Goal: Task Accomplishment & Management: Manage account settings

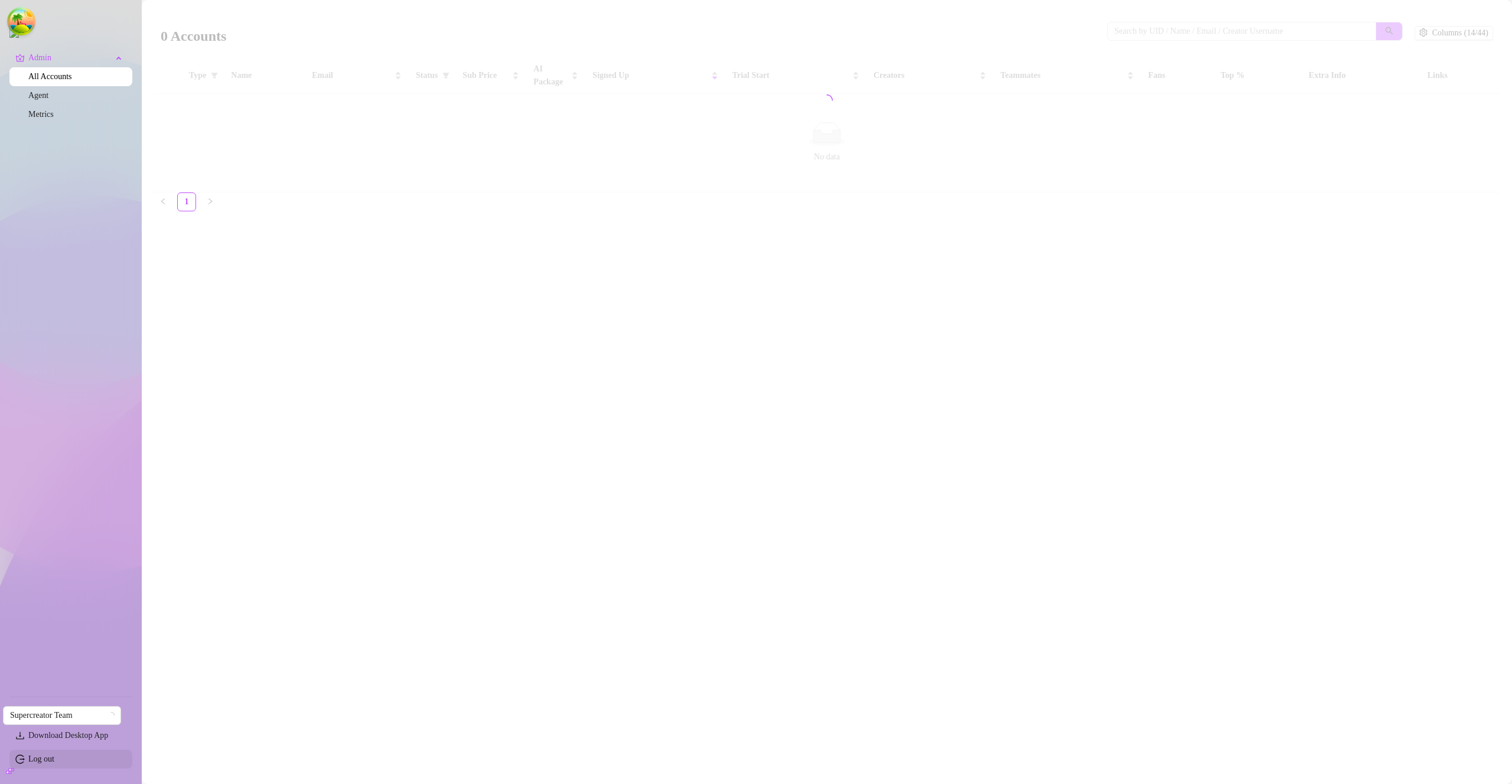
click at [53, 759] on link "Log out" at bounding box center [41, 759] width 26 height 9
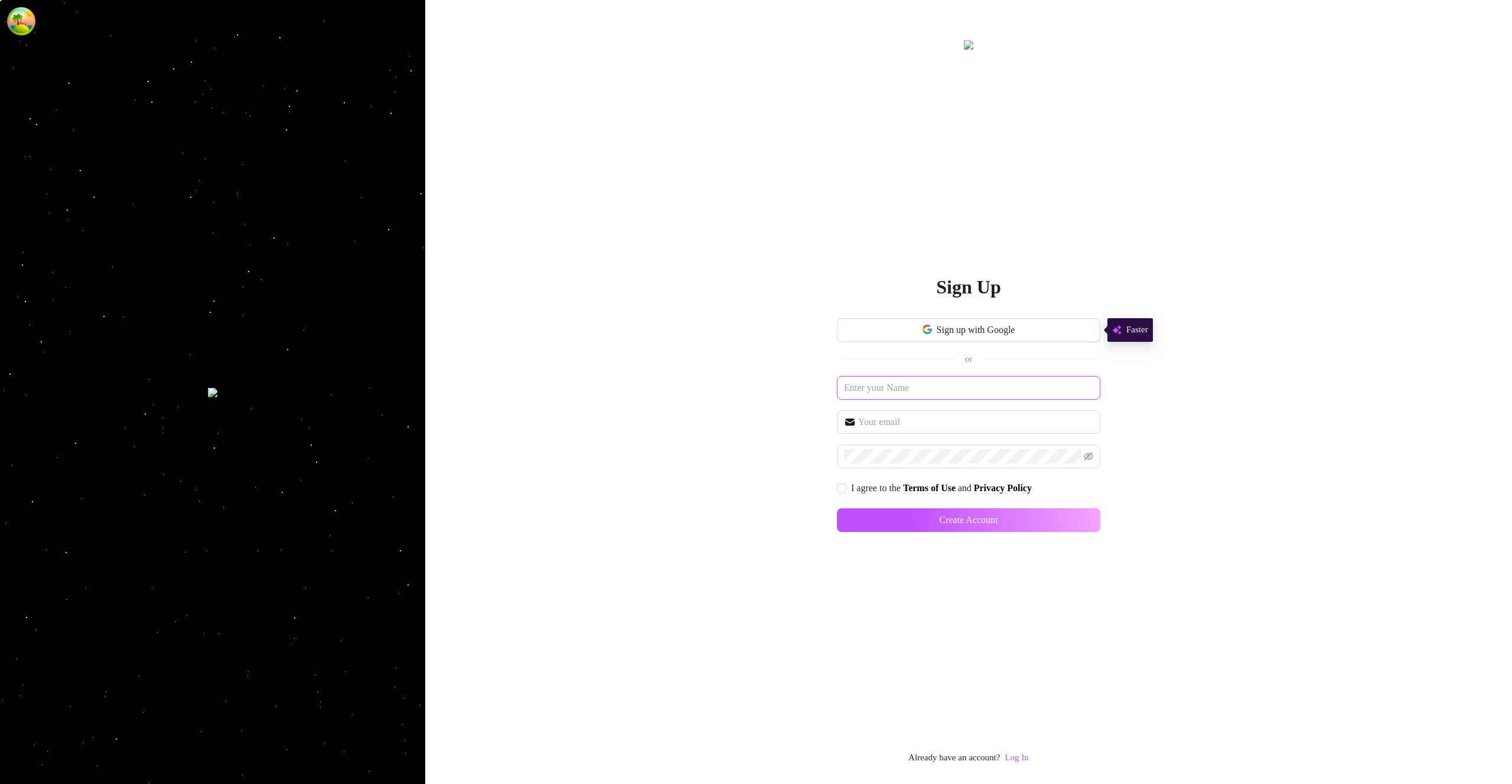
click at [948, 384] on input "text" at bounding box center [969, 388] width 264 height 24
type input "lol"
type input "lololol@lolololo.com"
drag, startPoint x: 1374, startPoint y: 261, endPoint x: 1343, endPoint y: 224, distance: 48.3
click at [1374, 259] on div "Sign Up Sign up with Google or lol lololol@lolololo.com I agree to the Terms of…" at bounding box center [968, 392] width 1087 height 784
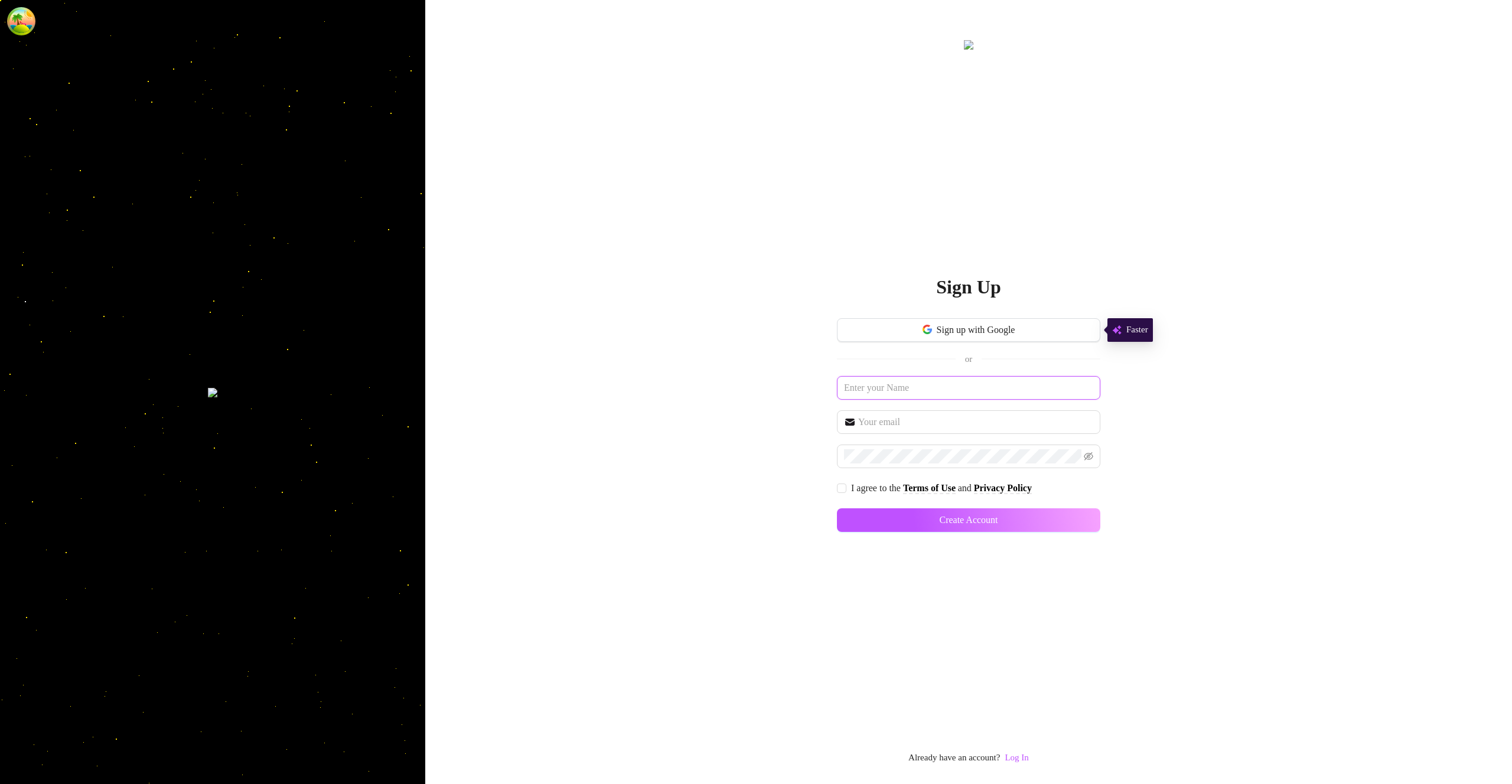
click at [1027, 389] on input "text" at bounding box center [969, 388] width 264 height 24
type input "adffds"
click at [977, 418] on input "text" at bounding box center [975, 423] width 235 height 14
type input "adffds@dfsdaf.com"
drag, startPoint x: 1230, startPoint y: 488, endPoint x: 1221, endPoint y: 481, distance: 11.4
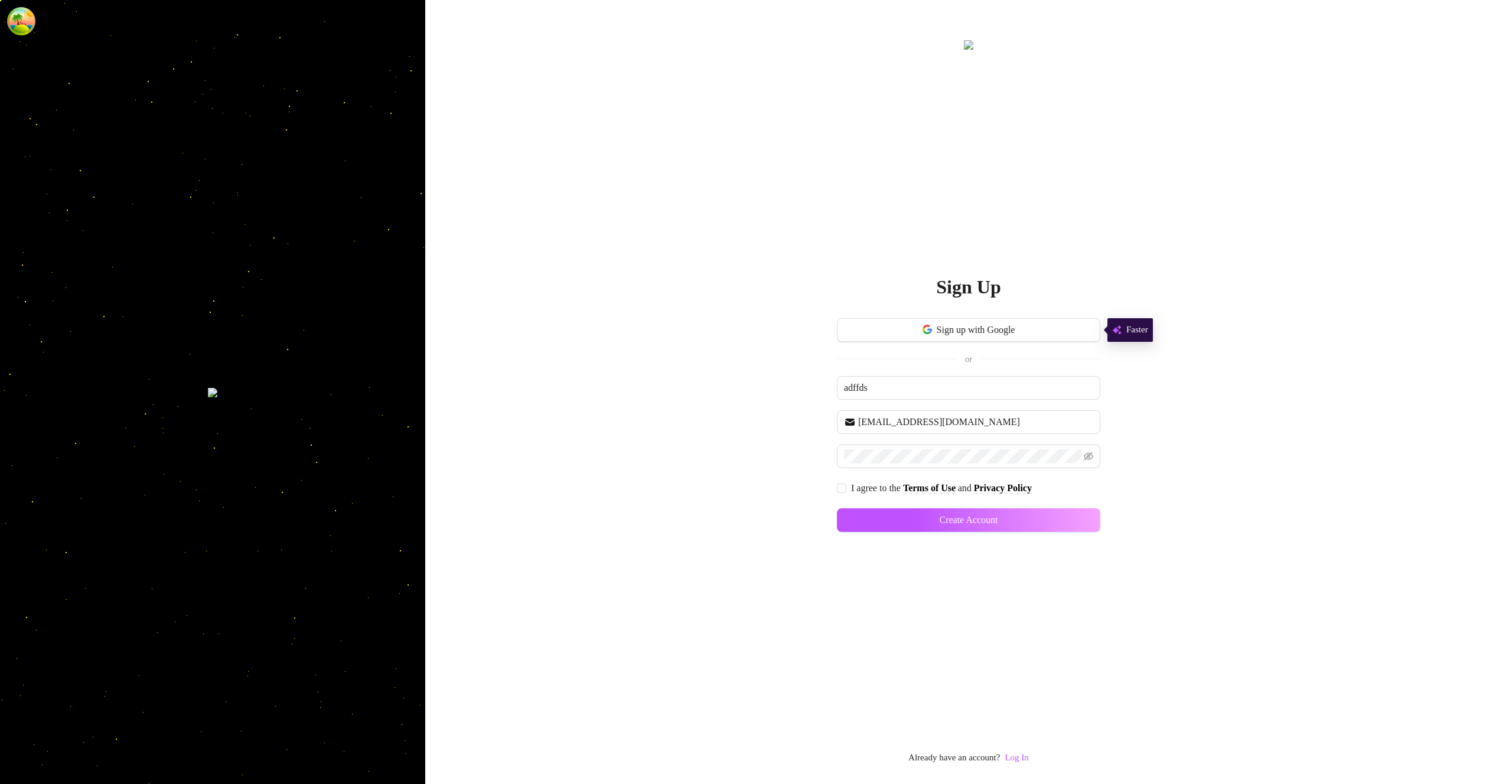
click at [1228, 489] on div "Sign Up Sign up with Google or adffds adffds@dfsdaf.com I agree to the Terms of…" at bounding box center [968, 392] width 1087 height 784
click at [1083, 454] on span at bounding box center [969, 456] width 264 height 24
click at [1085, 454] on icon "eye-invisible" at bounding box center [1088, 456] width 9 height 8
click at [845, 486] on span at bounding box center [841, 488] width 9 height 9
click at [845, 486] on input "I agree to the Terms of Use and Privacy Policy" at bounding box center [841, 487] width 8 height 8
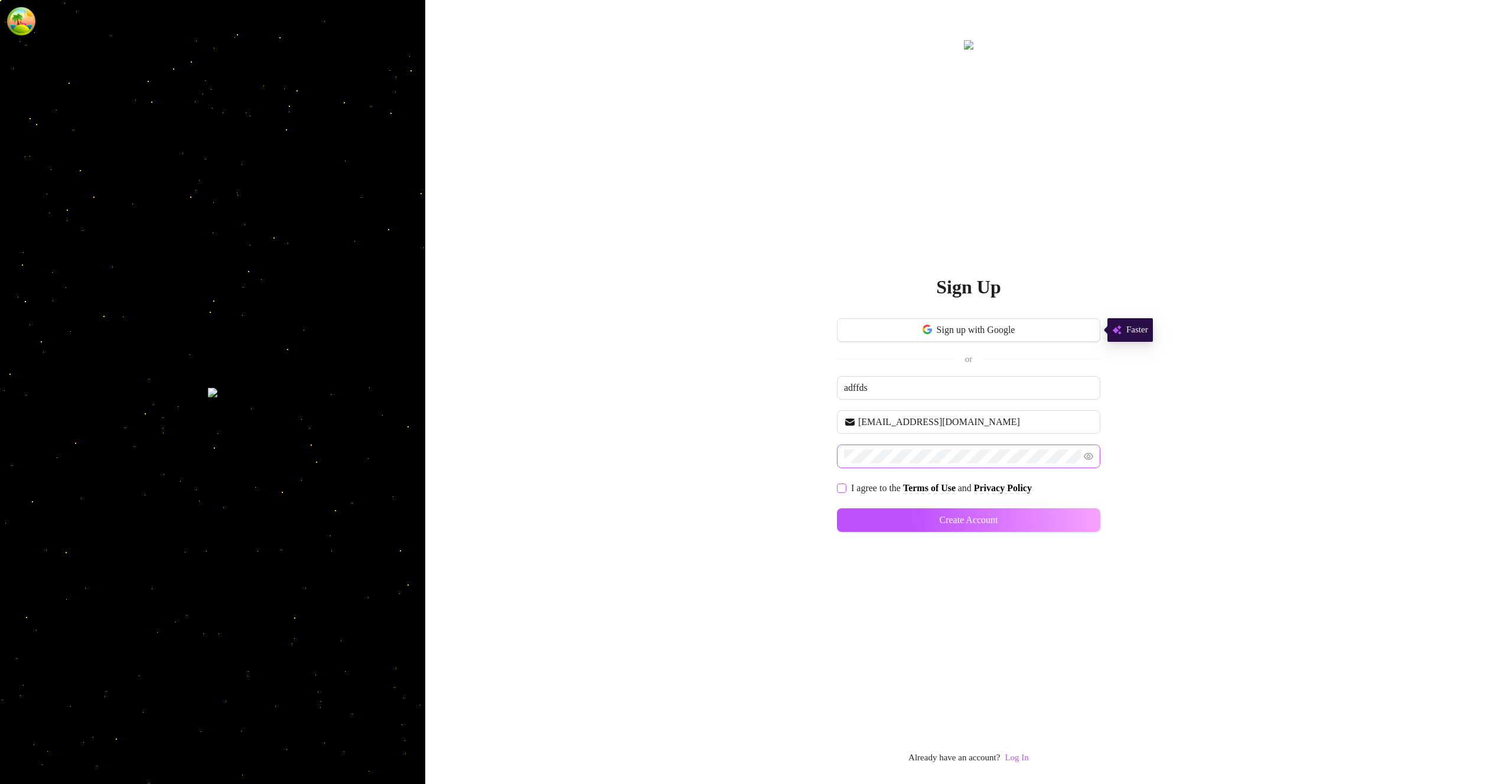
checkbox input "true"
click at [948, 514] on button "Create Account" at bounding box center [969, 520] width 264 height 24
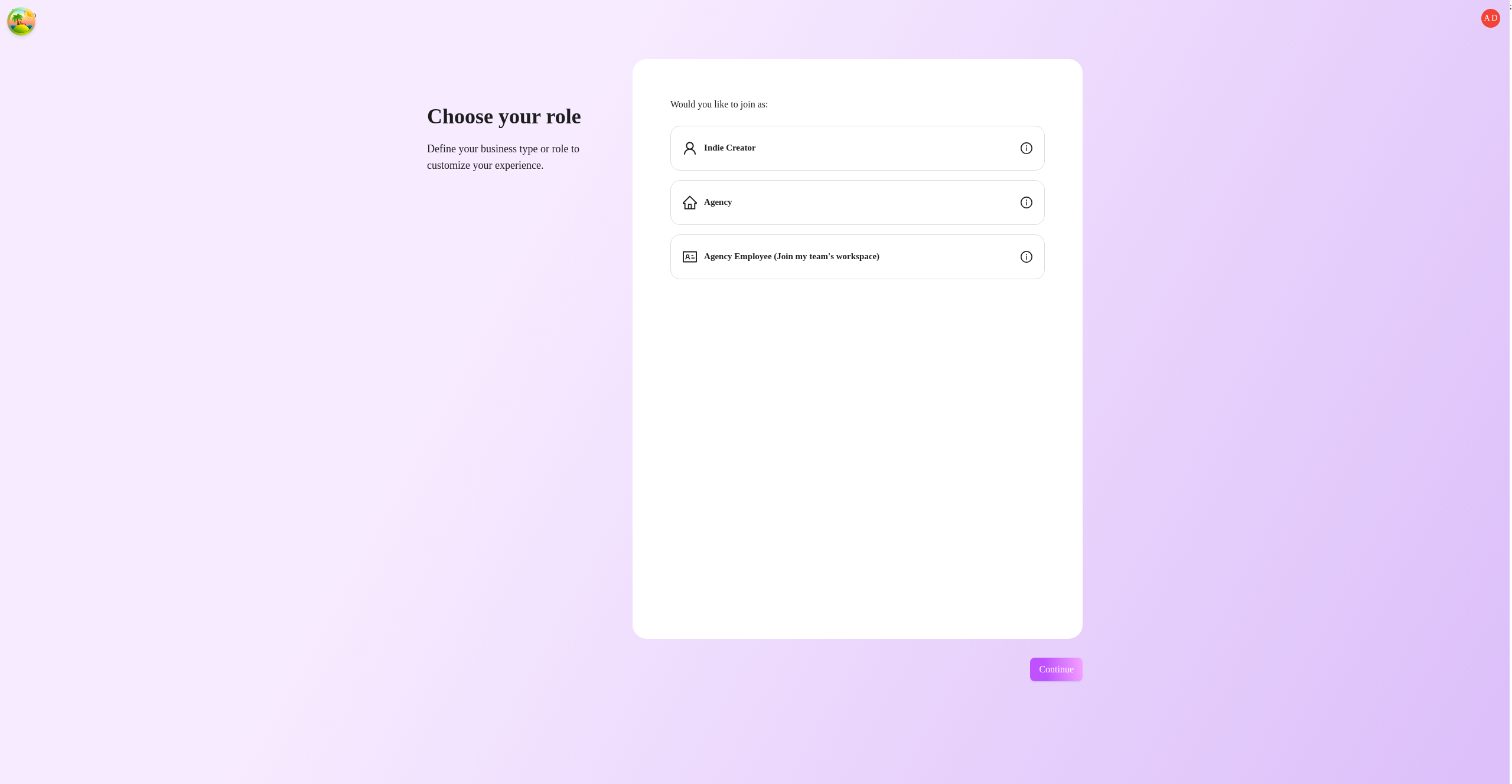
click at [939, 143] on div "Indie Creator" at bounding box center [857, 148] width 374 height 45
click at [948, 153] on div "Indie Creator" at bounding box center [857, 148] width 374 height 45
click at [696, 147] on icon "user" at bounding box center [690, 148] width 12 height 12
click at [697, 147] on icon "user" at bounding box center [690, 148] width 14 height 14
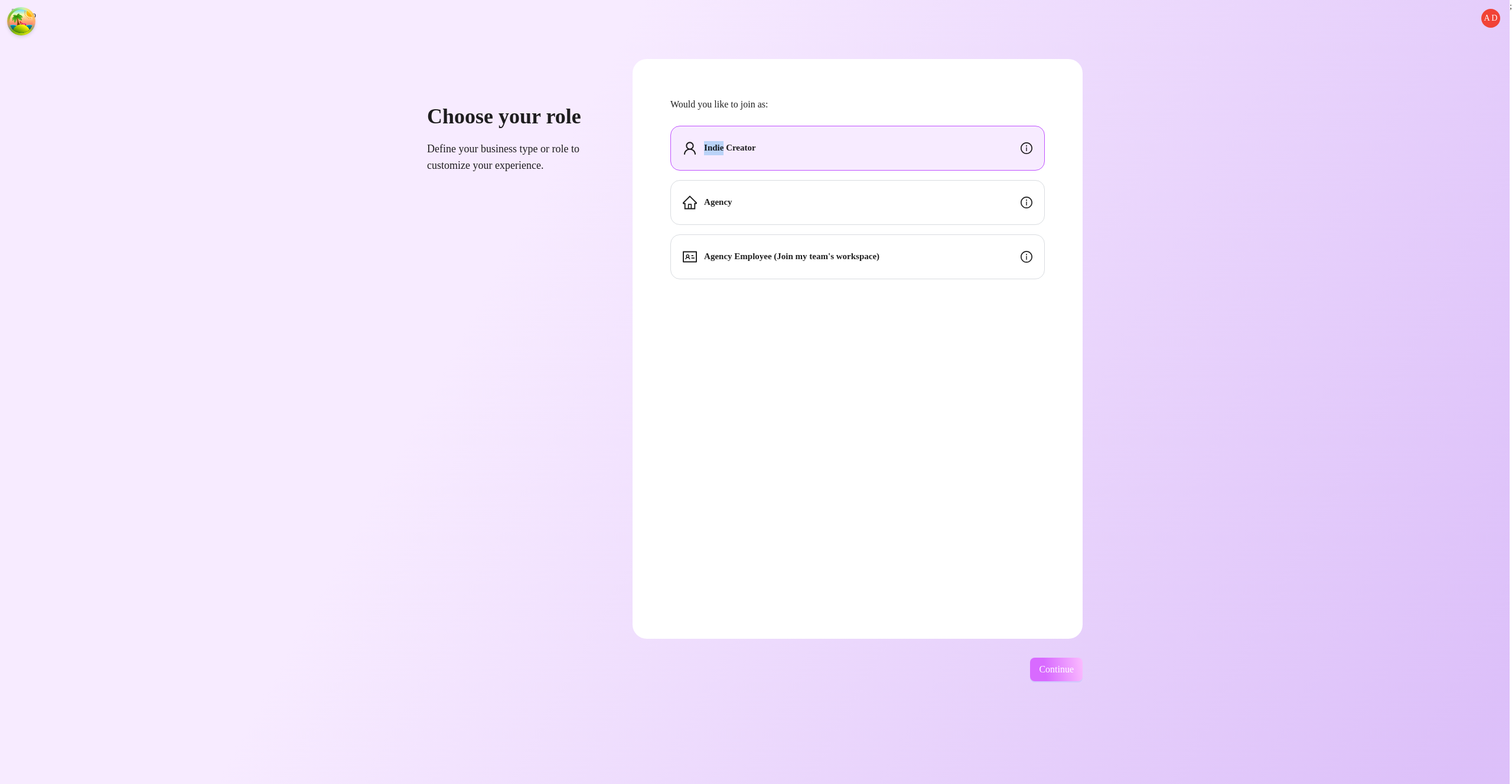
click at [1074, 667] on span "Continue" at bounding box center [1057, 670] width 35 height 11
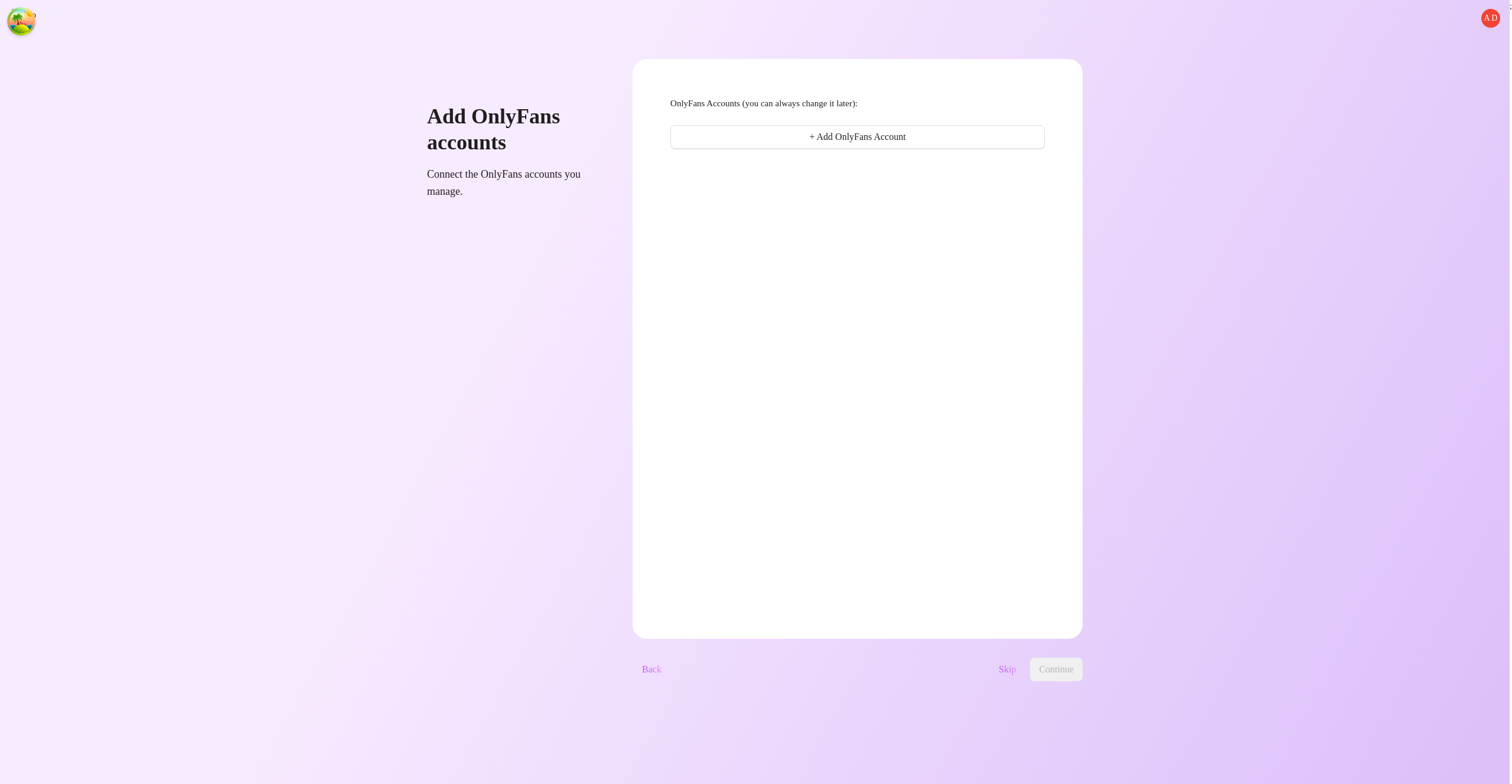
click at [1023, 668] on div "Skip Continue" at bounding box center [877, 670] width 412 height 24
click at [1016, 667] on span "Skip" at bounding box center [1008, 670] width 17 height 11
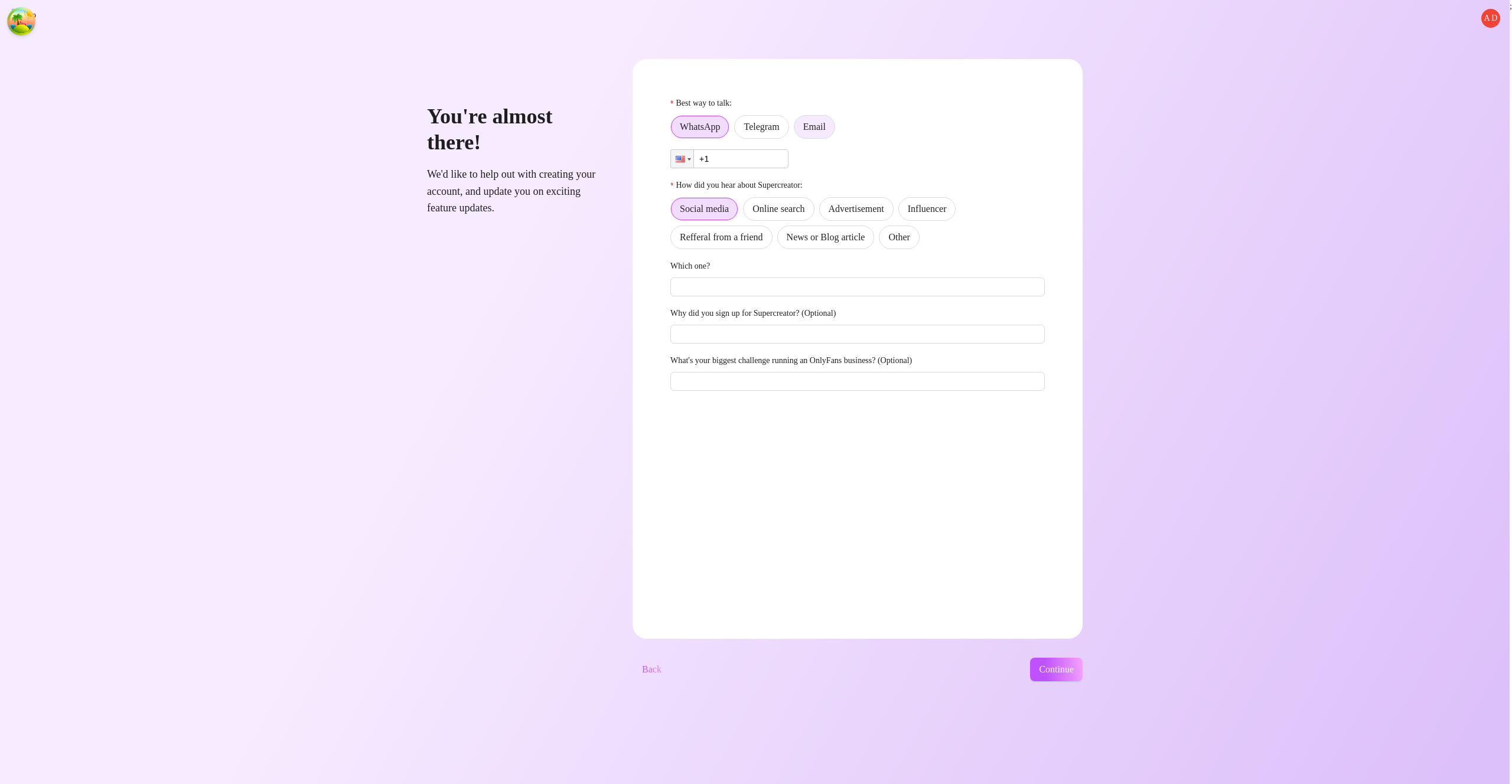
click at [836, 118] on label "Email" at bounding box center [814, 127] width 41 height 24
click at [797, 130] on input "Email" at bounding box center [797, 130] width 0 height 0
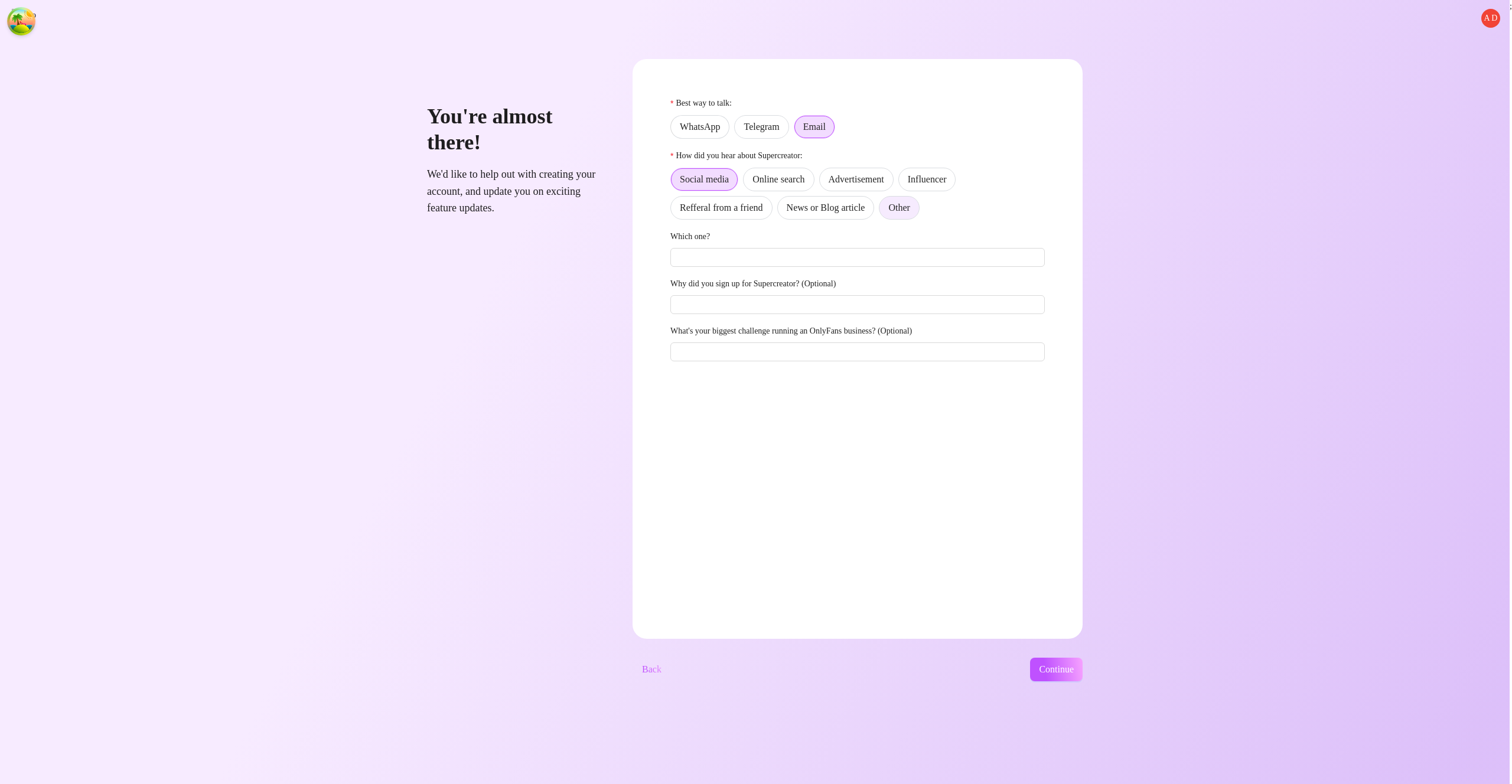
click at [919, 214] on label "Other" at bounding box center [899, 208] width 40 height 24
click at [883, 211] on input "Other" at bounding box center [883, 211] width 0 height 0
click at [1074, 668] on span "Continue" at bounding box center [1057, 670] width 35 height 11
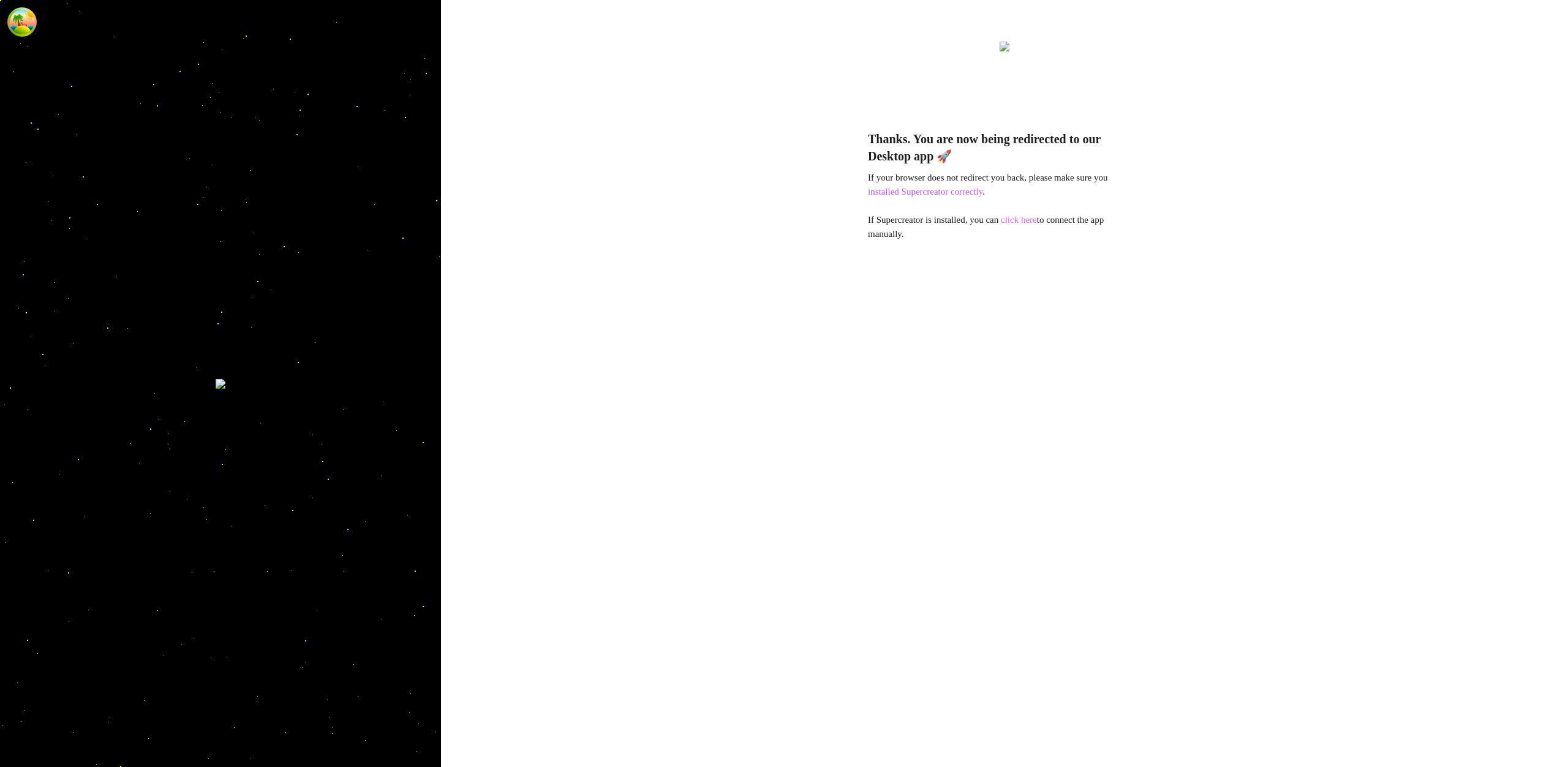
click at [1024, 222] on link "click here" at bounding box center [1019, 219] width 36 height 10
click at [1033, 221] on link "click here" at bounding box center [1019, 219] width 36 height 10
drag, startPoint x: 1063, startPoint y: 224, endPoint x: 1045, endPoint y: 223, distance: 18.0
click at [1061, 224] on span "If Supercreator is installed, you can click here to connect the app manually." at bounding box center [986, 227] width 236 height 25
click at [1037, 223] on link "click here" at bounding box center [1019, 219] width 36 height 10
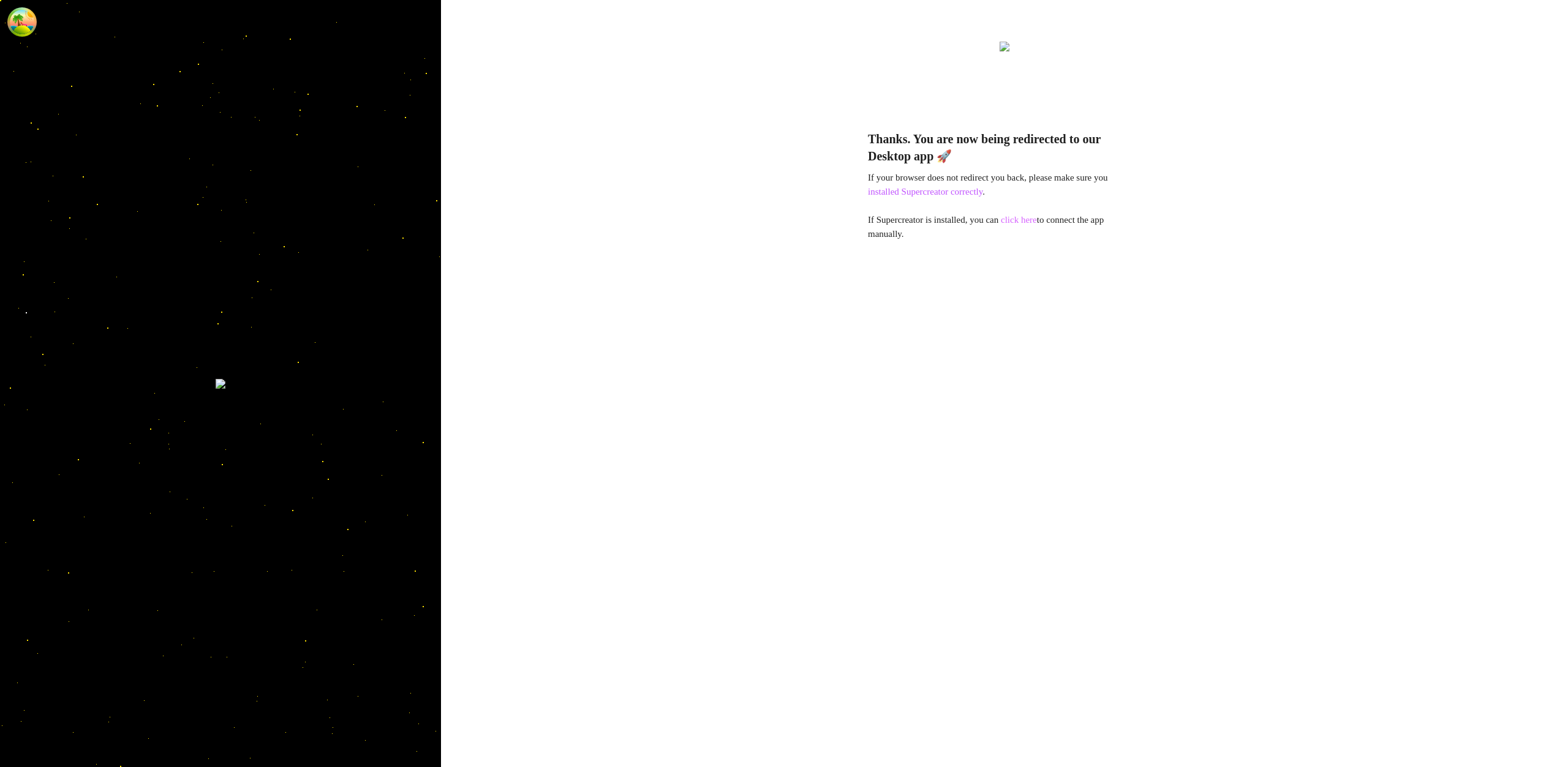
click at [1037, 223] on link "click here" at bounding box center [1019, 219] width 36 height 10
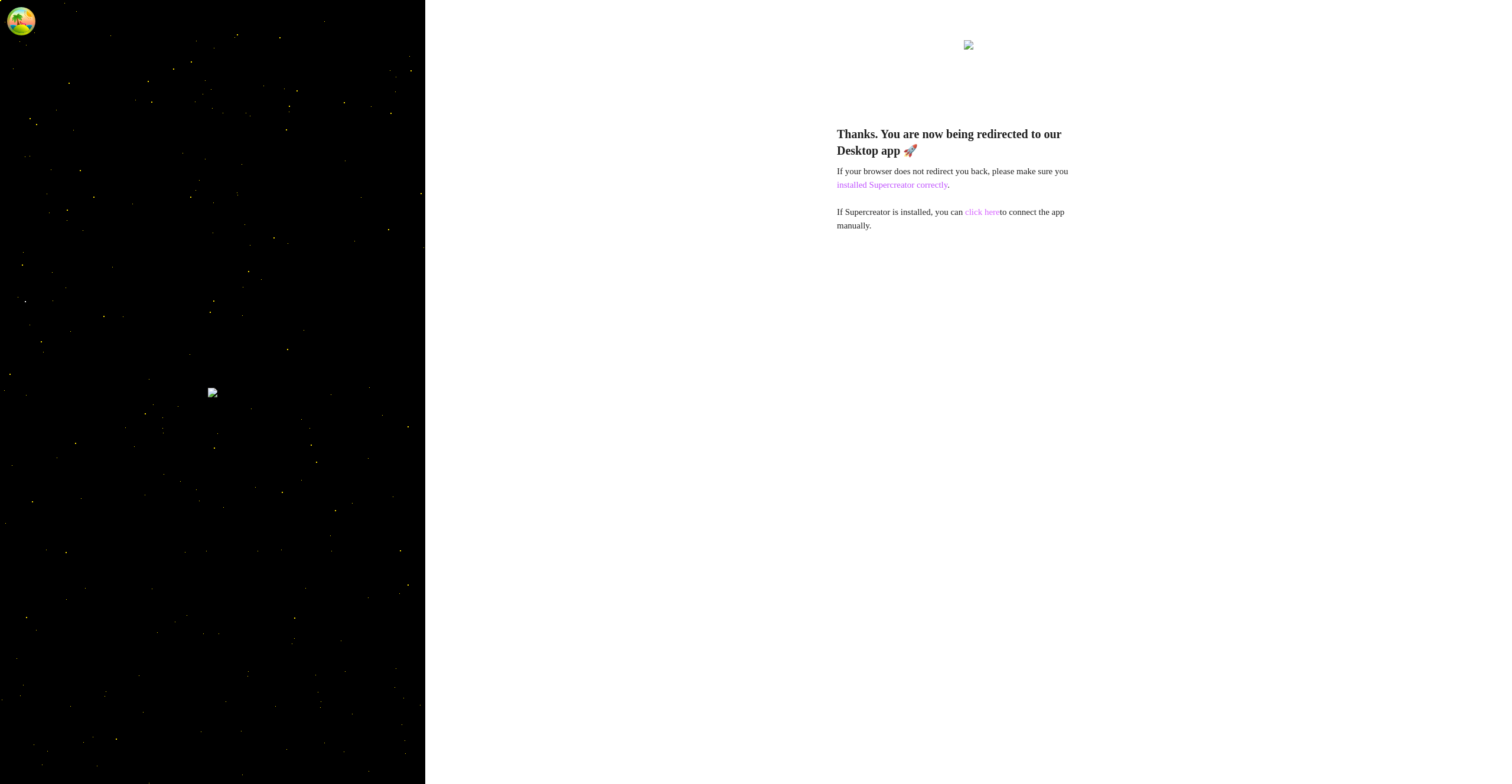
click at [996, 211] on link "click here" at bounding box center [983, 211] width 35 height 9
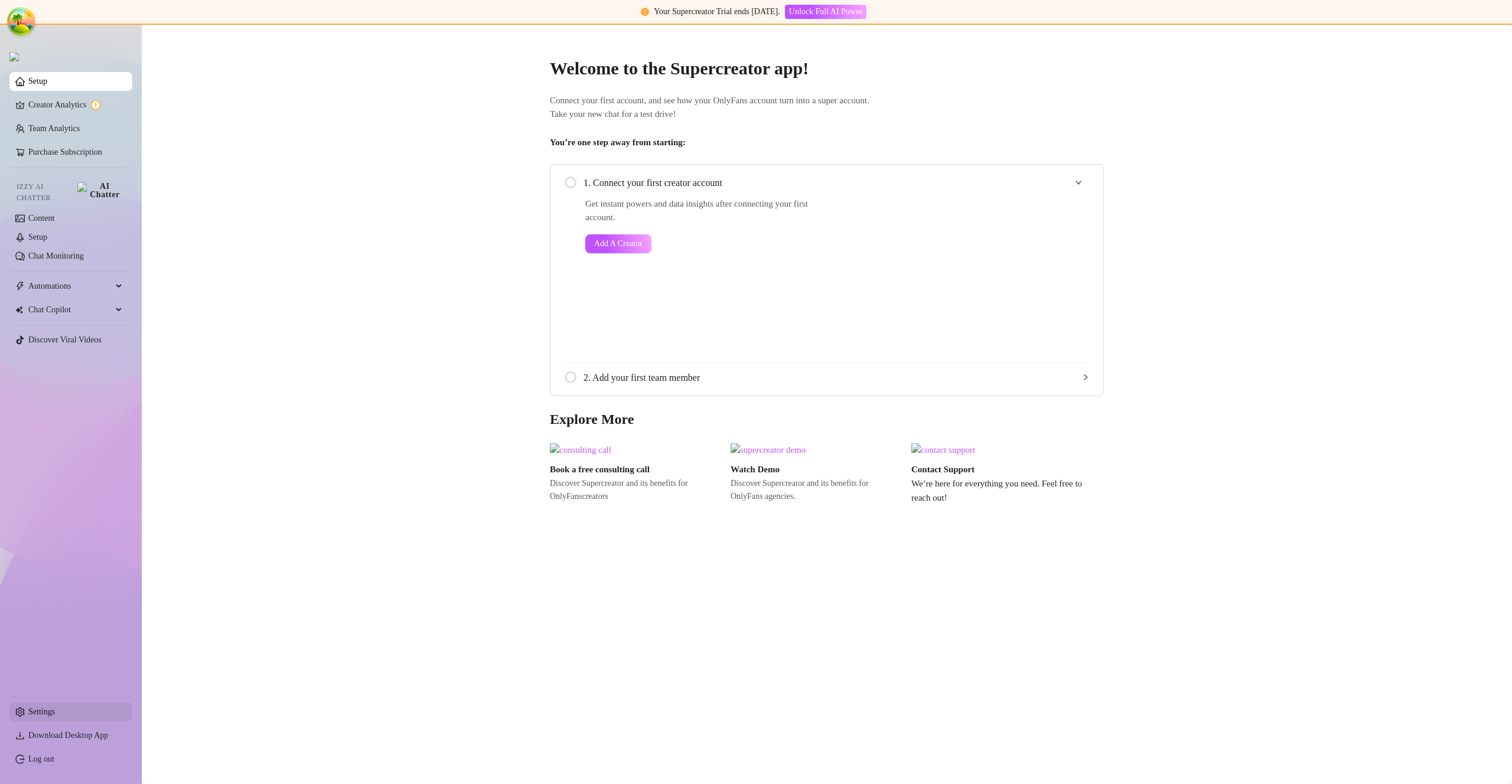
click at [50, 713] on link "Settings" at bounding box center [41, 712] width 27 height 9
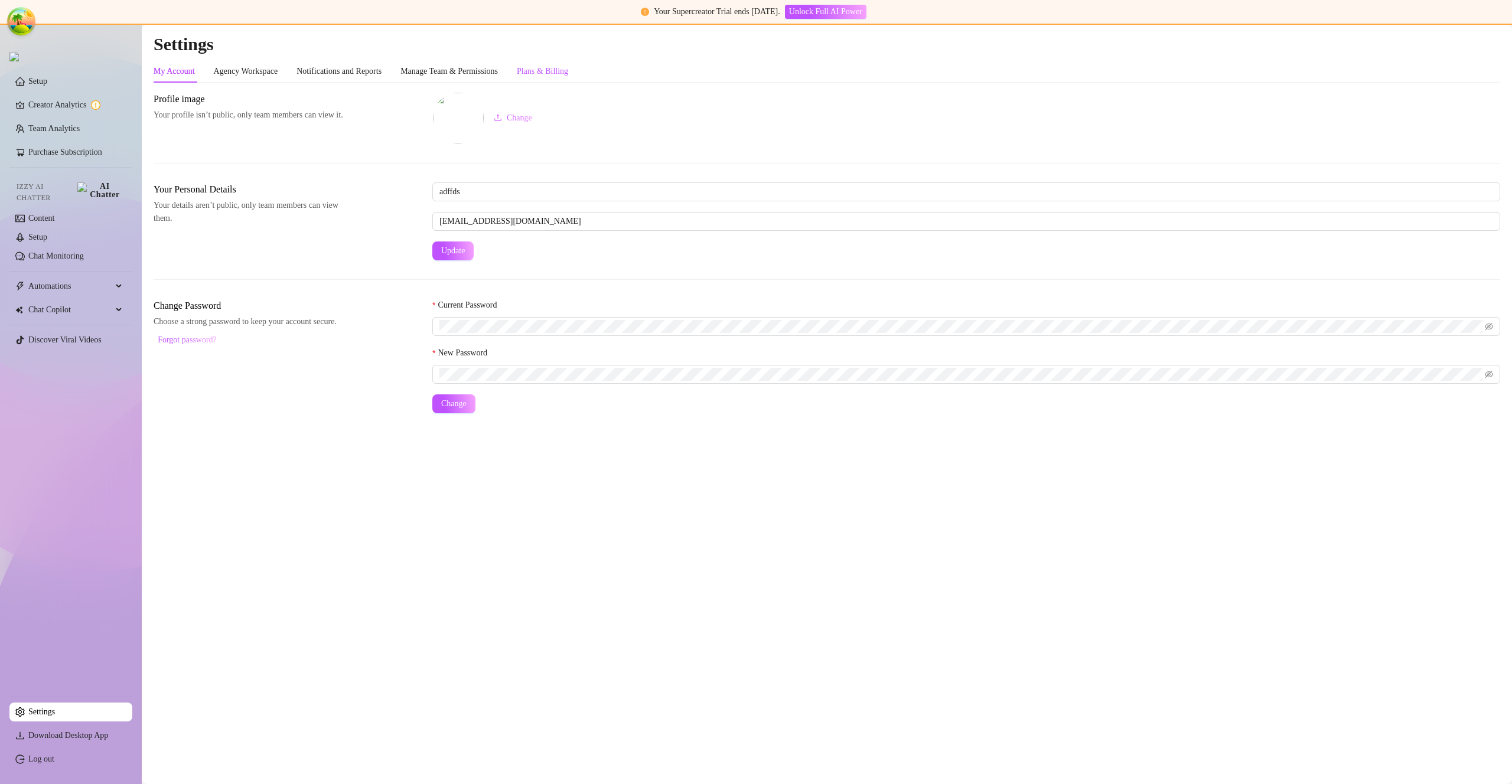
click at [568, 65] on div "Plans & Billing" at bounding box center [542, 72] width 51 height 13
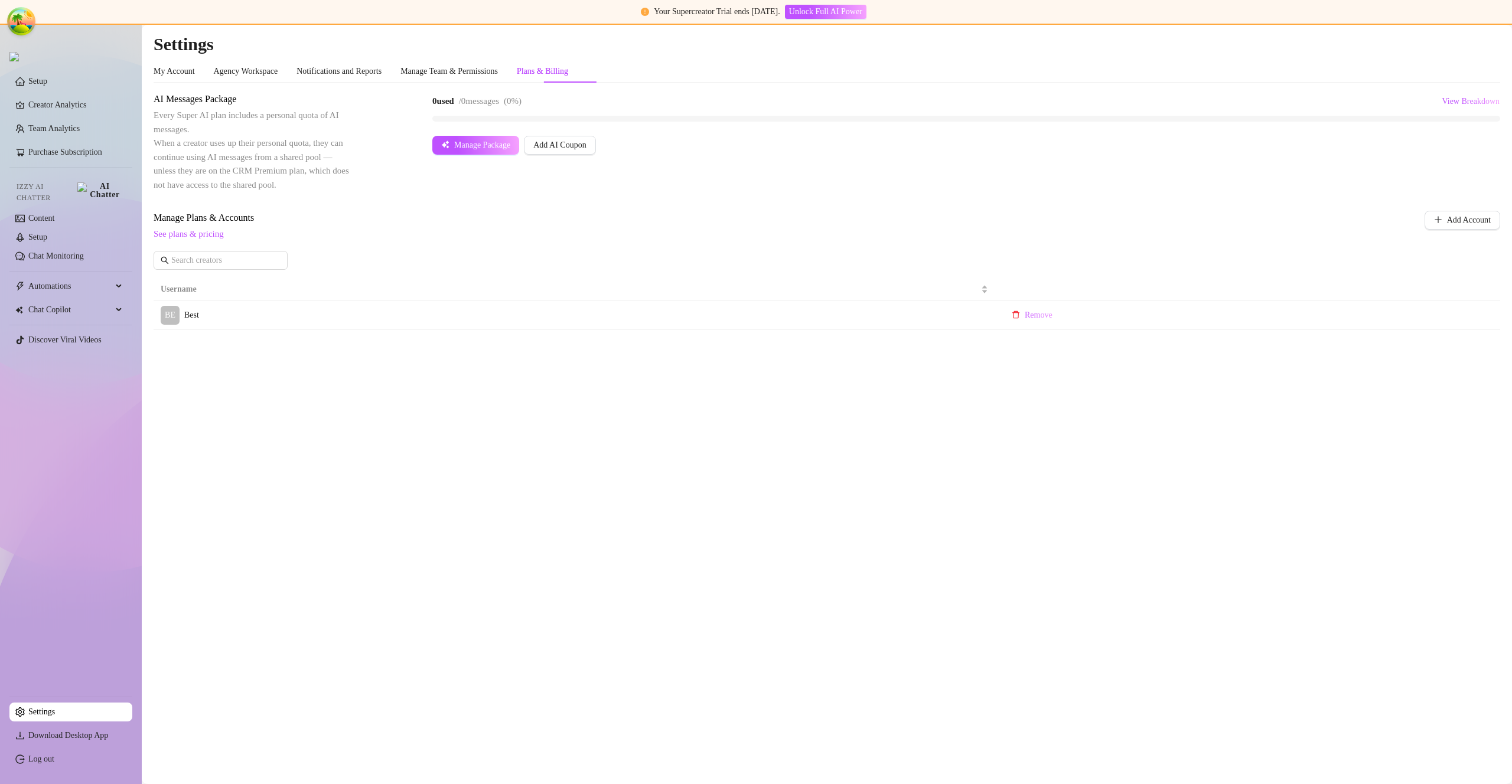
click at [47, 85] on link "Setup" at bounding box center [38, 81] width 19 height 9
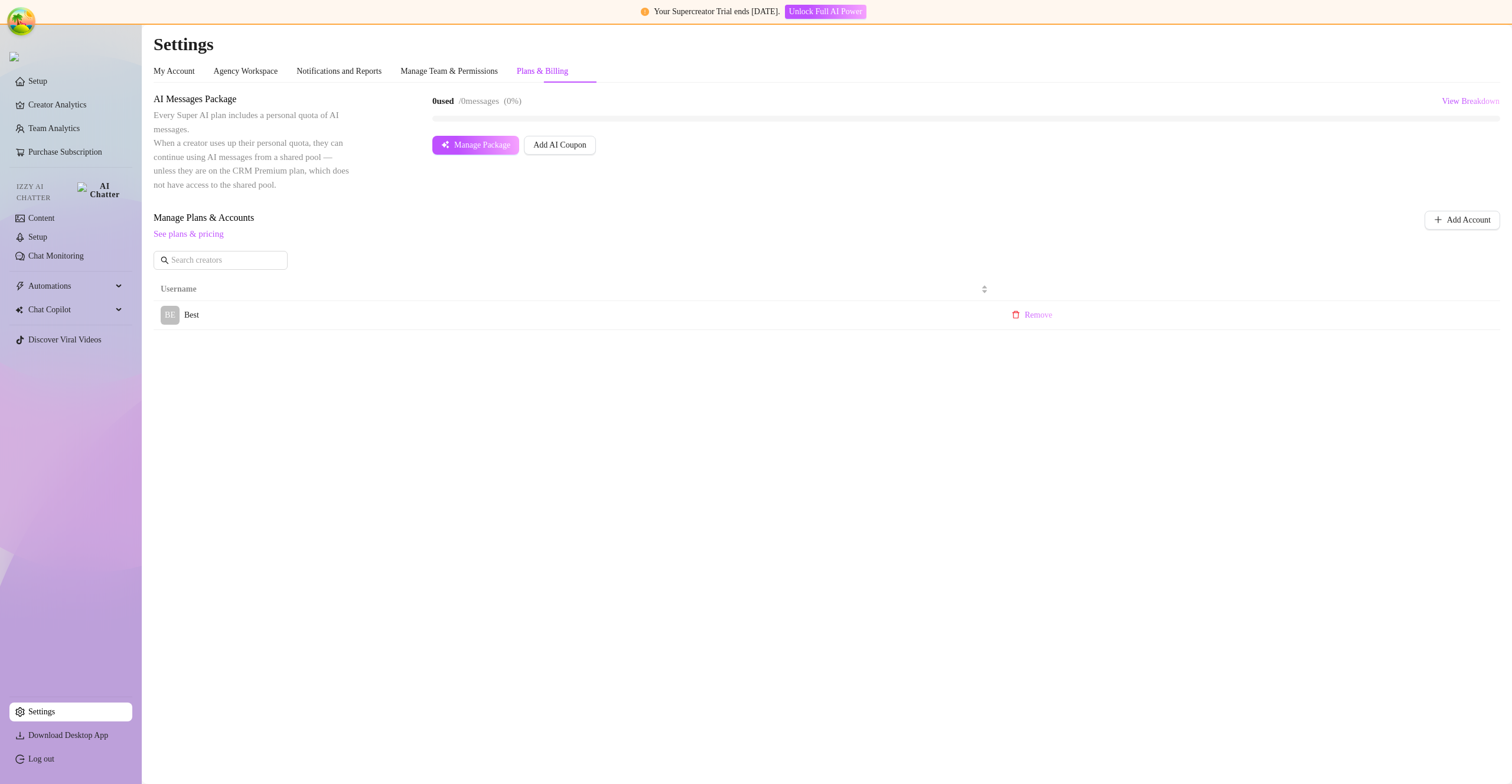
click at [47, 85] on link "Setup" at bounding box center [38, 81] width 19 height 9
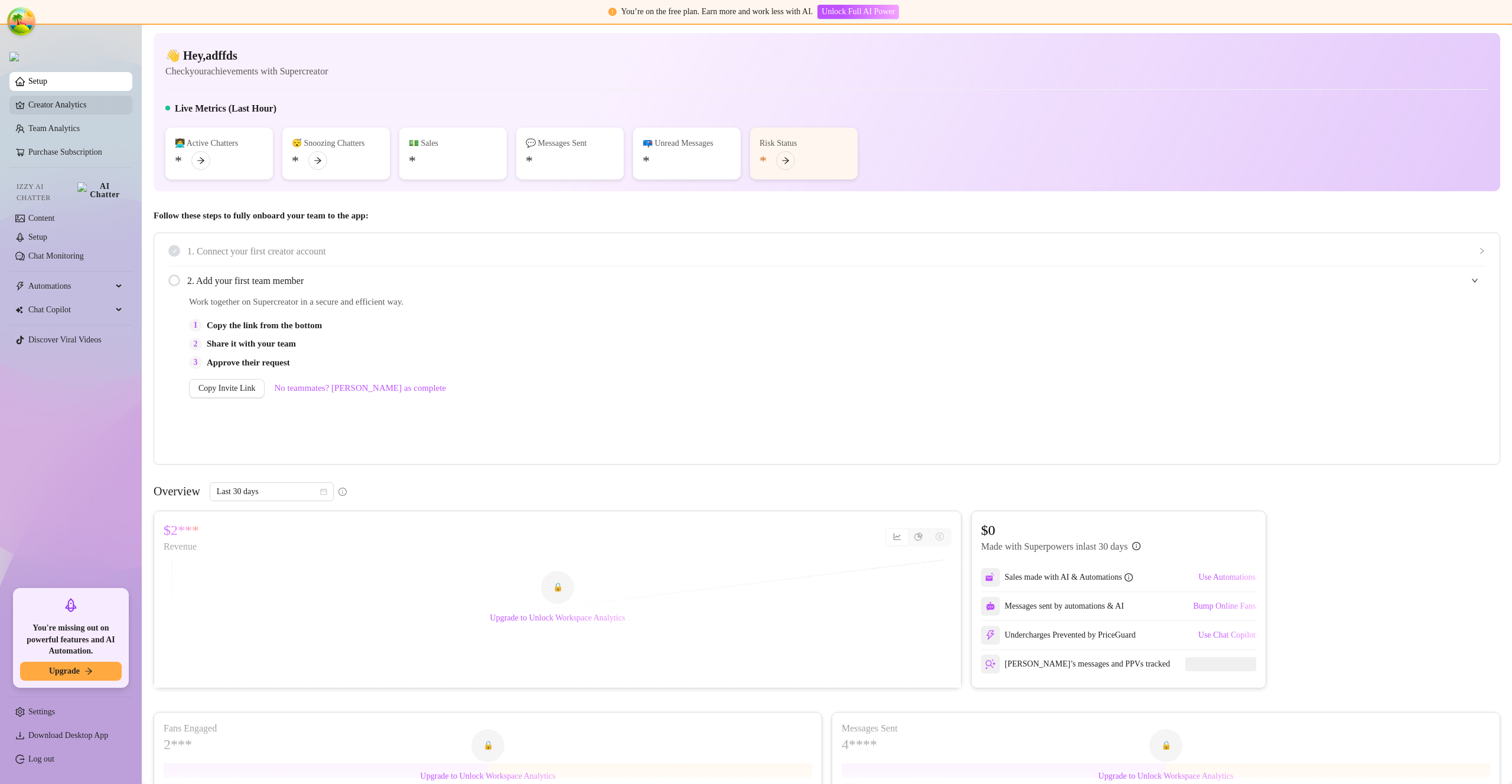
click at [56, 109] on link "Creator Analytics" at bounding box center [75, 105] width 95 height 19
click at [57, 108] on link "Creator Analytics" at bounding box center [75, 105] width 95 height 19
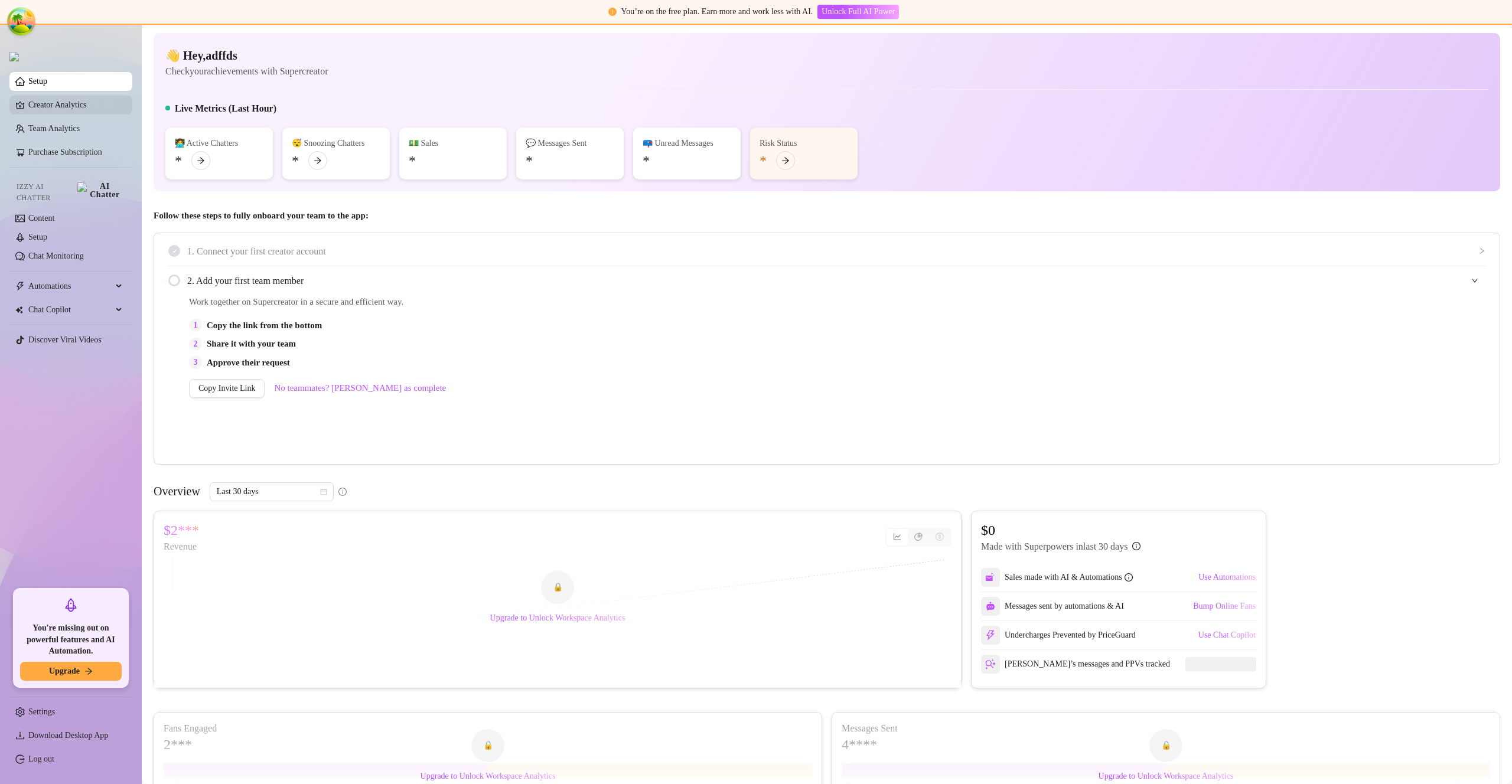
click at [60, 110] on link "Creator Analytics" at bounding box center [75, 105] width 95 height 19
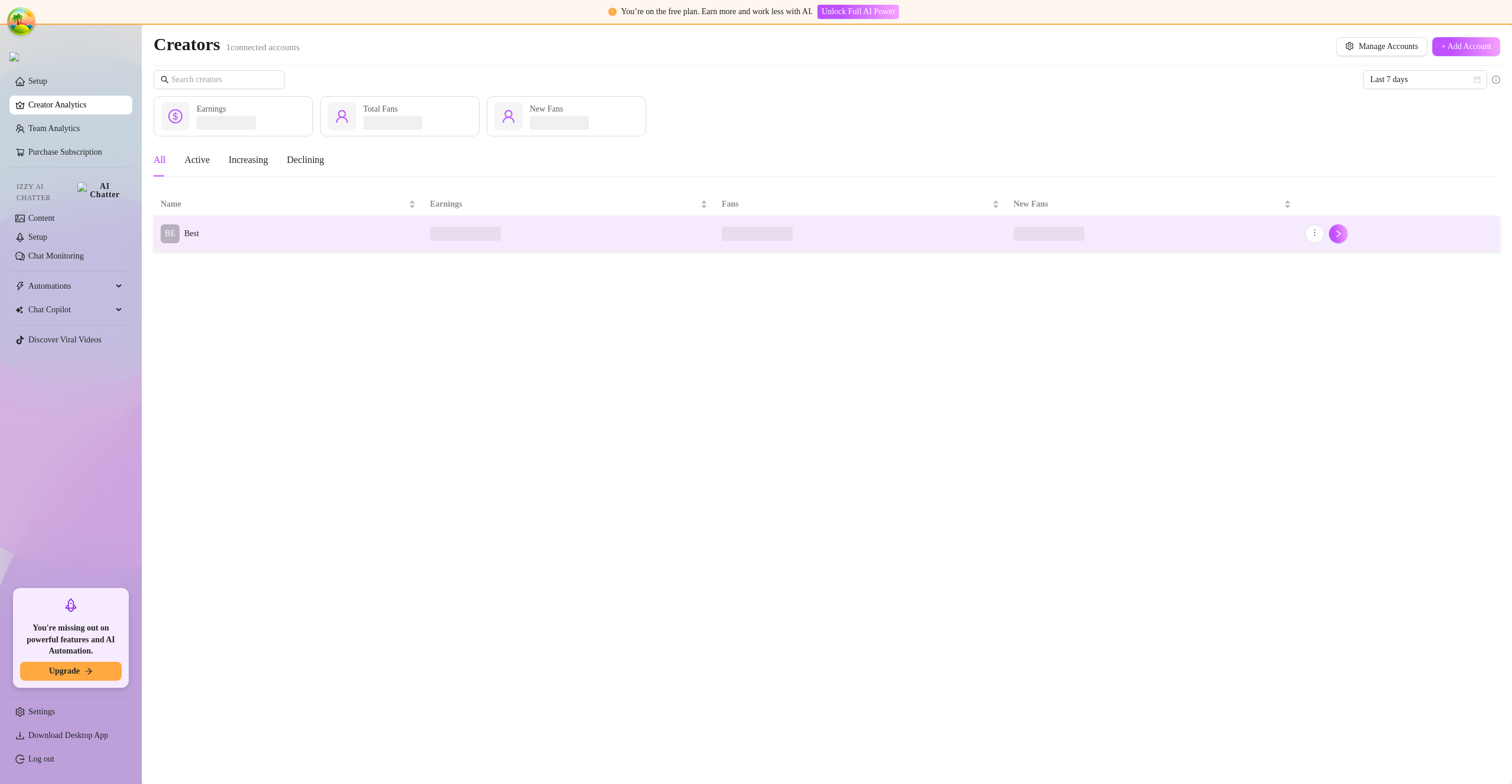
click at [277, 236] on td "BE Best" at bounding box center [288, 234] width 269 height 35
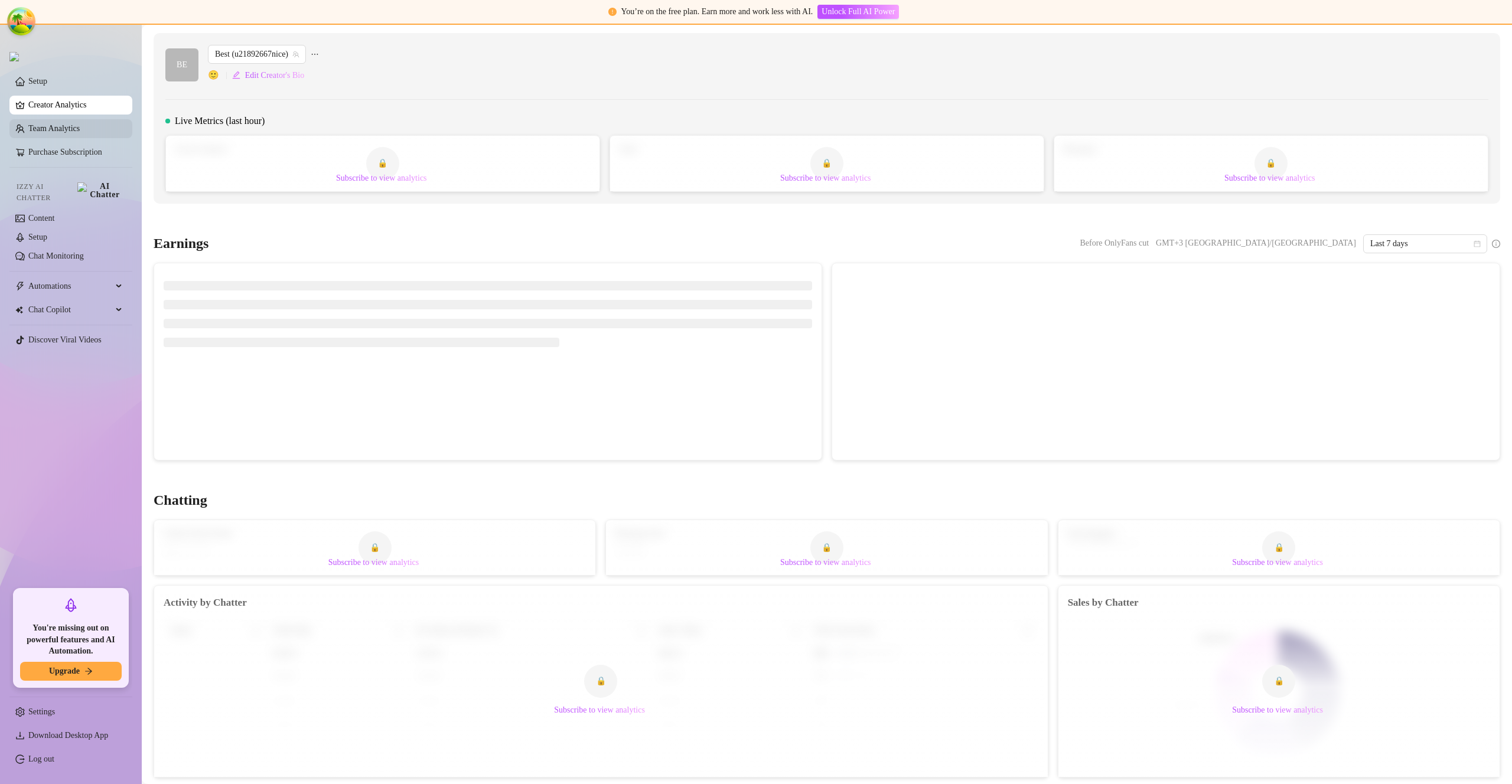
click at [72, 127] on link "Team Analytics" at bounding box center [54, 128] width 51 height 9
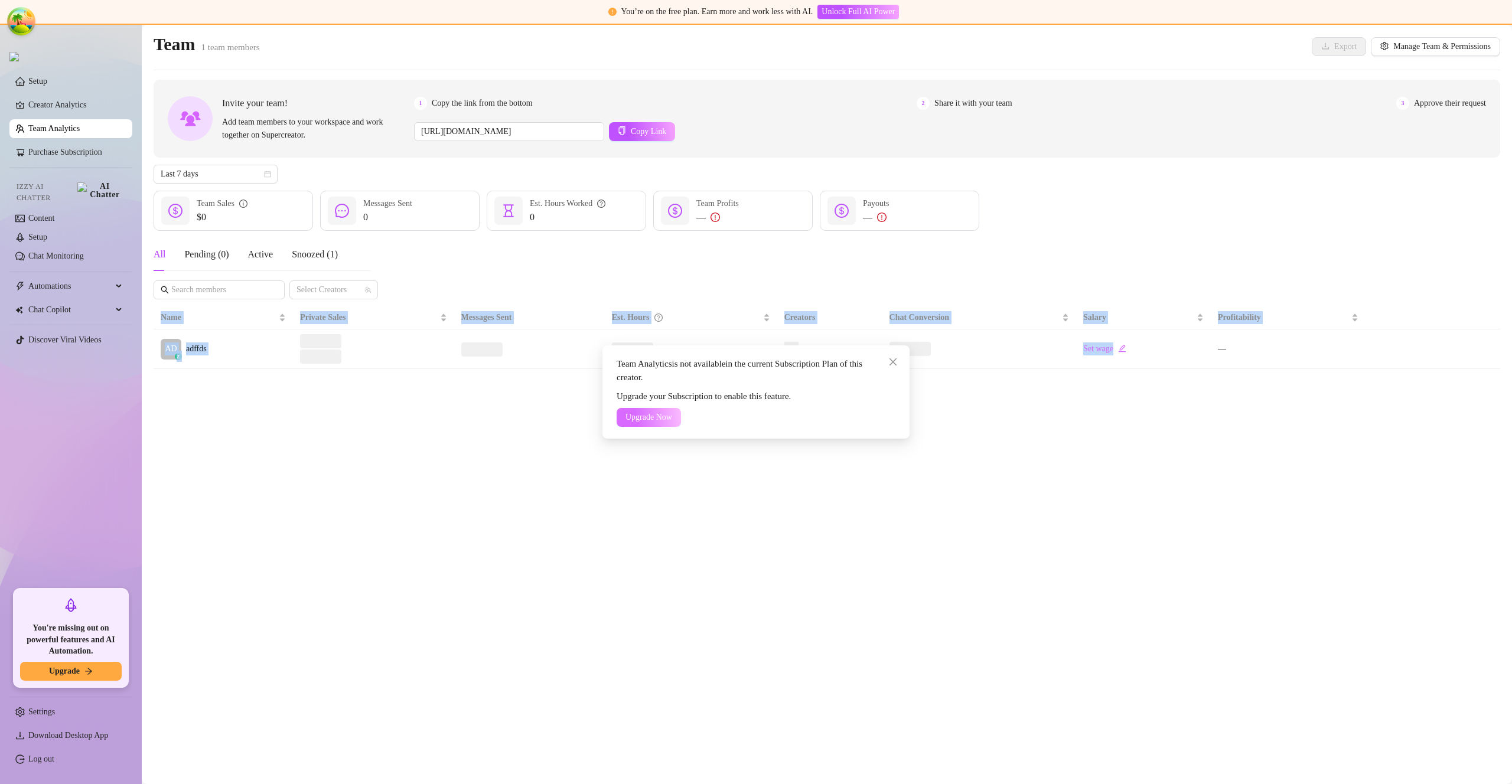
click at [655, 418] on span "Upgrade Now" at bounding box center [649, 417] width 46 height 9
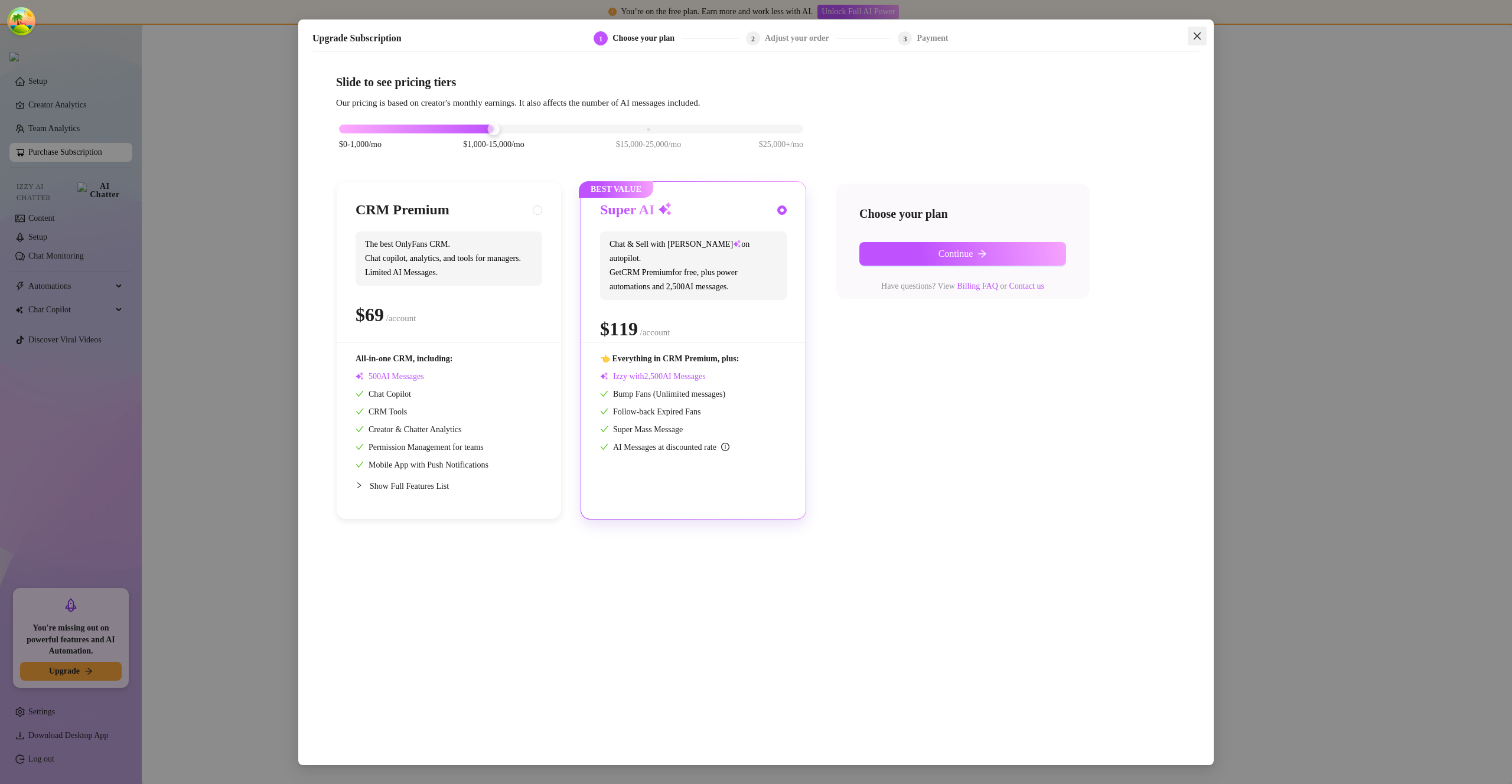
click at [1199, 34] on icon "close" at bounding box center [1198, 36] width 7 height 7
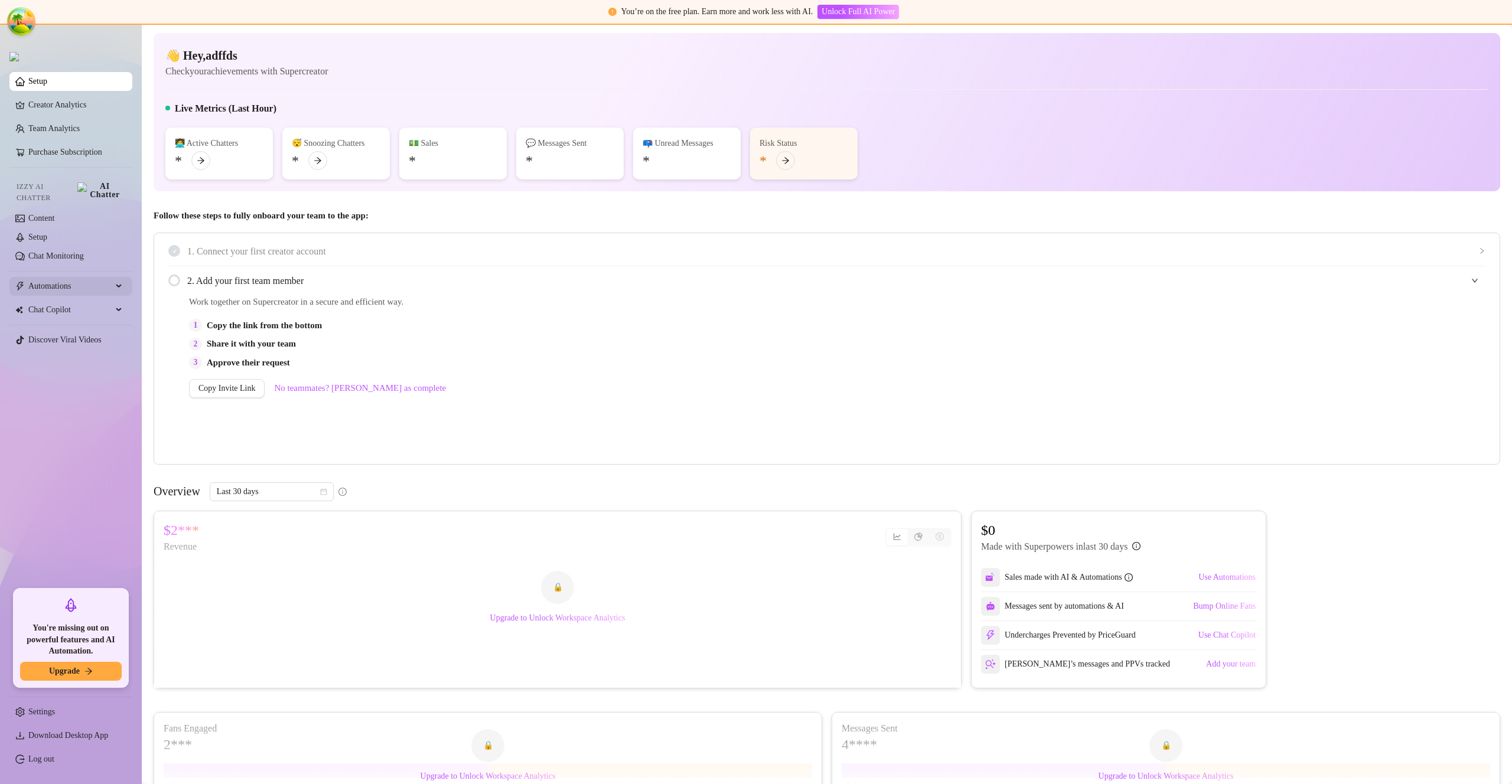
click at [72, 278] on span "Automations" at bounding box center [70, 287] width 84 height 19
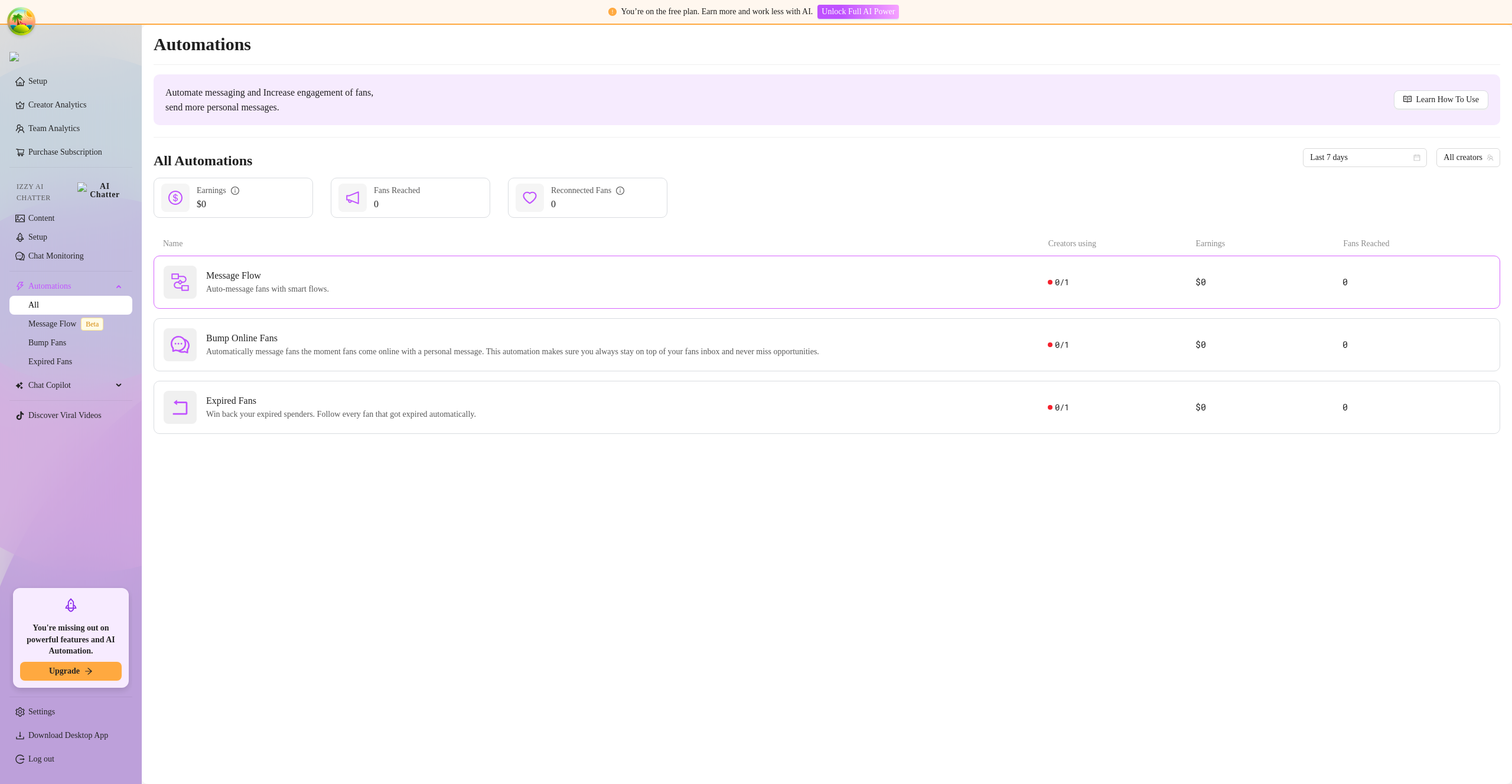
click at [253, 292] on span "Auto-message fans with smart flows." at bounding box center [270, 290] width 127 height 13
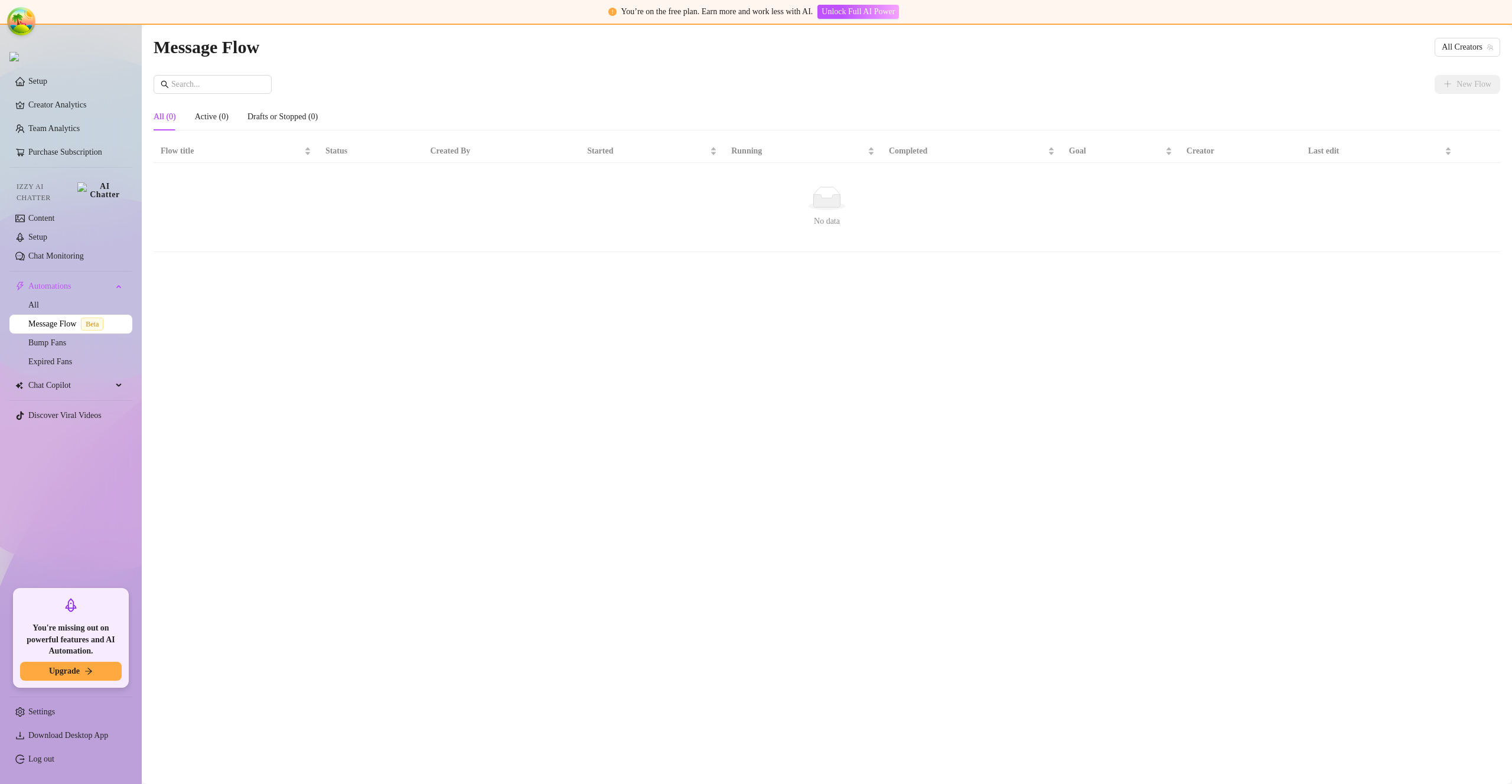
click at [1285, 107] on div "All (0) Active (0) Drafts or Stopped (0)" at bounding box center [827, 117] width 1347 height 28
click at [1467, 53] on span "All Creators" at bounding box center [1467, 47] width 51 height 17
click at [1457, 90] on span "( u21892667nice )" at bounding box center [1463, 90] width 56 height 13
click at [1477, 87] on span "New Flow" at bounding box center [1474, 84] width 35 height 9
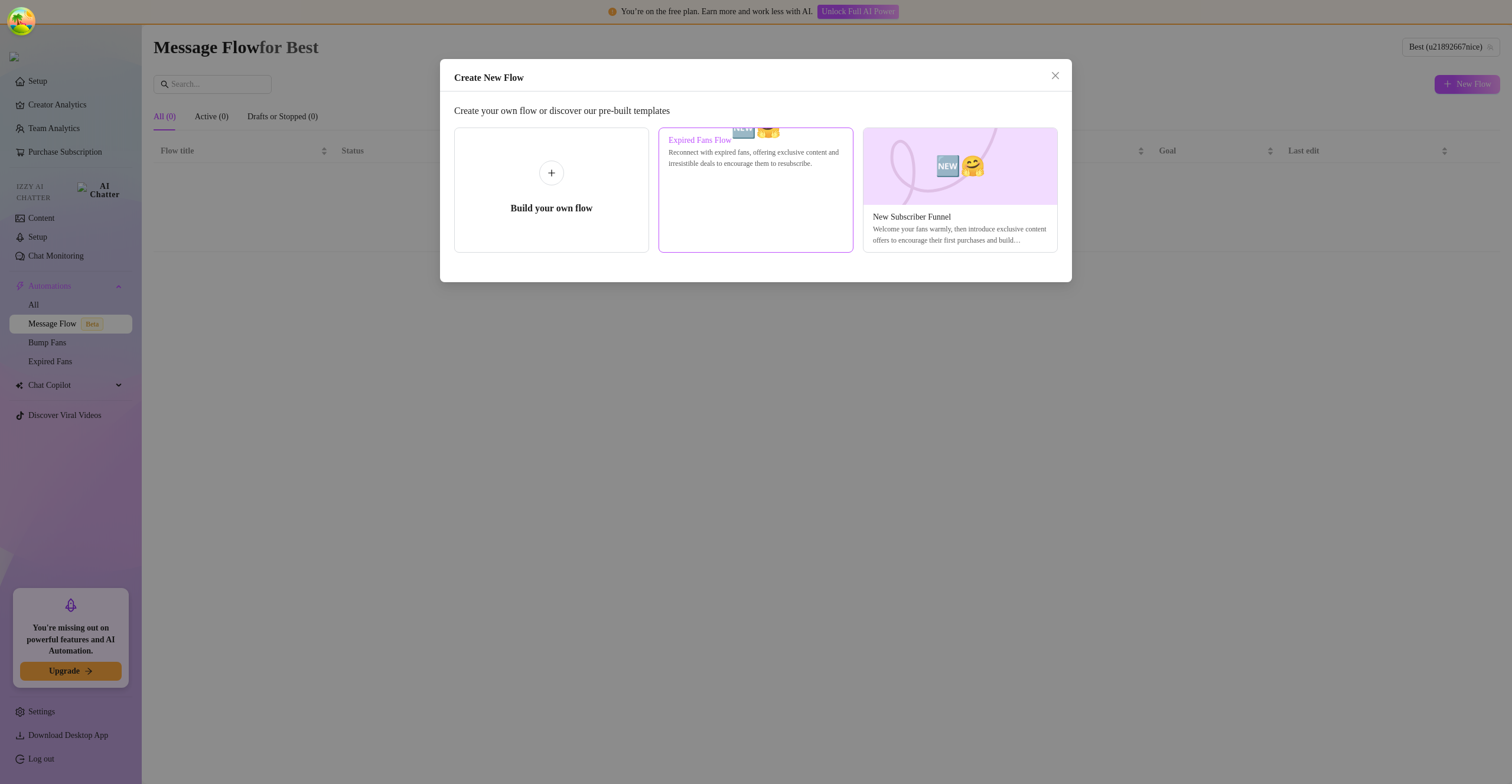
click at [756, 128] on img at bounding box center [756, 128] width 0 height 0
click at [960, 178] on span "🆕🤗" at bounding box center [960, 166] width 50 height 31
click at [1057, 69] on button "Close" at bounding box center [1056, 75] width 19 height 19
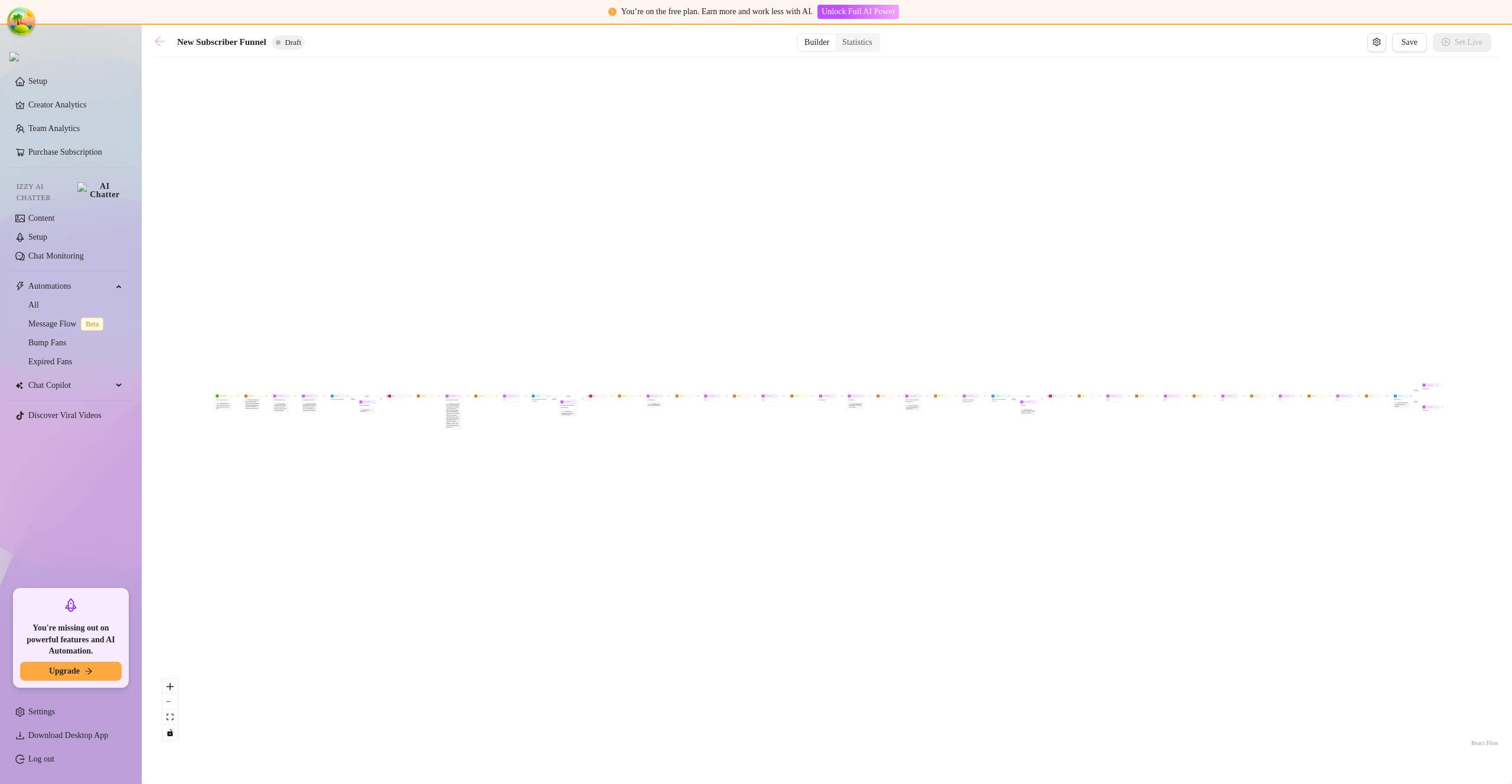
click at [162, 41] on icon "arrow-left" at bounding box center [159, 41] width 9 height 9
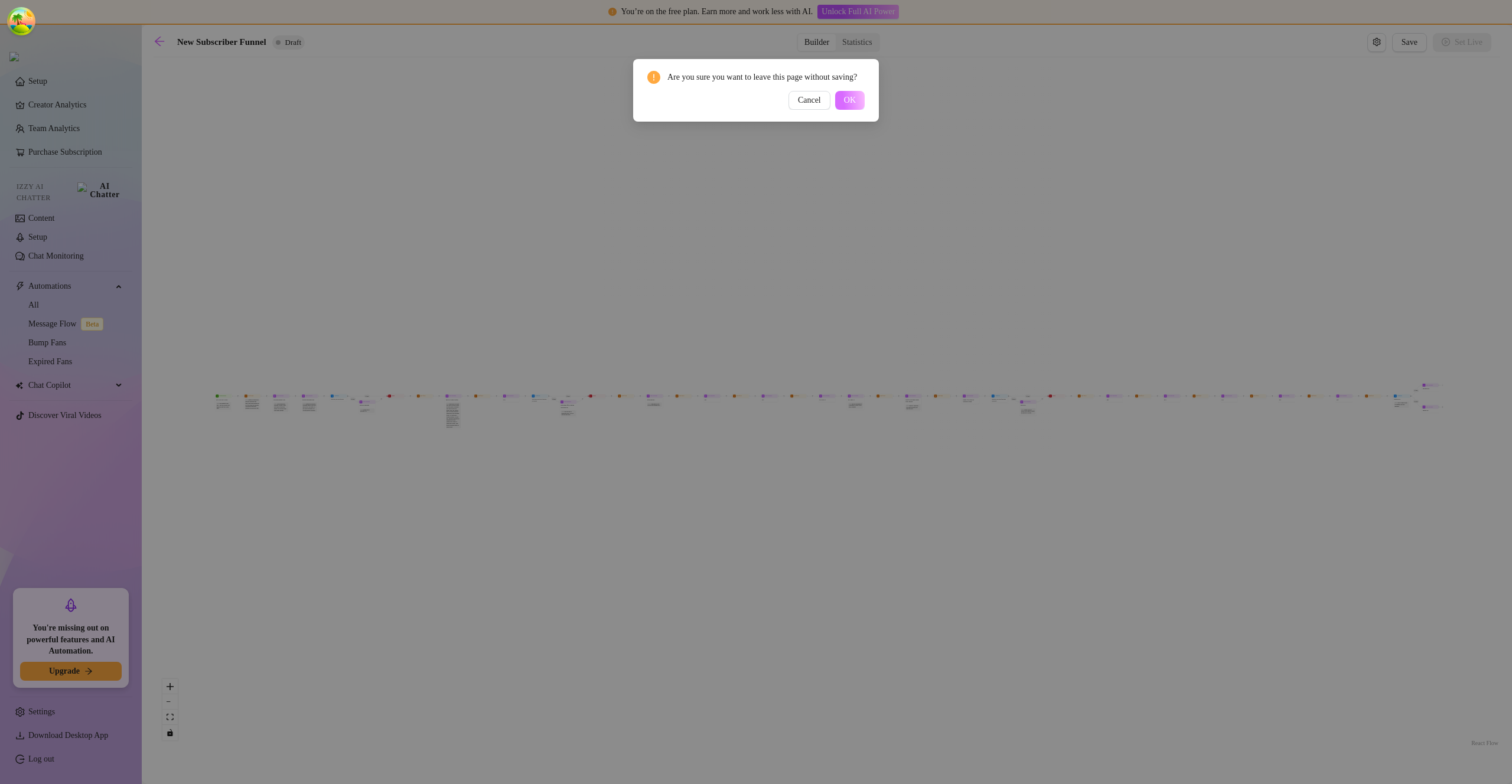
click at [852, 105] on span "OK" at bounding box center [850, 100] width 12 height 9
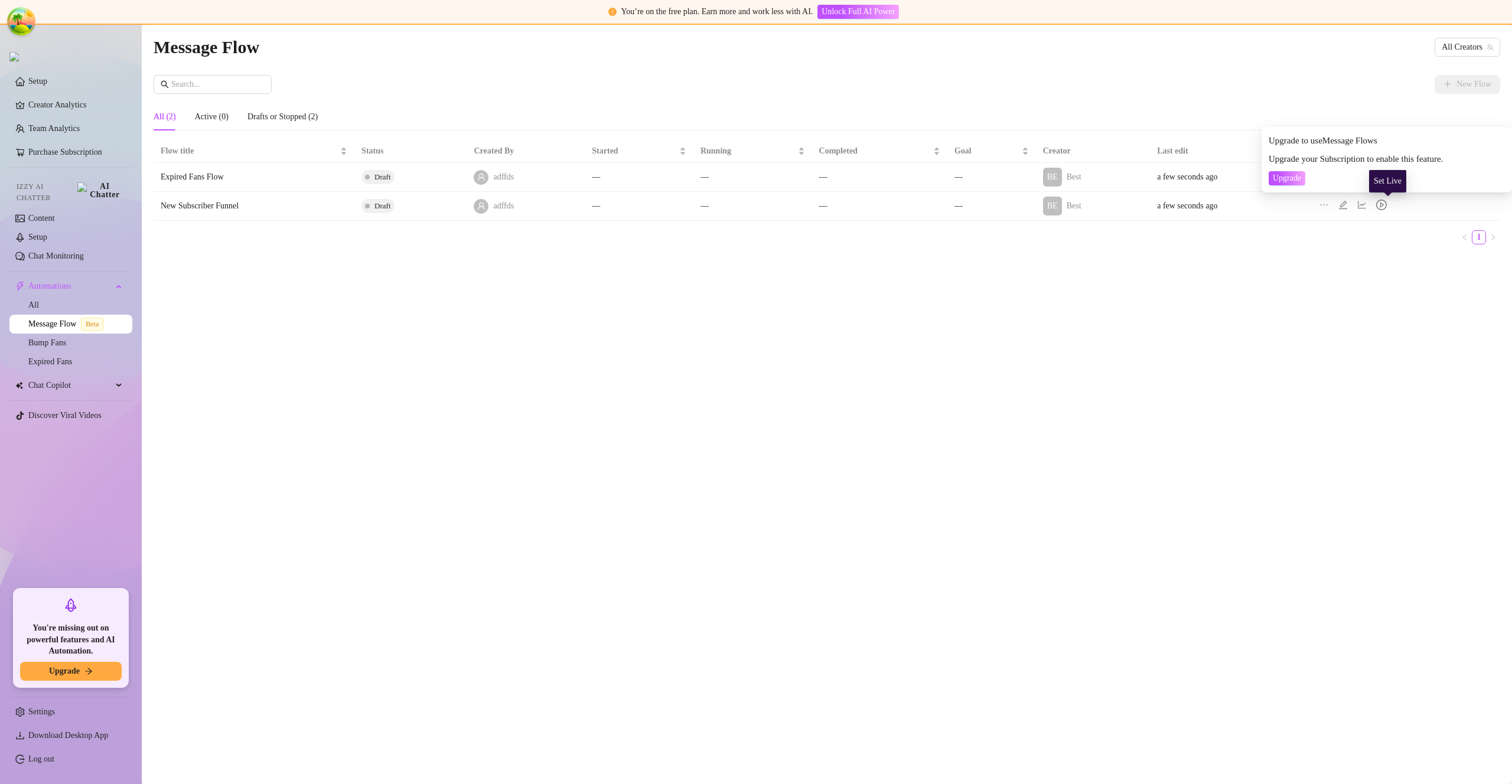
click at [1385, 203] on icon "play-circle" at bounding box center [1383, 204] width 4 height 5
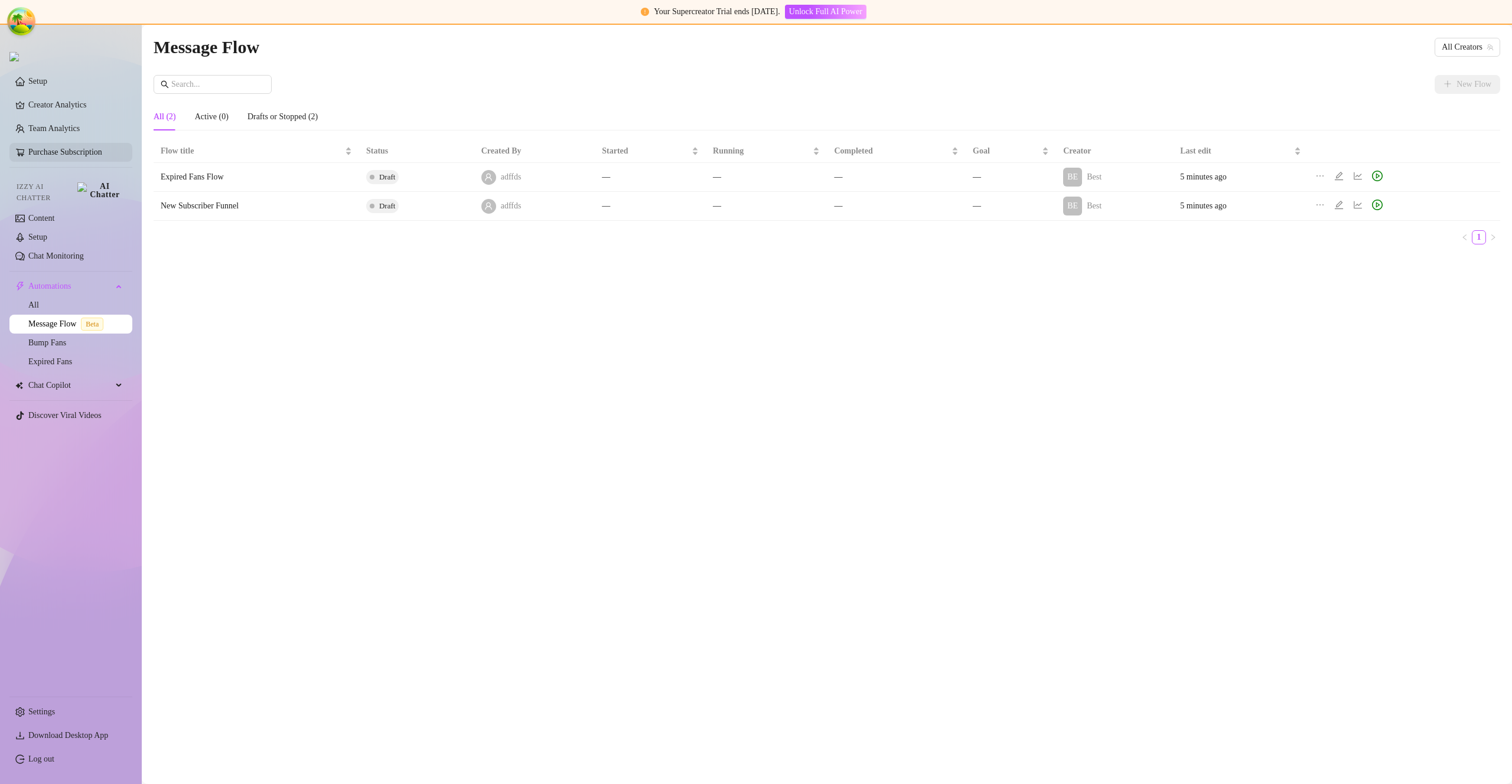
click at [93, 149] on link "Purchase Subscription" at bounding box center [65, 152] width 74 height 9
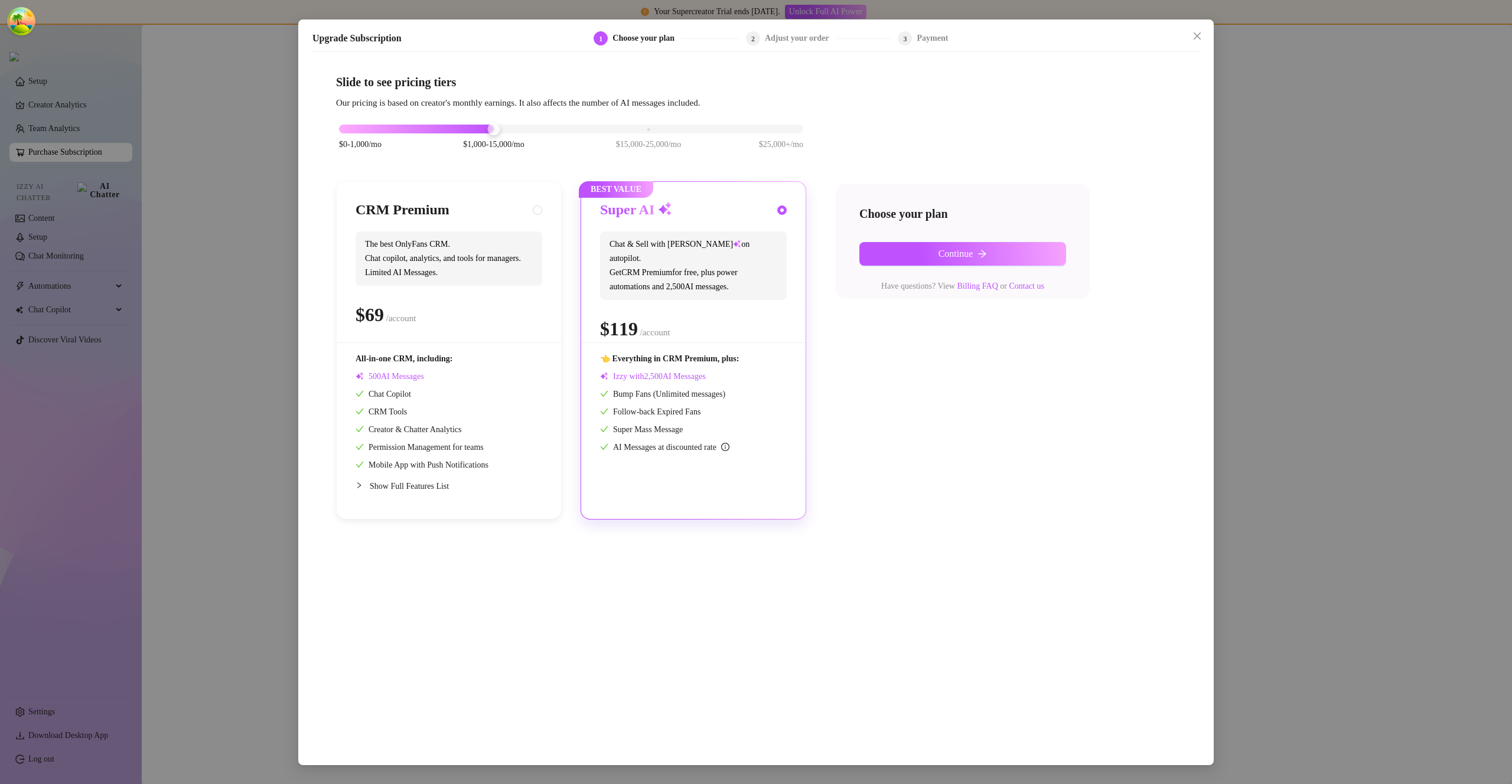
click at [524, 281] on span "The best OnlyFans CRM. Chat copilot, analytics, and tools for managers. Limited…" at bounding box center [449, 258] width 187 height 54
radio input "true"
radio input "false"
click at [1021, 248] on button "Continue" at bounding box center [963, 253] width 207 height 24
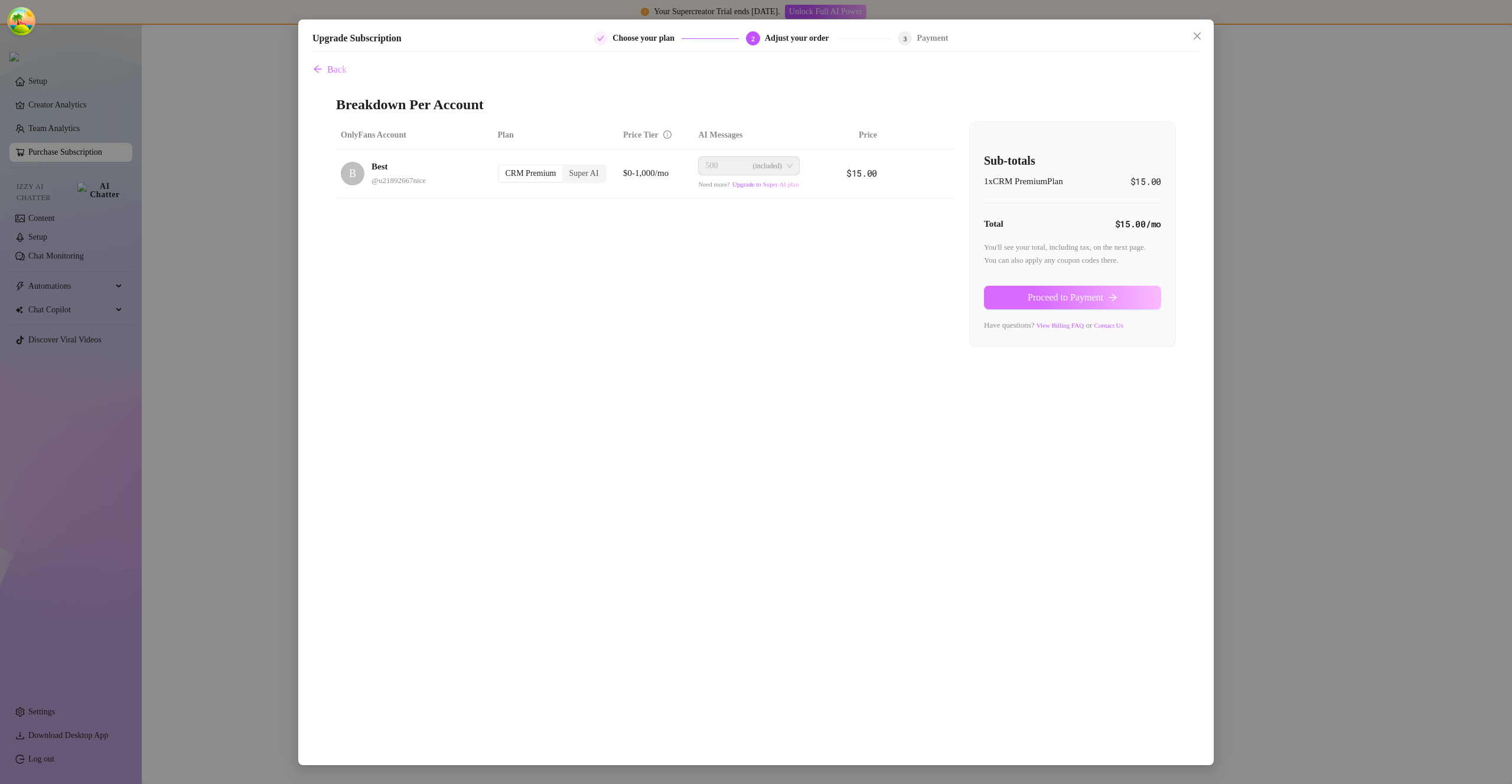
click at [1041, 297] on span "Proceed to Payment" at bounding box center [1066, 298] width 75 height 11
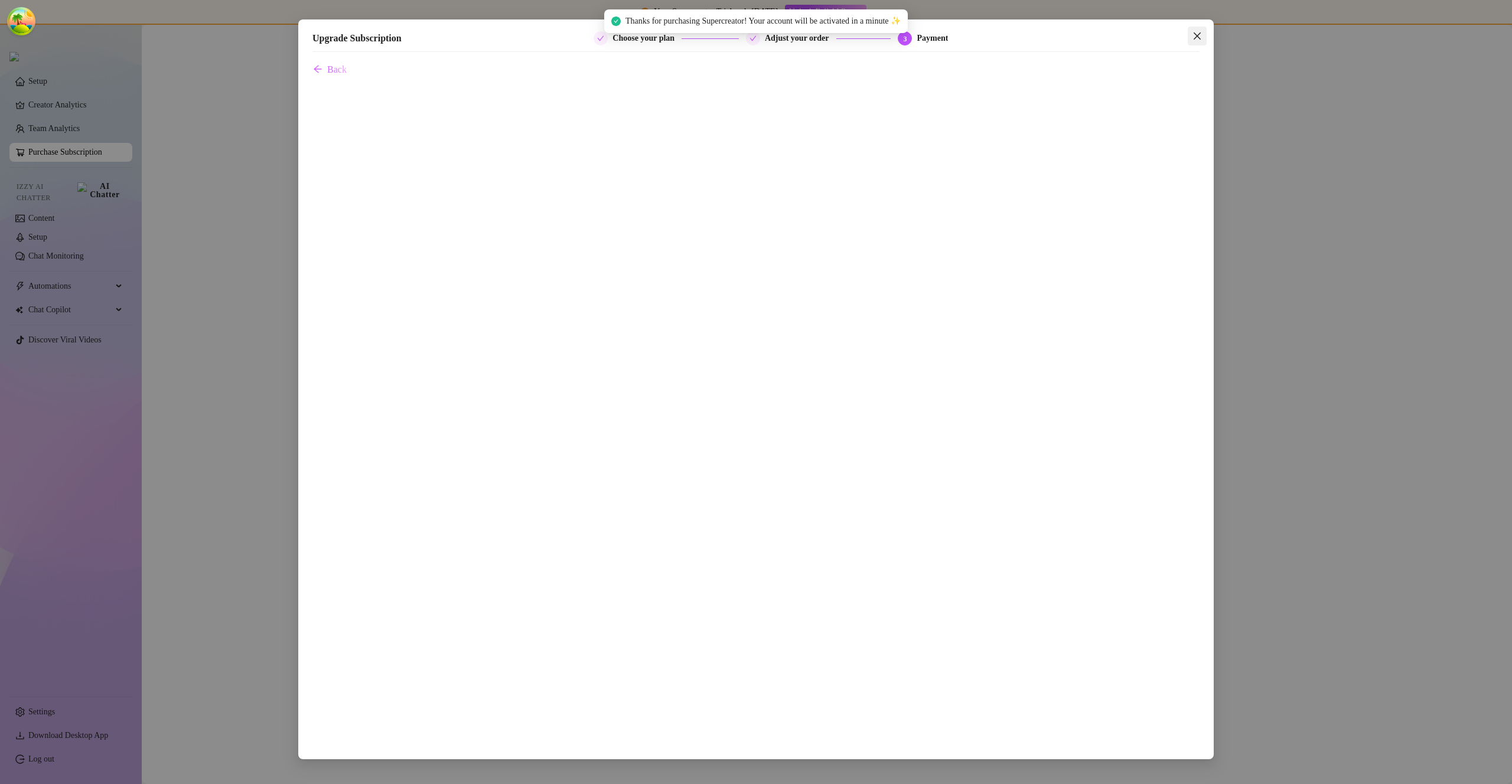
click at [1203, 34] on span "Close" at bounding box center [1198, 35] width 19 height 9
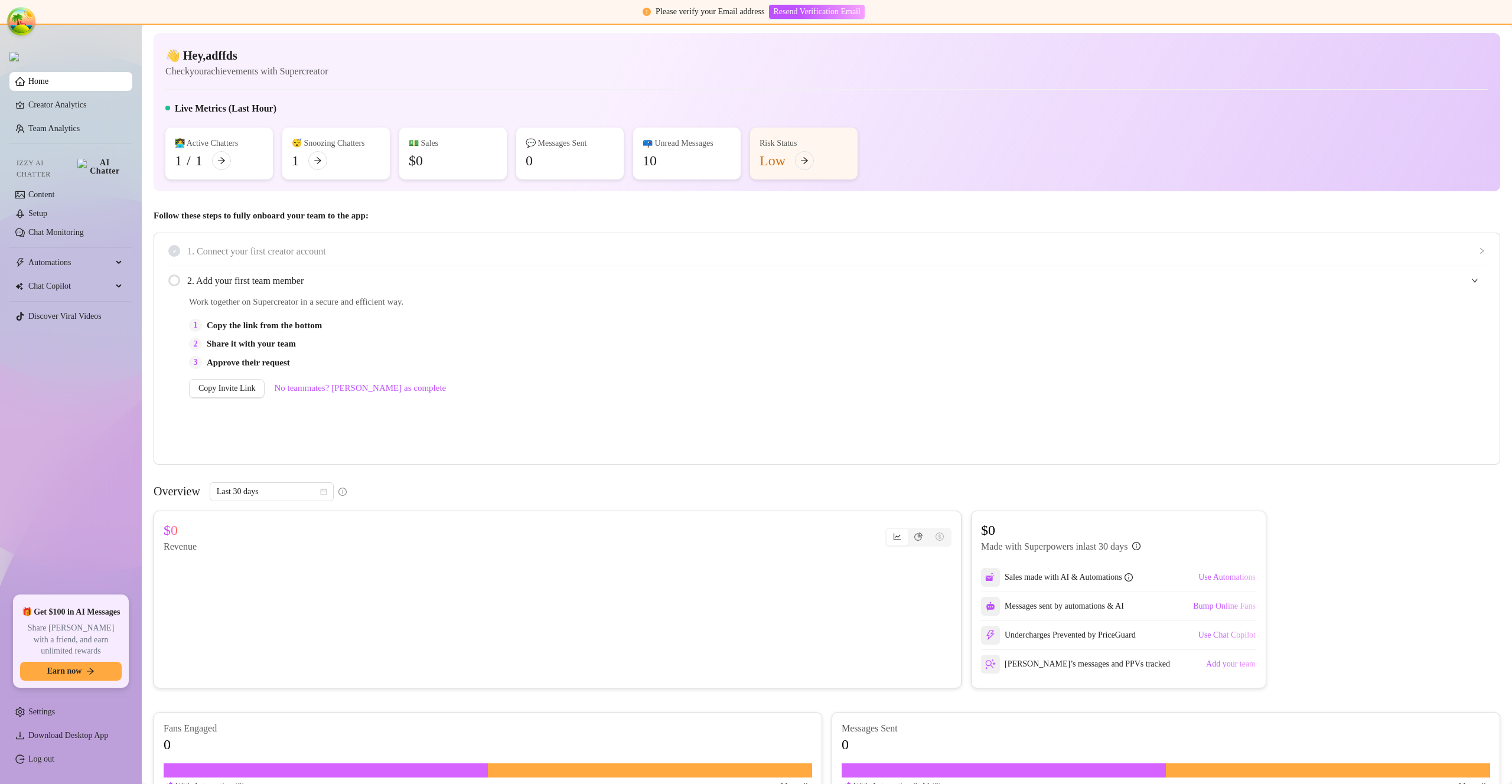
click at [62, 117] on ul "Home Creator Analytics Team Analytics Izzy AI Chatter Content Setup Chat Monito…" at bounding box center [71, 329] width 123 height 524
click at [64, 114] on link "Creator Analytics" at bounding box center [75, 105] width 95 height 19
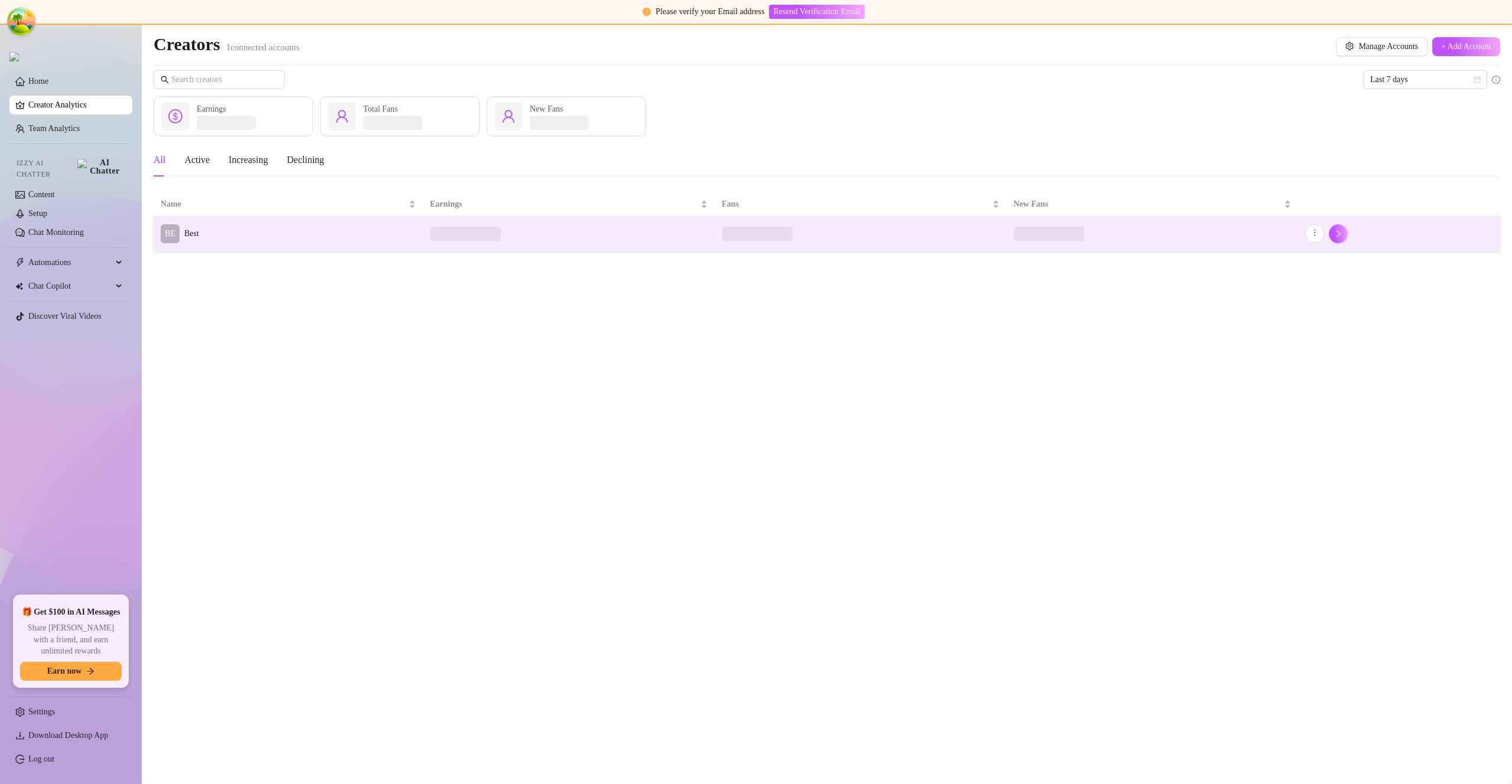
click at [217, 226] on td "BE Best" at bounding box center [288, 234] width 269 height 35
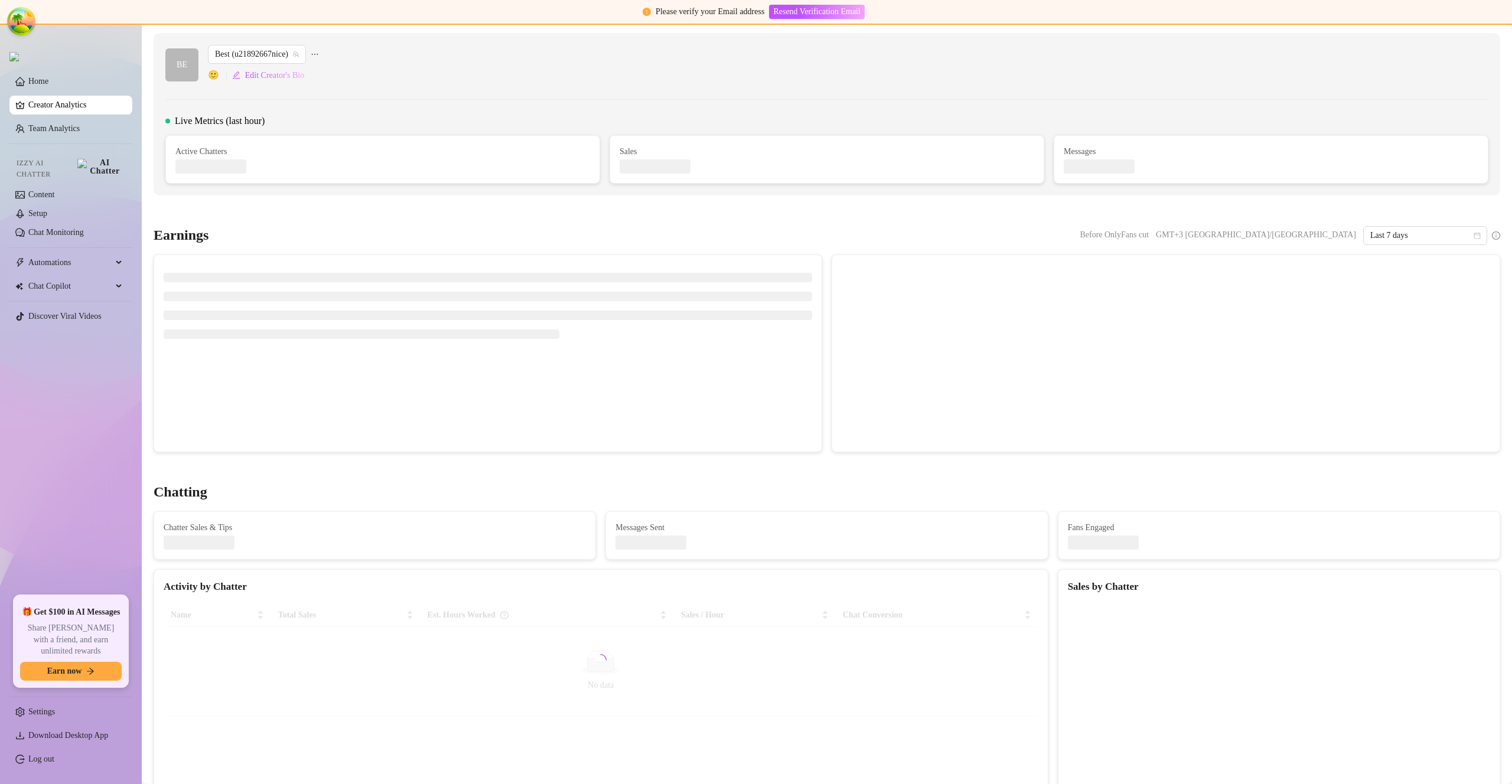
click at [333, 256] on div at bounding box center [488, 305] width 668 height 101
click at [43, 190] on link "Content" at bounding box center [41, 195] width 26 height 9
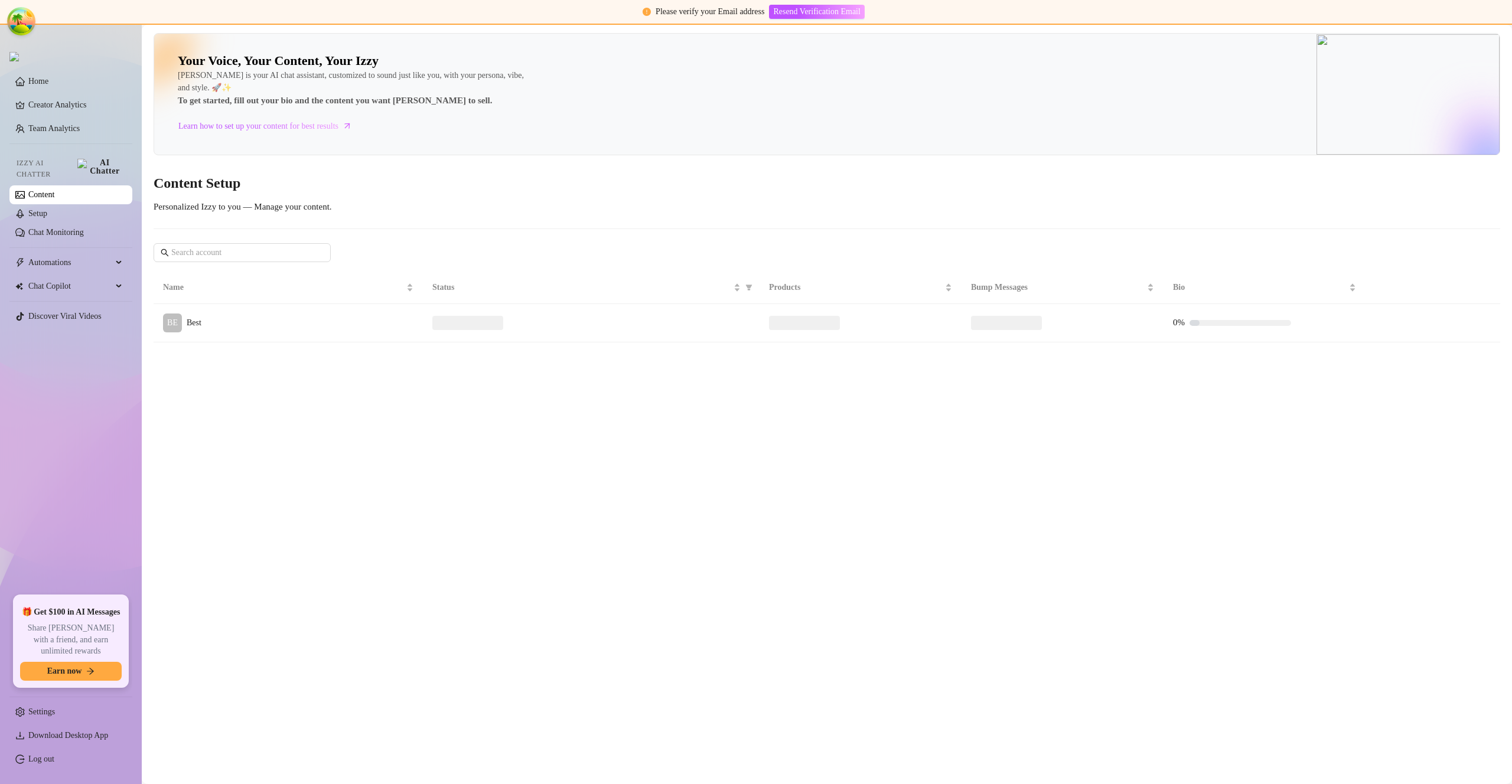
click at [52, 190] on link "Content" at bounding box center [41, 195] width 26 height 9
click at [54, 192] on link "Content" at bounding box center [41, 195] width 26 height 9
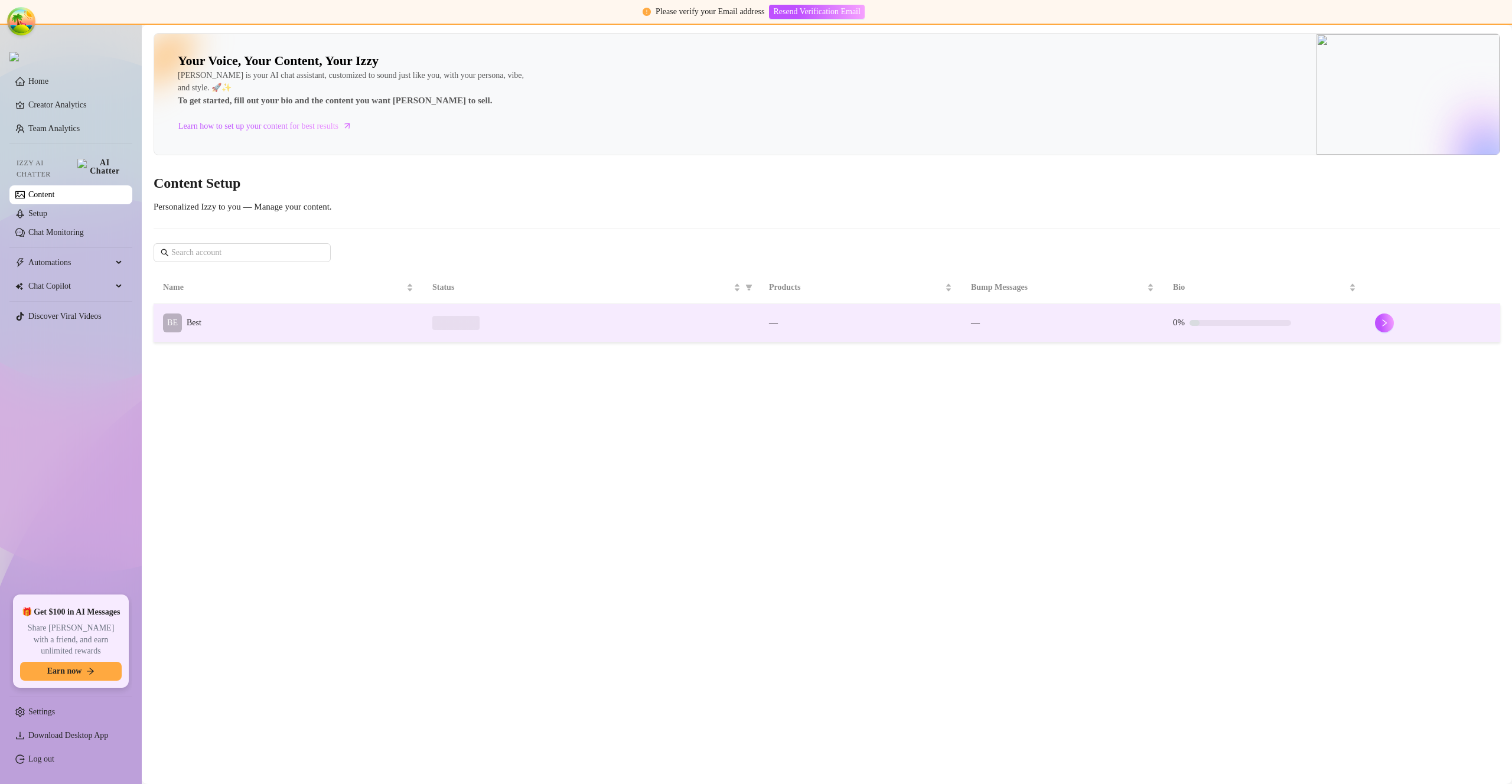
click at [237, 331] on td "BE Best" at bounding box center [288, 323] width 269 height 38
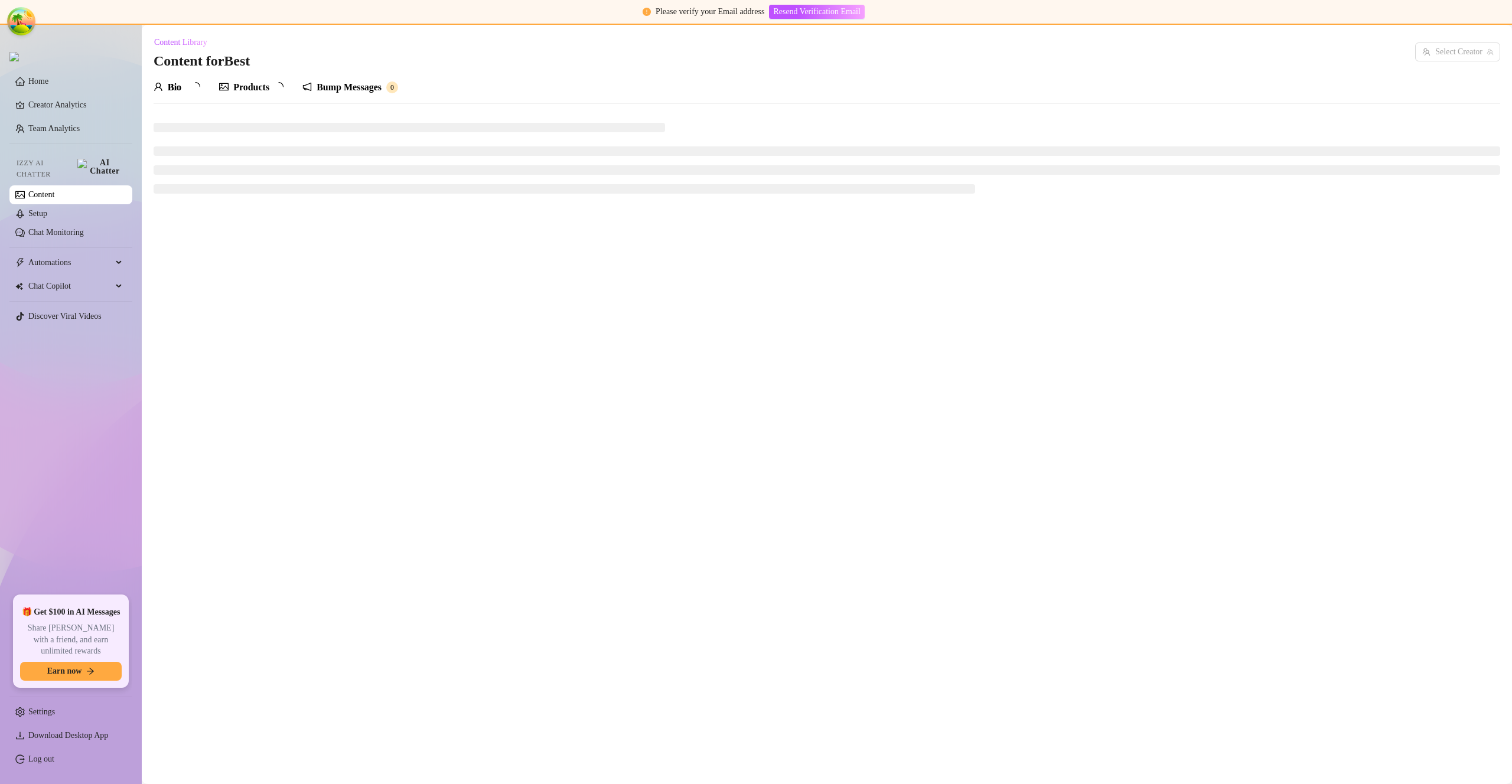
click at [237, 331] on main "Content Library Content for Best Select Creator Bio Products Bump Messages 0" at bounding box center [827, 404] width 1371 height 759
click at [337, 88] on div "Bump Messages" at bounding box center [349, 88] width 65 height 14
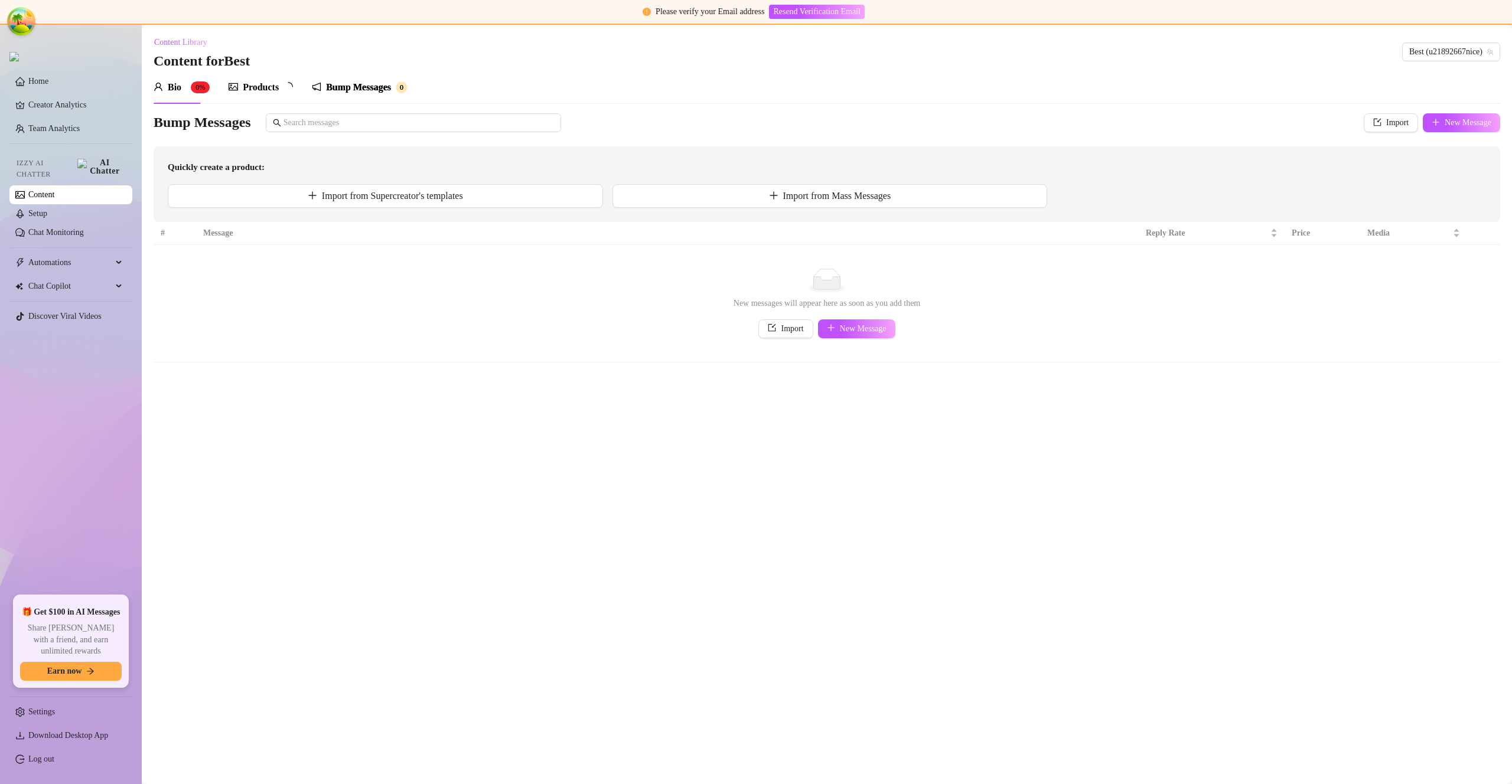
click at [337, 88] on div "Bump Messages" at bounding box center [358, 88] width 65 height 14
click at [508, 206] on button "Import from Supercreator's templates" at bounding box center [385, 196] width 435 height 24
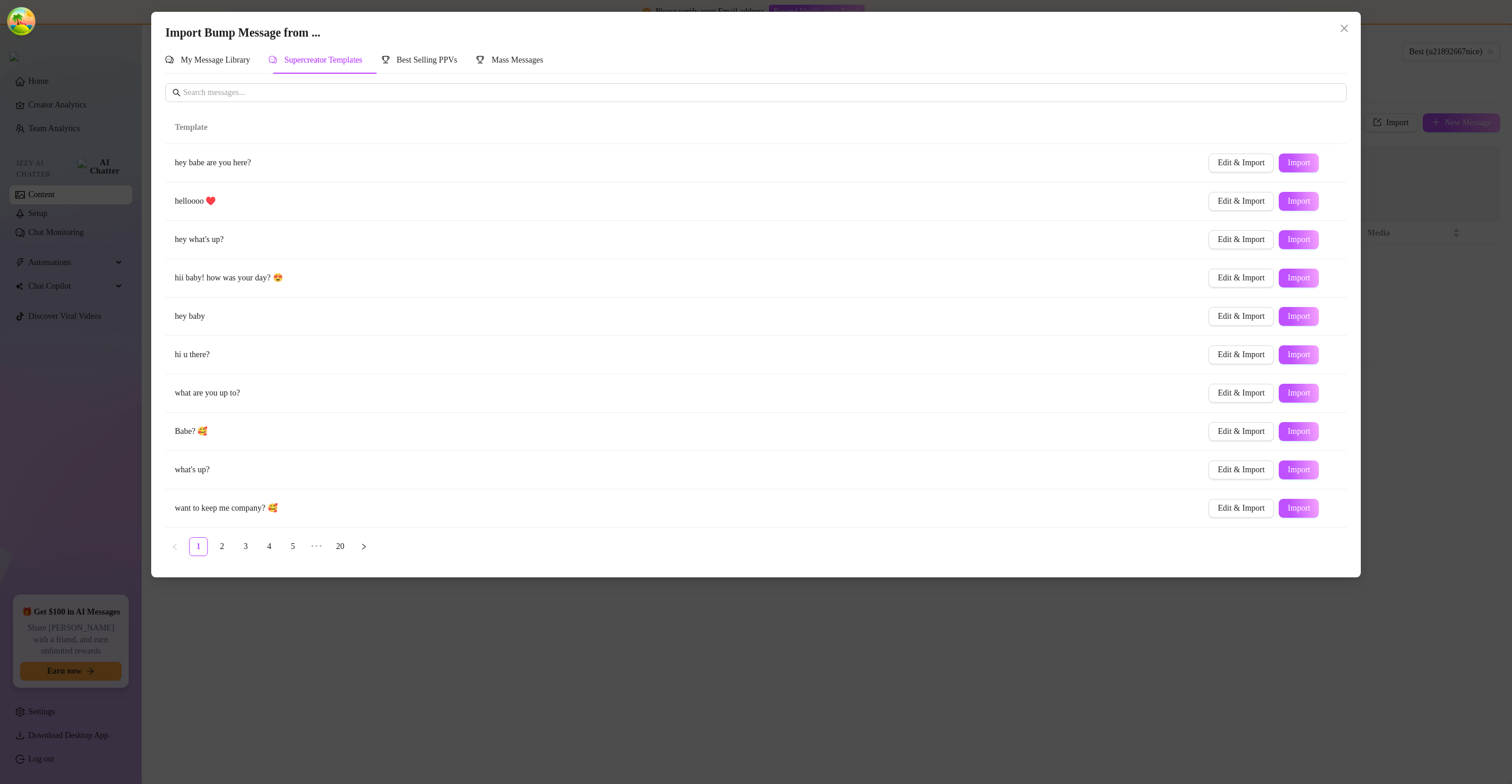
click at [1297, 201] on span "Import" at bounding box center [1298, 201] width 22 height 9
click at [1299, 169] on button "Import" at bounding box center [1298, 163] width 40 height 19
type textarea "hey babe are you here?"
type input "0"
click at [1346, 28] on icon "close" at bounding box center [1344, 28] width 9 height 9
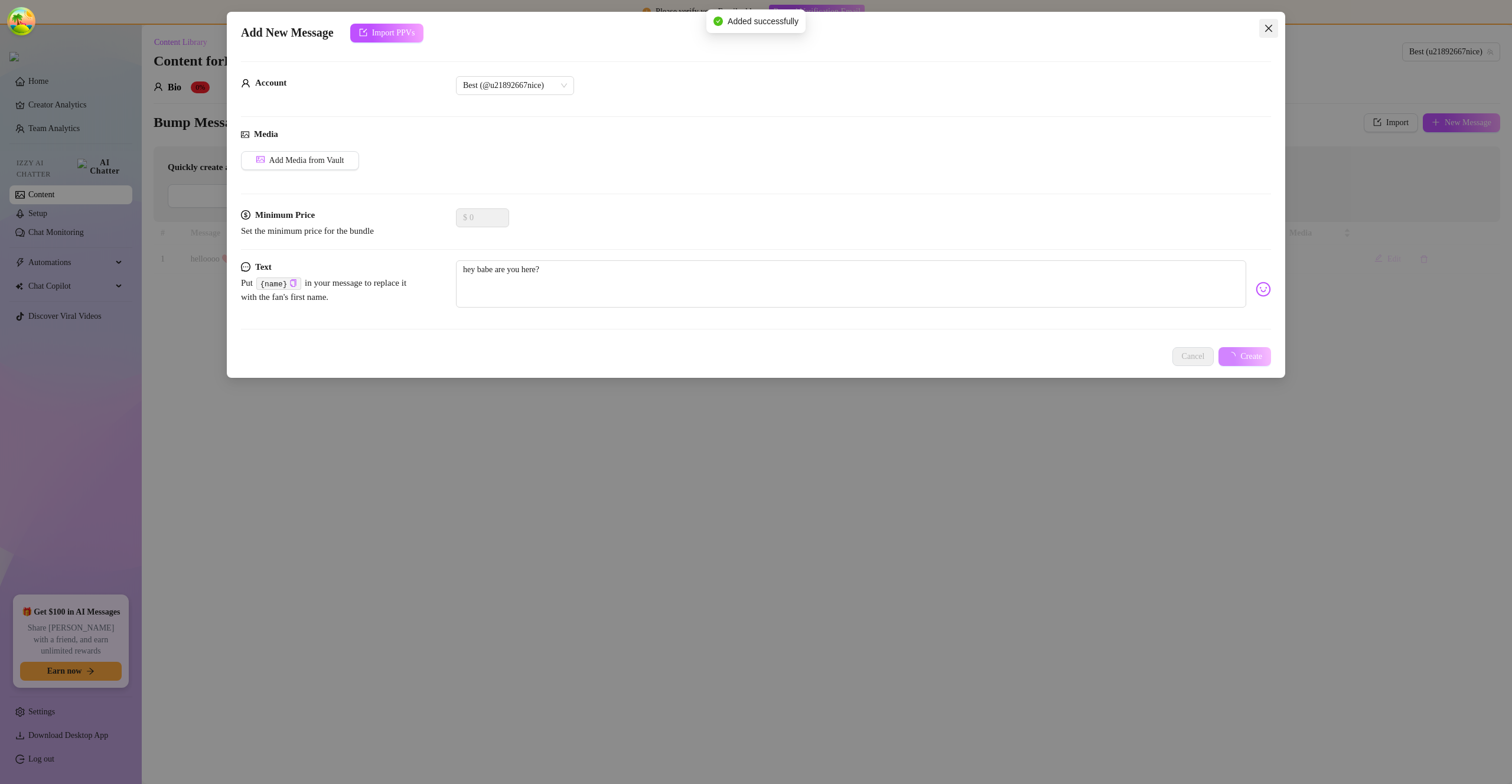
click at [1268, 27] on icon "close" at bounding box center [1269, 28] width 9 height 9
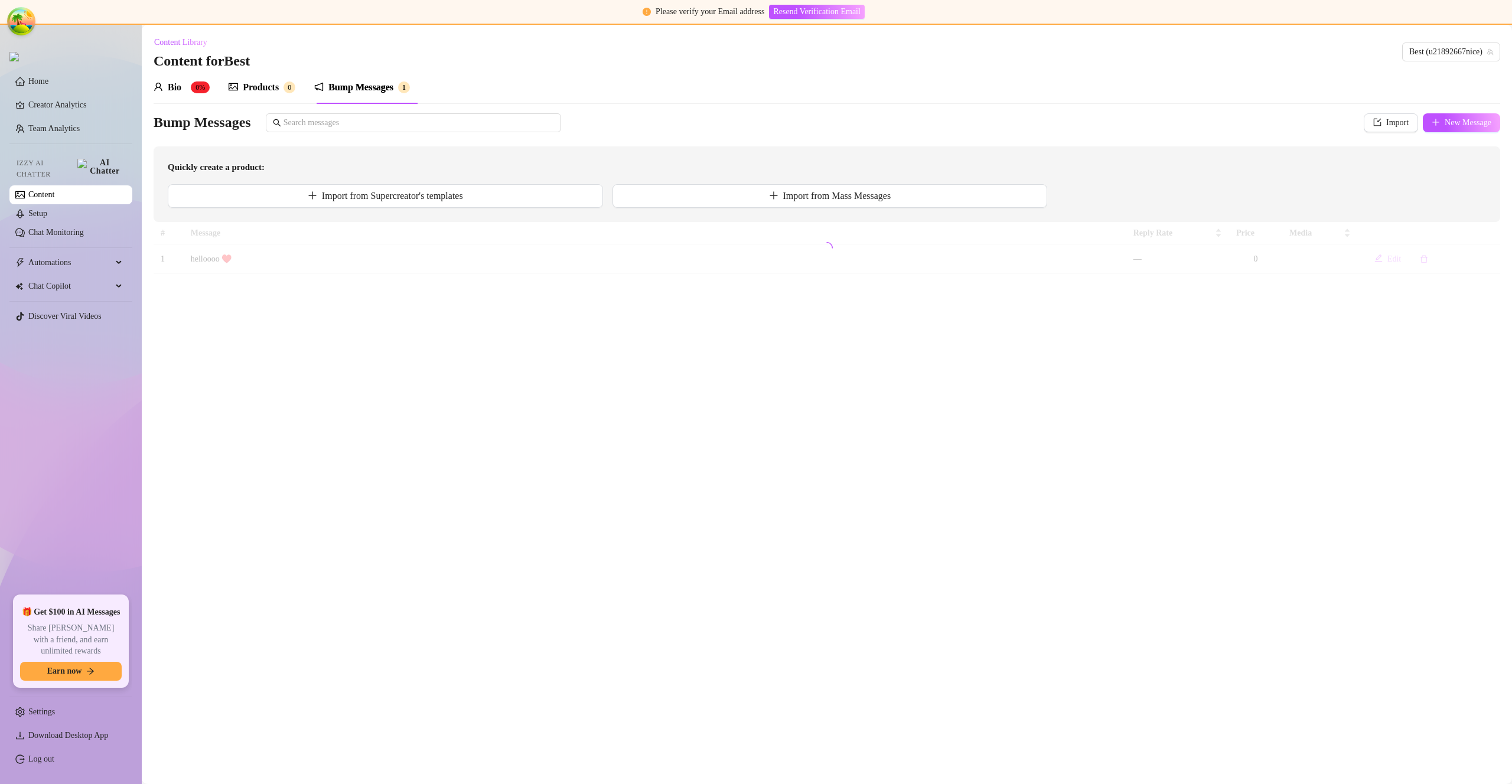
click at [264, 87] on div "Products" at bounding box center [261, 88] width 36 height 14
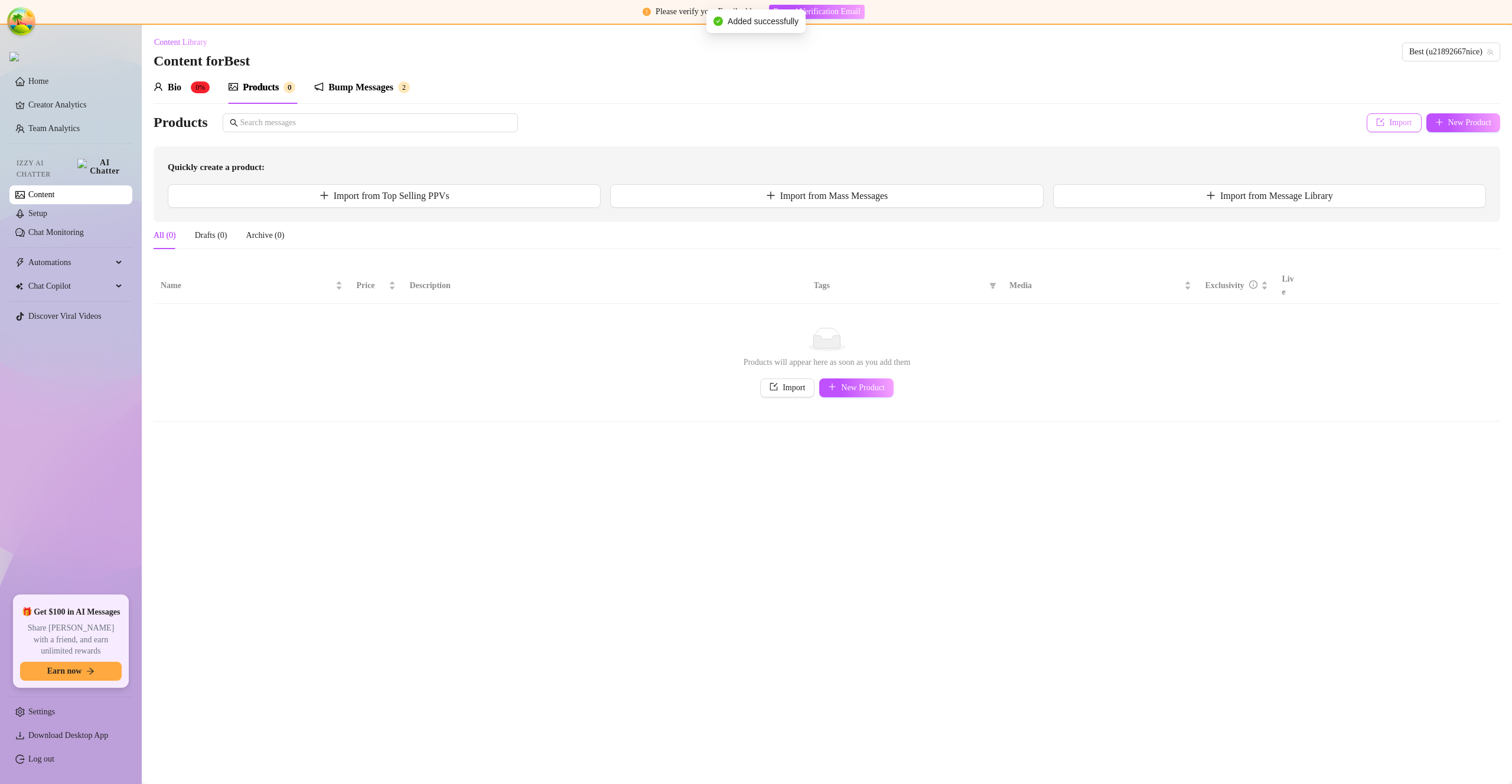
click at [1387, 129] on button "Import" at bounding box center [1394, 123] width 54 height 19
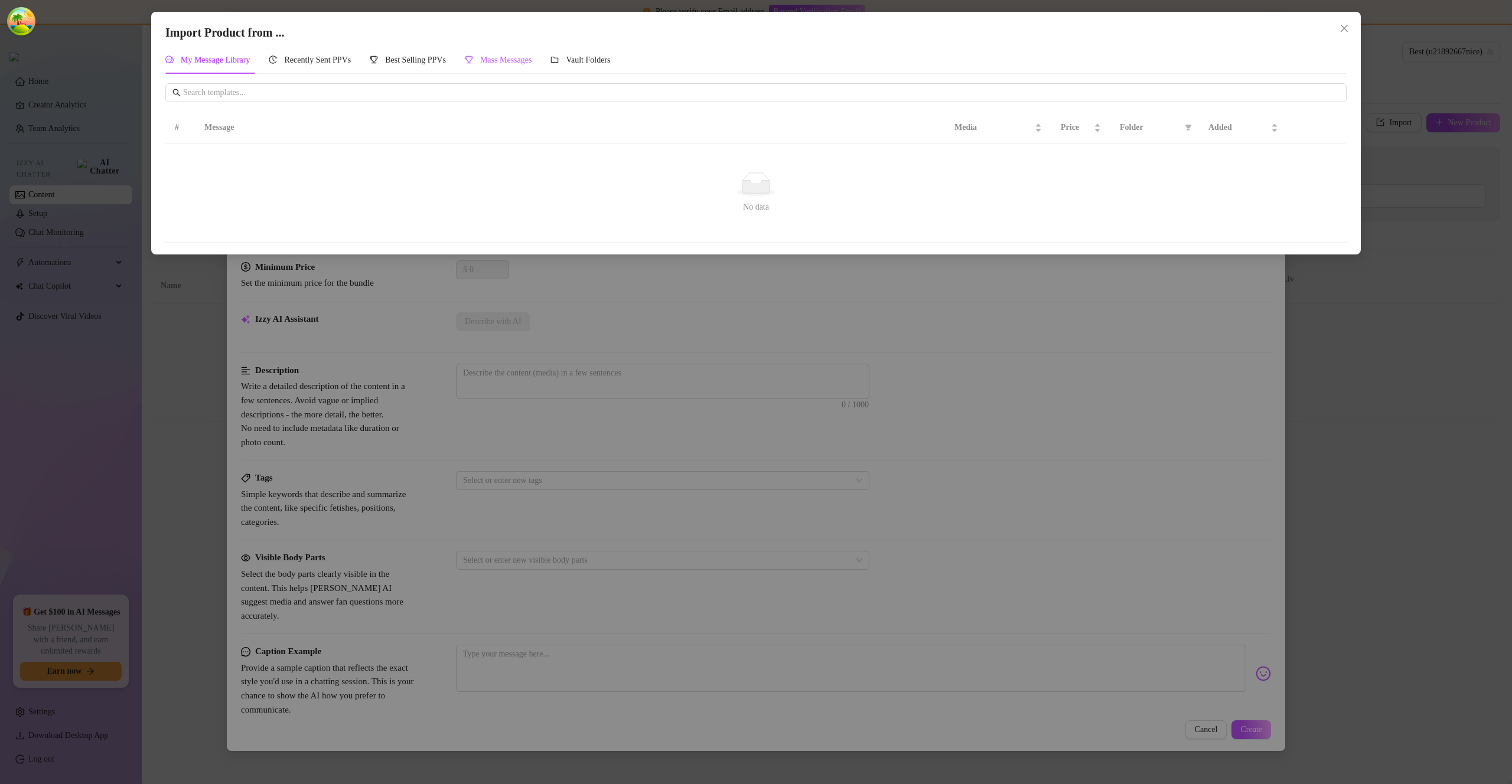
click at [508, 62] on span "Mass Messages" at bounding box center [506, 60] width 52 height 9
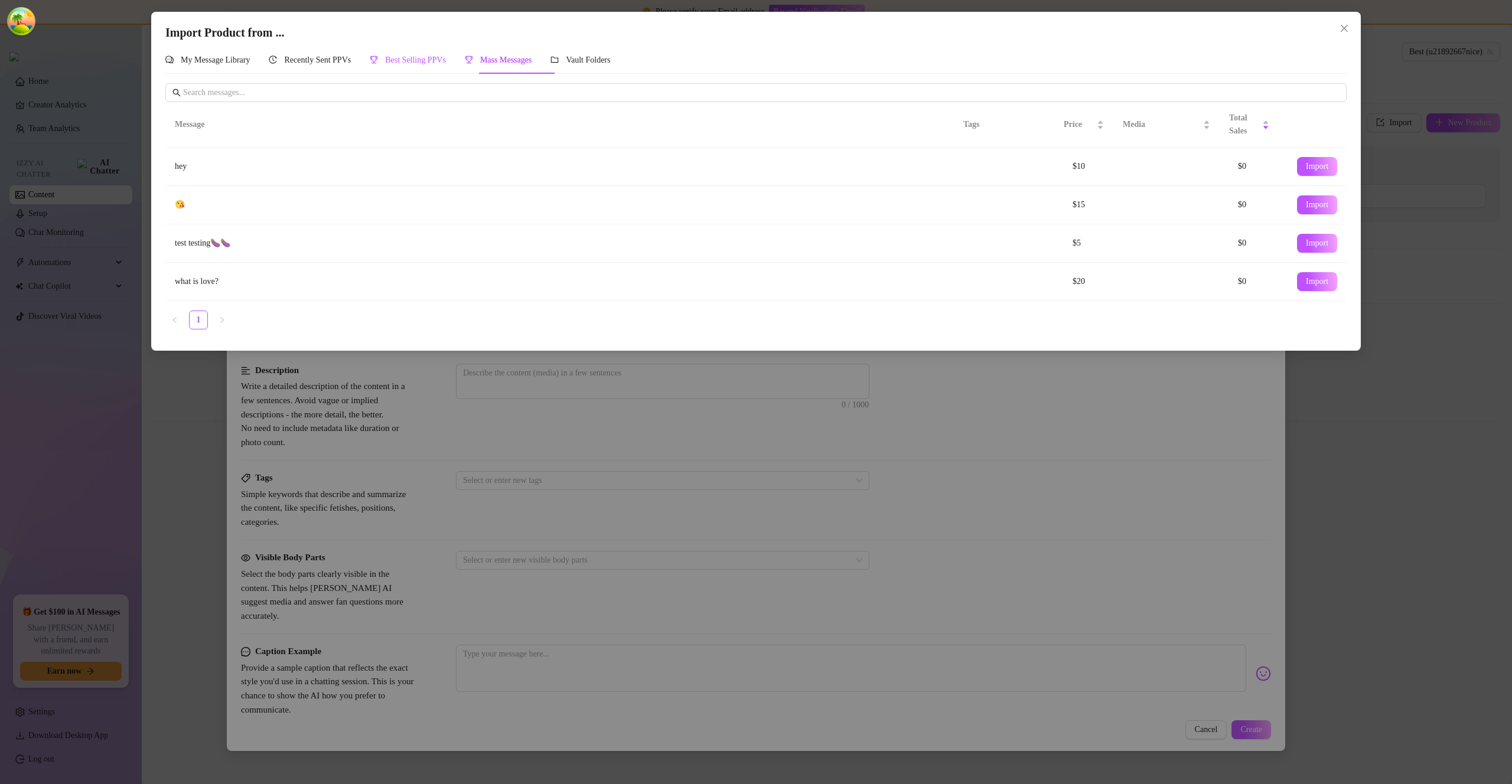
click at [446, 62] on span "Best Selling PPVs" at bounding box center [416, 60] width 61 height 9
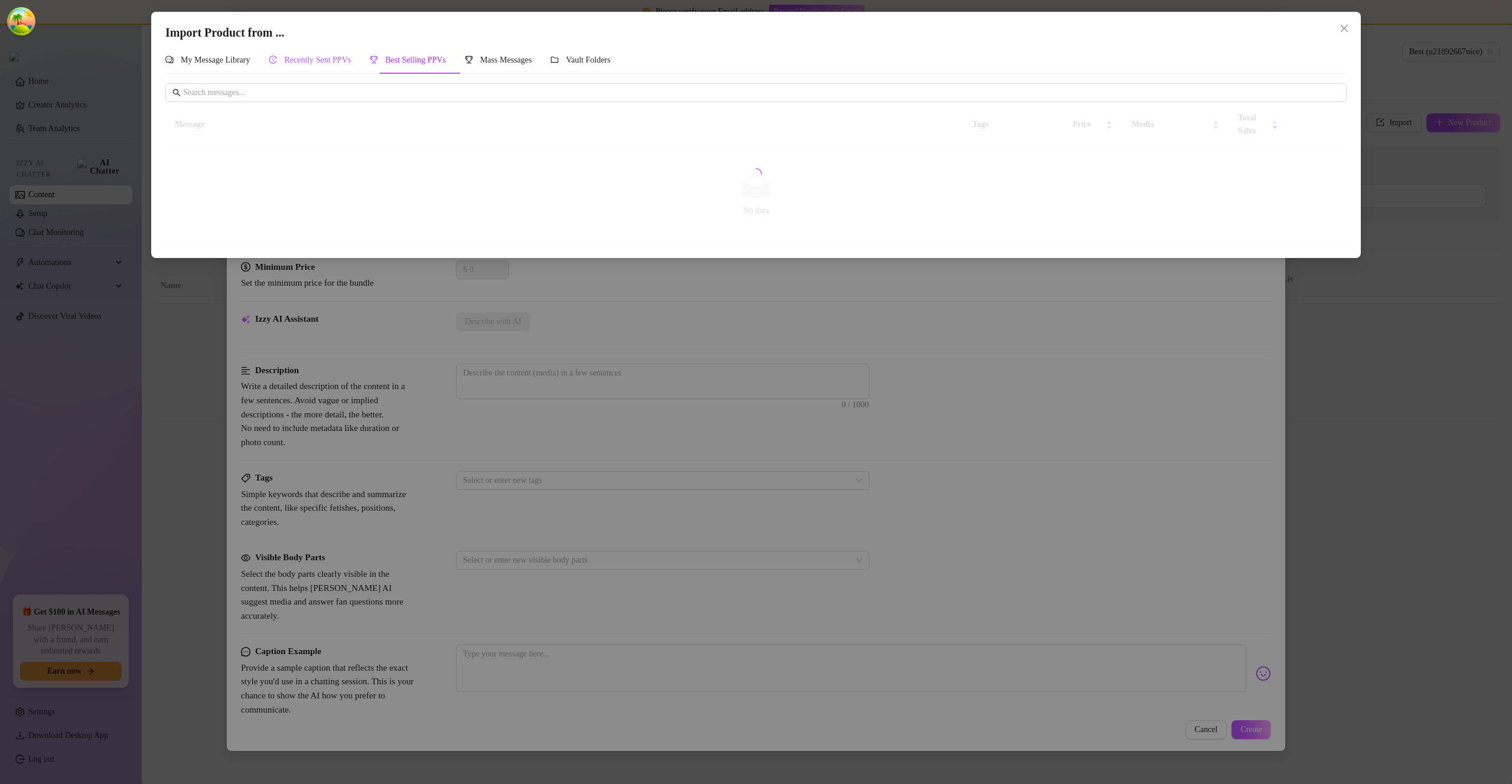
click at [345, 56] on span "Recently Sent PPVs" at bounding box center [317, 60] width 67 height 9
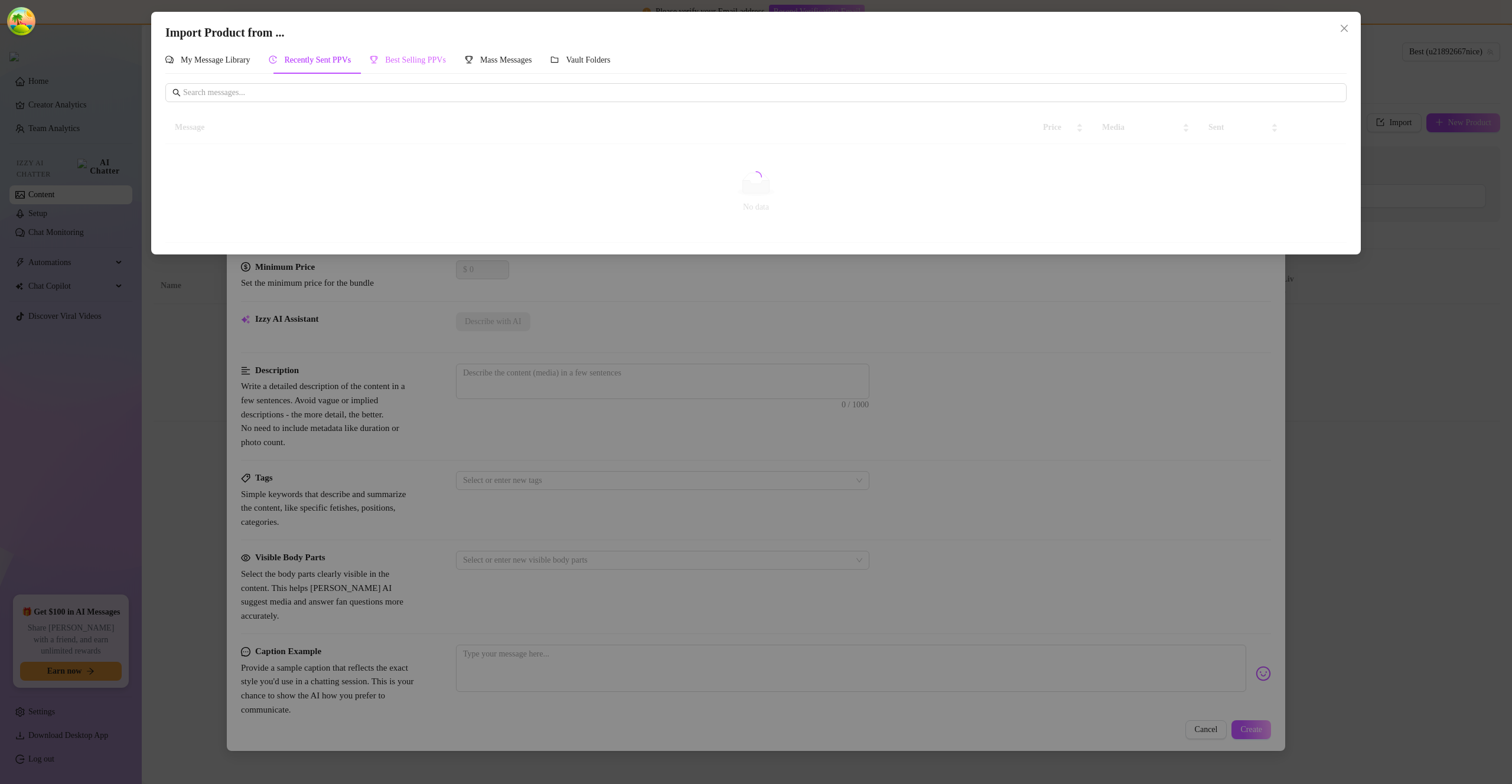
click at [430, 67] on div "Best Selling PPVs" at bounding box center [408, 60] width 76 height 28
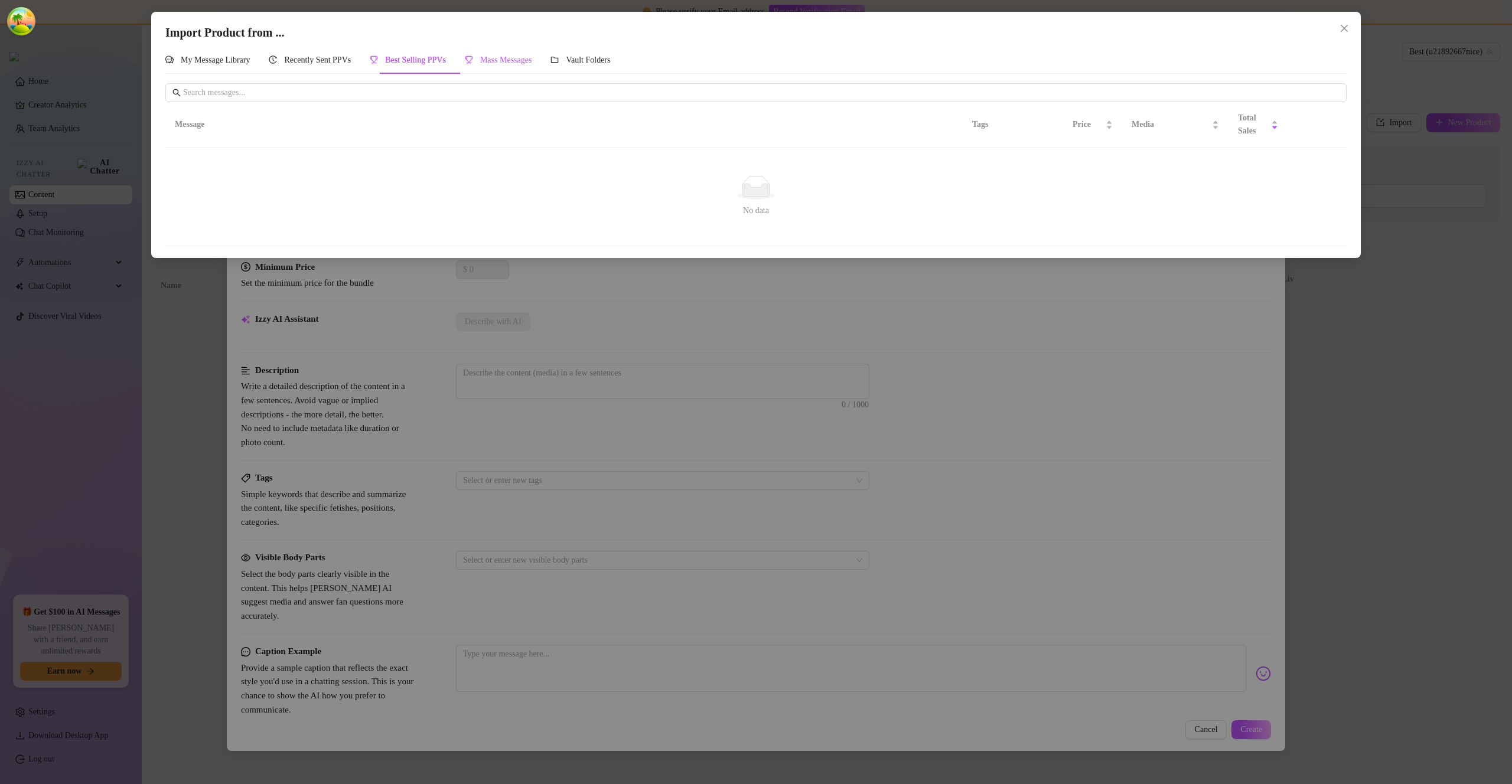
click at [496, 56] on span "Mass Messages" at bounding box center [506, 60] width 52 height 9
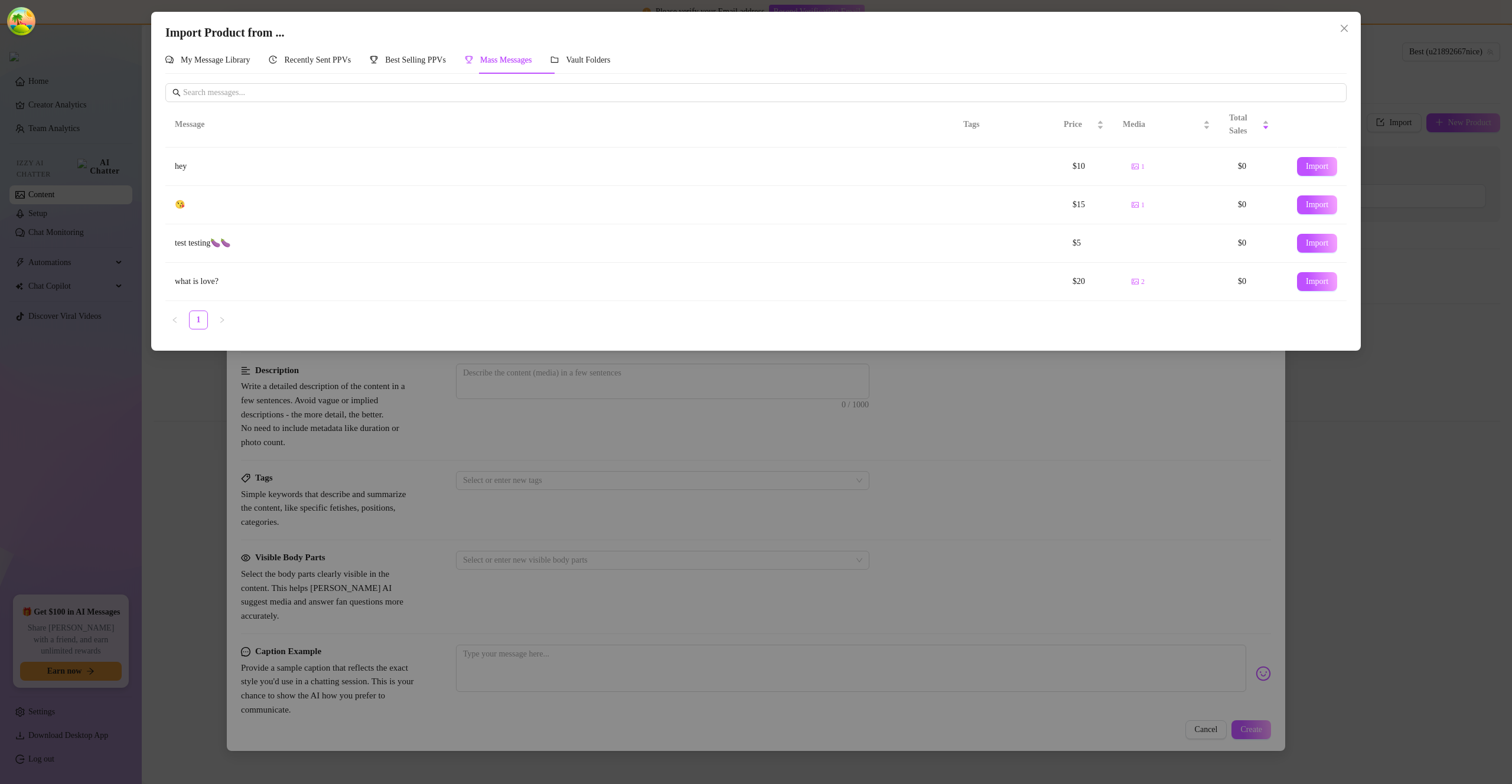
click at [1320, 286] on span "Import" at bounding box center [1317, 282] width 22 height 9
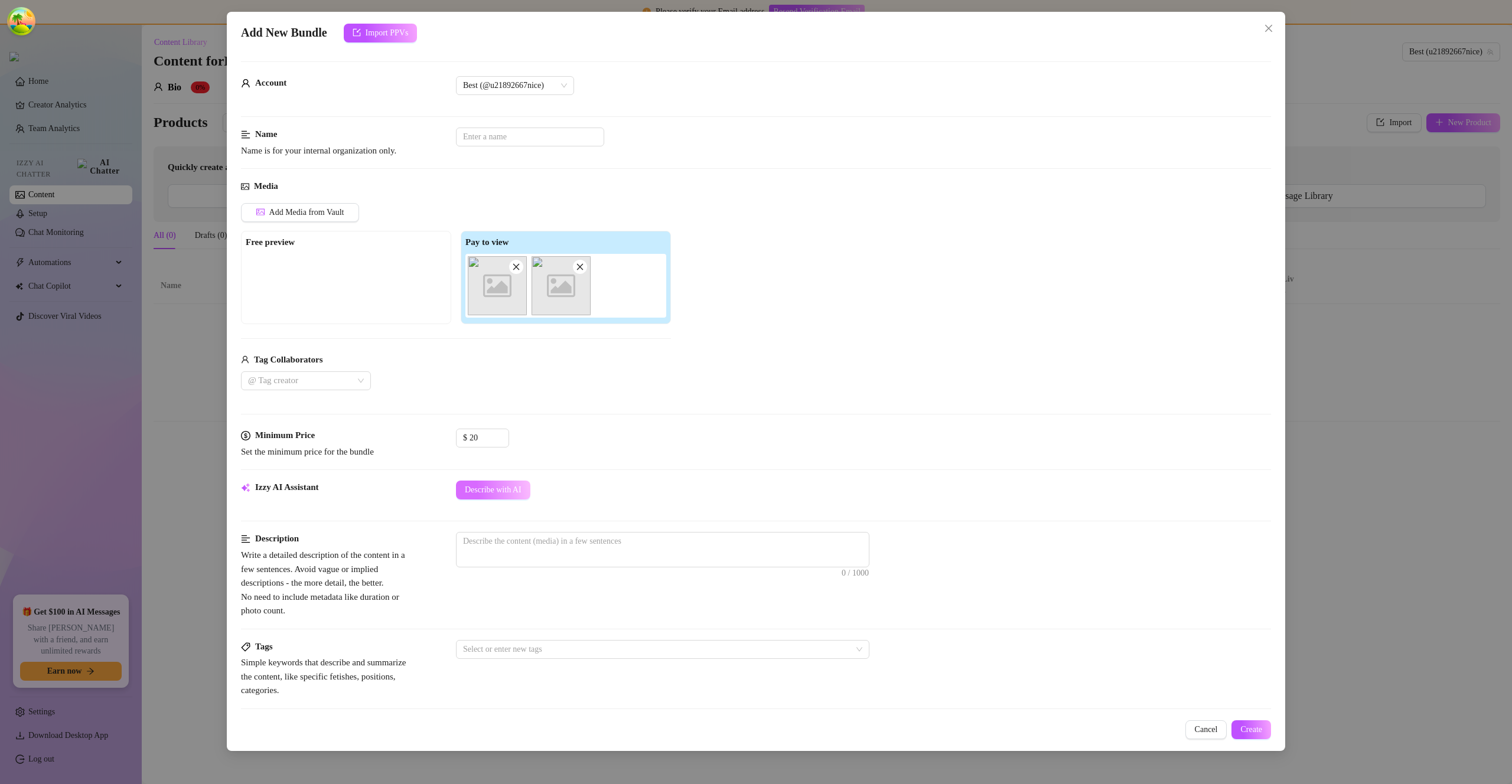
click at [497, 491] on span "Describe with AI" at bounding box center [493, 490] width 56 height 9
type textarea "Image"
type textarea "Image does"
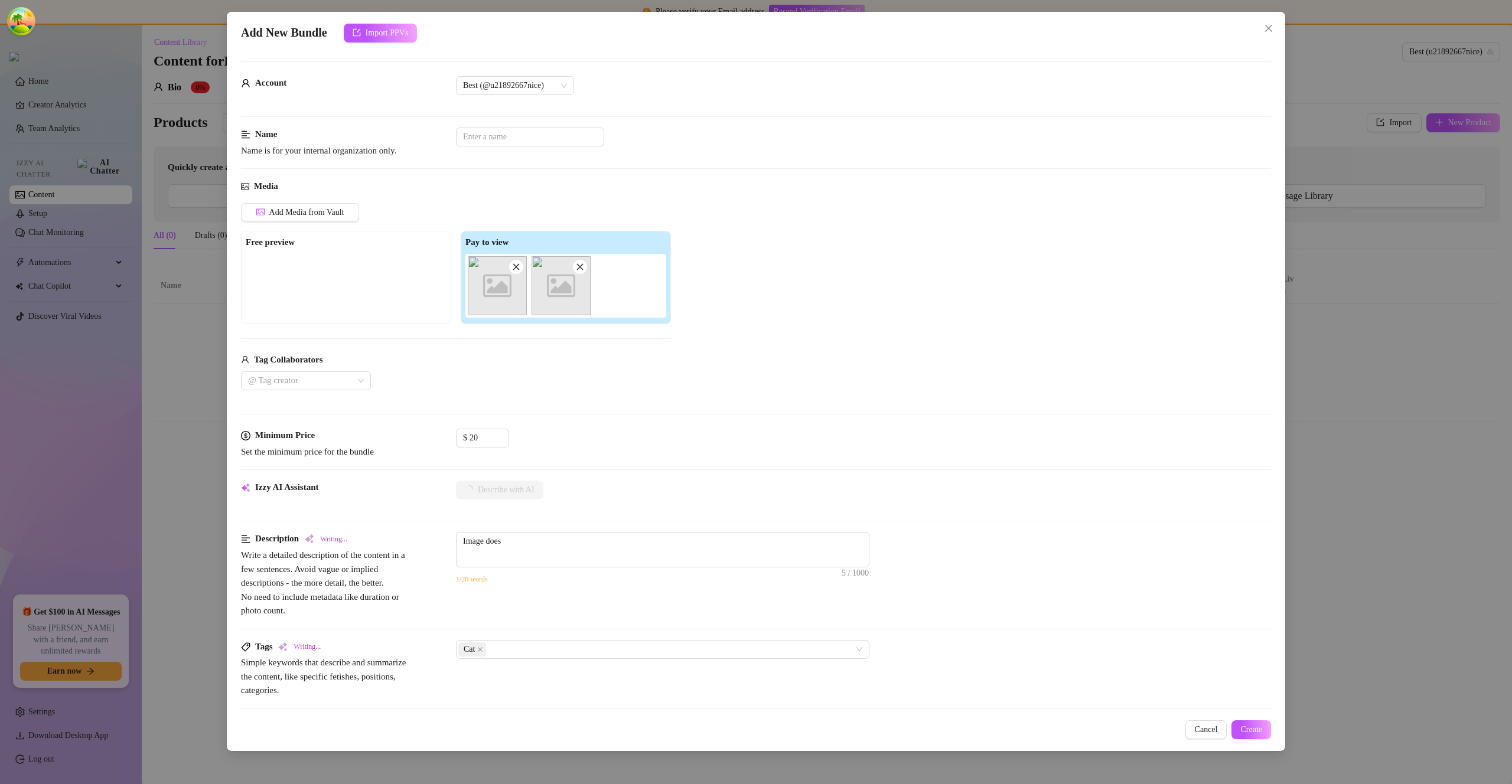
type textarea "Image does not"
type textarea "Image does not contain"
type textarea "Image does not contain any"
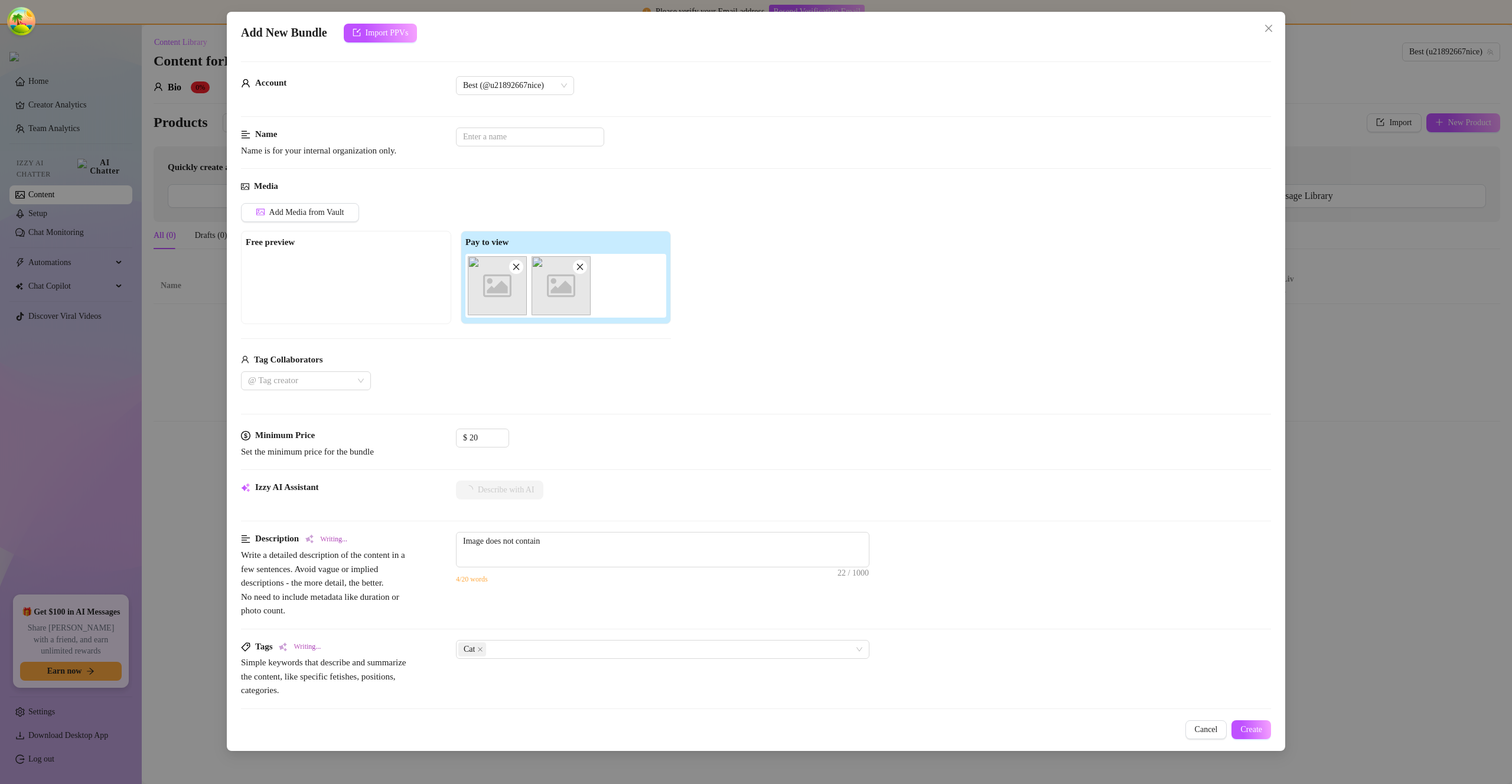
type textarea "Image does not contain any"
type textarea "Image does not contain any sexual"
type textarea "Image does not contain any sexual or"
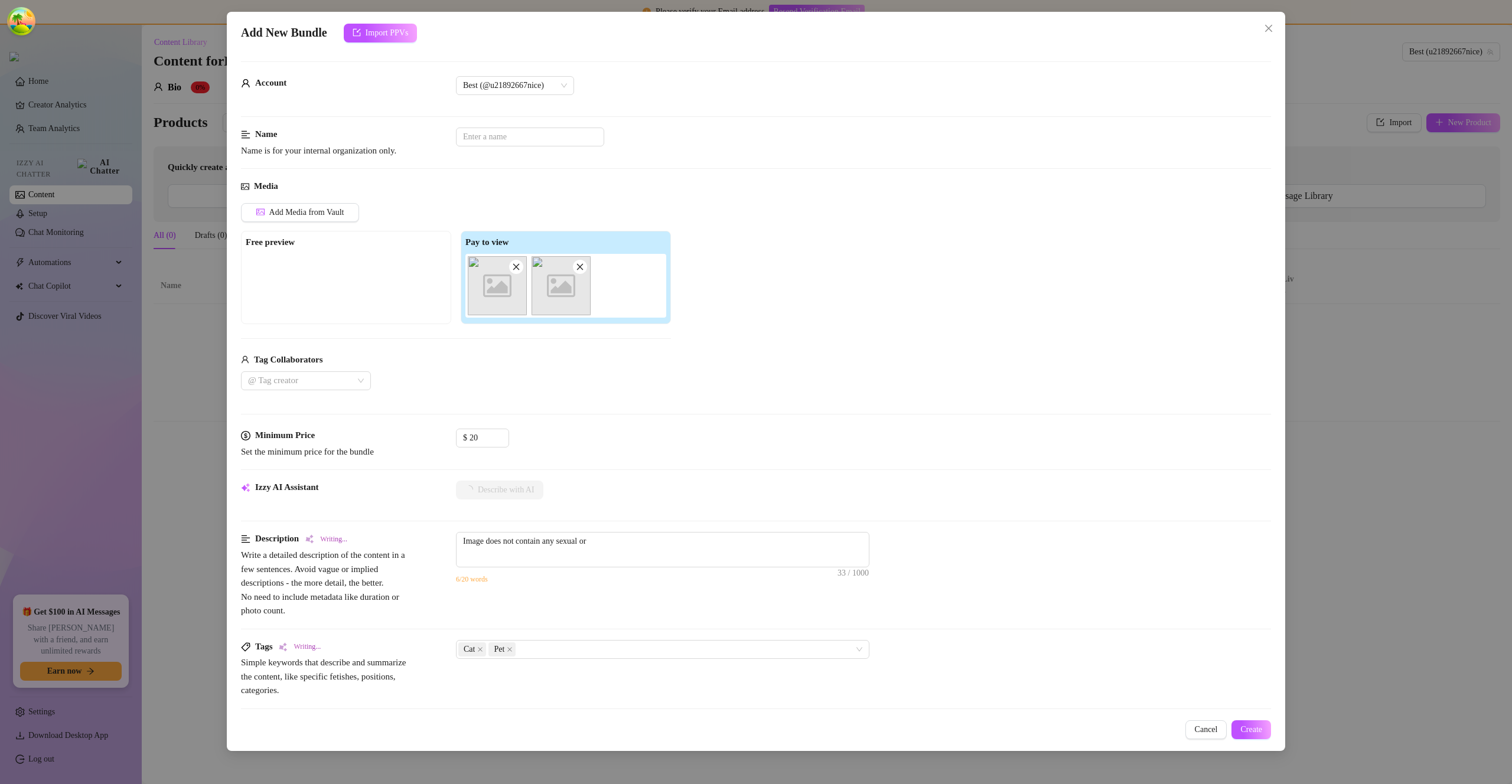
type textarea "Image does not contain any sexual or explicit"
type textarea "Image does not contain any sexual or explicit content."
type textarea "Image does not contain any sexual or explicit content. It"
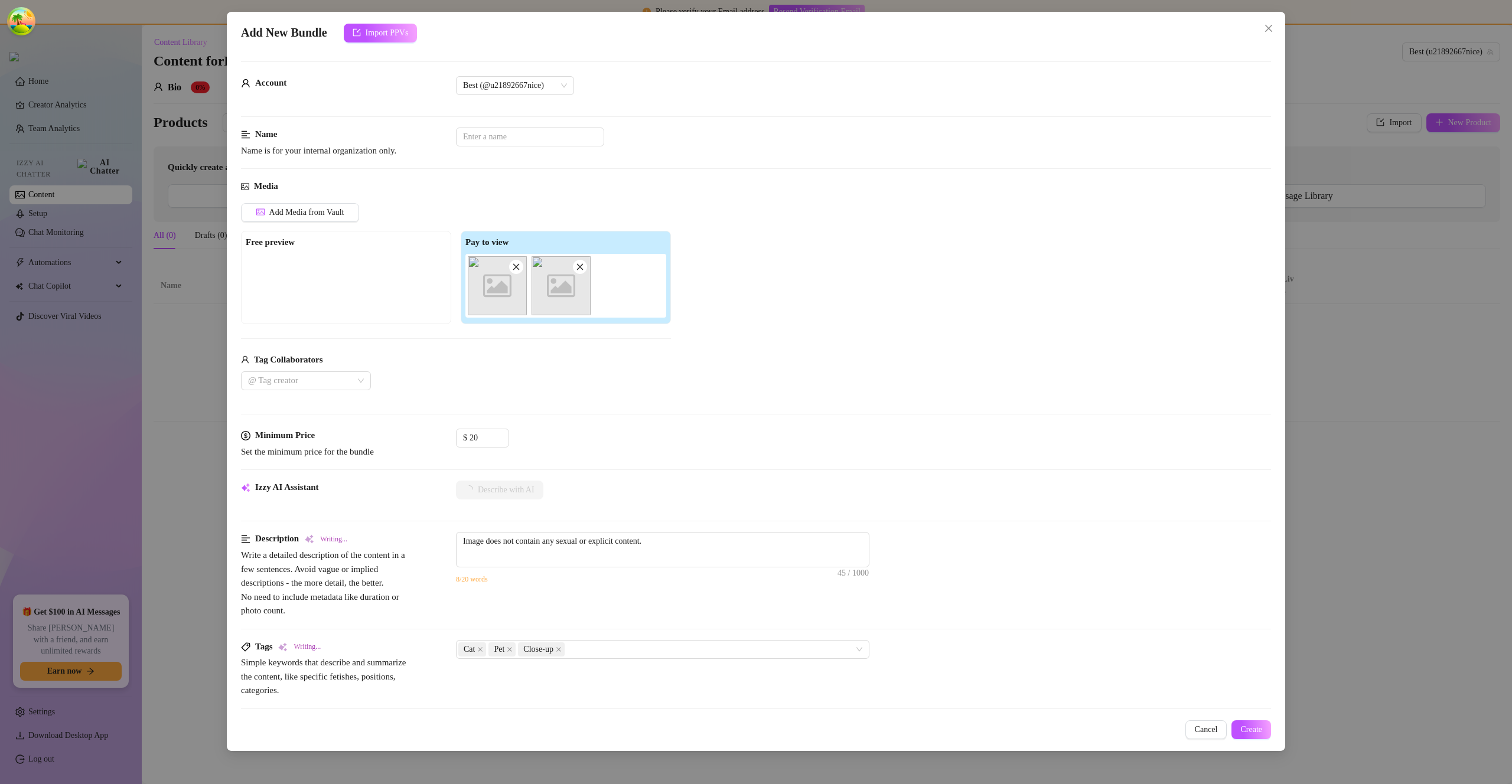
type textarea "Image does not contain any sexual or explicit content. It"
type textarea "Image does not contain any sexual or explicit content. It features"
type textarea "Image does not contain any sexual or explicit content. It features a"
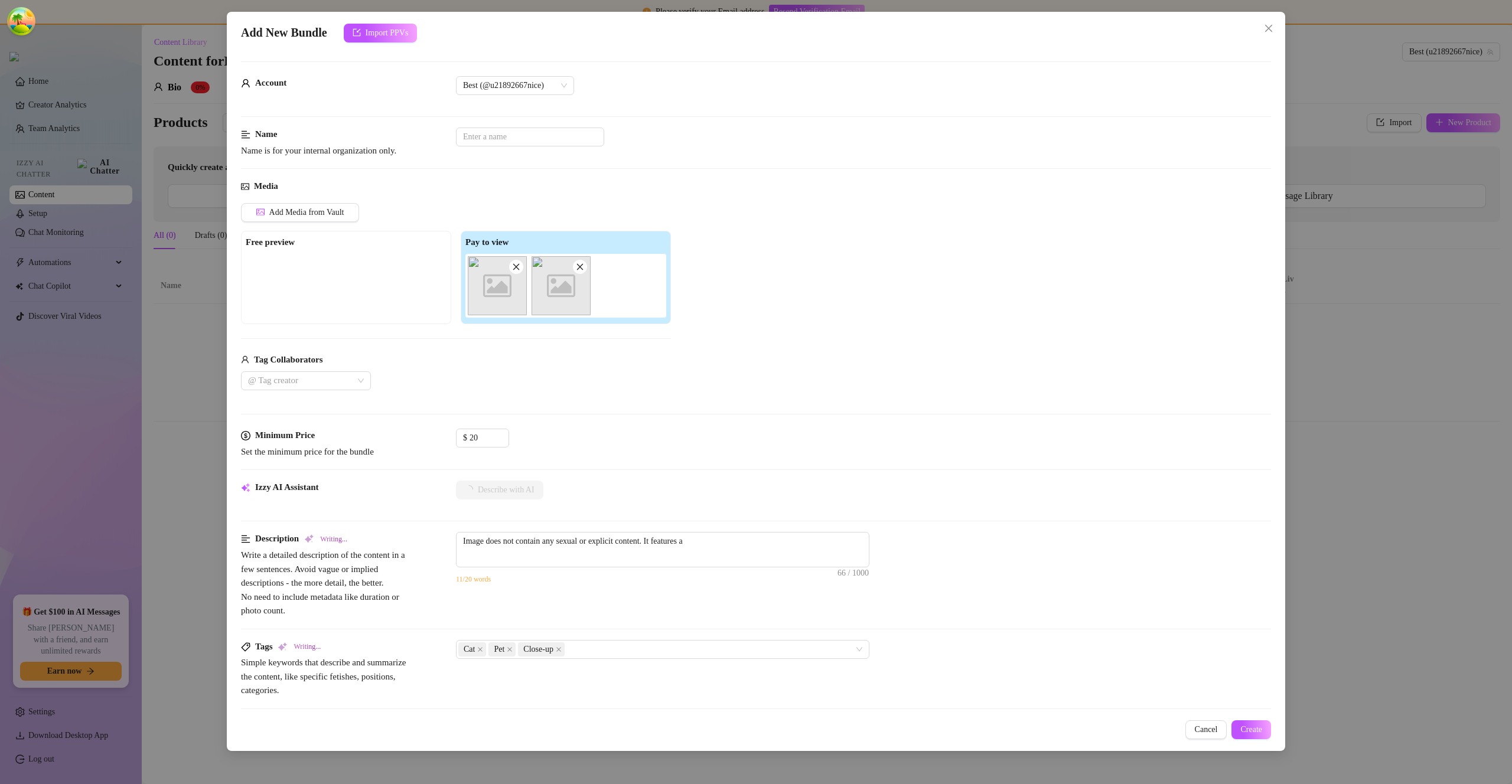
type textarea "Image does not contain any sexual or explicit content. It features a close-up"
type textarea "Image does not contain any sexual or explicit content. It features a close-up of"
type textarea "Image does not contain any sexual or explicit content. It features a close-up o…"
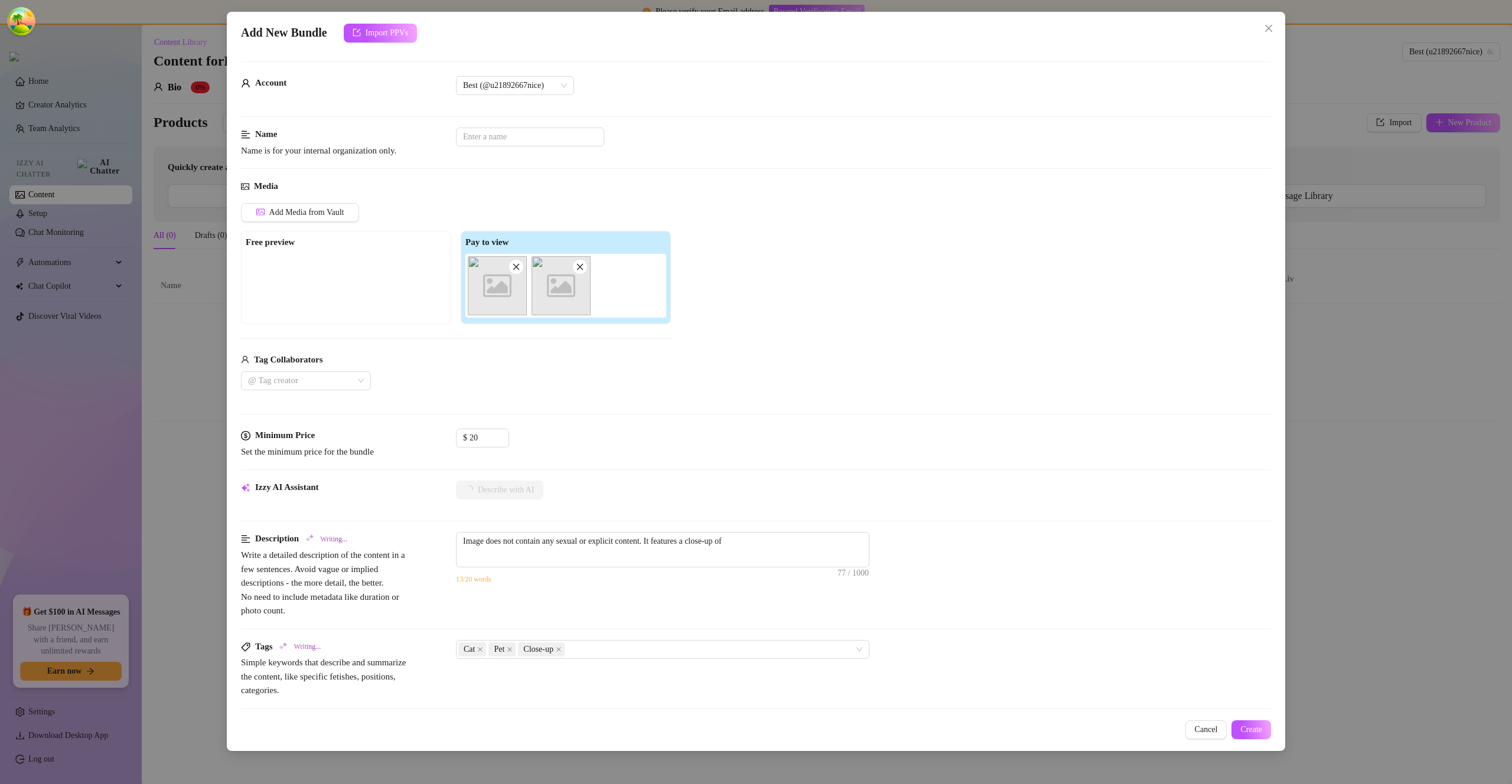
type textarea "Image does not contain any sexual or explicit content. It features a close-up o…"
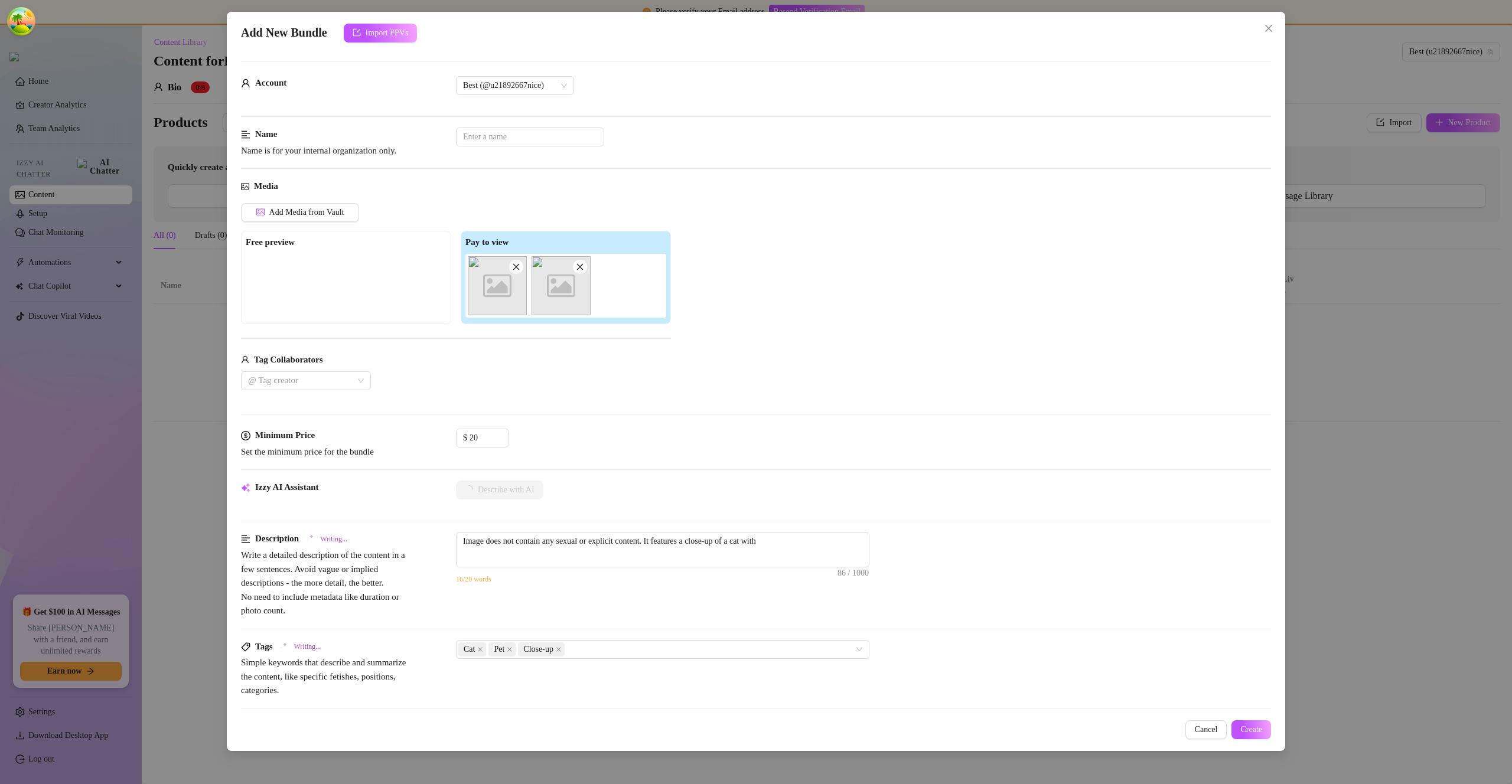
type textarea "Image does not contain any sexual or explicit content. It features a close-up o…"
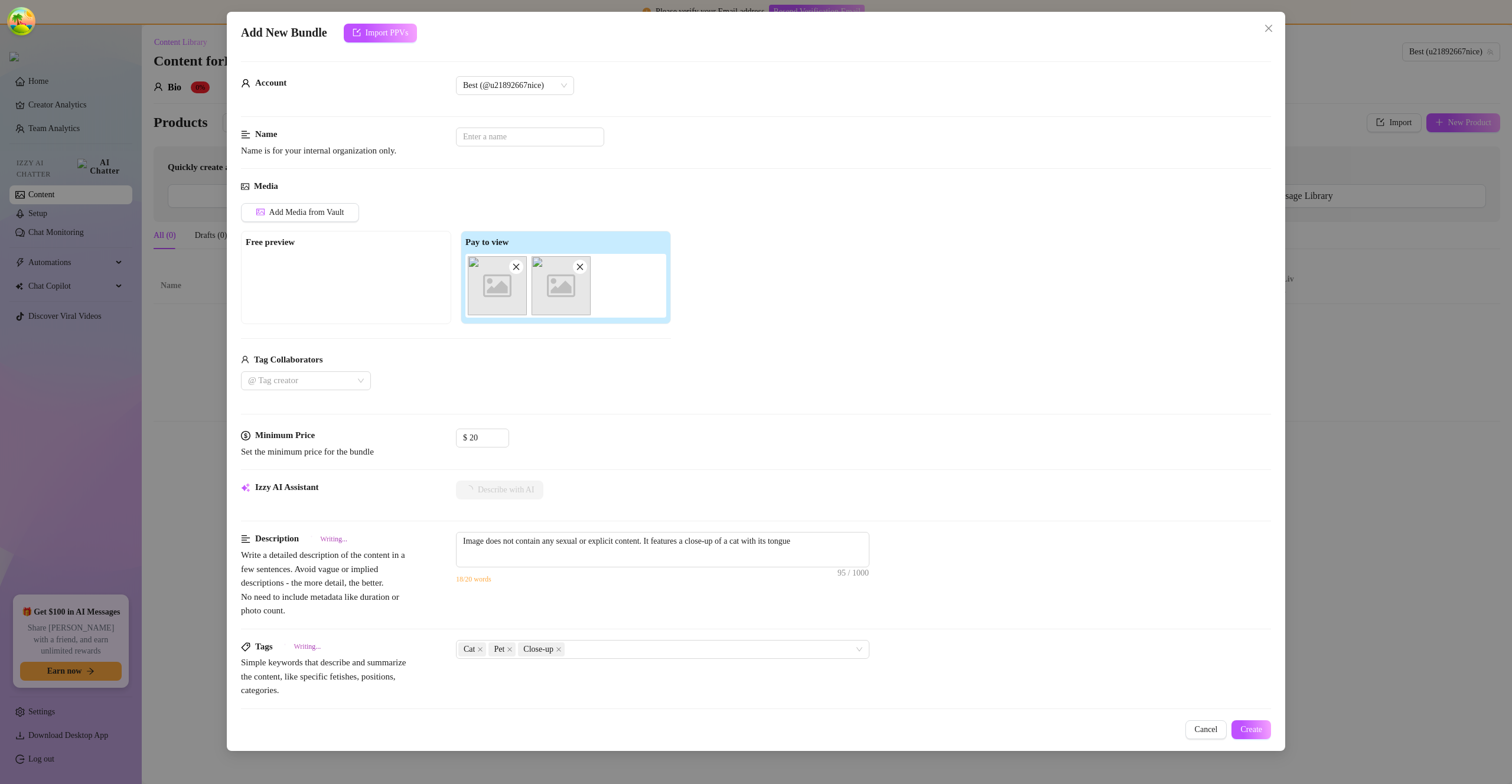
type textarea "Image does not contain any sexual or explicit content. It features a close-up o…"
click at [1254, 729] on span "Create" at bounding box center [1251, 730] width 22 height 9
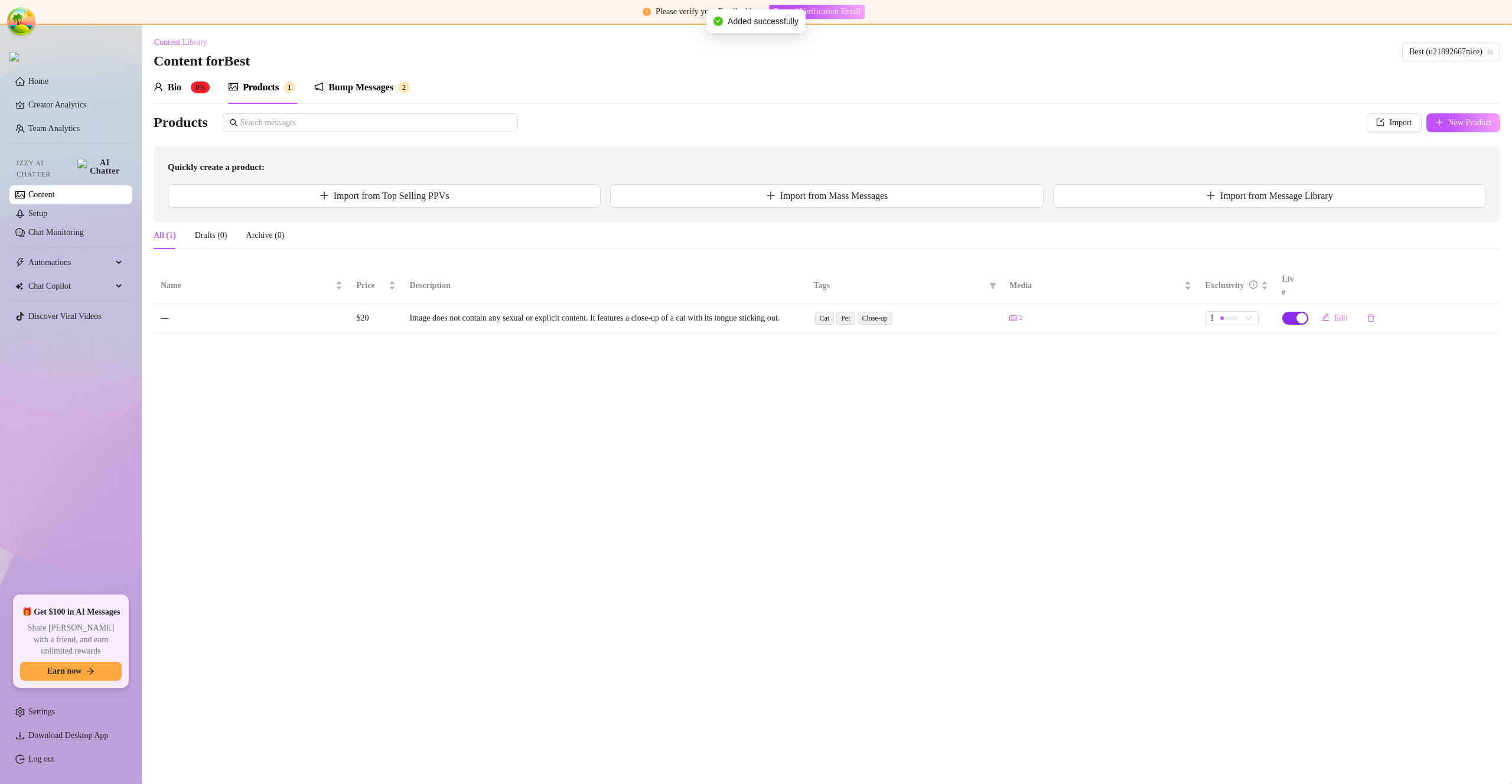
click at [1300, 313] on div "button" at bounding box center [1302, 318] width 11 height 11
click at [1377, 277] on span "OK" at bounding box center [1372, 281] width 12 height 9
click at [172, 89] on div "Bio" at bounding box center [175, 88] width 14 height 14
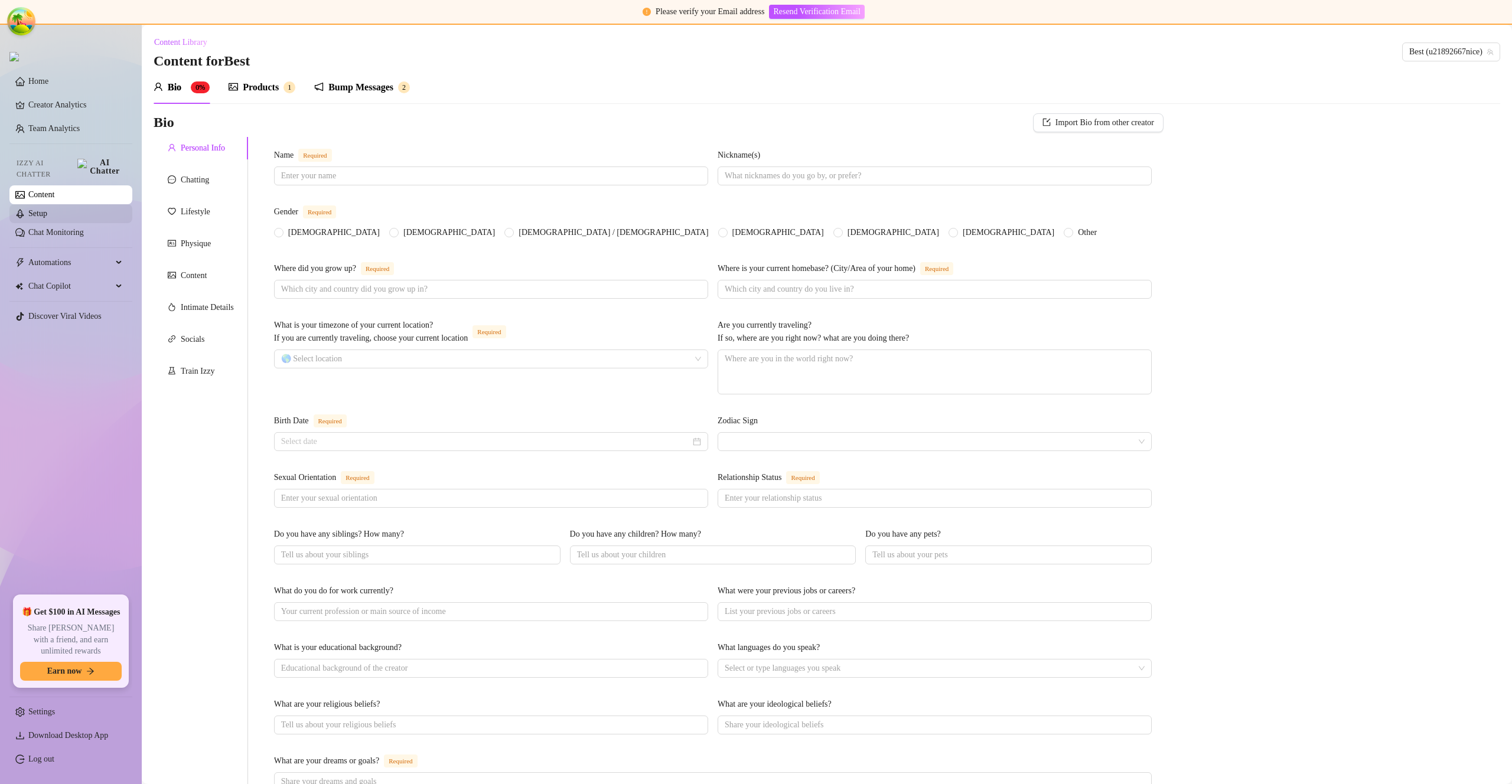
click at [47, 212] on link "Setup" at bounding box center [38, 214] width 19 height 9
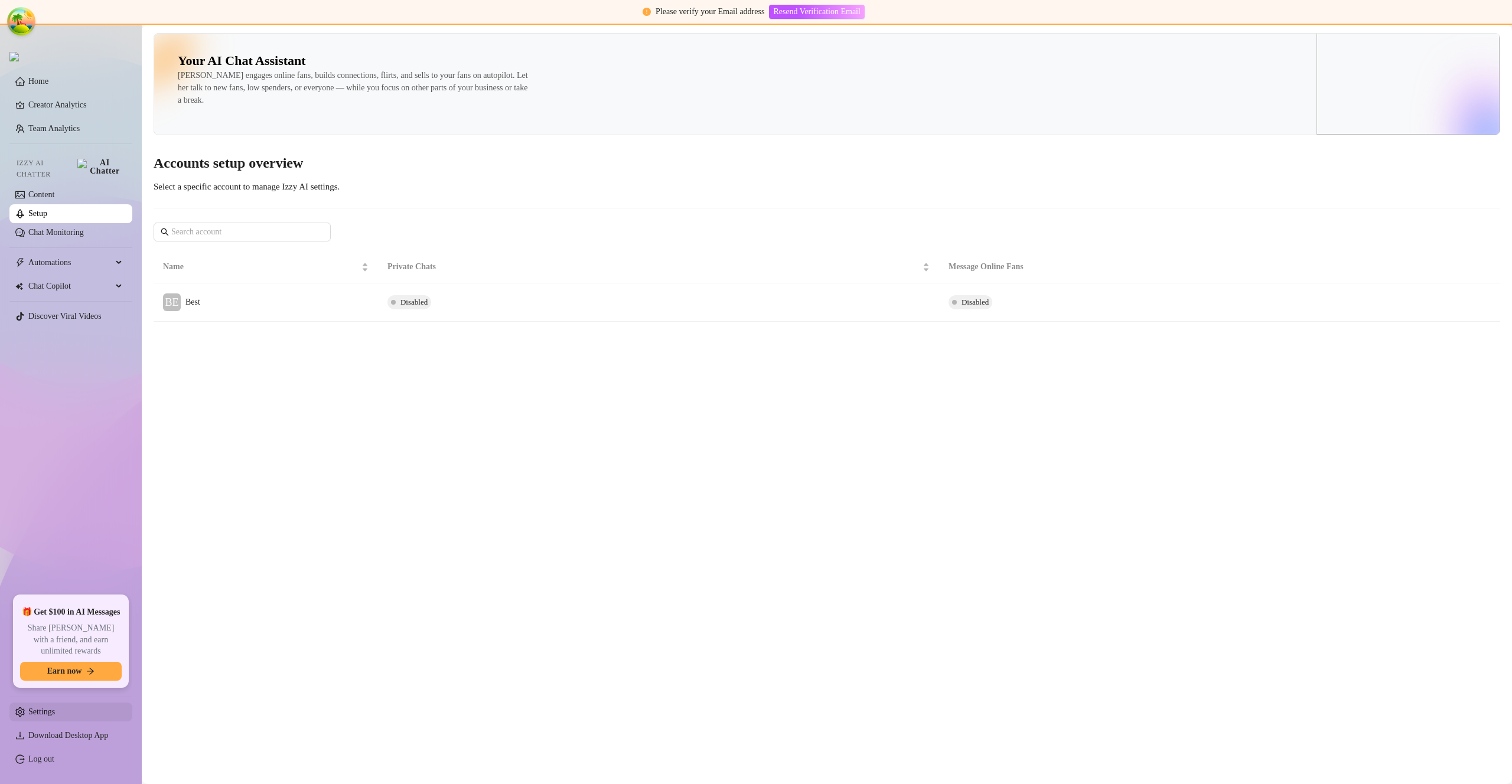
click at [46, 708] on link "Settings" at bounding box center [41, 712] width 27 height 9
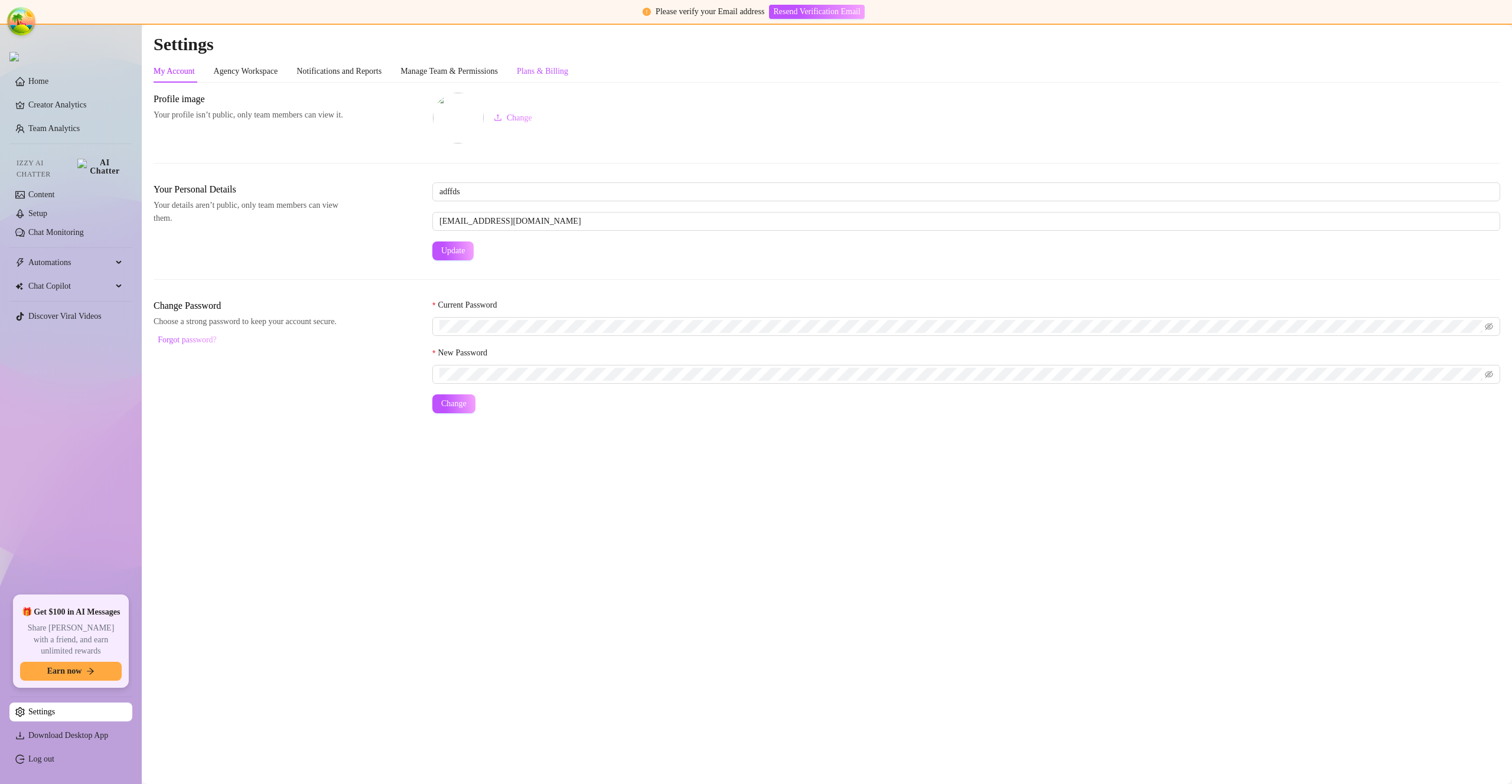
click at [558, 65] on div "Plans & Billing" at bounding box center [542, 72] width 51 height 13
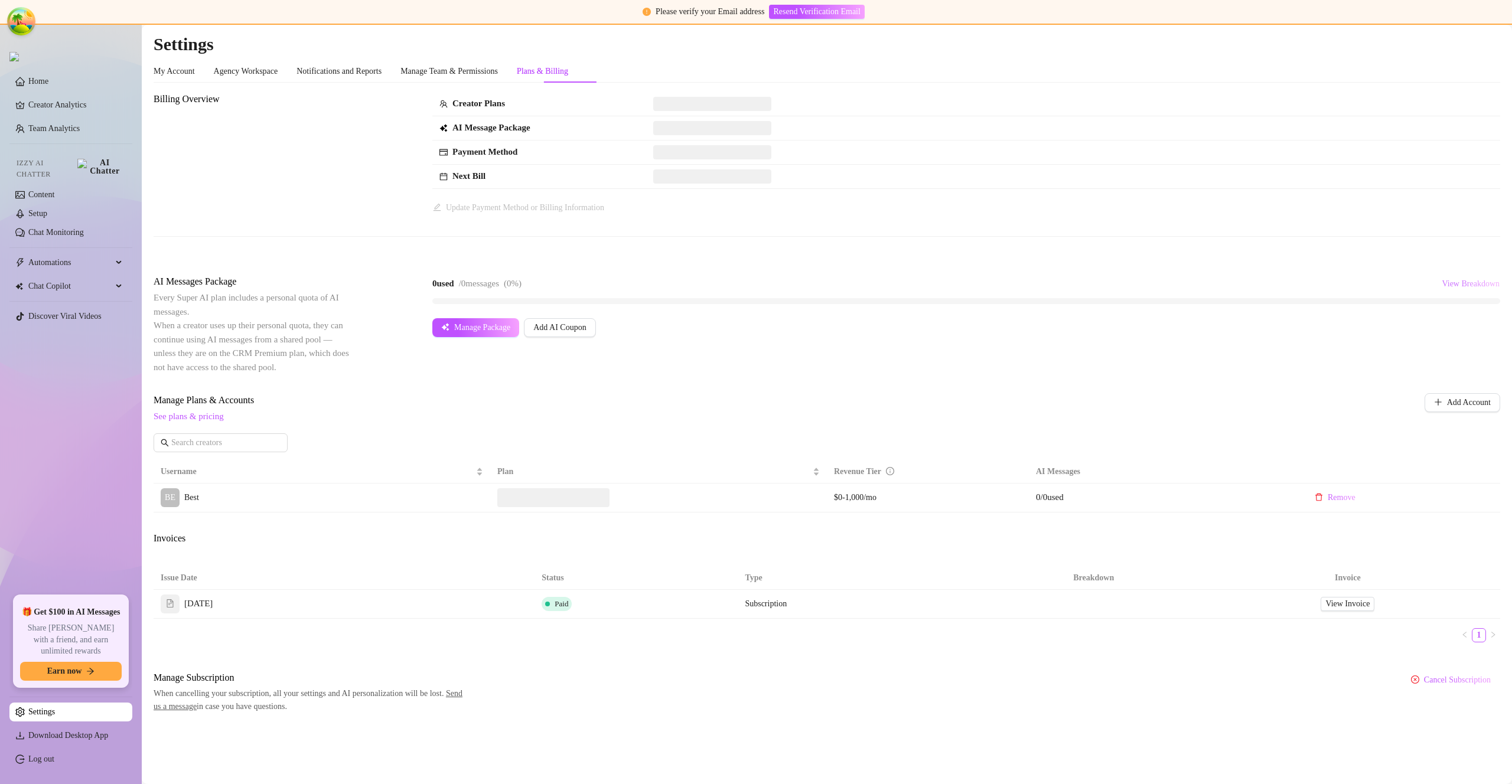
click at [1457, 285] on span "View Breakdown" at bounding box center [1471, 284] width 58 height 9
click at [1345, 274] on div "0 used / 0 messages ( 0 %) View Breakdown" at bounding box center [966, 283] width 1068 height 19
click at [594, 497] on div "Super AI" at bounding box center [584, 497] width 43 height 17
click at [566, 490] on input "Super AI" at bounding box center [566, 490] width 0 height 0
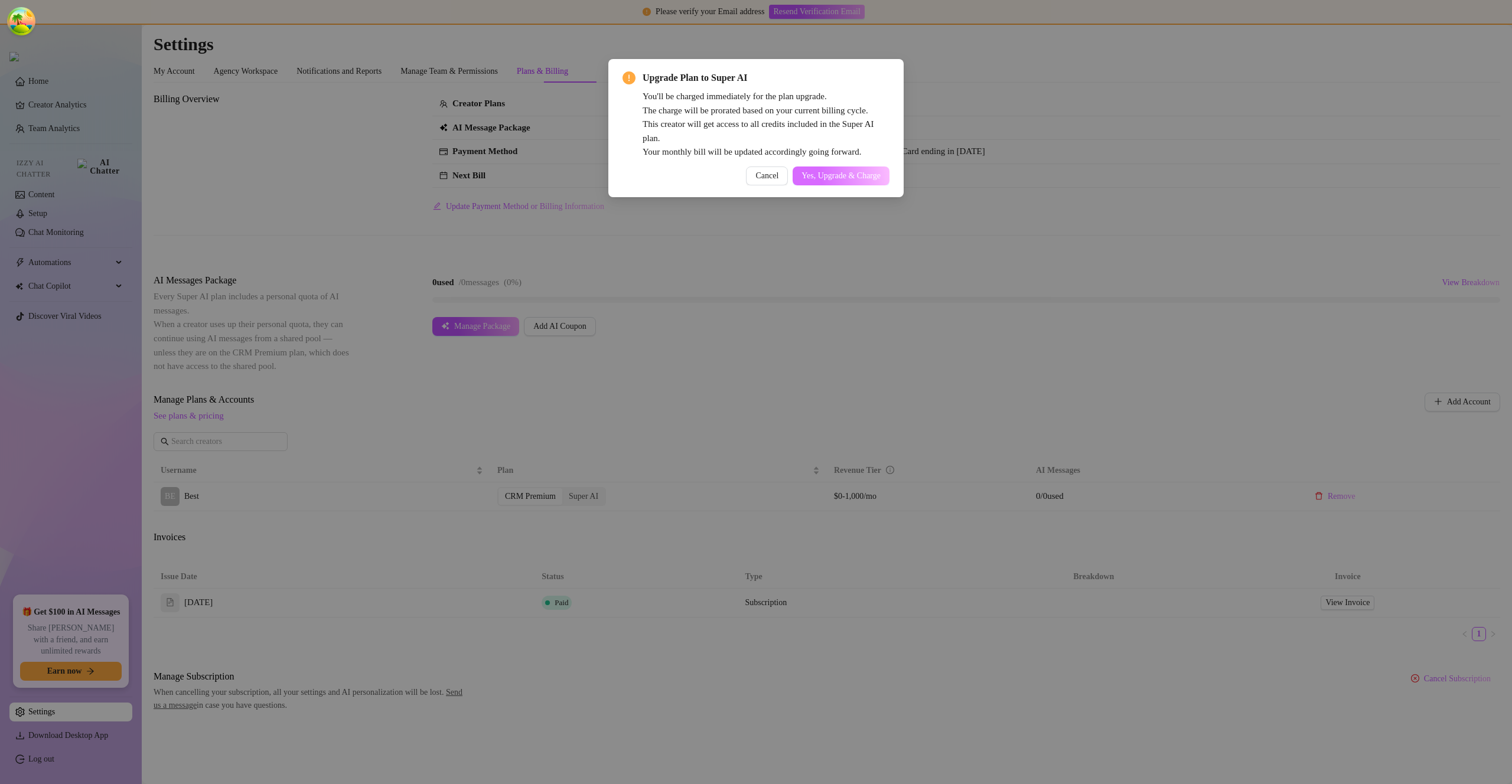
click at [839, 167] on button "Yes, Upgrade & Charge" at bounding box center [841, 176] width 97 height 19
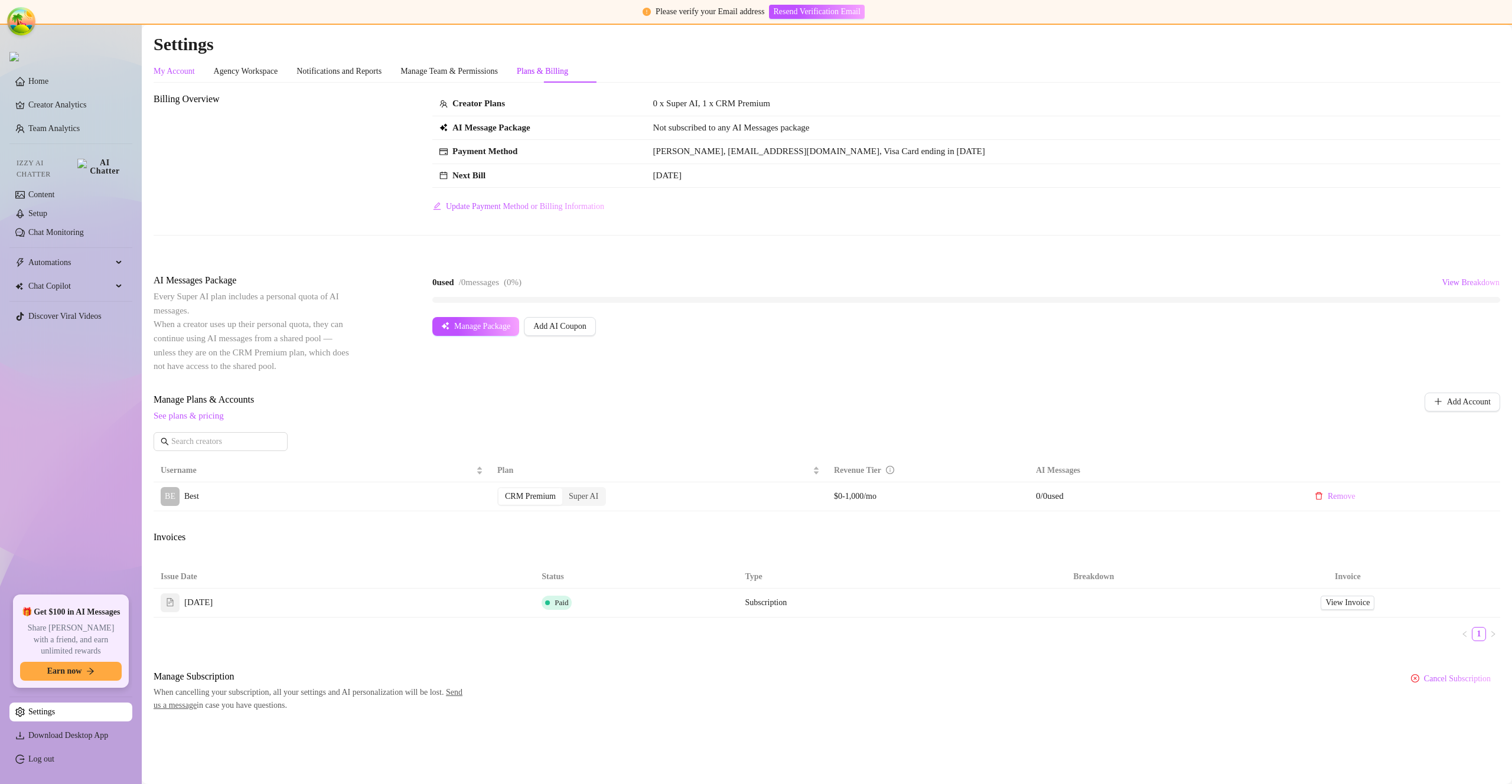
click at [181, 72] on div "My Account" at bounding box center [174, 72] width 41 height 13
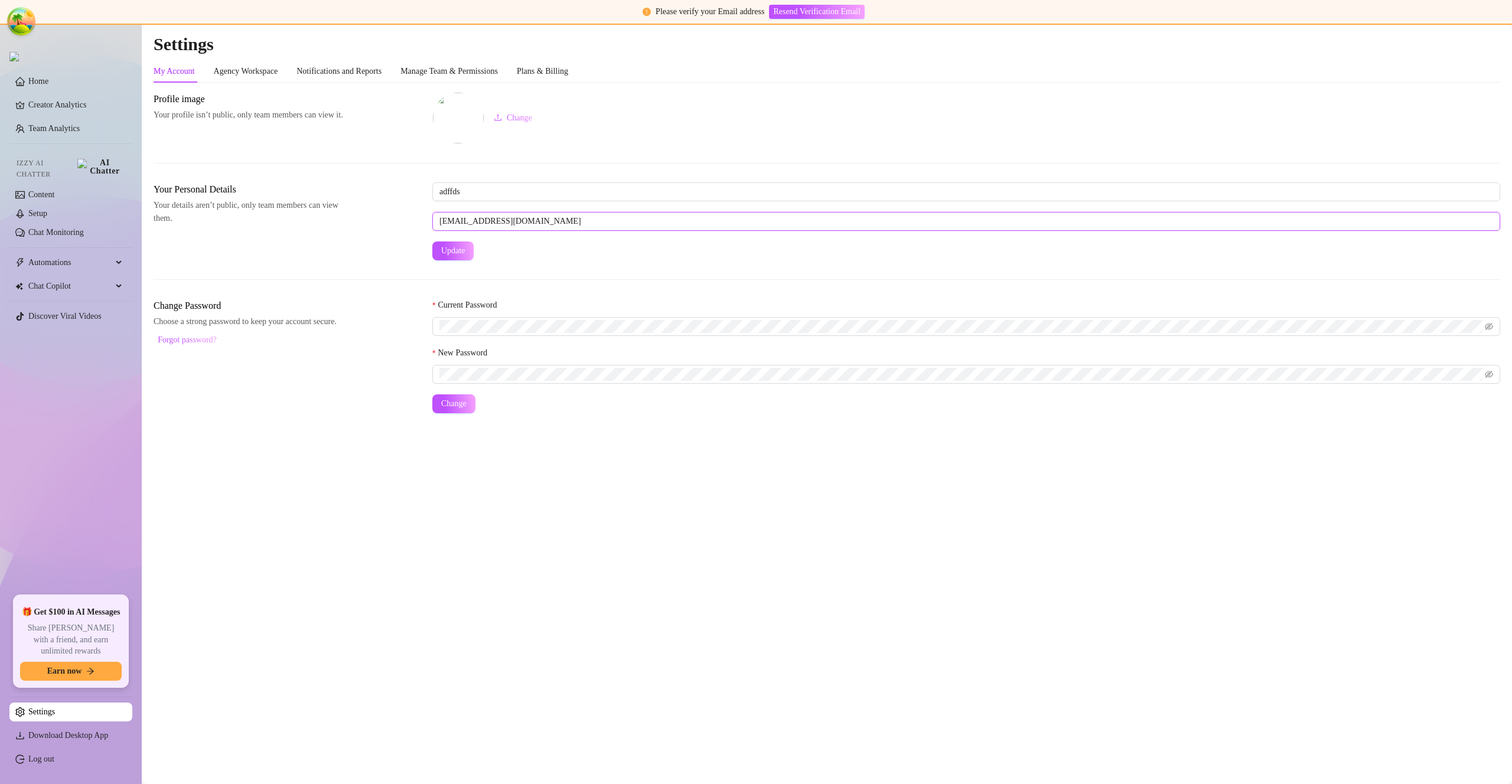
click at [469, 216] on input "[EMAIL_ADDRESS][DOMAIN_NAME]" at bounding box center [966, 222] width 1068 height 19
click at [563, 72] on div "Plans & Billing" at bounding box center [542, 72] width 51 height 13
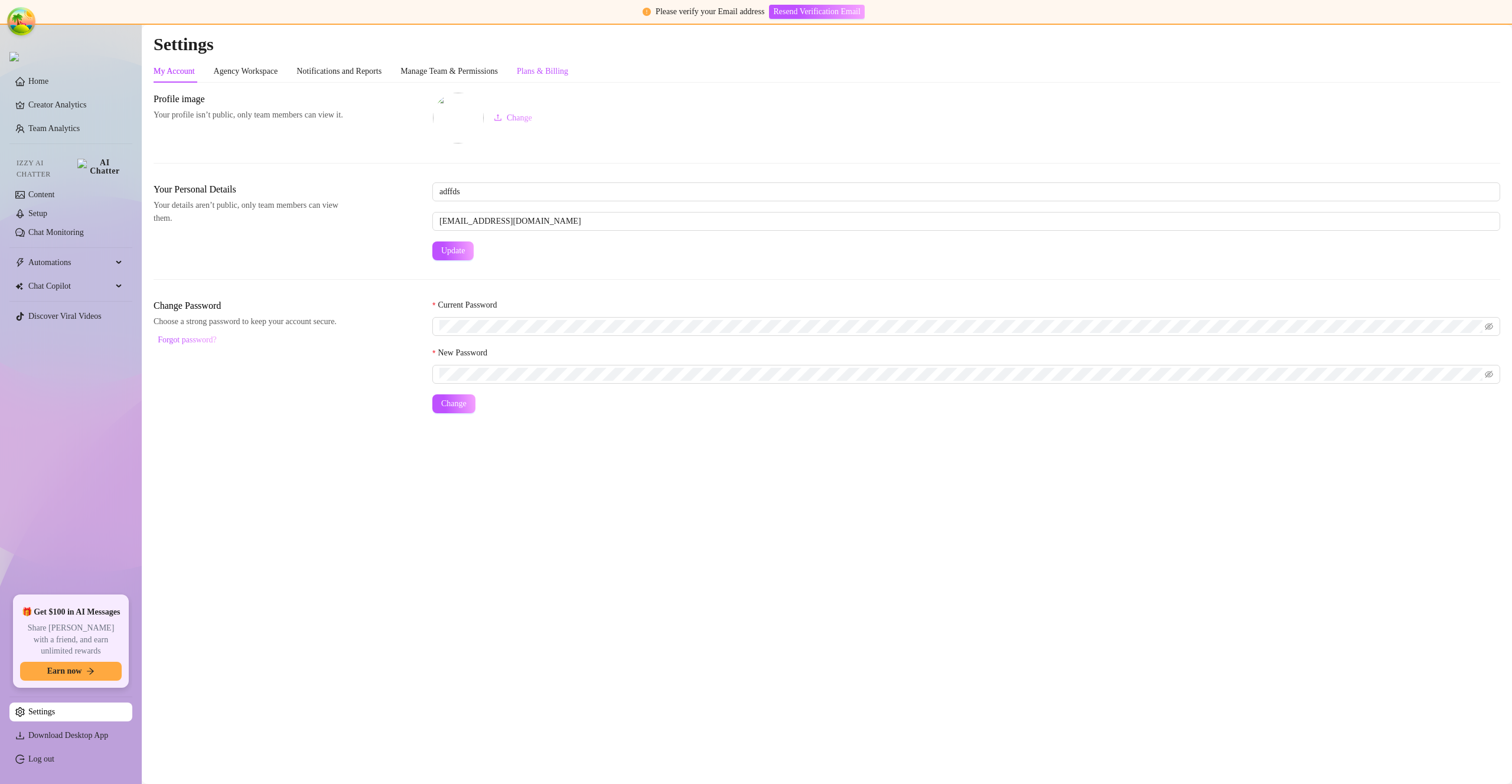
click at [563, 72] on div "Plans & Billing" at bounding box center [542, 72] width 51 height 13
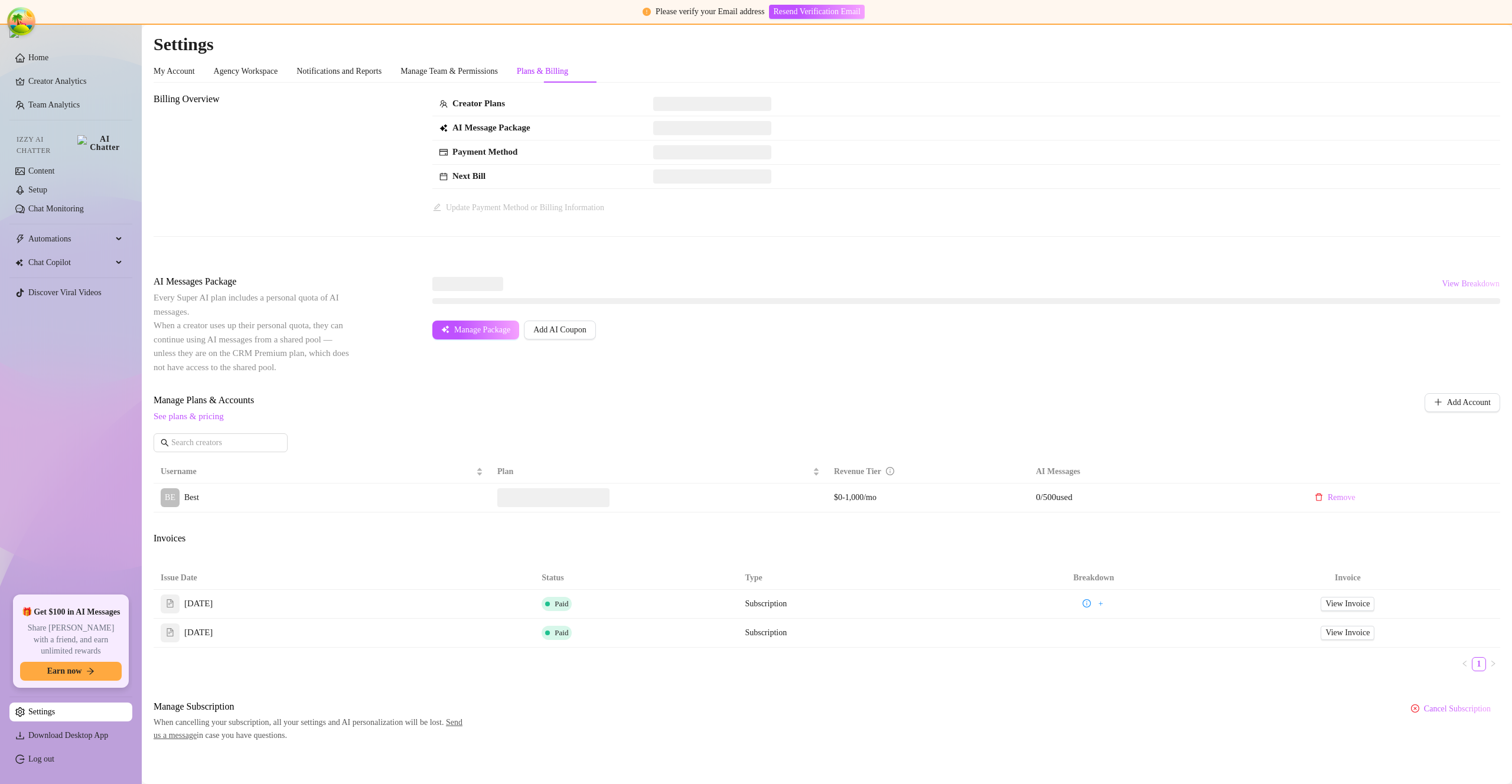
click at [1449, 282] on span "View Breakdown" at bounding box center [1471, 284] width 58 height 9
click at [1448, 279] on span "View Breakdown" at bounding box center [1471, 284] width 58 height 9
click at [593, 497] on div "Super AI" at bounding box center [584, 497] width 43 height 17
click at [566, 490] on input "Super AI" at bounding box center [566, 490] width 0 height 0
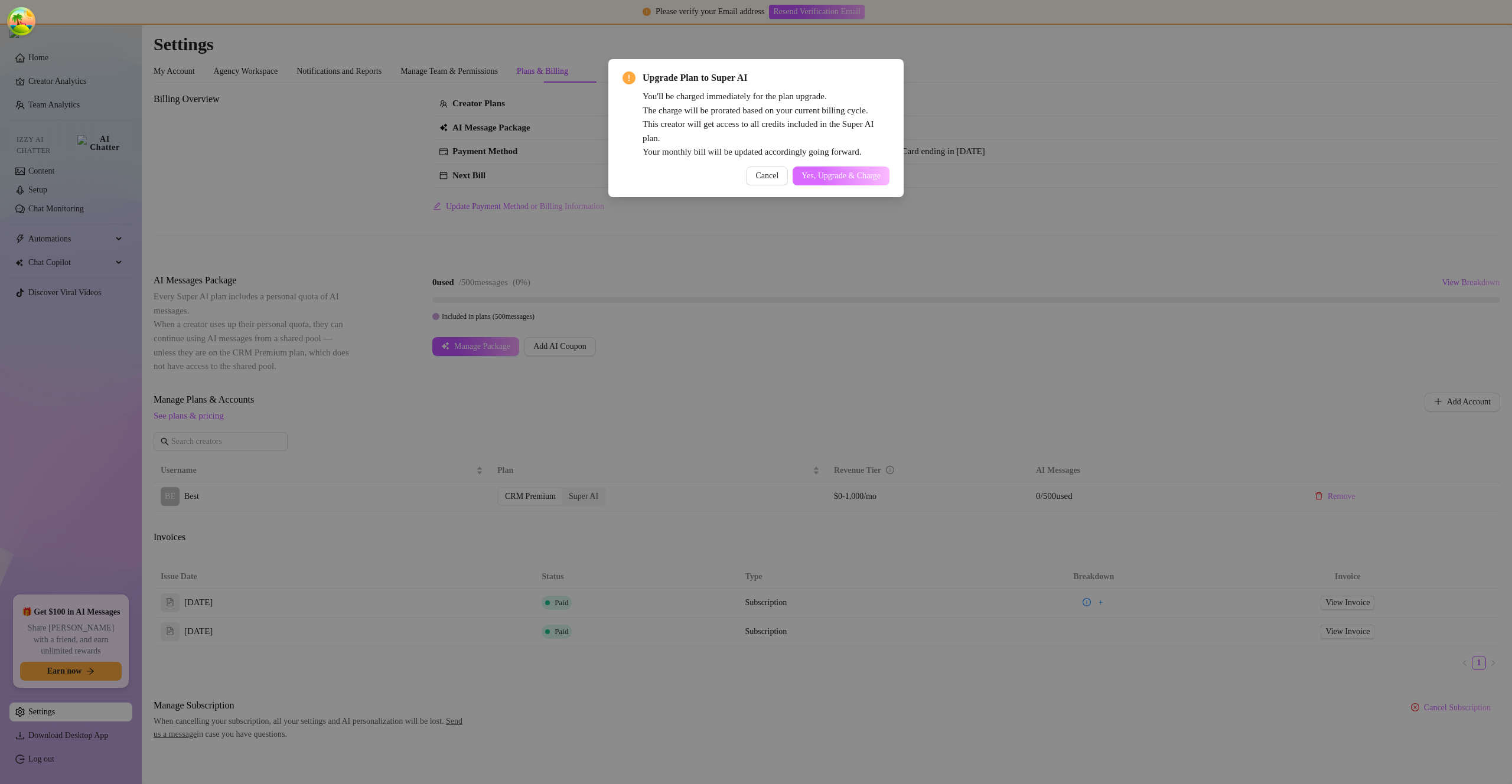
click at [861, 169] on button "Yes, Upgrade & Charge" at bounding box center [841, 176] width 97 height 19
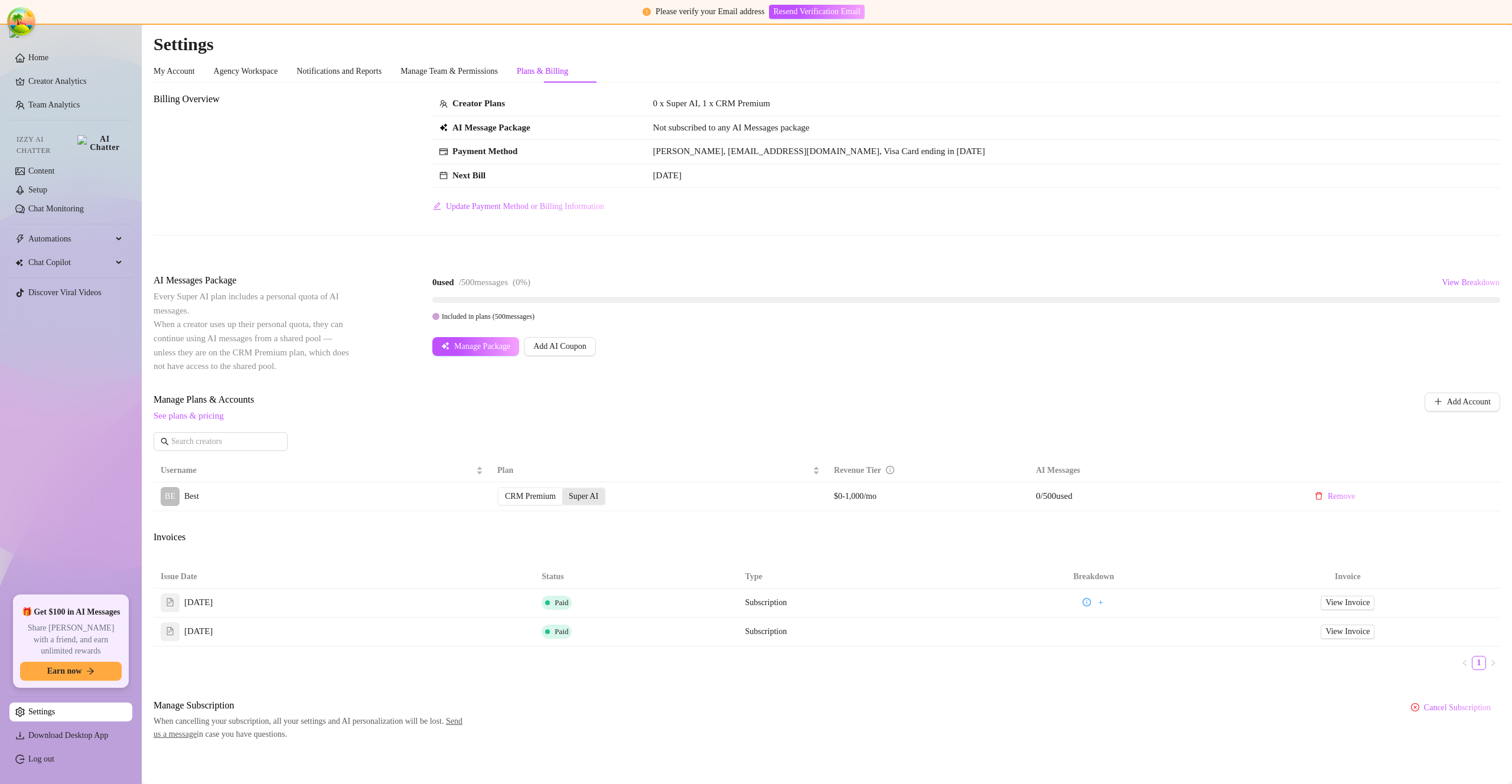
click at [589, 498] on div "Super AI" at bounding box center [584, 497] width 43 height 17
click at [566, 490] on input "Super AI" at bounding box center [566, 490] width 0 height 0
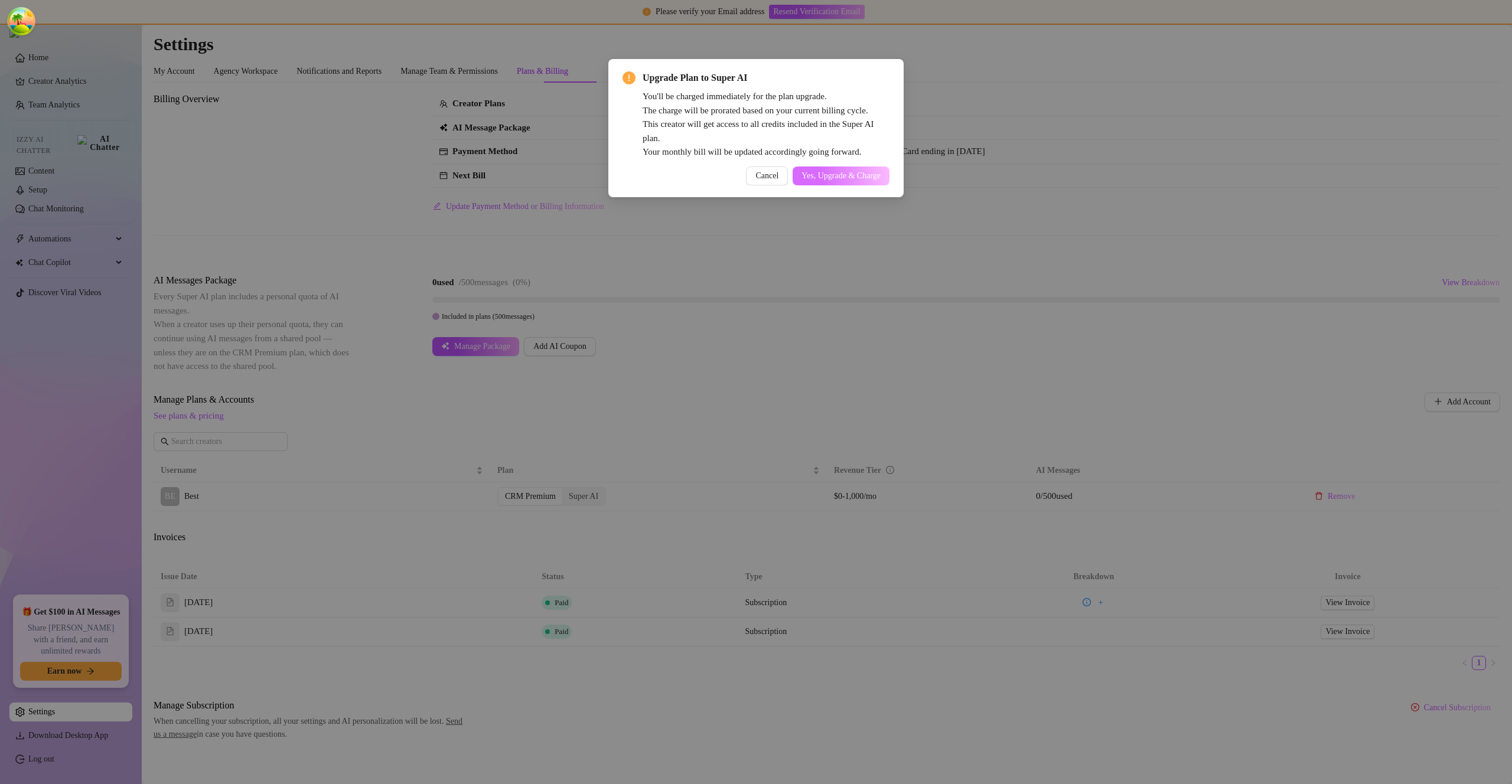
click at [818, 178] on span "Yes, Upgrade & Charge" at bounding box center [841, 176] width 79 height 9
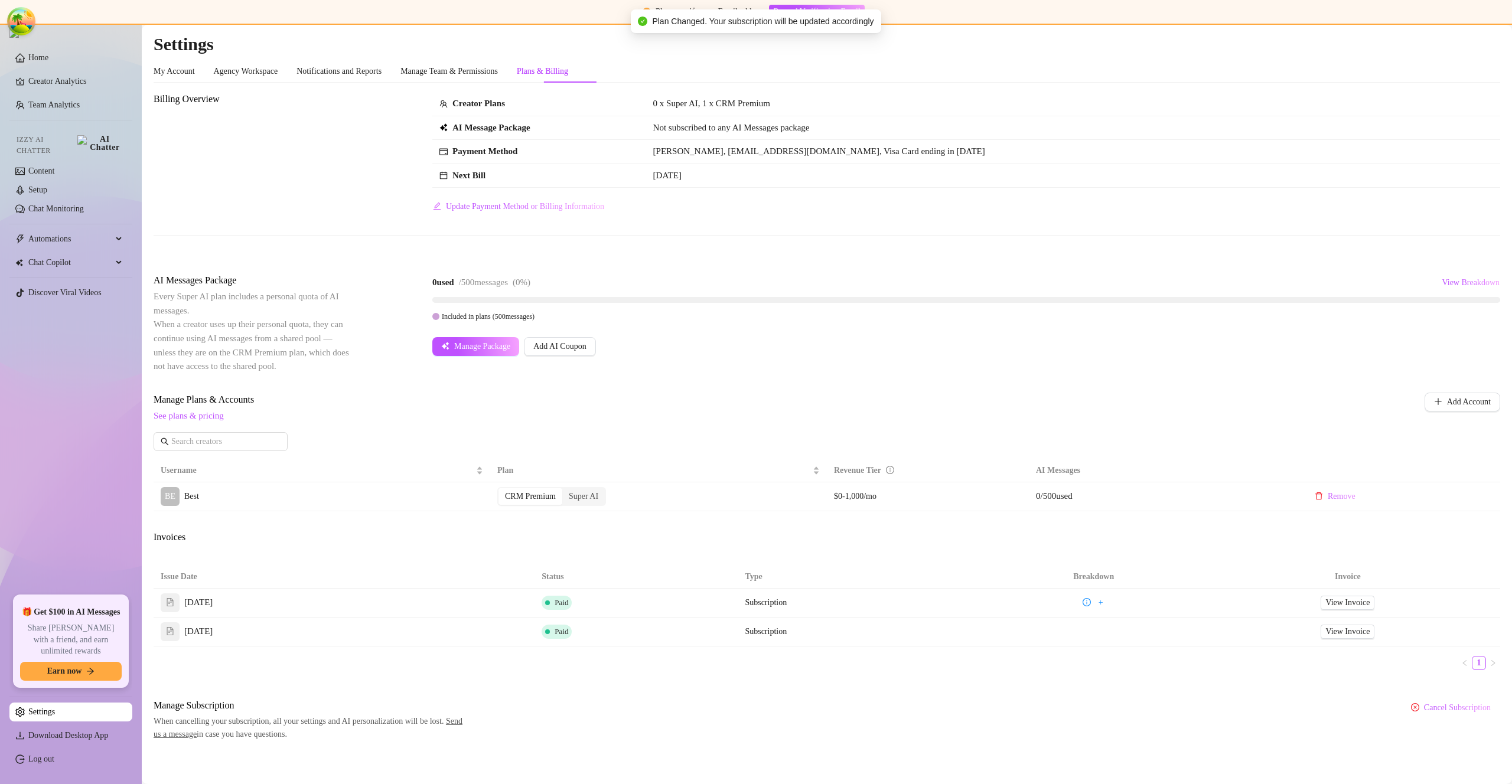
drag, startPoint x: 473, startPoint y: 284, endPoint x: 527, endPoint y: 290, distance: 54.3
click at [529, 290] on div "0 used / 500 messages ( 0 %) View Breakdown" at bounding box center [966, 283] width 1068 height 19
click at [1457, 284] on span "View Breakdown" at bounding box center [1471, 282] width 58 height 9
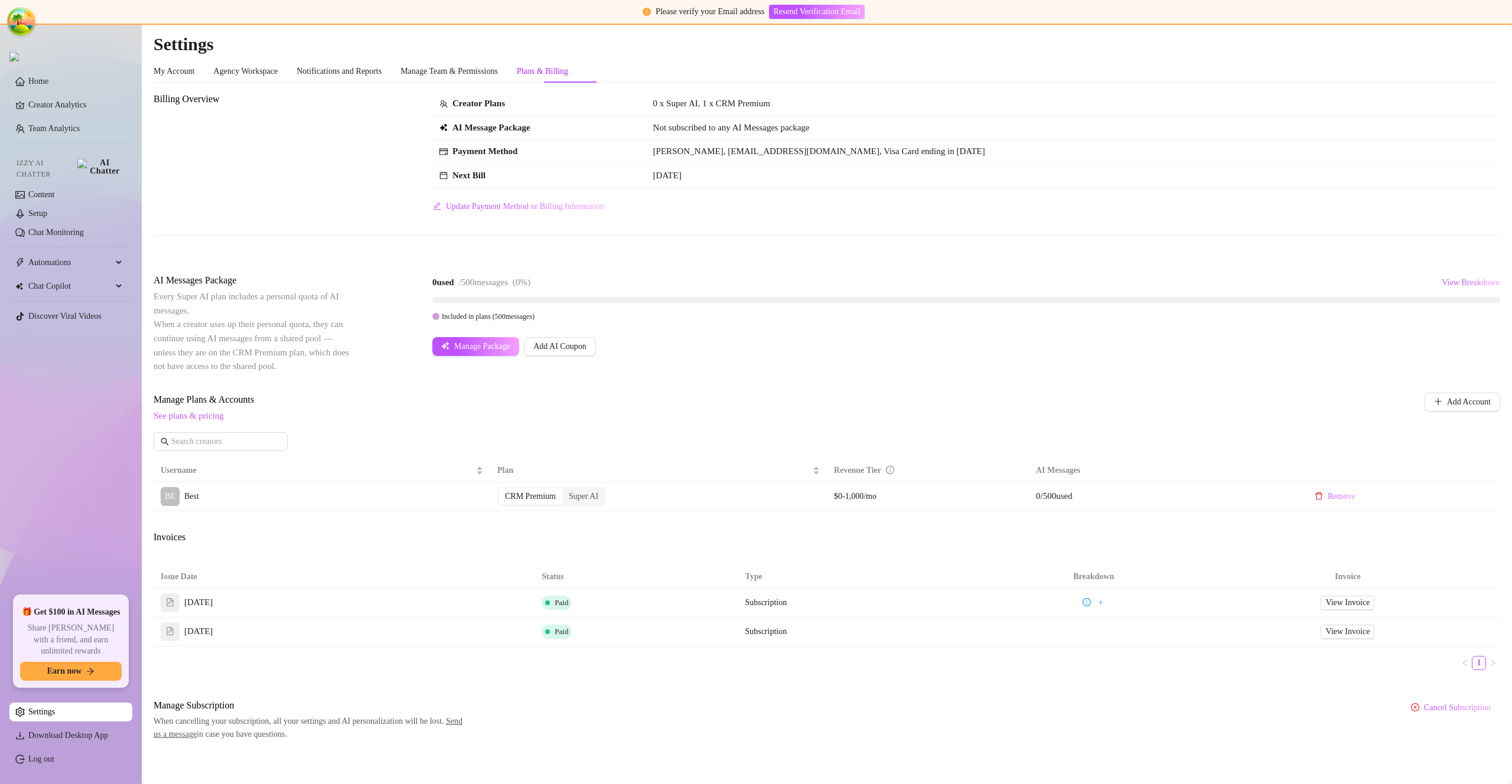
scroll to position [7, 0]
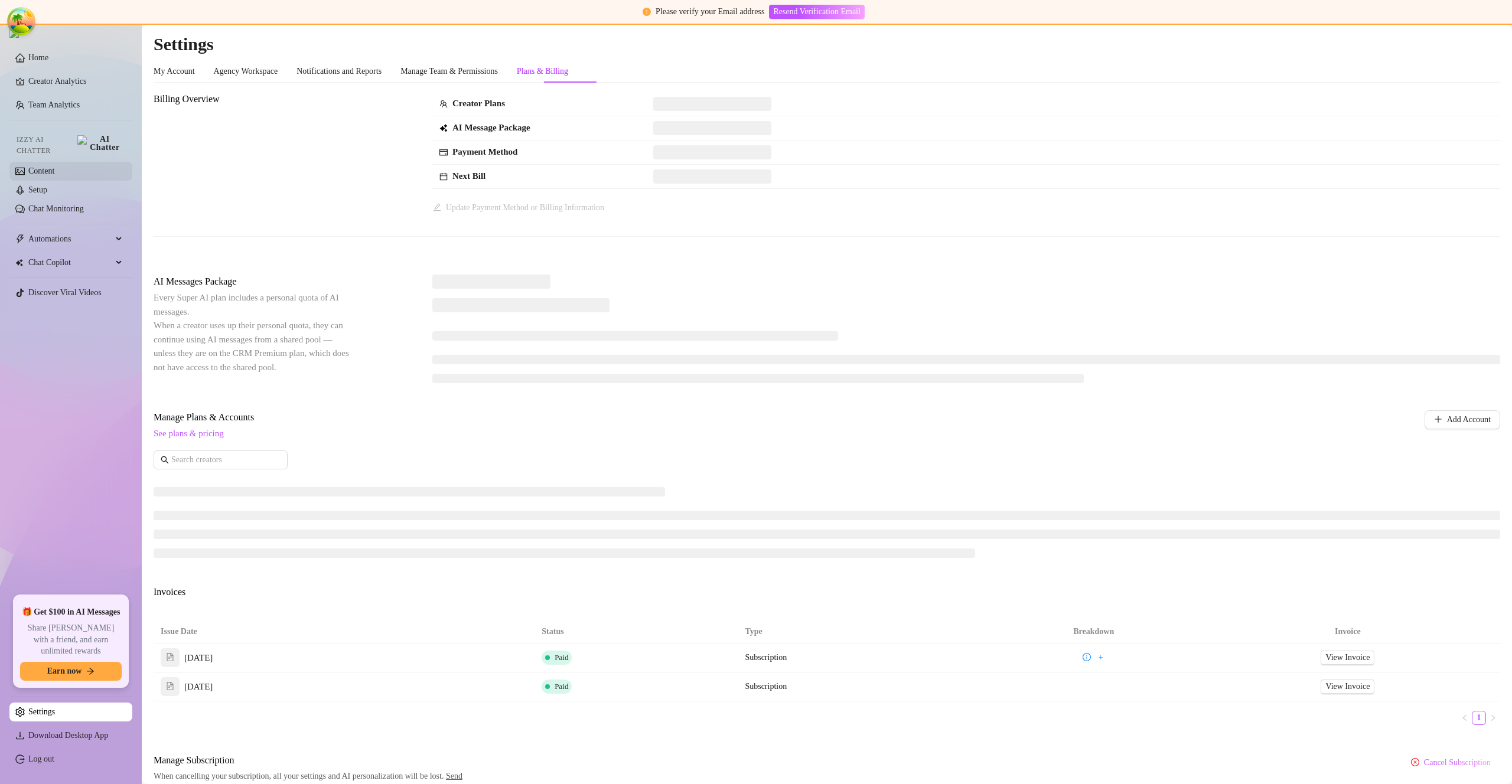
click at [54, 167] on link "Content" at bounding box center [41, 171] width 26 height 9
click at [54, 167] on link "Content" at bounding box center [41, 171] width 26 height 9
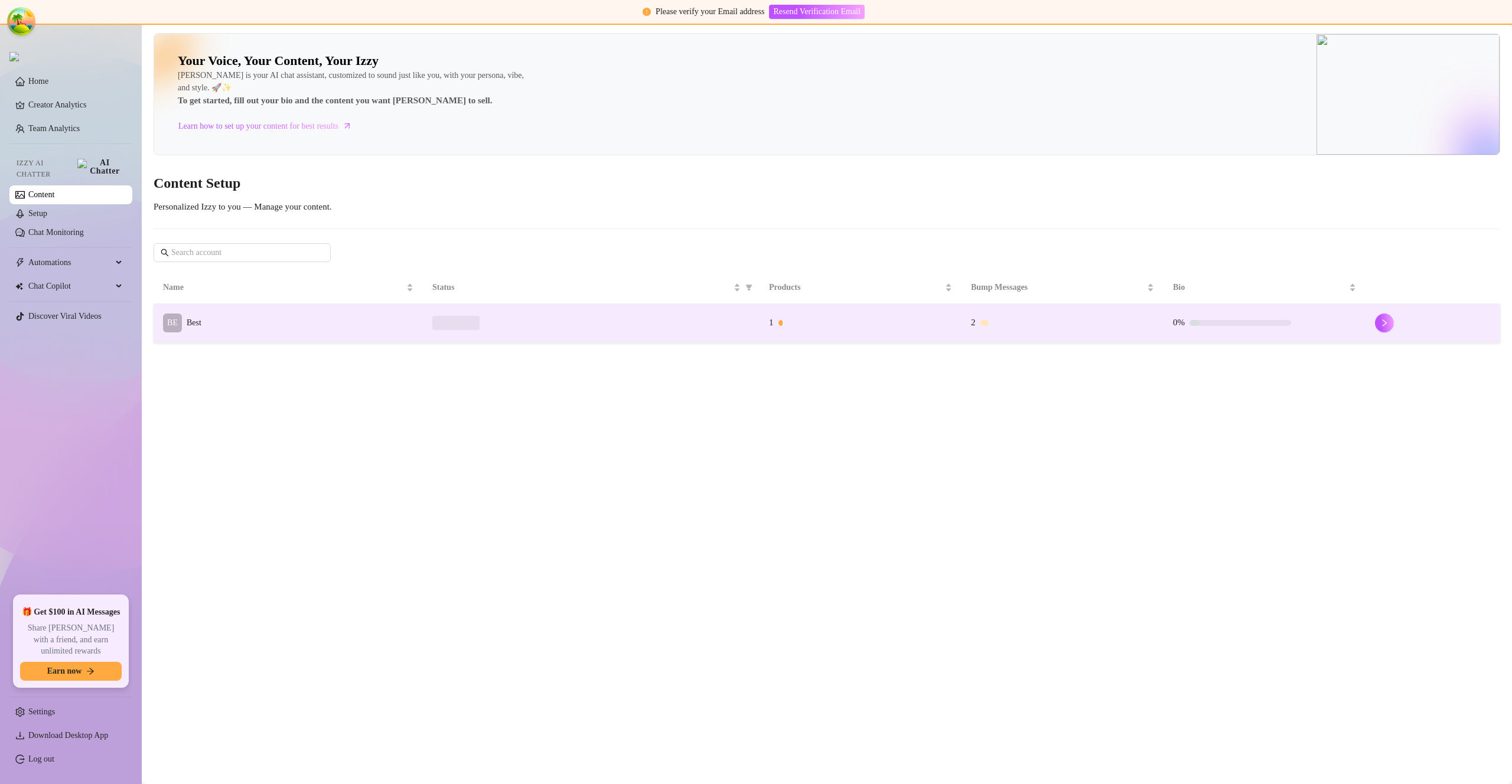
click at [230, 322] on td "BE Best" at bounding box center [288, 323] width 269 height 38
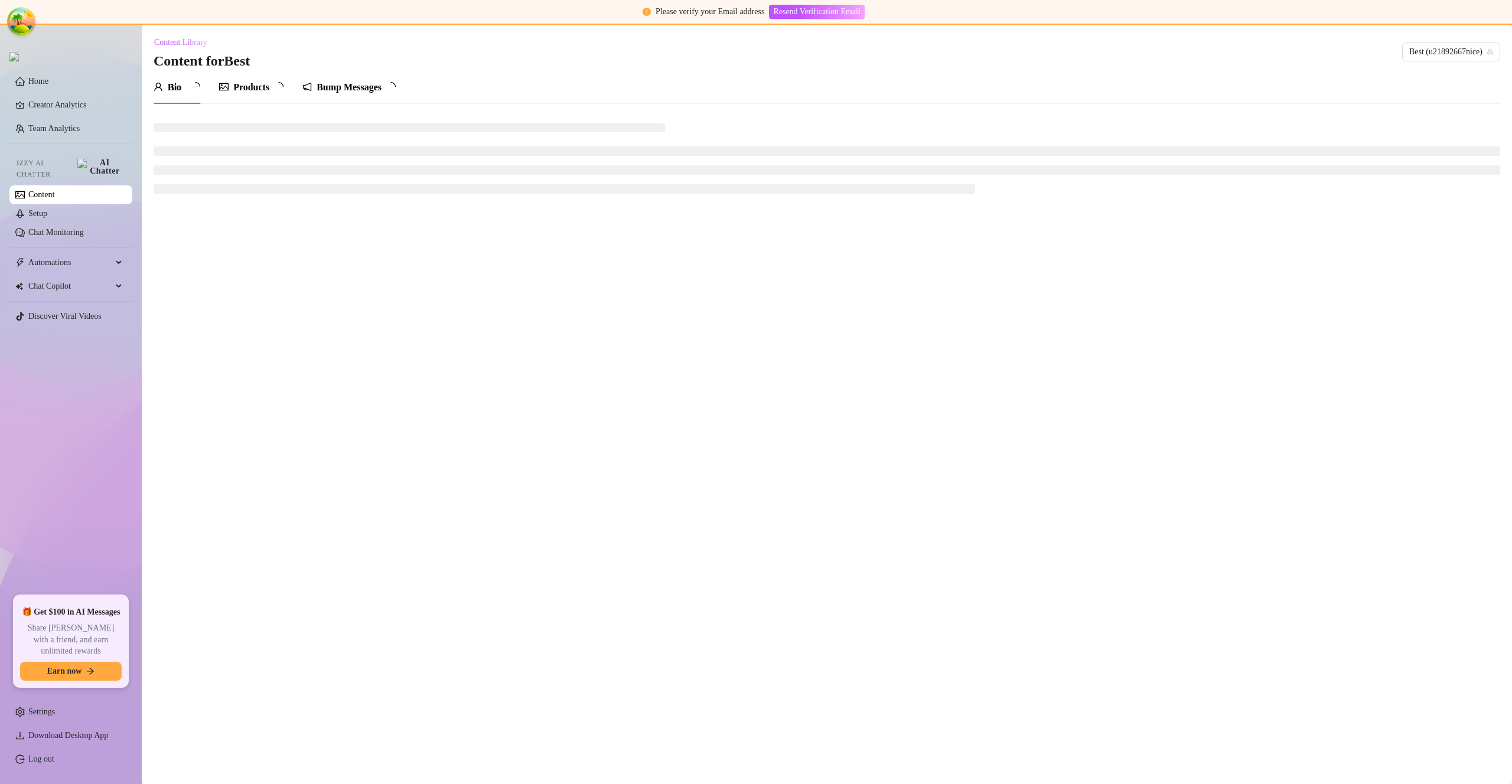
click at [251, 90] on div "Products" at bounding box center [251, 88] width 36 height 14
click at [252, 88] on div "Products" at bounding box center [251, 88] width 36 height 14
click at [238, 88] on div "Products" at bounding box center [251, 88] width 64 height 14
click at [242, 88] on div "Products" at bounding box center [251, 88] width 64 height 14
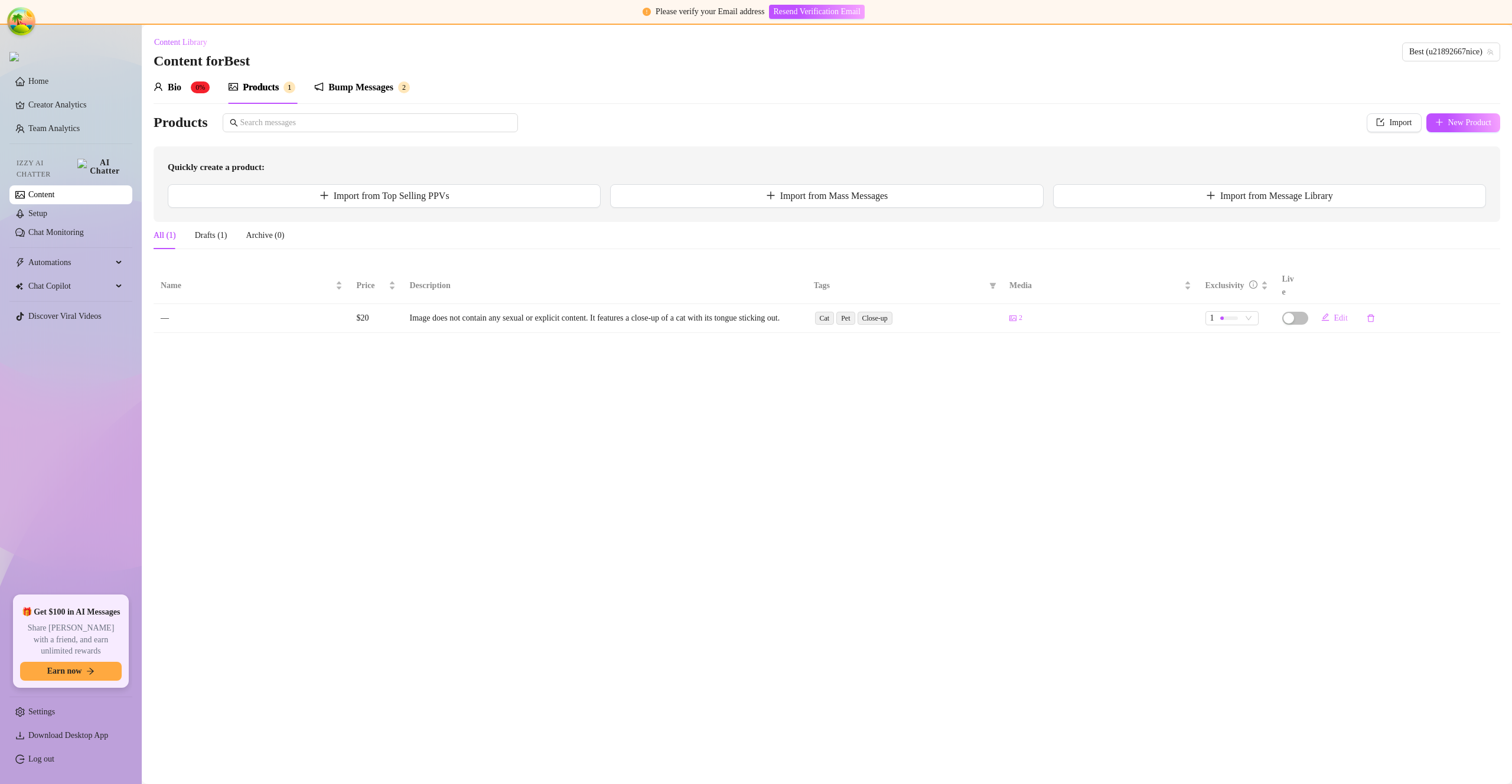
click at [1083, 428] on main "Content Library Content for Best Best (u21892667nice) Bio 0% Tab 2 of 3 Product…" at bounding box center [827, 404] width 1371 height 759
click at [381, 91] on div "Bump Messages" at bounding box center [361, 88] width 65 height 14
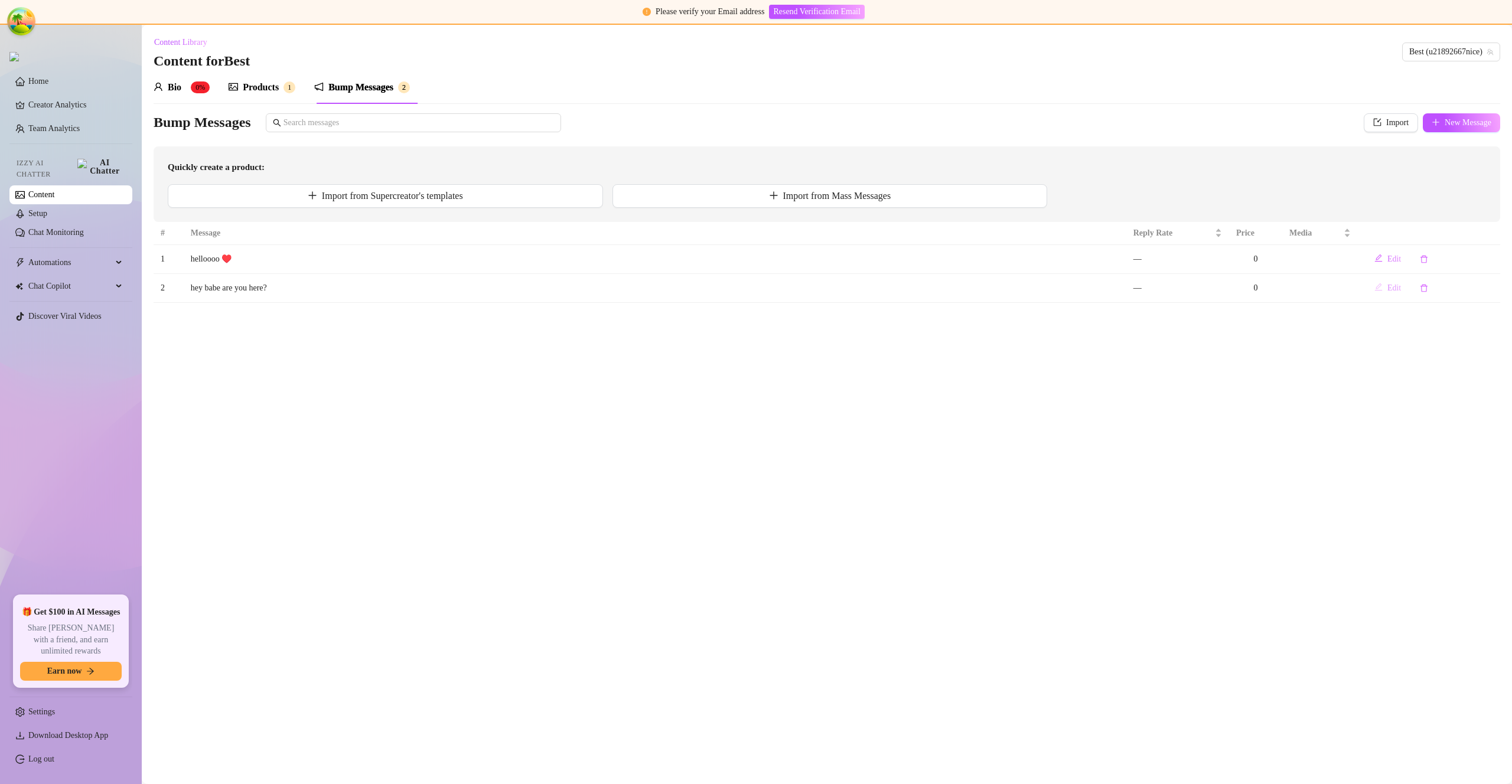
click at [1397, 287] on span "Edit" at bounding box center [1394, 288] width 14 height 9
type textarea "hey babe are you here?"
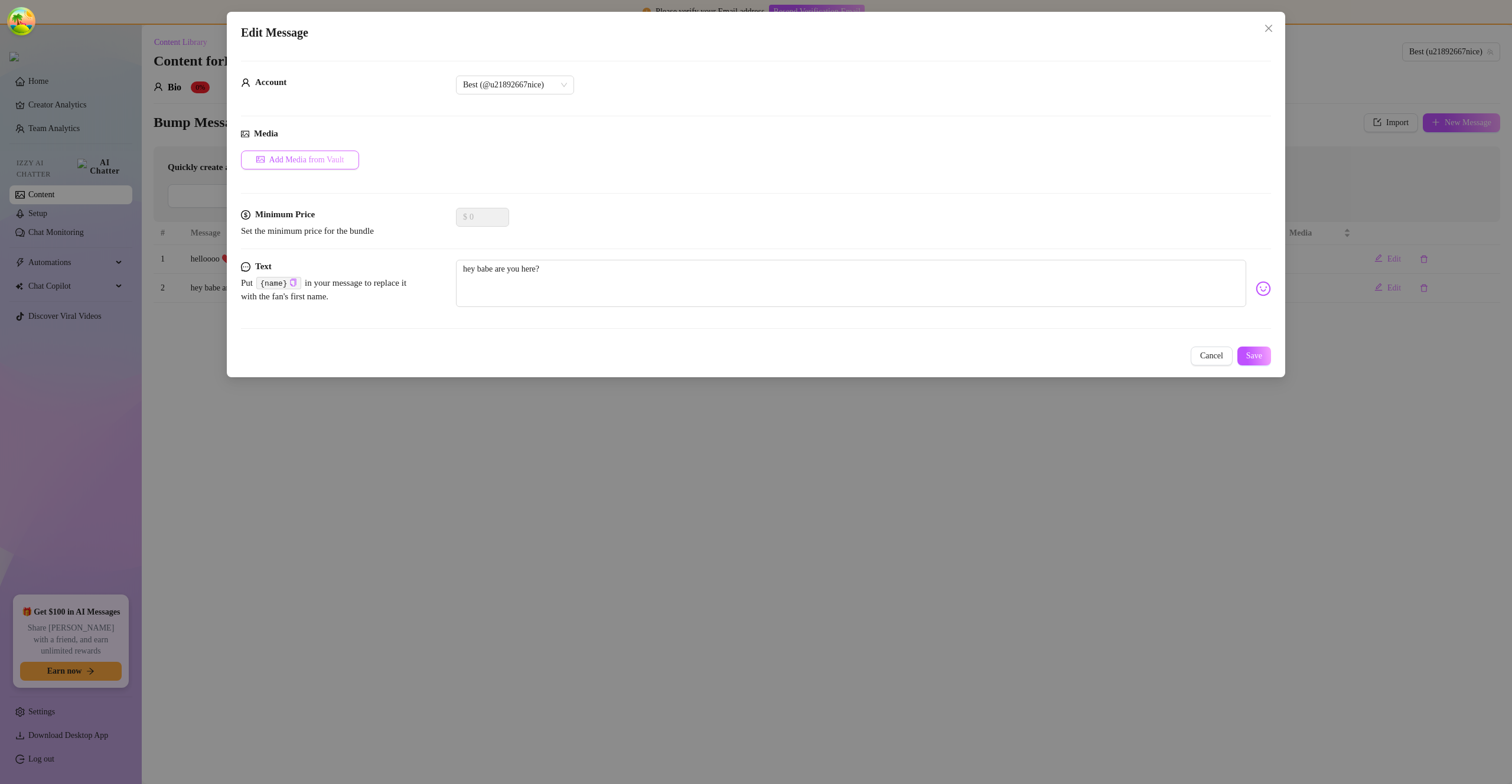
click at [324, 159] on span "Add Media from Vault" at bounding box center [307, 160] width 75 height 9
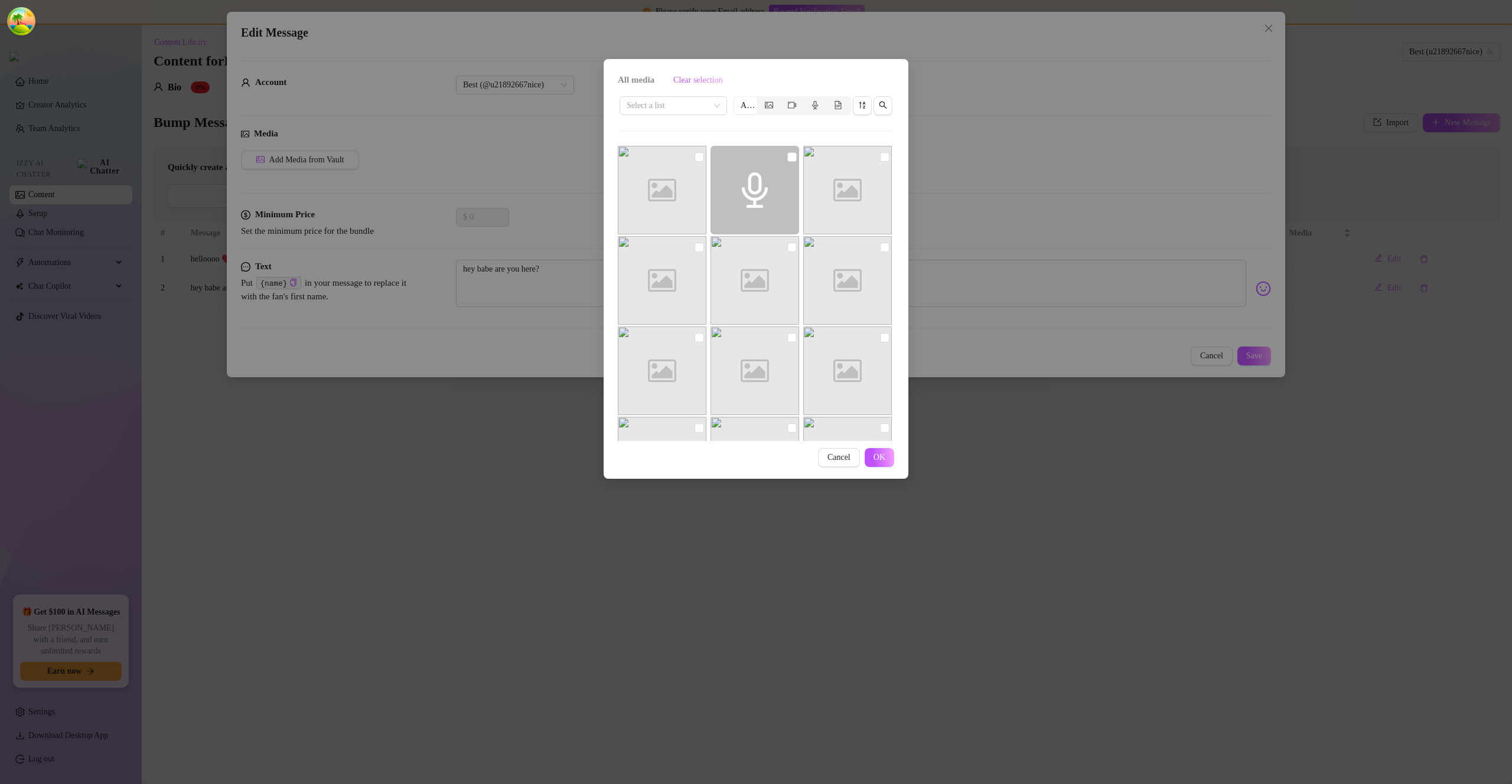
click at [881, 154] on input "checkbox" at bounding box center [885, 156] width 9 height 9
checkbox input "true"
click at [877, 453] on span "OK" at bounding box center [880, 458] width 12 height 9
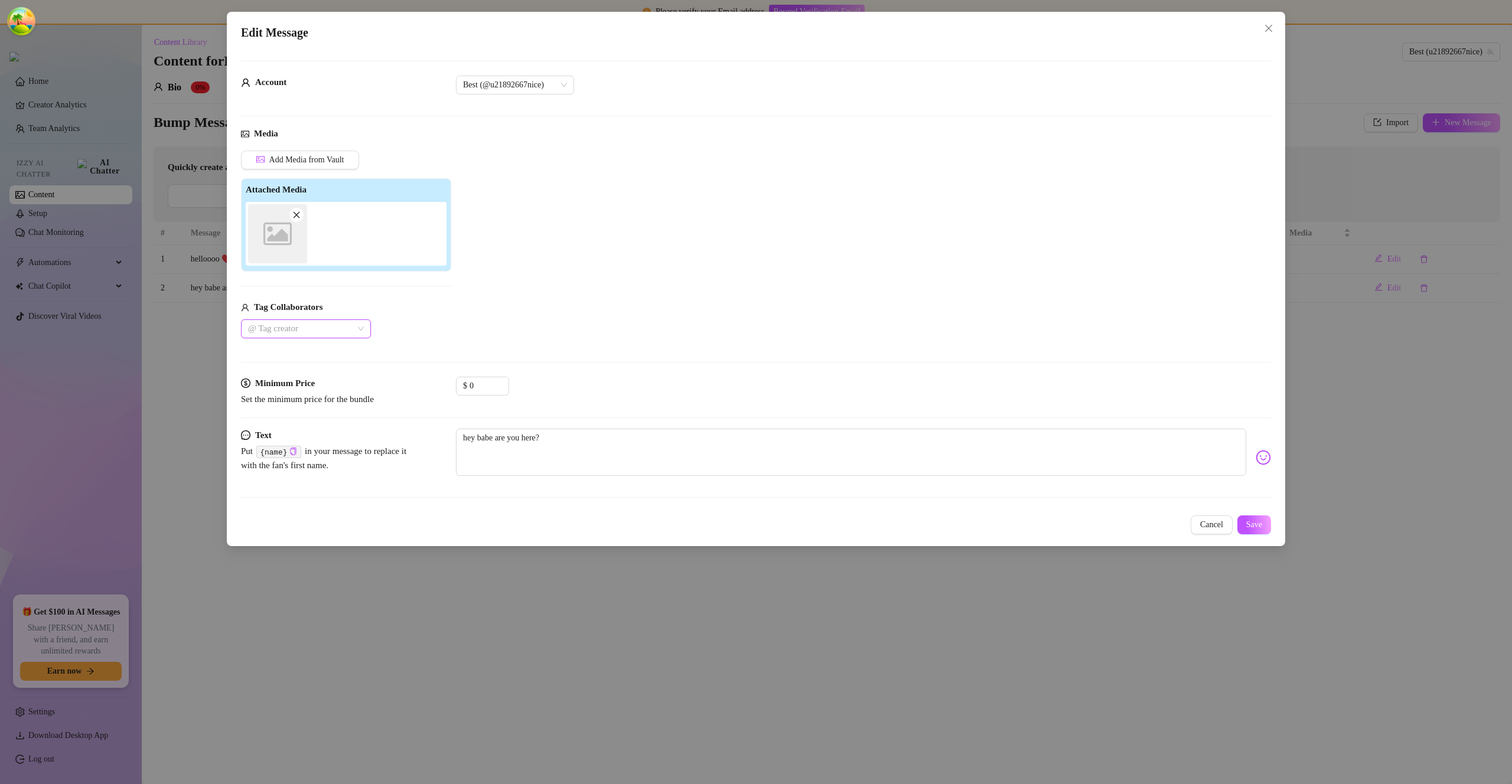
click at [345, 332] on div at bounding box center [300, 329] width 113 height 17
click at [322, 395] on span "Set the minimum price for the bundle" at bounding box center [308, 399] width 133 height 9
click at [319, 376] on div "Media Add Media from Vault Attached Media Image placeholder Tag Collaborators @…" at bounding box center [756, 251] width 1030 height 249
click at [343, 333] on div at bounding box center [300, 329] width 113 height 17
click at [332, 373] on div "dgafbella" at bounding box center [306, 371] width 111 height 13
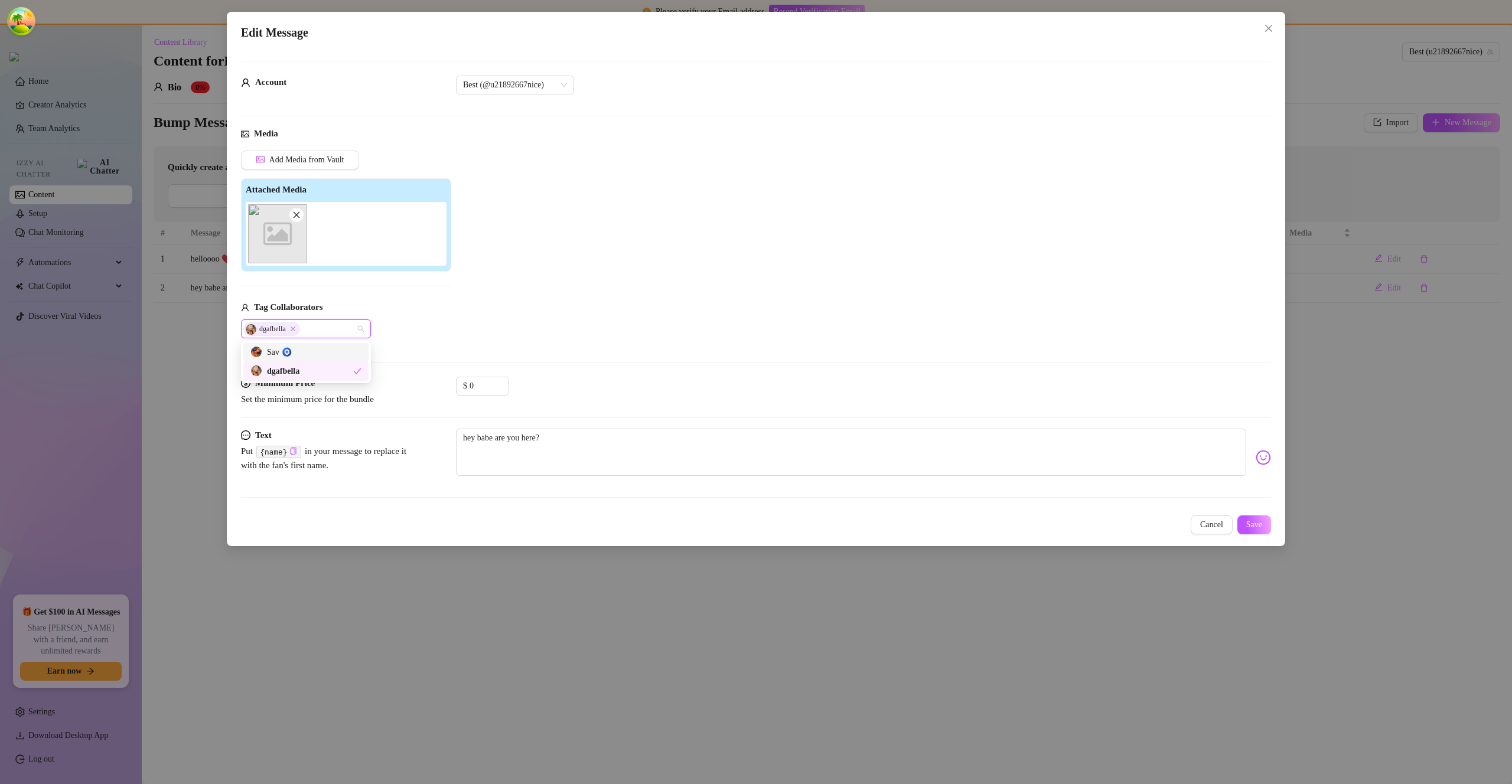
click at [326, 348] on div "Sav 🧿" at bounding box center [306, 353] width 111 height 13
click at [500, 326] on div "Add Media from Vault Attached Media Image placeholder Tag Collaborators Sav 🧿 d…" at bounding box center [756, 244] width 1030 height 187
click at [500, 381] on icon "up" at bounding box center [503, 382] width 4 height 4
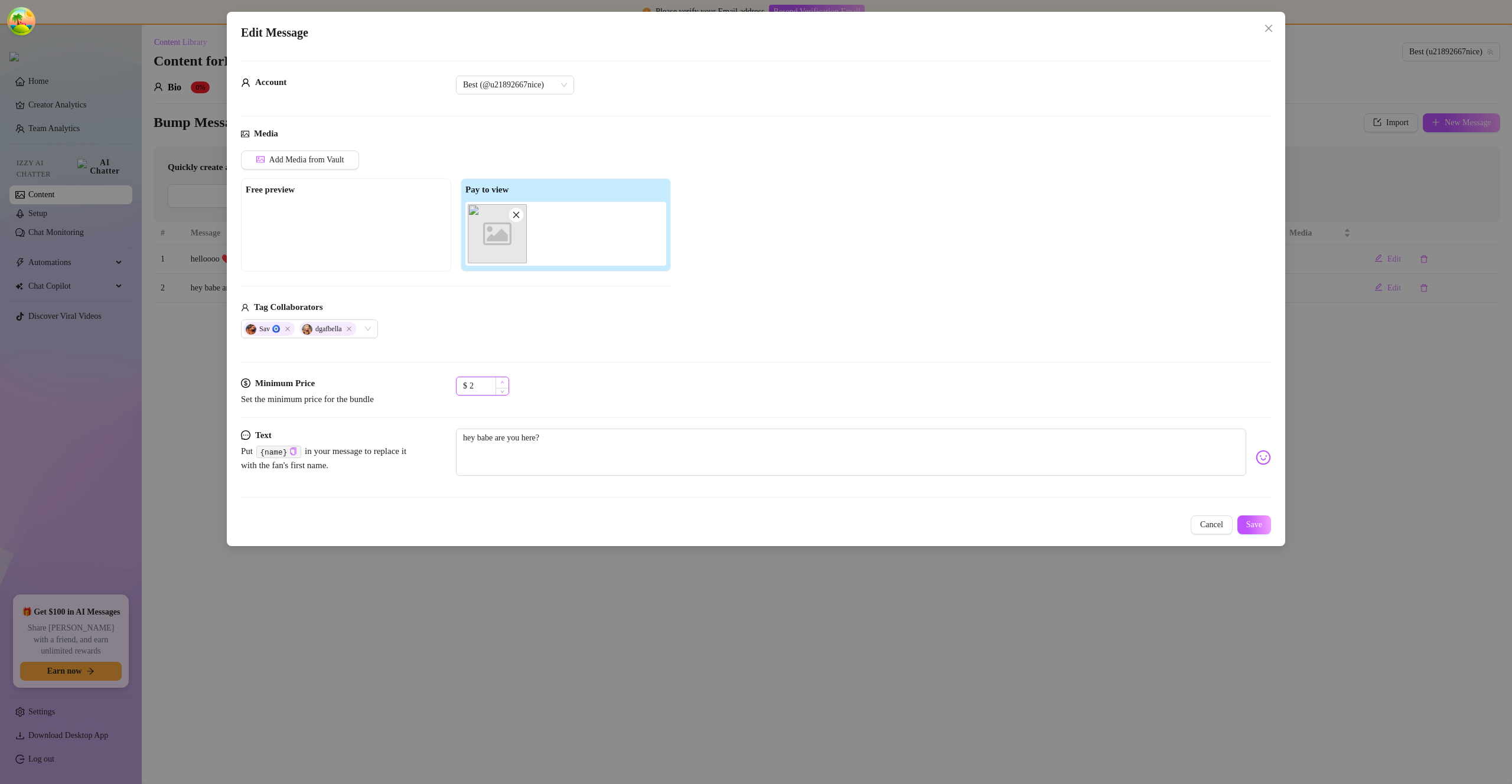
click at [500, 381] on icon "up" at bounding box center [503, 382] width 4 height 4
click at [1247, 523] on span "Save" at bounding box center [1254, 525] width 16 height 9
type input "3"
click at [506, 381] on span "Increase Value" at bounding box center [502, 382] width 13 height 11
click at [1257, 521] on span "Save" at bounding box center [1254, 525] width 16 height 9
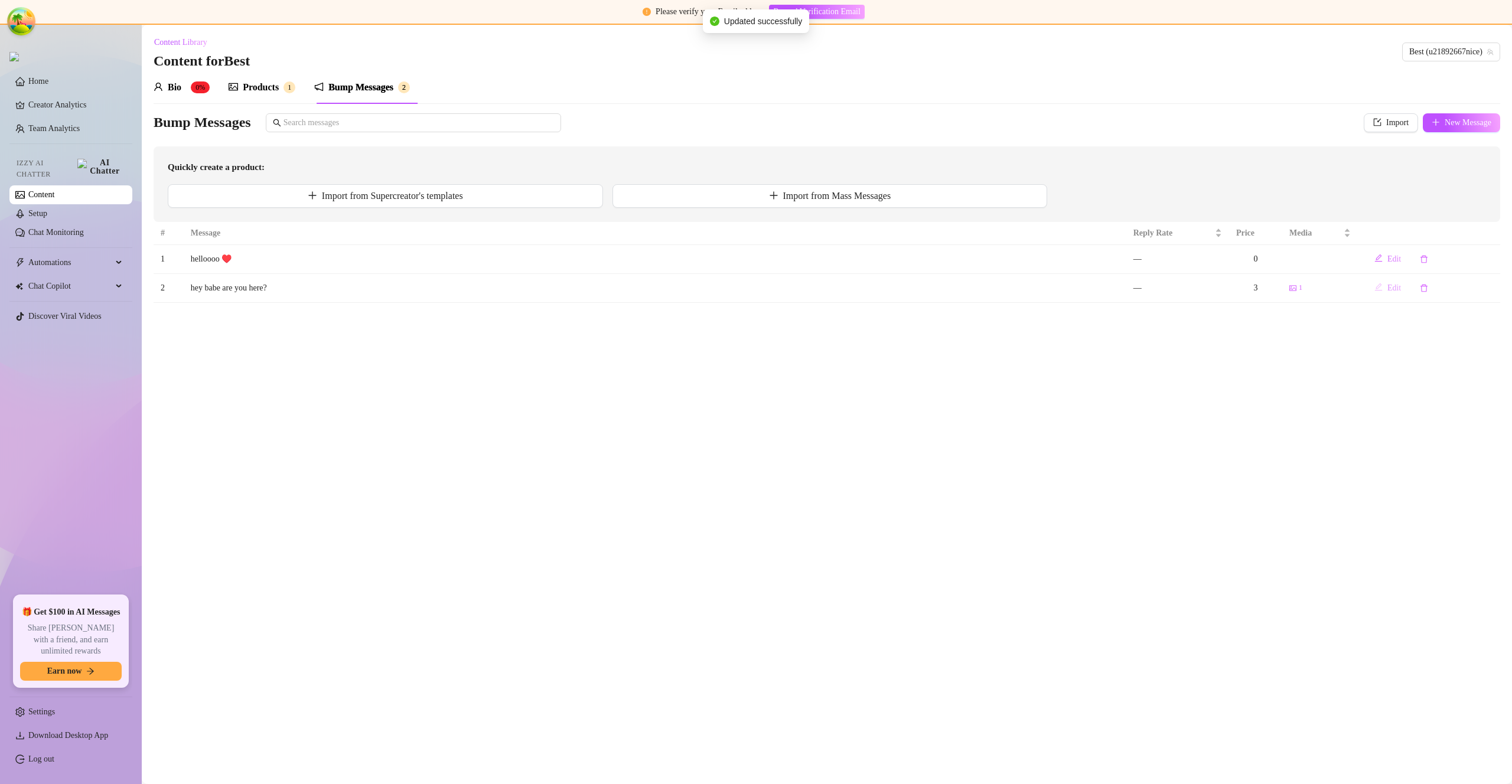
click at [1390, 288] on span "Edit" at bounding box center [1394, 288] width 14 height 9
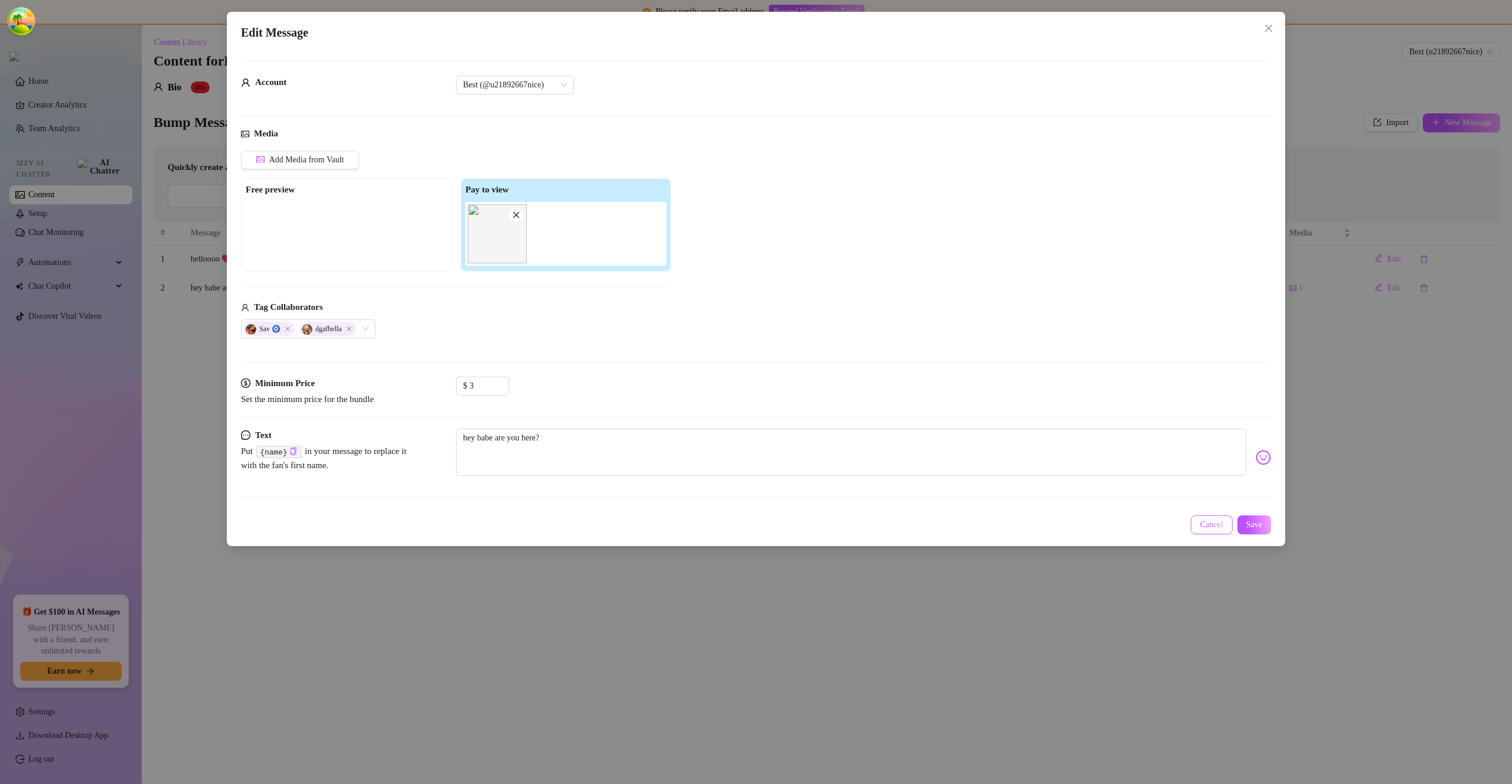
click at [1222, 521] on button "Cancel" at bounding box center [1212, 525] width 42 height 19
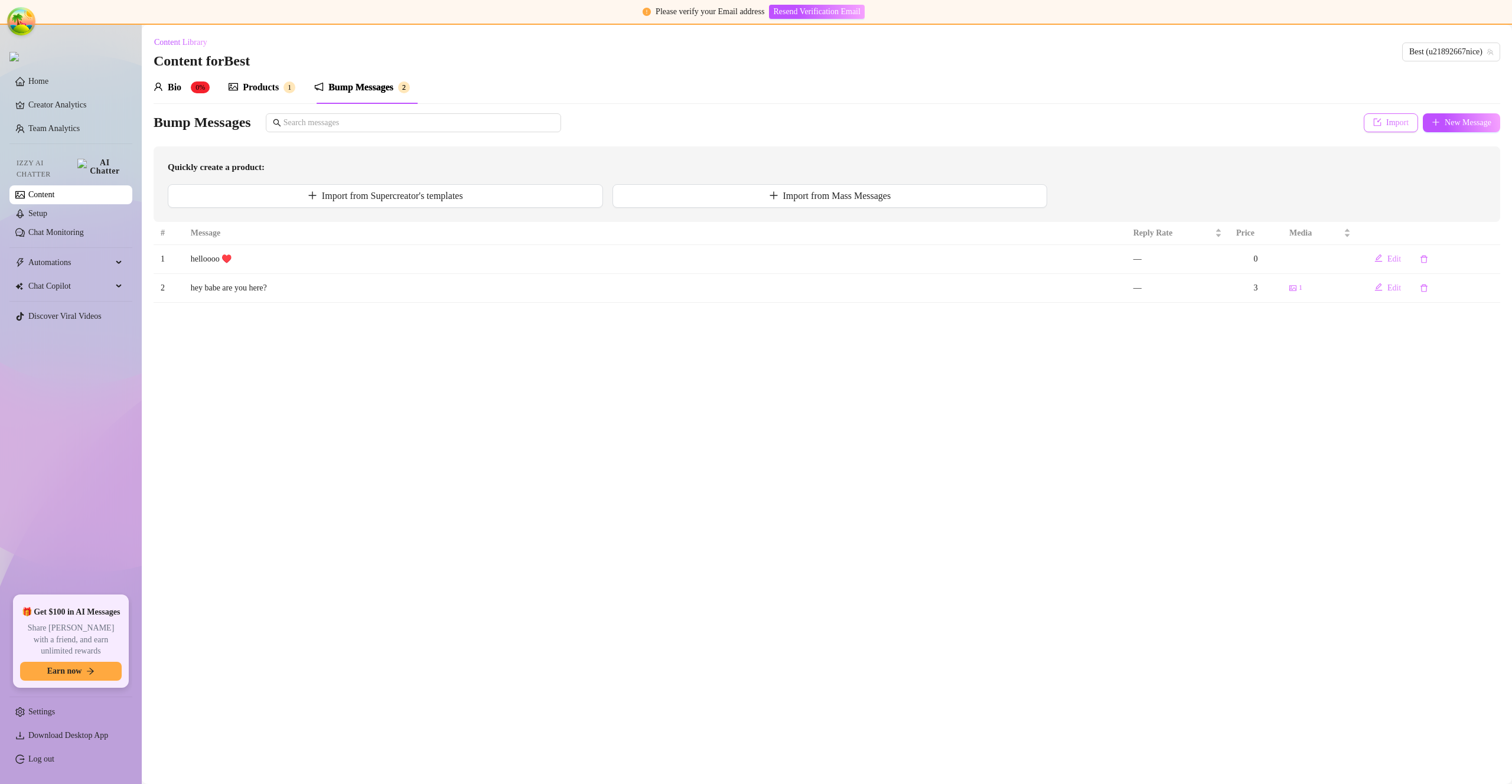
click at [1386, 129] on button "Import" at bounding box center [1391, 123] width 54 height 19
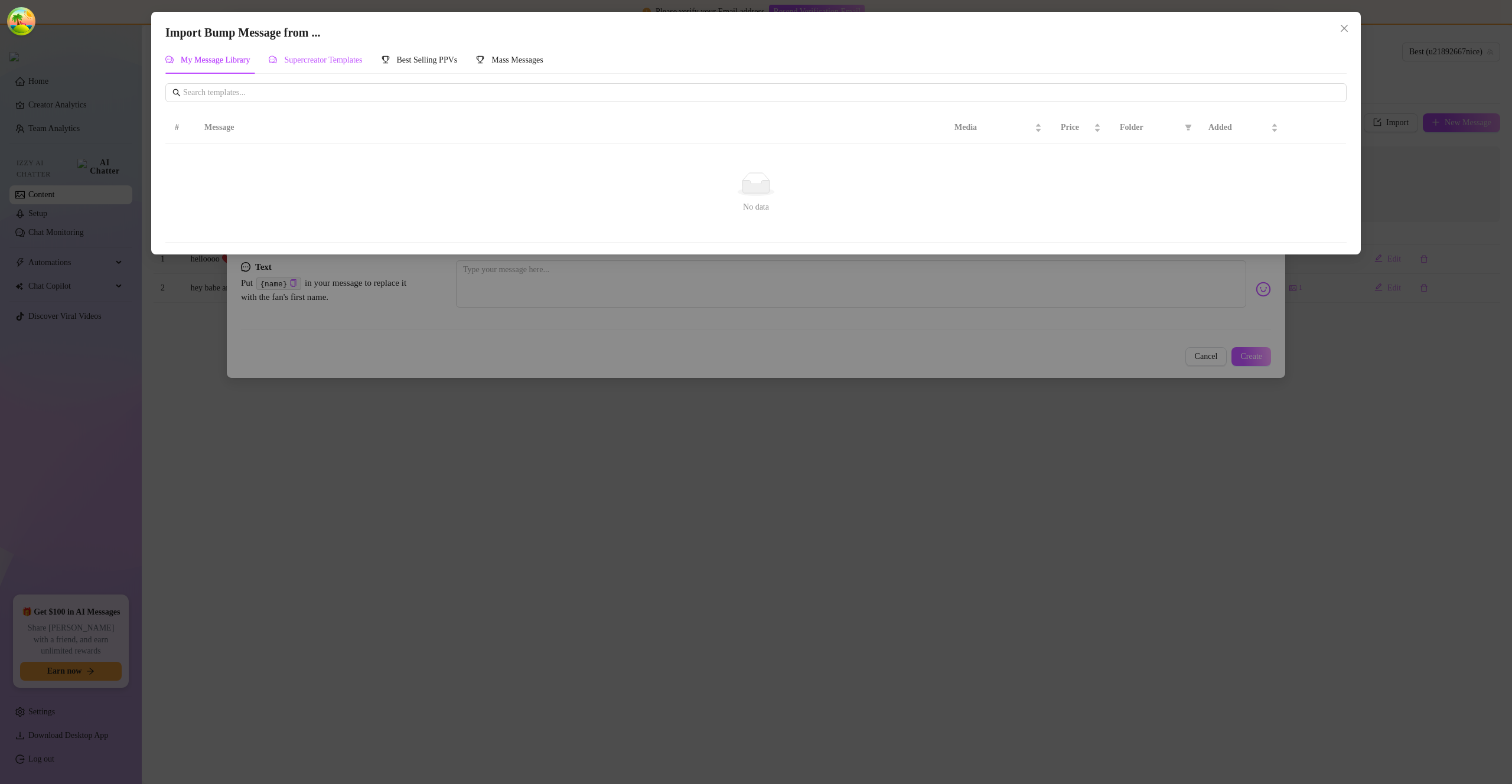
click at [300, 62] on span "Supercreator Templates" at bounding box center [323, 60] width 78 height 9
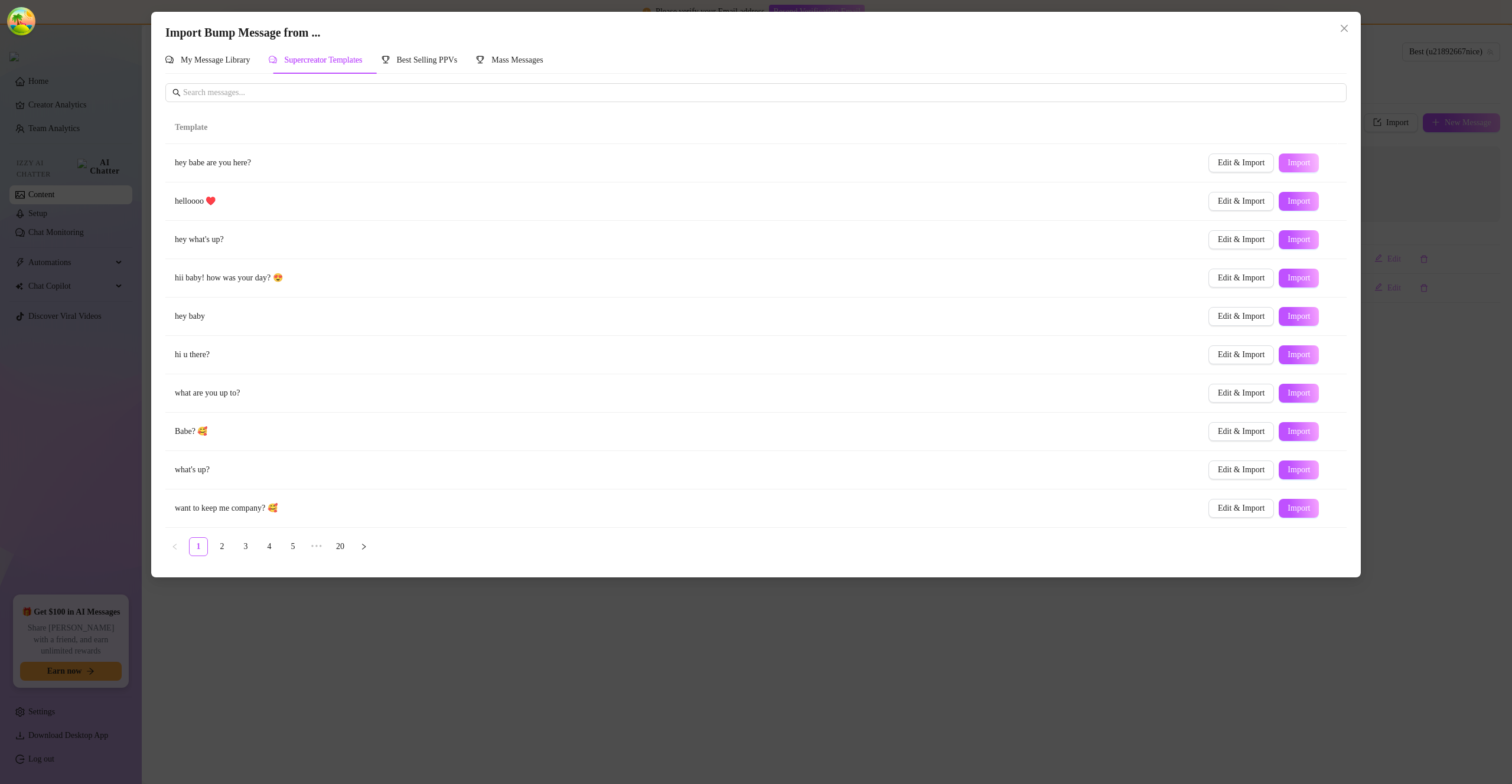
click at [1288, 166] on span "Import" at bounding box center [1298, 163] width 22 height 9
type textarea "hey babe are you here?"
click at [1345, 35] on button "Close" at bounding box center [1345, 28] width 19 height 19
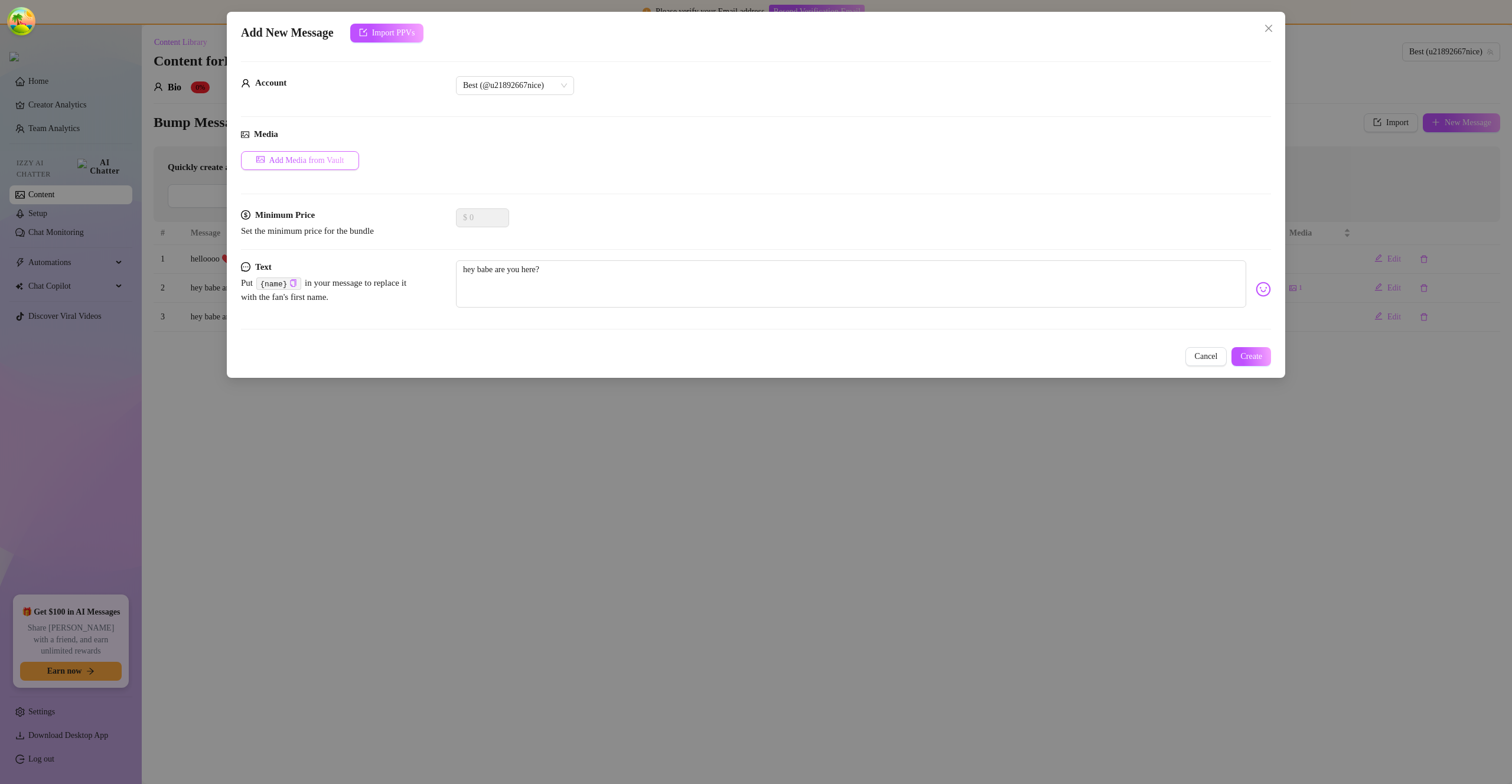
click at [342, 169] on button "Add Media from Vault" at bounding box center [300, 161] width 118 height 19
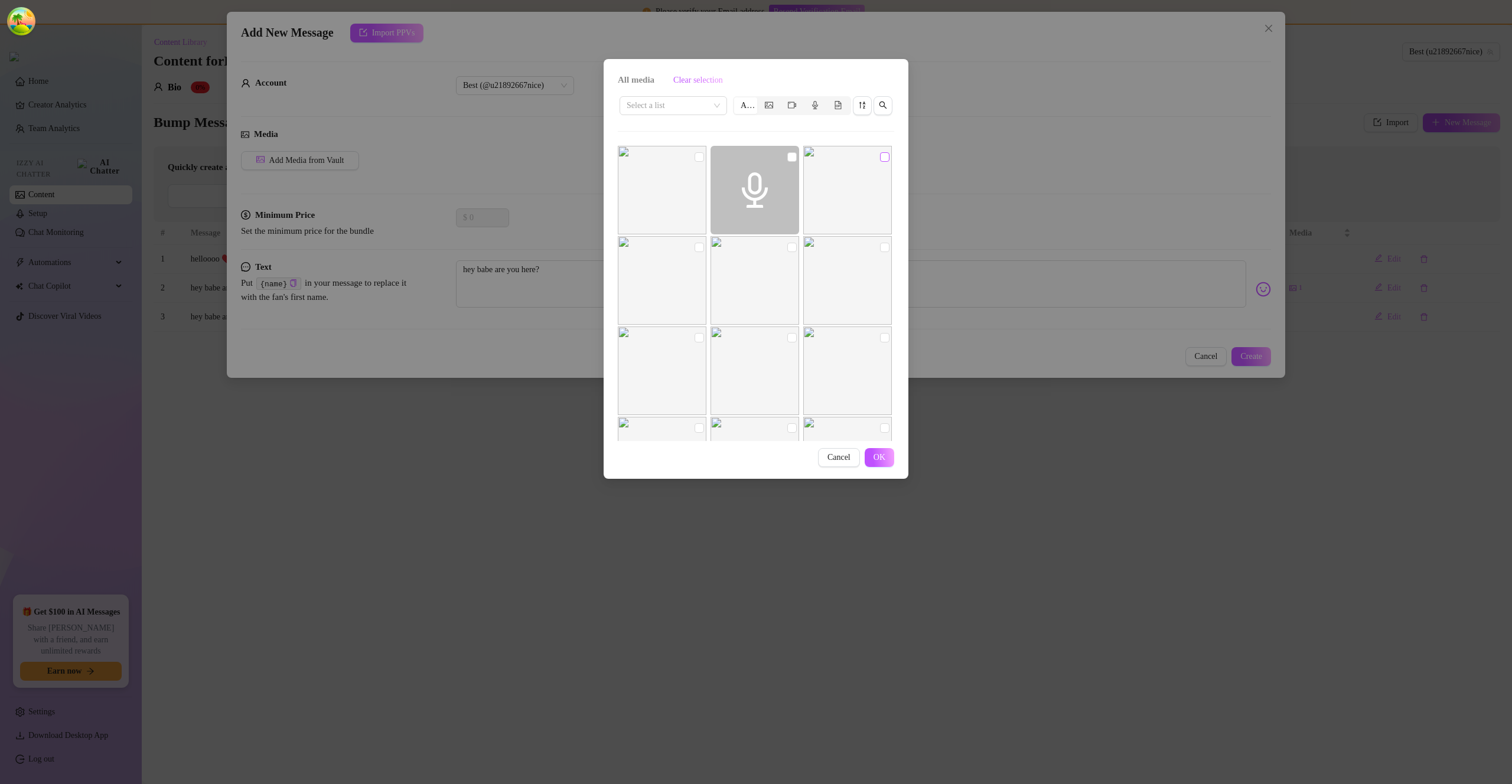
click at [881, 159] on input "checkbox" at bounding box center [885, 156] width 9 height 9
checkbox input "true"
click at [892, 467] on div "All media Clear selection Select a list All Cancel OK" at bounding box center [756, 269] width 305 height 420
click at [885, 462] on button "OK" at bounding box center [879, 458] width 30 height 19
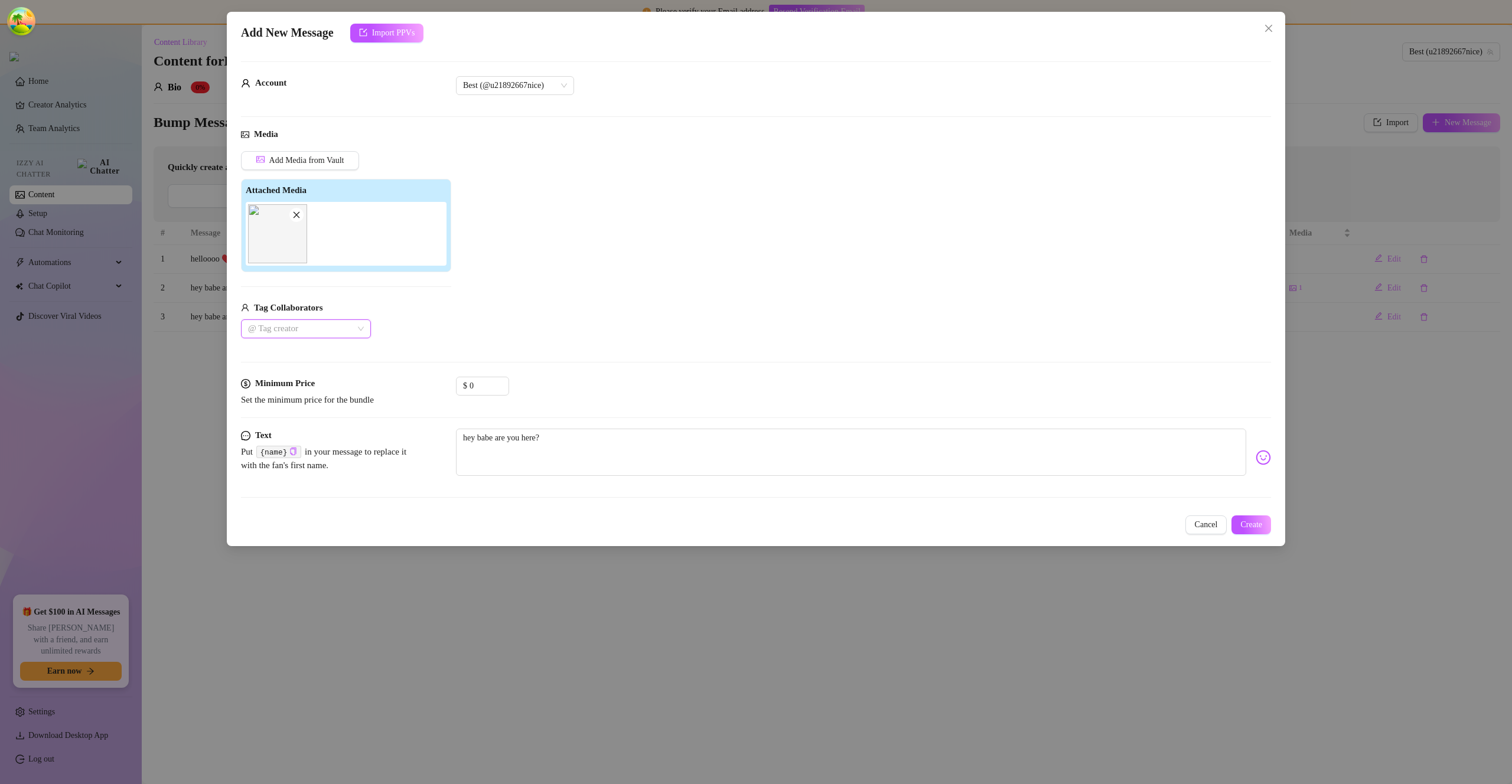
click at [340, 336] on div at bounding box center [300, 329] width 113 height 17
drag, startPoint x: 332, startPoint y: 374, endPoint x: 331, endPoint y: 361, distance: 13.0
click at [332, 374] on div "dgafbella" at bounding box center [306, 371] width 111 height 13
click at [331, 357] on div "Sav 🧿" at bounding box center [306, 353] width 111 height 13
click at [1257, 525] on span "Create" at bounding box center [1251, 525] width 22 height 9
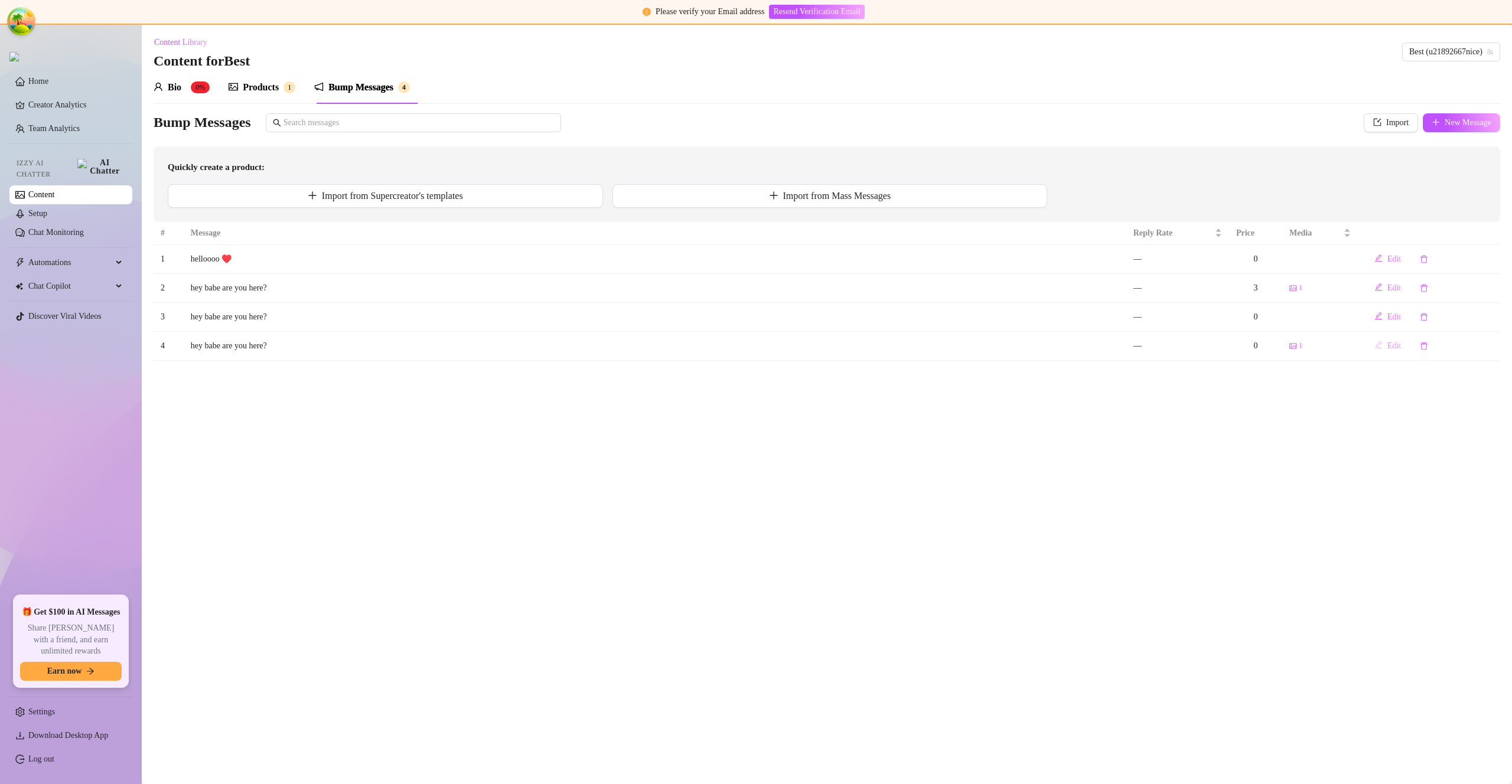
click at [1378, 345] on icon "edit" at bounding box center [1379, 345] width 8 height 8
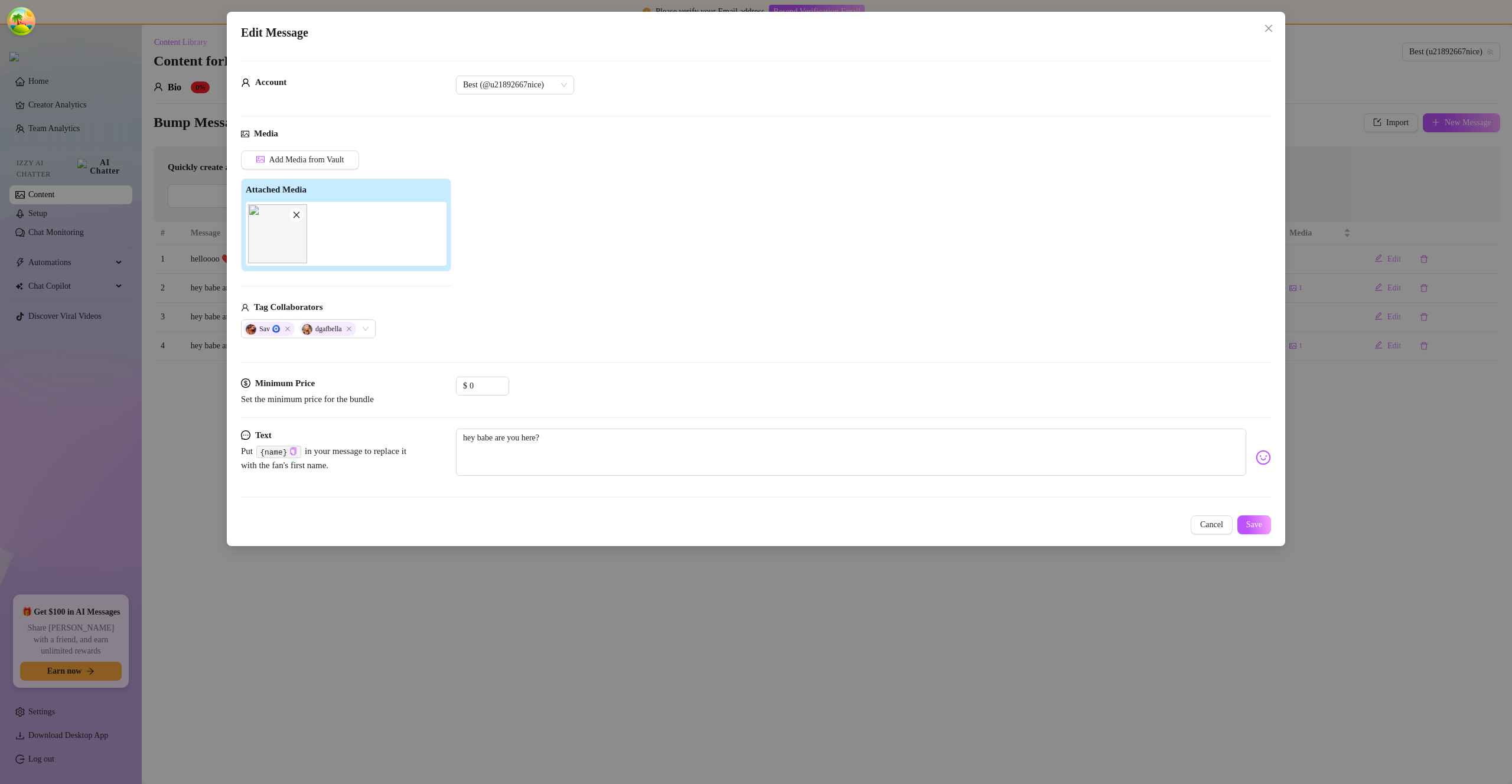
click at [1337, 544] on div "Edit Message Account Best (@u21892667nice) Media Add Media from Vault Attached …" at bounding box center [756, 392] width 1512 height 784
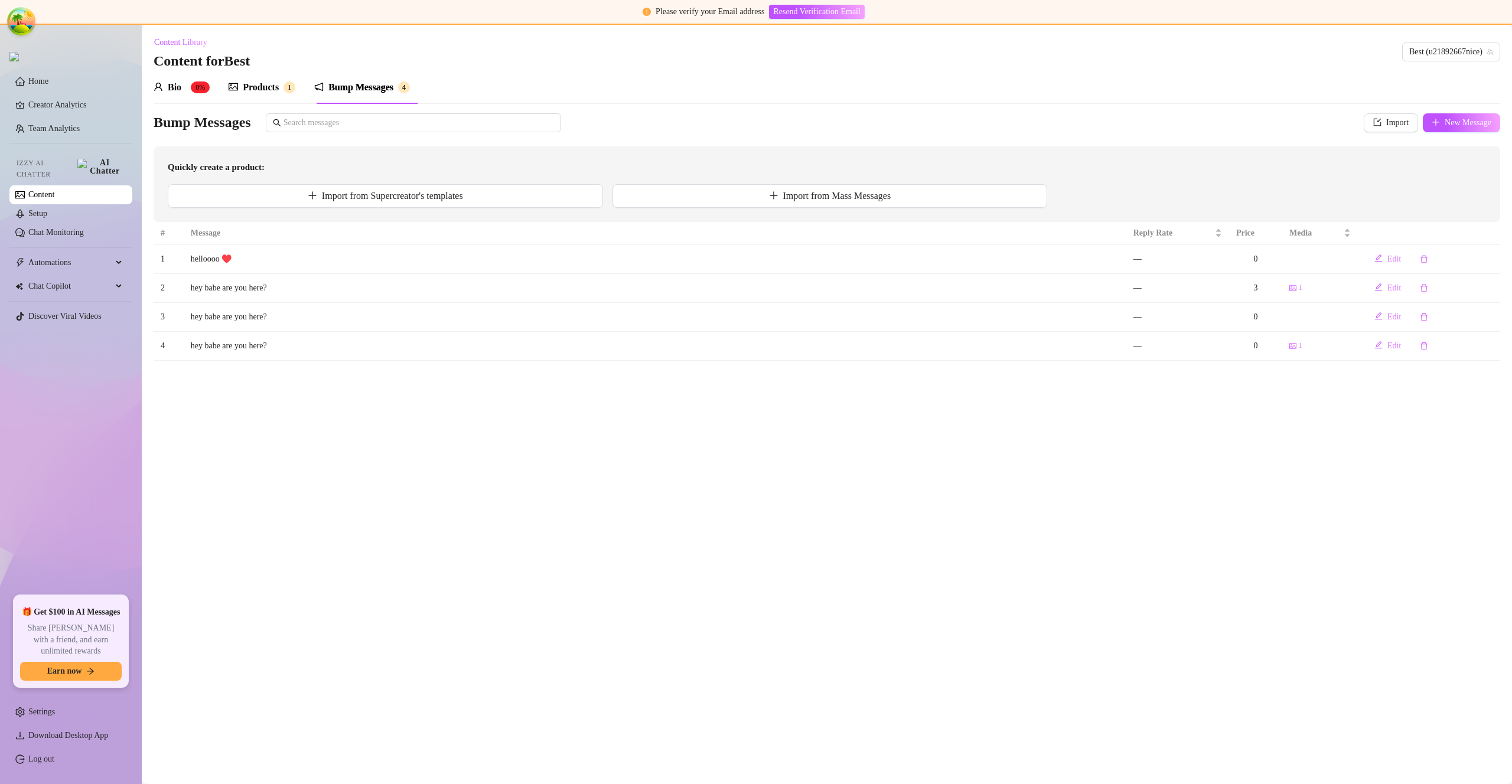
click at [274, 89] on div "Products" at bounding box center [261, 88] width 36 height 14
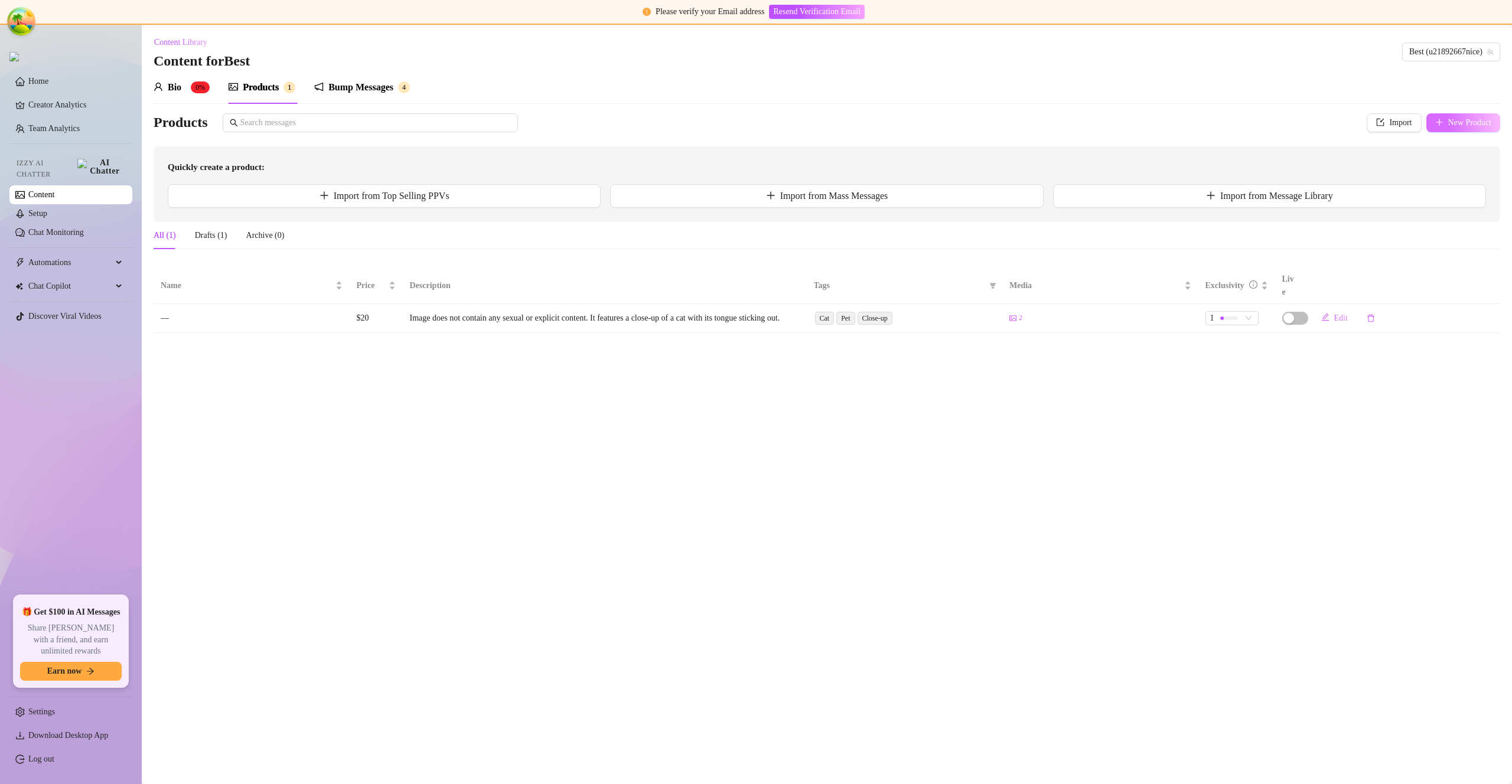
click at [1466, 130] on button "New Product" at bounding box center [1463, 123] width 75 height 19
type textarea "Type your message here..."
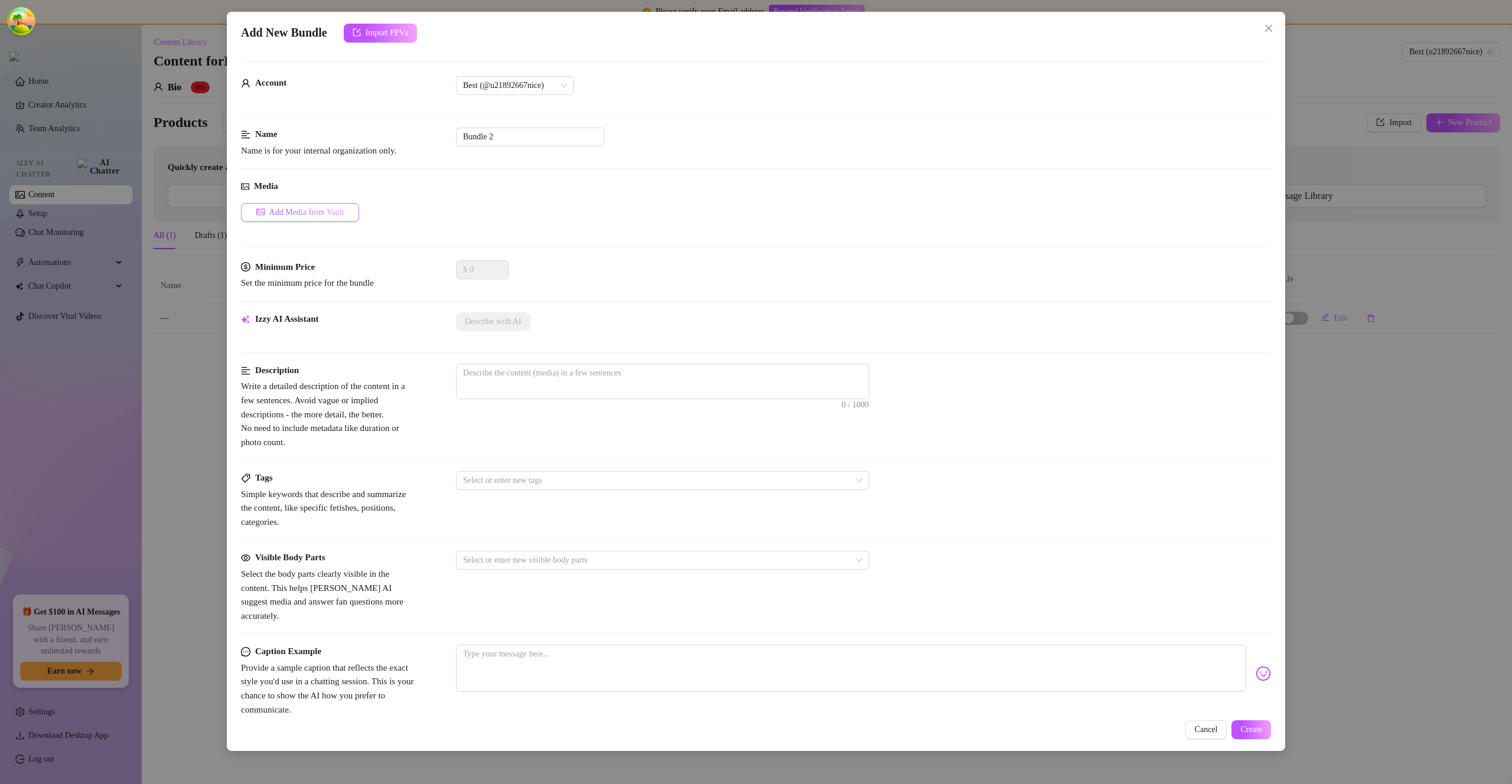
click at [353, 211] on button "Add Media from Vault" at bounding box center [300, 213] width 118 height 19
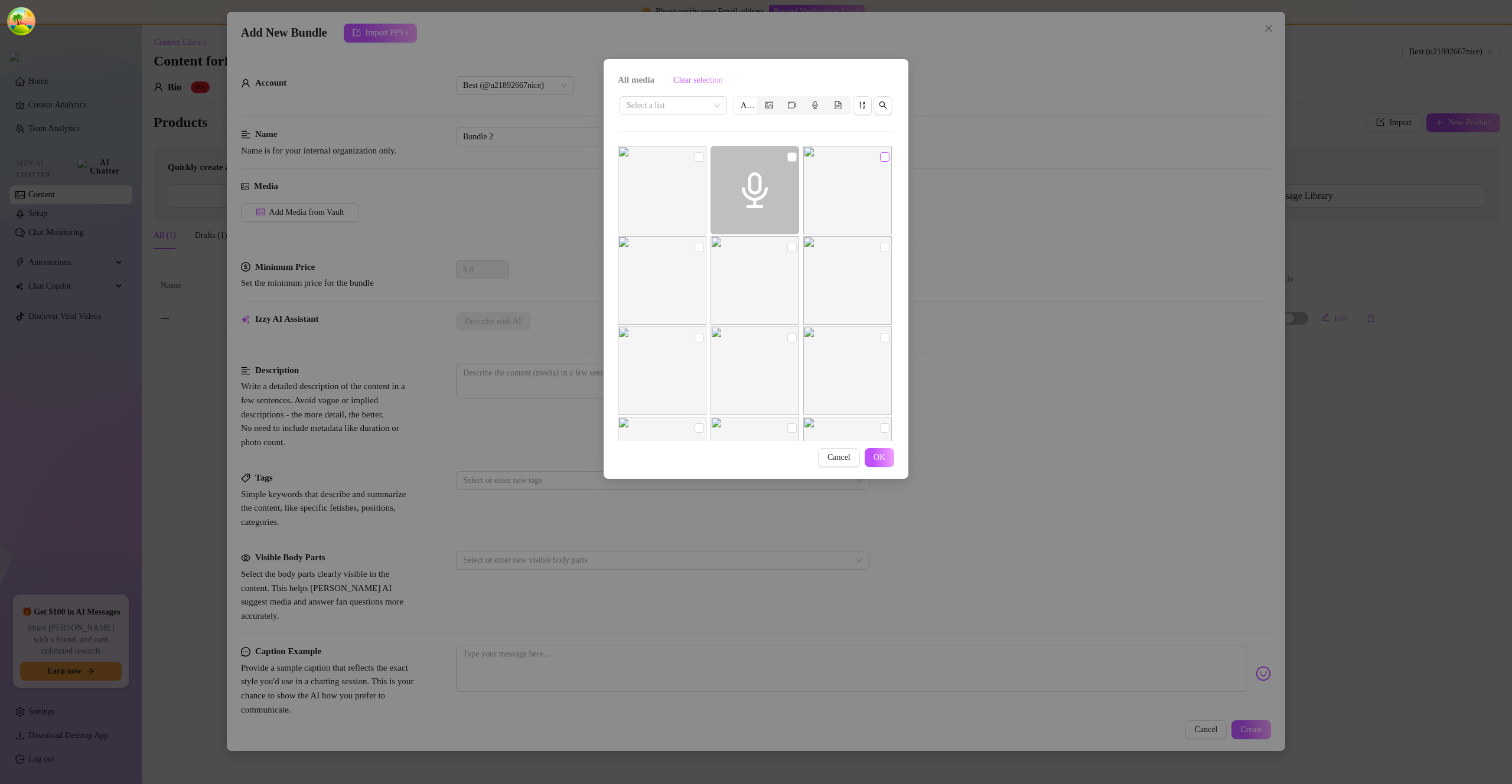
click at [881, 155] on input "checkbox" at bounding box center [885, 156] width 9 height 9
checkbox input "true"
click at [883, 450] on button "OK" at bounding box center [879, 458] width 30 height 19
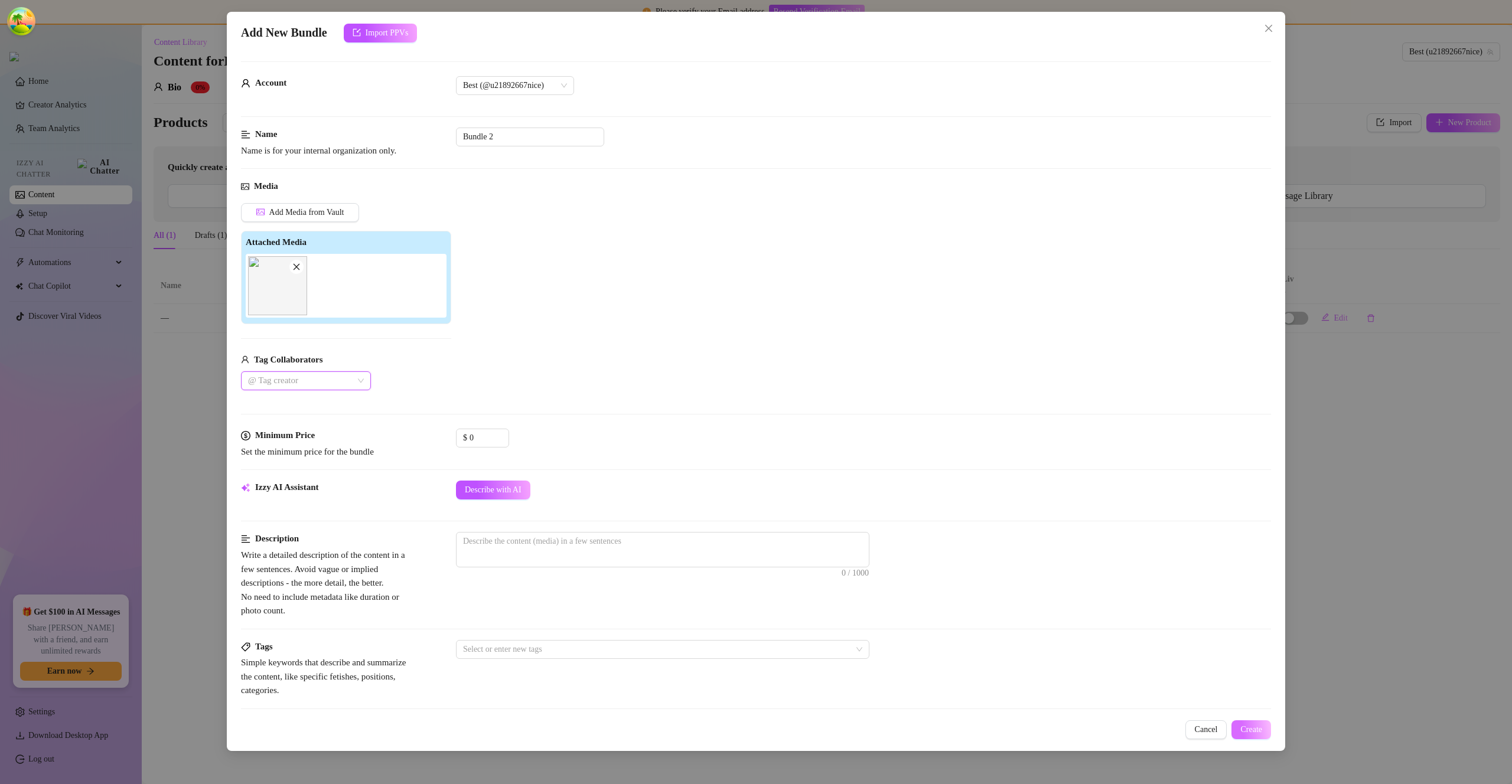
click at [1256, 725] on span "Create" at bounding box center [1251, 730] width 22 height 9
click at [666, 541] on textarea at bounding box center [663, 541] width 412 height 17
type textarea "k"
type textarea "kp"
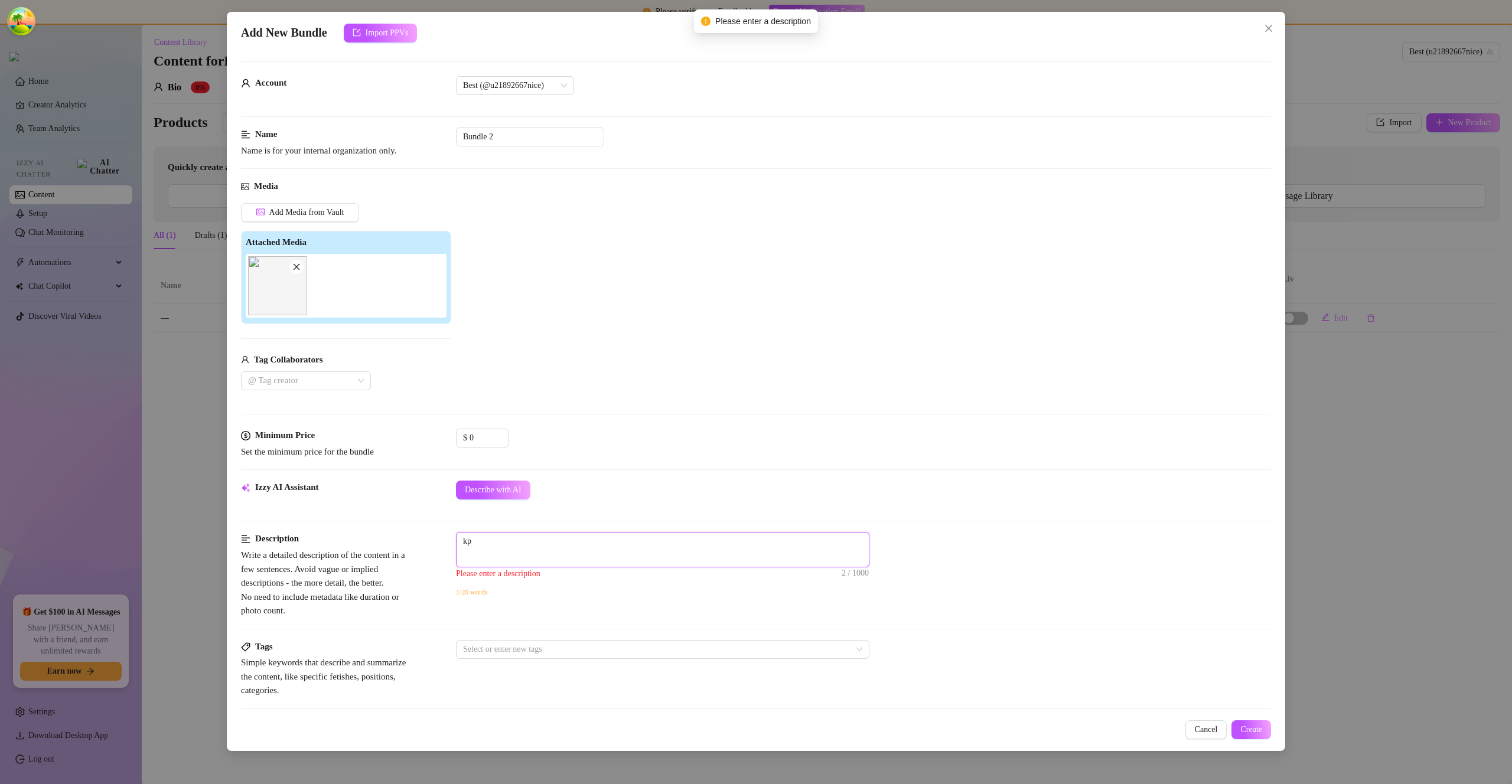
type textarea "kpp"
type textarea "kppk"
type textarea "kppko"
type textarea "kppkop"
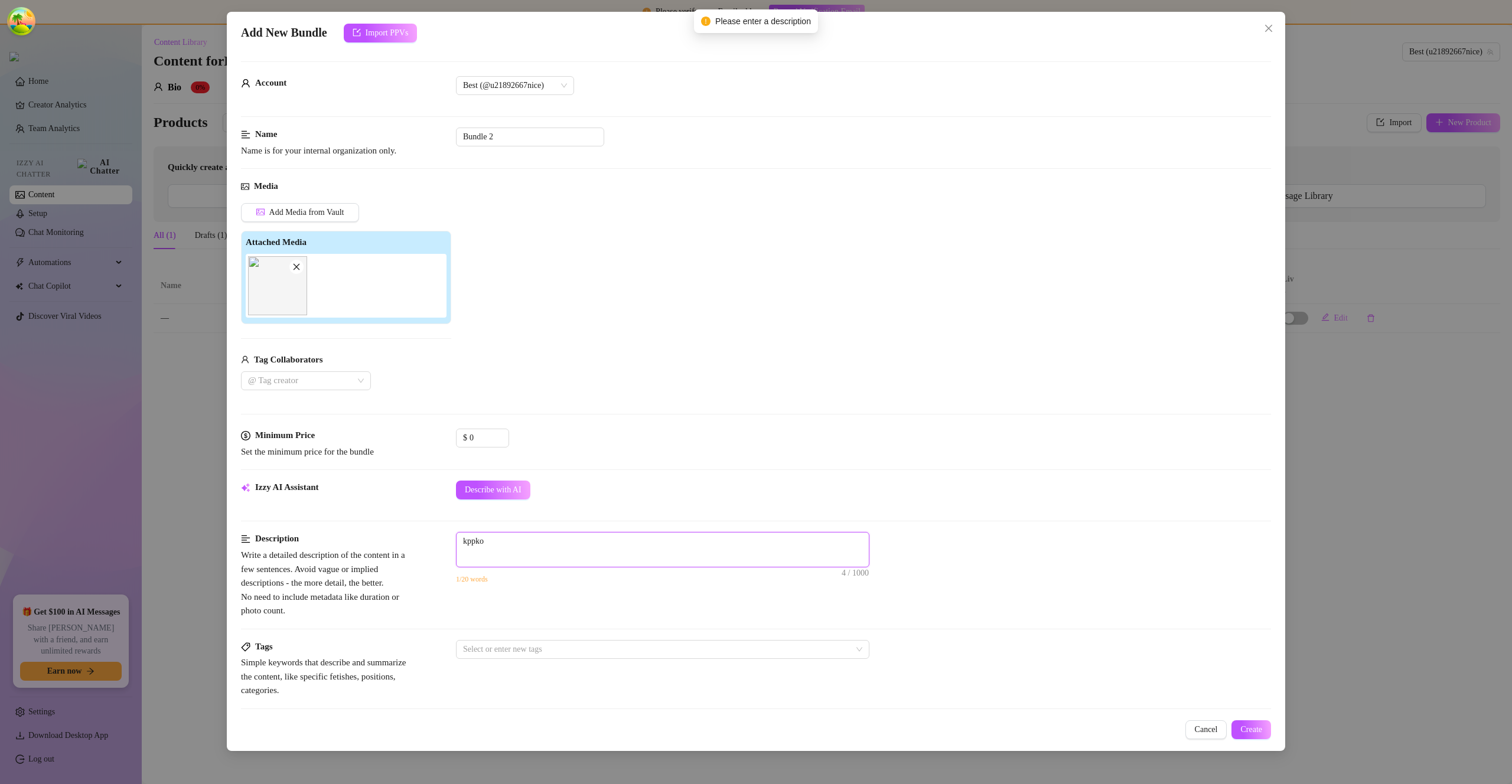
type textarea "kppkop"
type textarea "kppkopk"
type textarea "kppkopko"
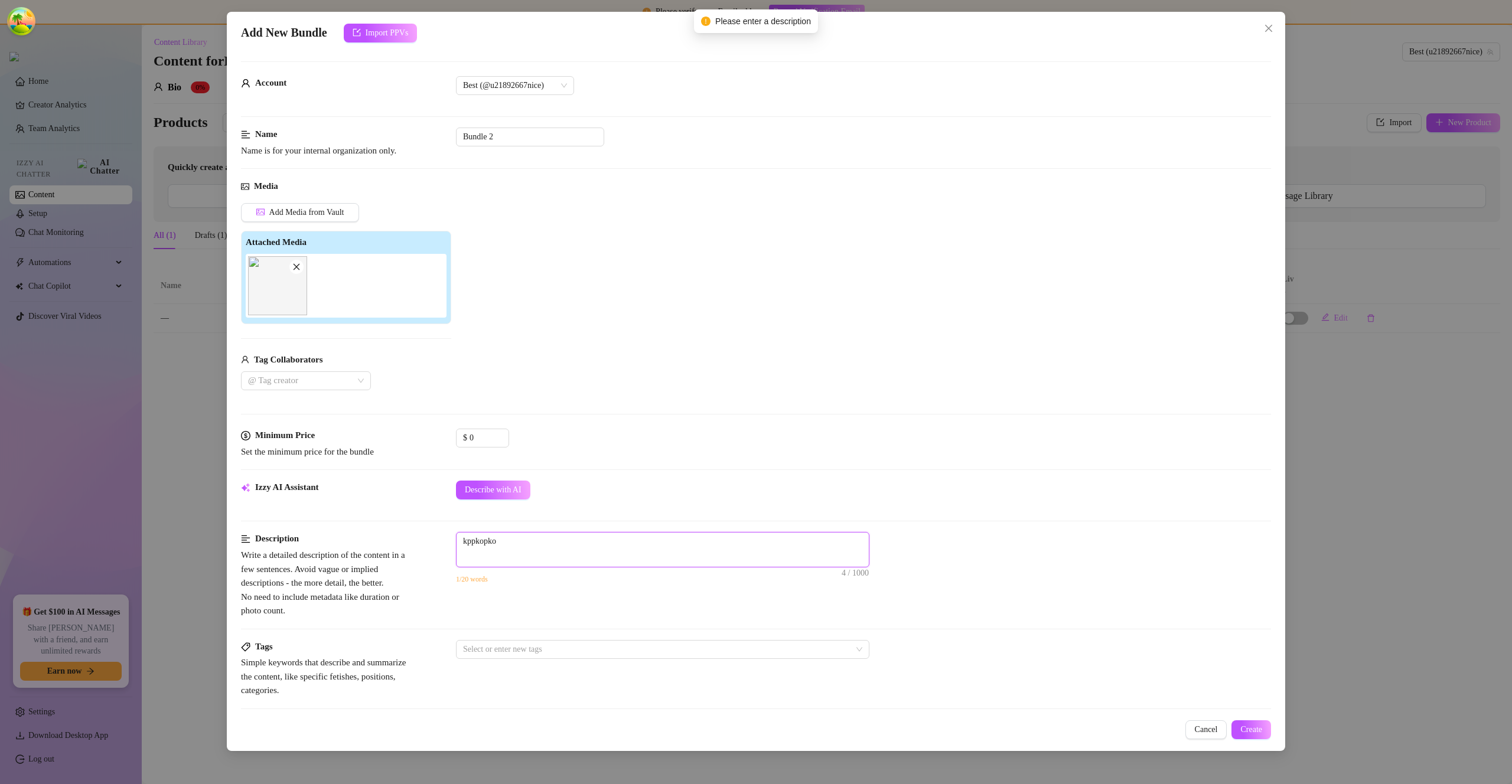
type textarea "kppkopkok"
type textarea "kppkopkokpo"
click at [1238, 721] on button "Create" at bounding box center [1251, 730] width 40 height 19
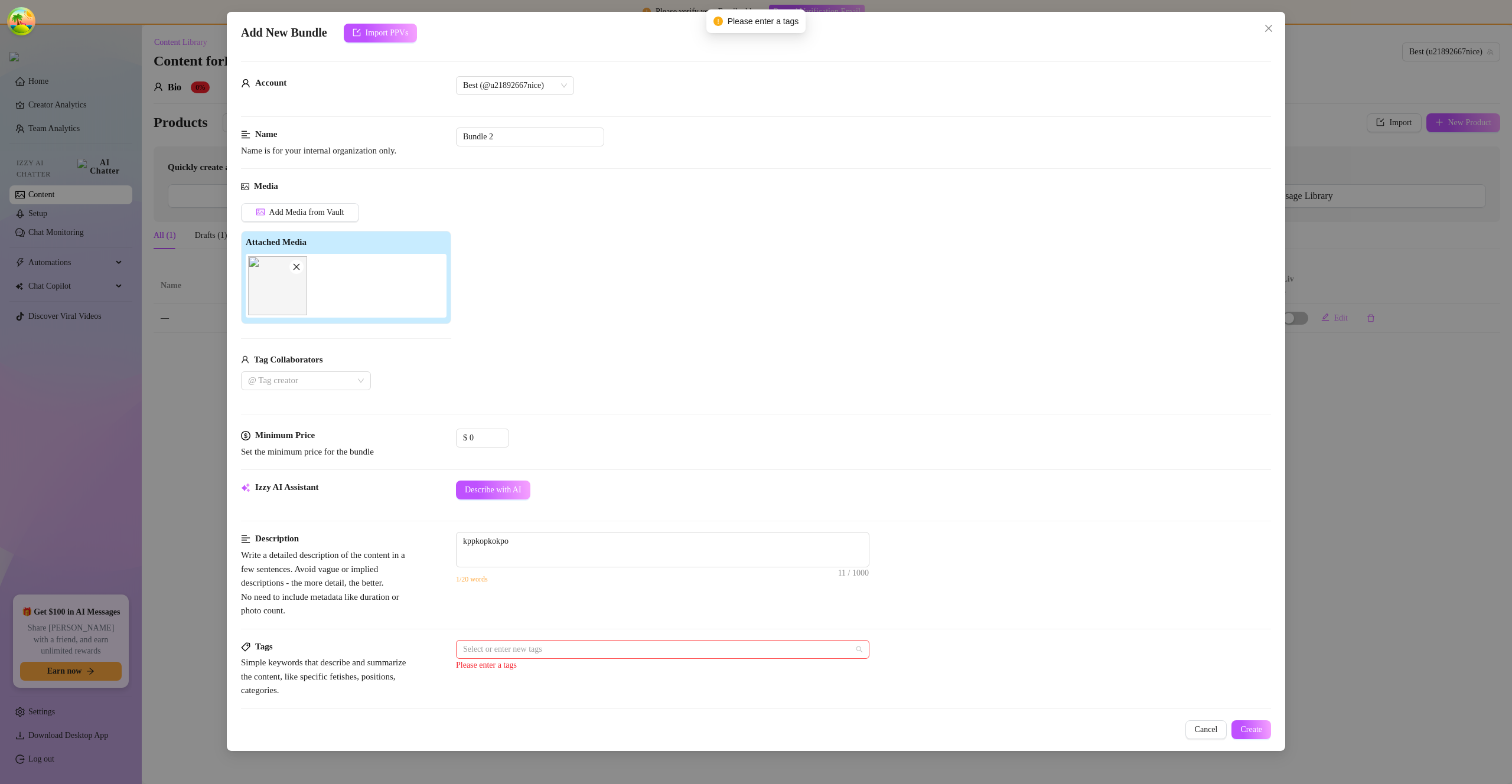
click at [600, 643] on div at bounding box center [656, 649] width 396 height 17
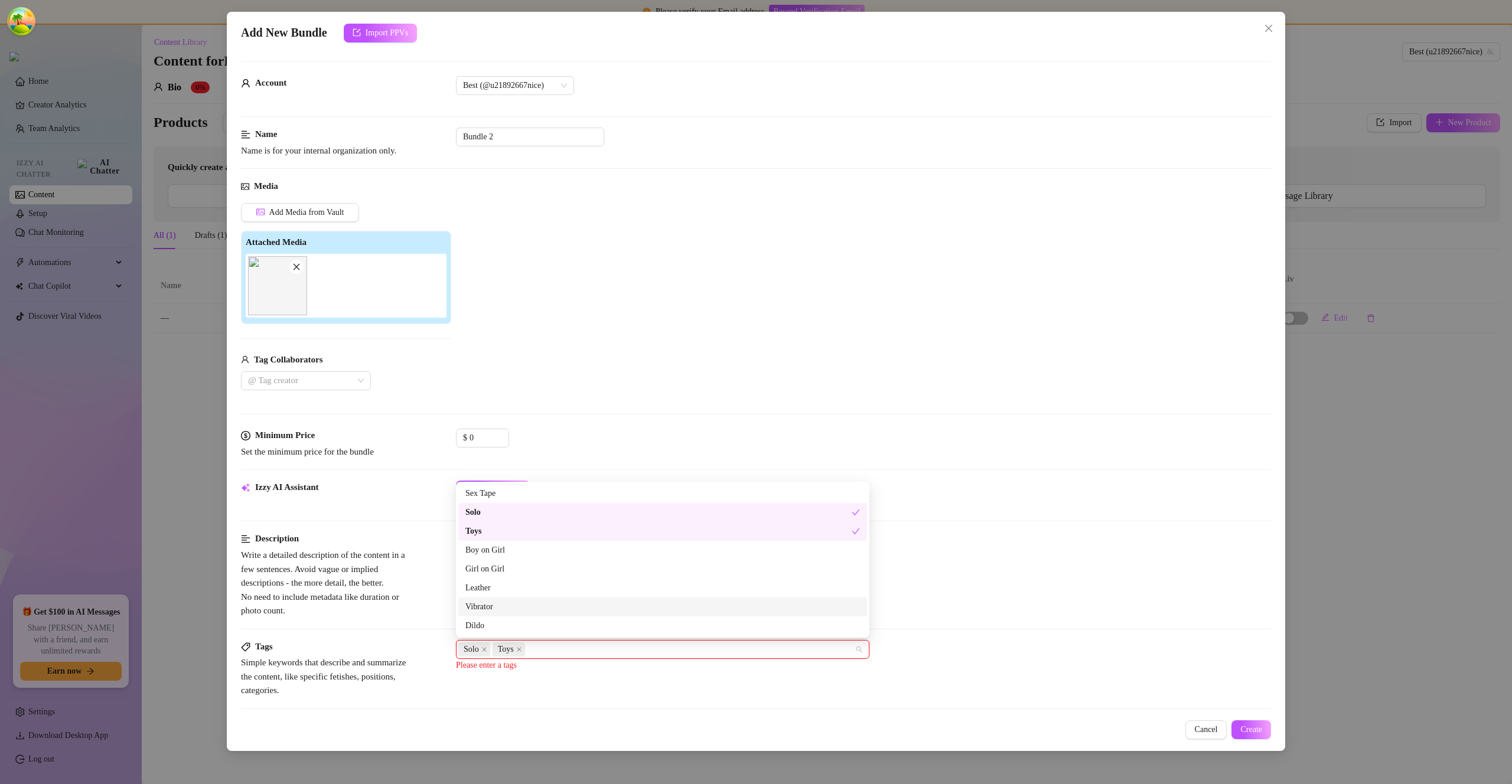
click at [631, 601] on div "Vibrator" at bounding box center [663, 607] width 395 height 13
click at [1005, 573] on div "1/20 words" at bounding box center [864, 579] width 815 height 13
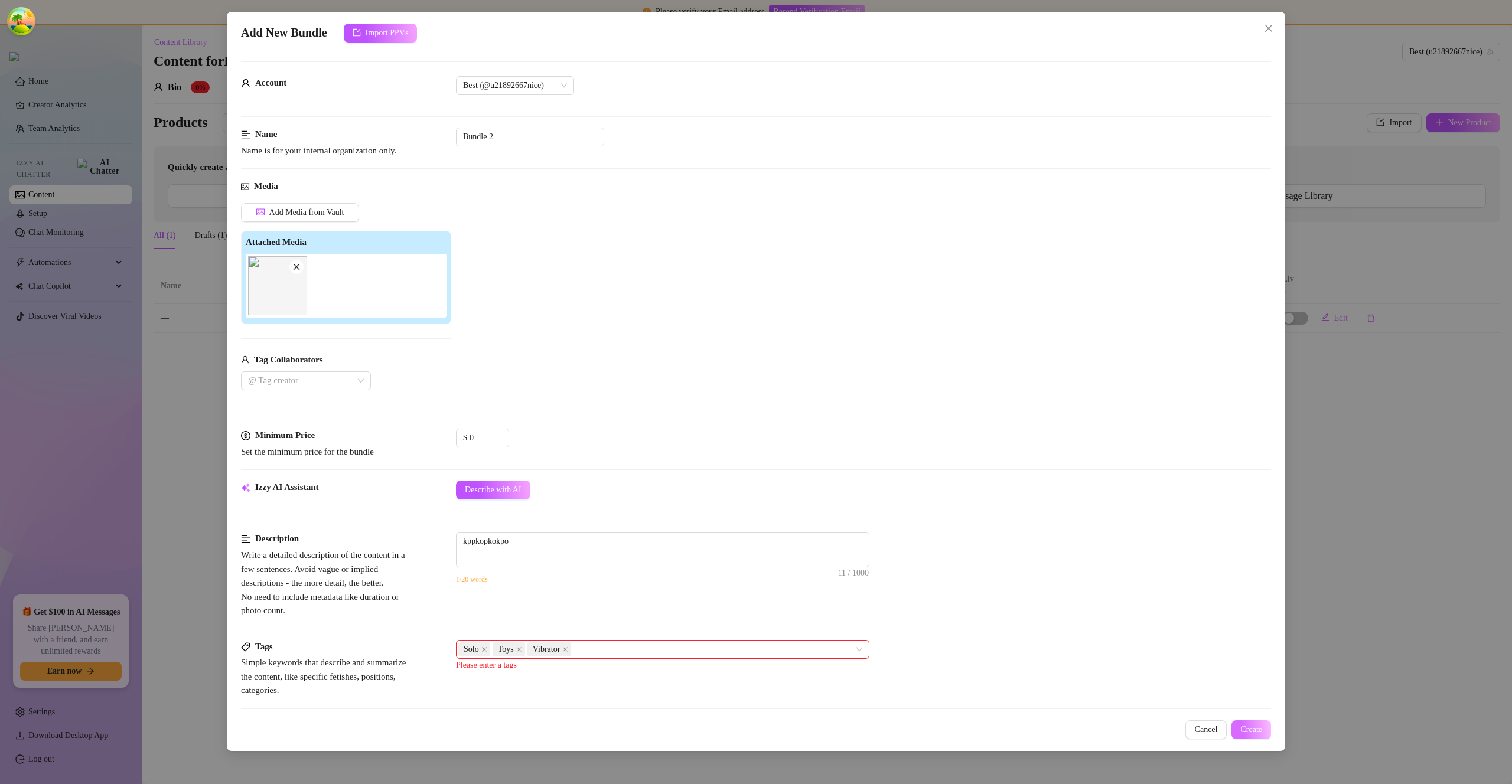
click at [1246, 726] on span "Create" at bounding box center [1251, 730] width 22 height 9
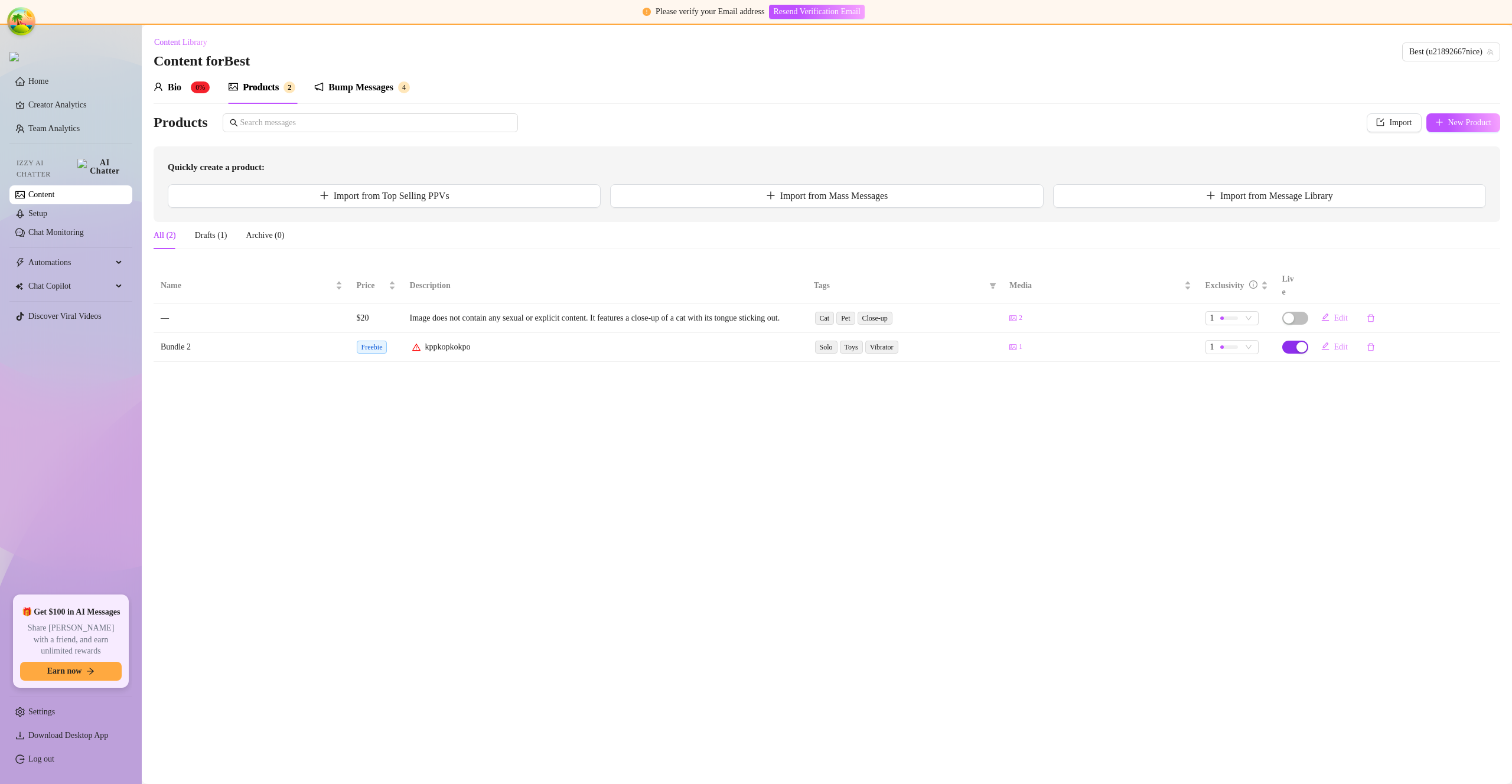
click at [1295, 347] on span "button" at bounding box center [1295, 347] width 26 height 13
click at [1377, 313] on span "OK" at bounding box center [1372, 313] width 12 height 9
click at [1448, 120] on span "New Product" at bounding box center [1470, 122] width 43 height 9
type textarea "Type your message here..."
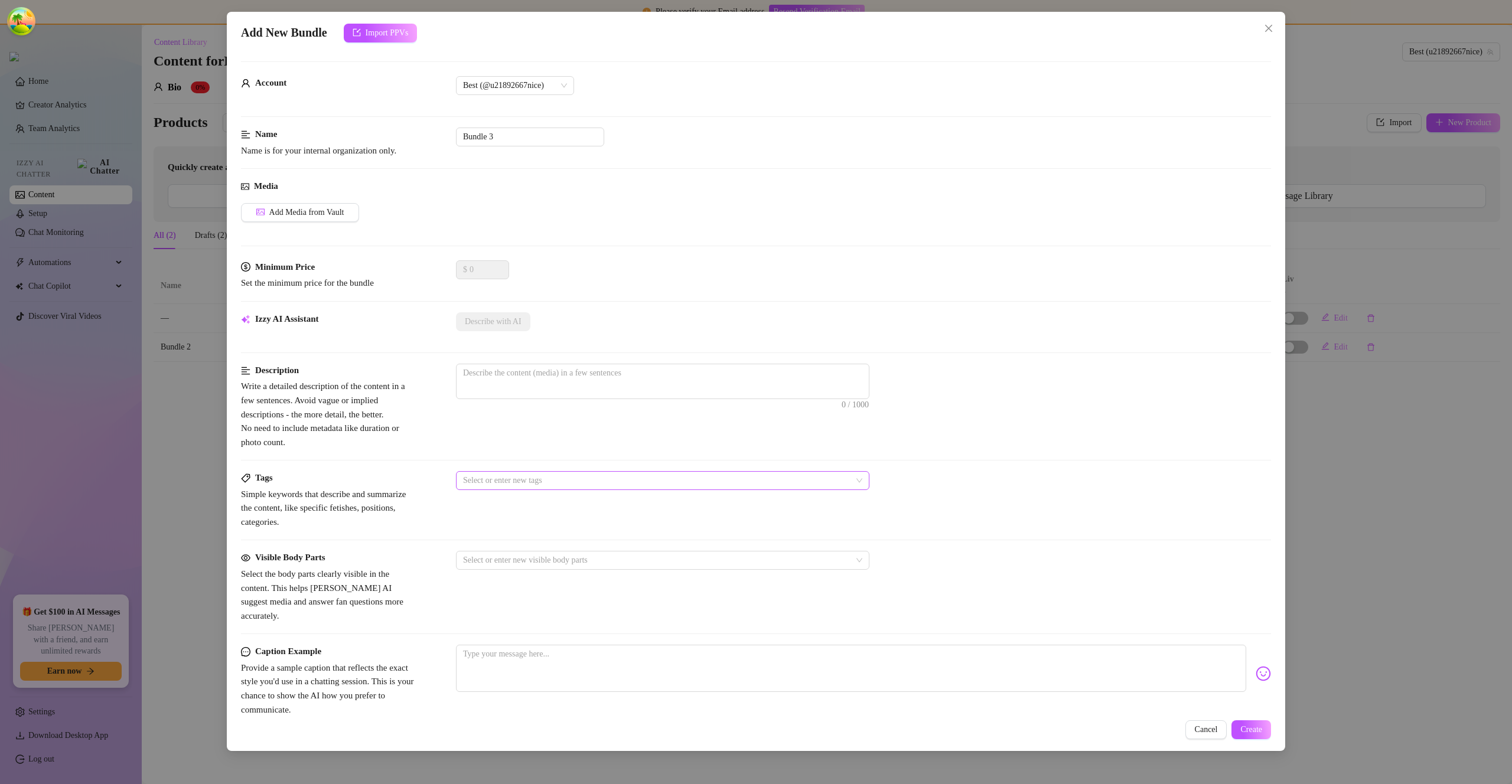
click at [533, 484] on div at bounding box center [656, 481] width 396 height 17
type input "f"
click at [528, 547] on div "Toys" at bounding box center [663, 542] width 395 height 13
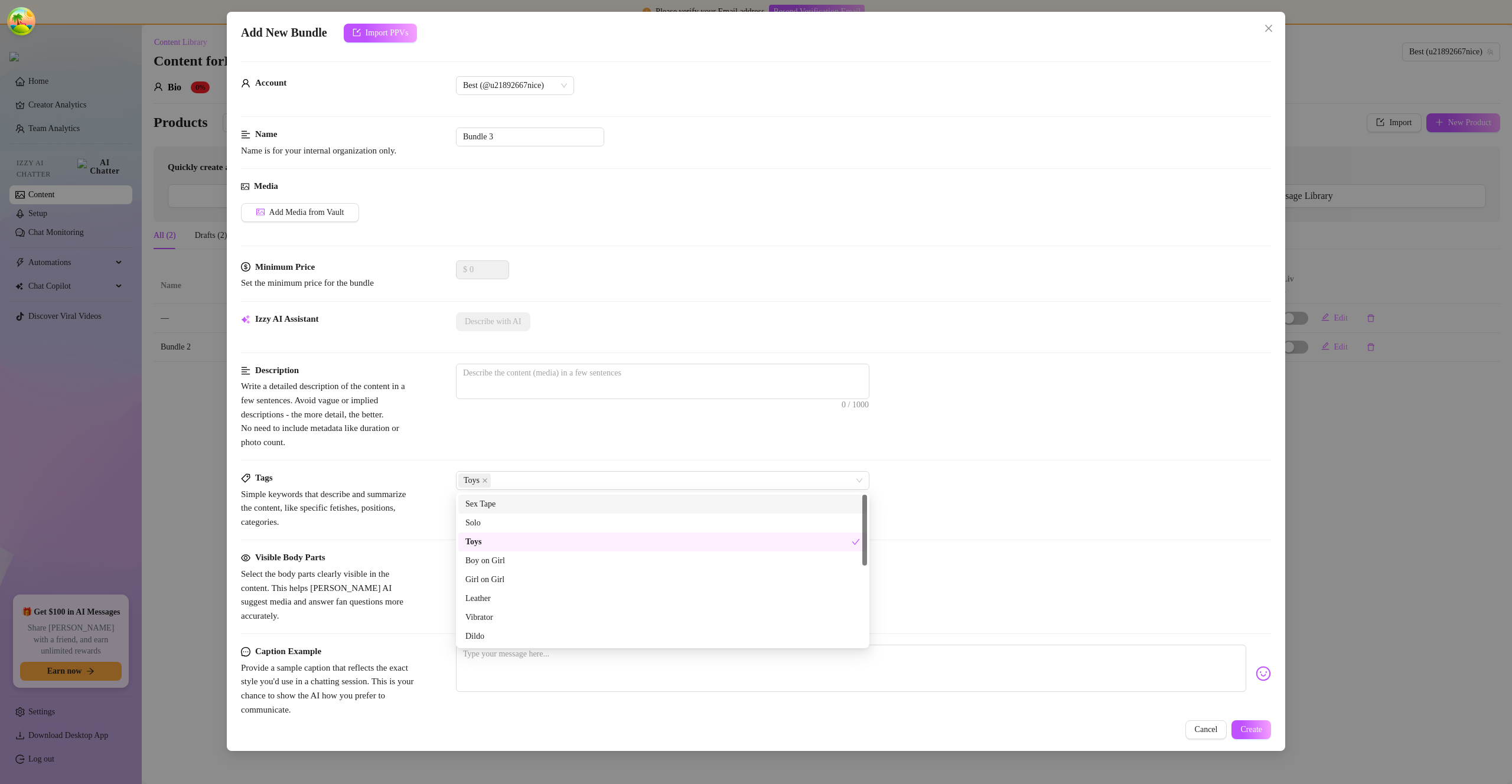
click at [487, 436] on div "Description Write a detailed description of the content in a few sentences. Avo…" at bounding box center [756, 407] width 1030 height 85
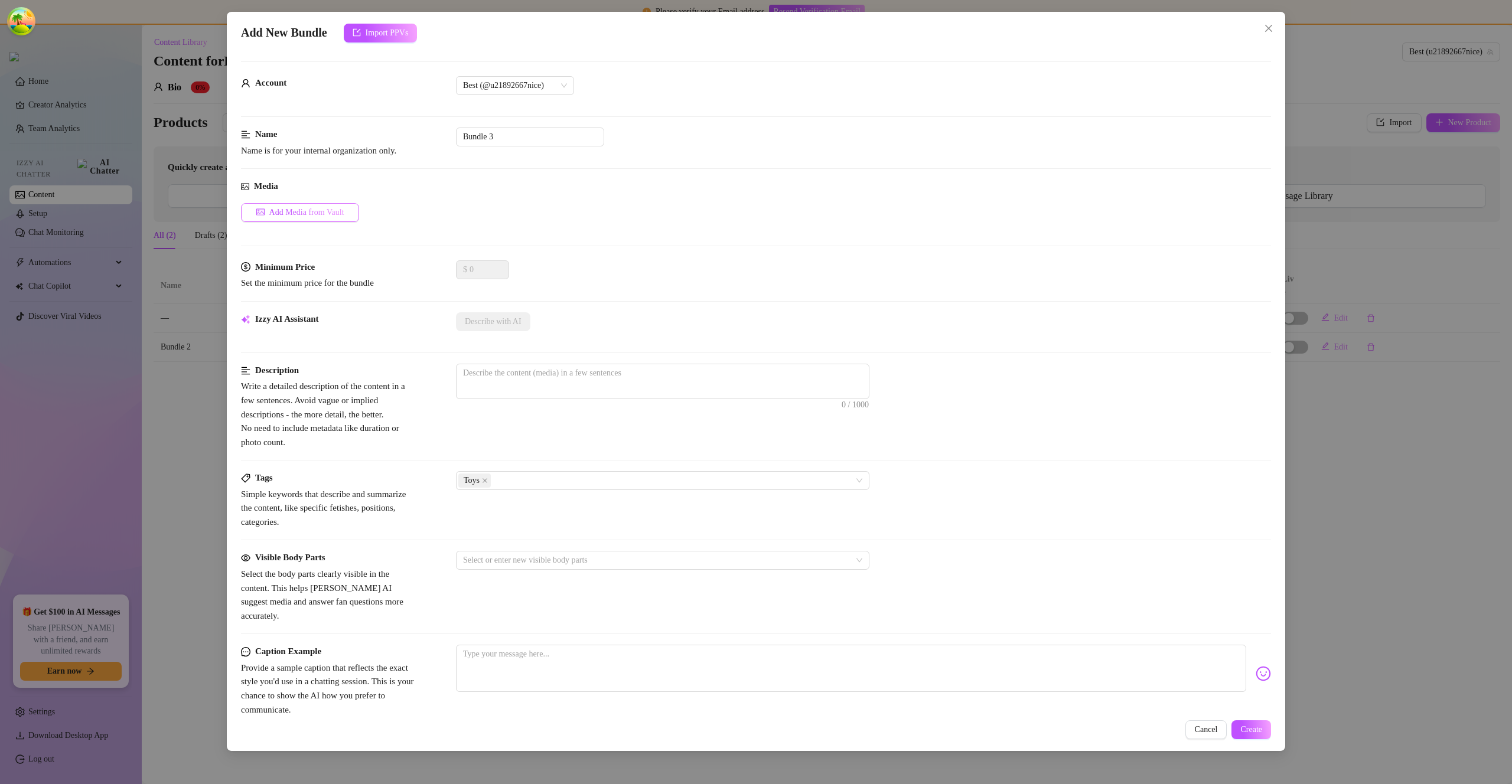
click at [329, 208] on span "Add Media from Vault" at bounding box center [307, 212] width 75 height 9
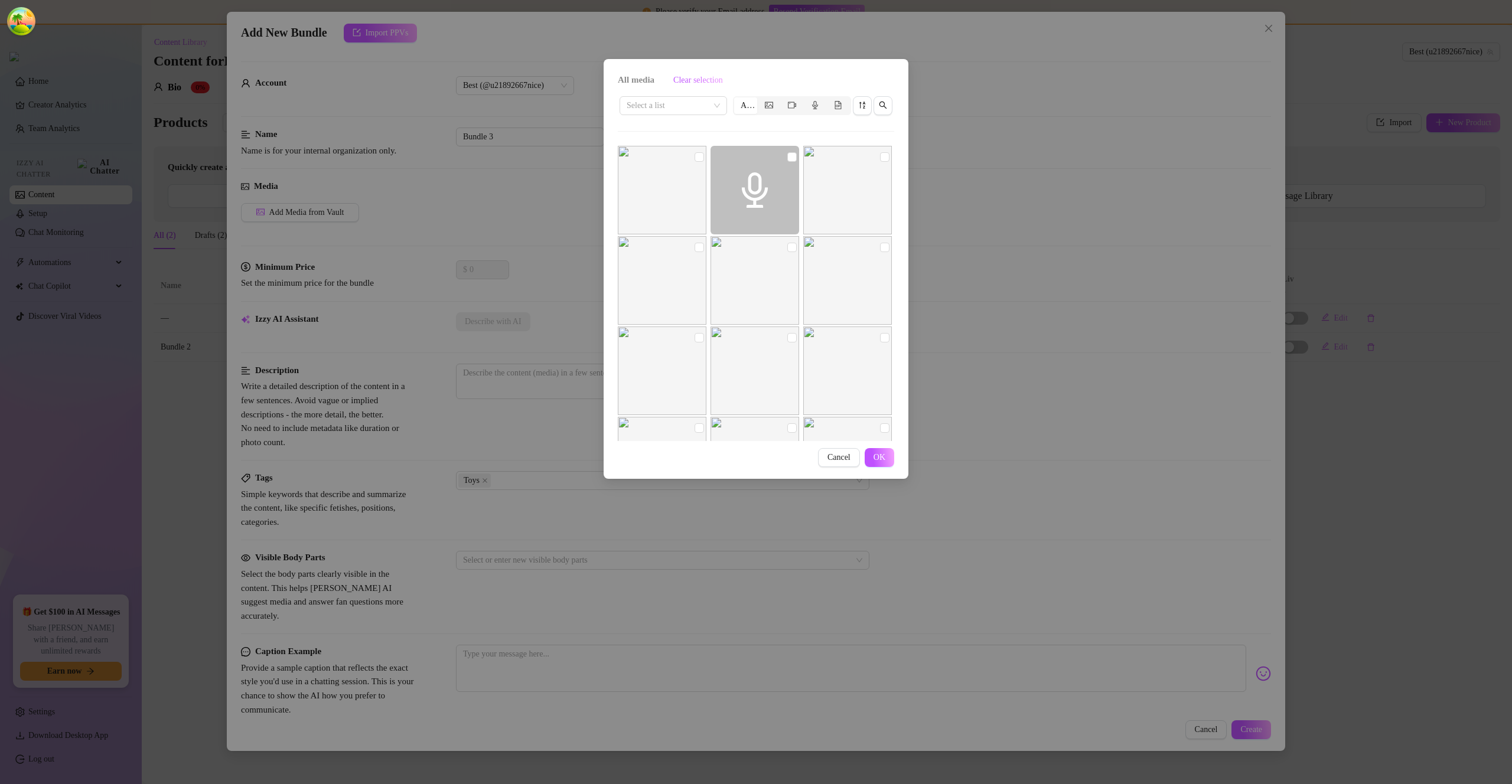
click at [869, 161] on img at bounding box center [848, 190] width 88 height 88
click at [881, 158] on input "checkbox" at bounding box center [885, 156] width 9 height 9
checkbox input "true"
click at [872, 467] on div "All media Clear selection Select a list All Cancel OK" at bounding box center [756, 269] width 305 height 420
click at [877, 459] on span "OK" at bounding box center [880, 458] width 12 height 9
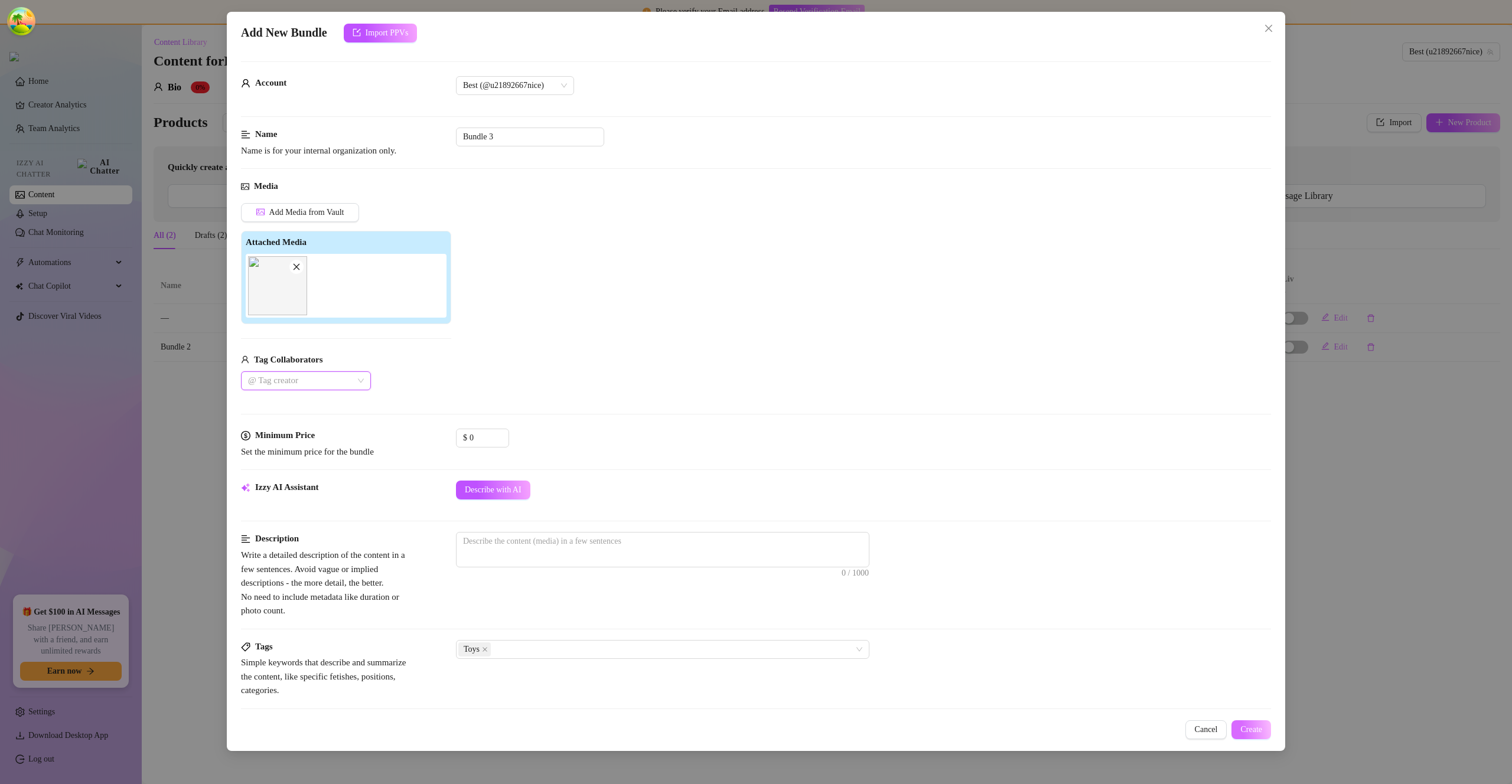
click at [1252, 730] on span "Create" at bounding box center [1251, 730] width 22 height 9
click at [657, 546] on textarea at bounding box center [663, 541] width 412 height 17
type textarea "g"
type textarea "ghjk"
type textarea "ghjkj"
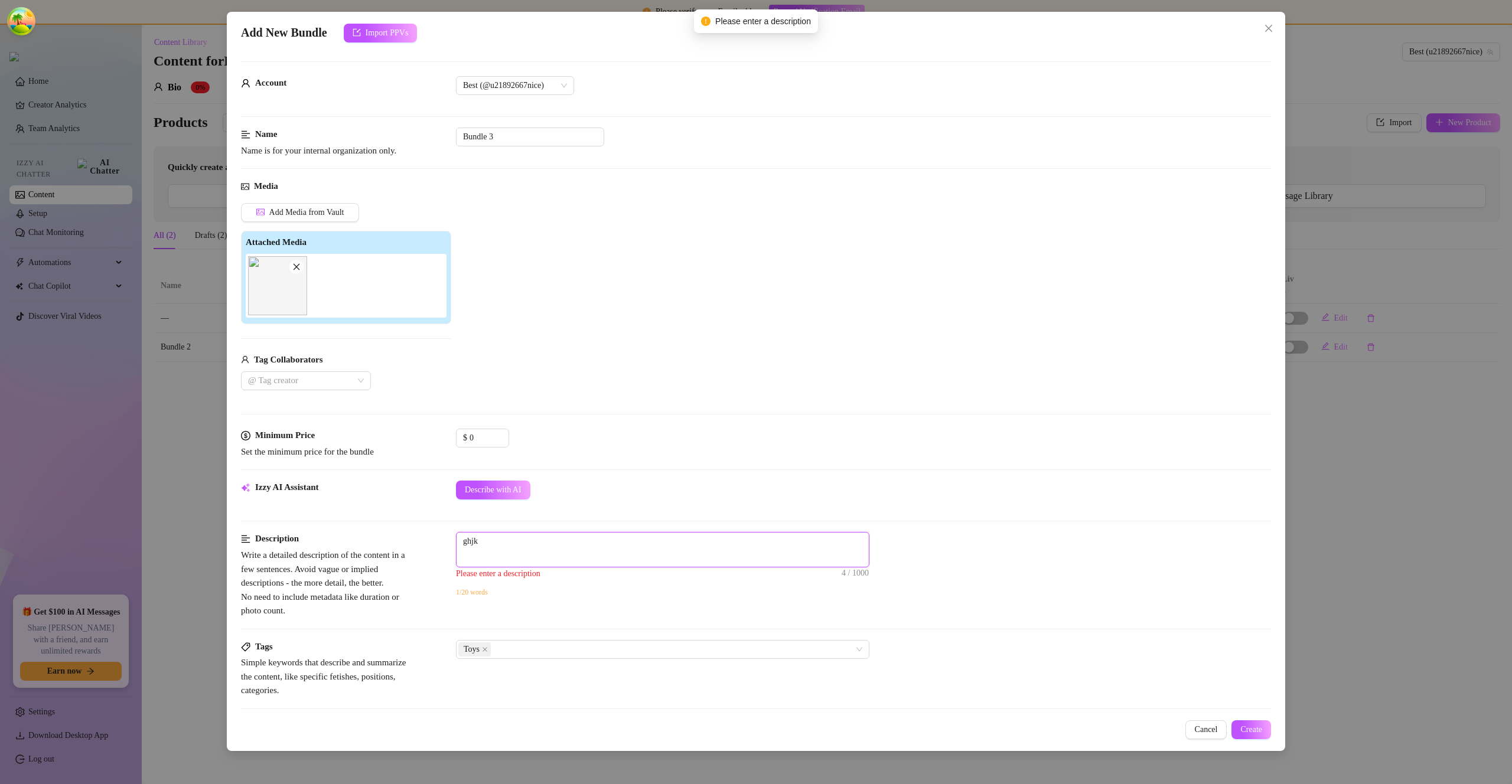
type textarea "ghjkj"
type textarea "ghjkjg"
type textarea "ghjkjgh"
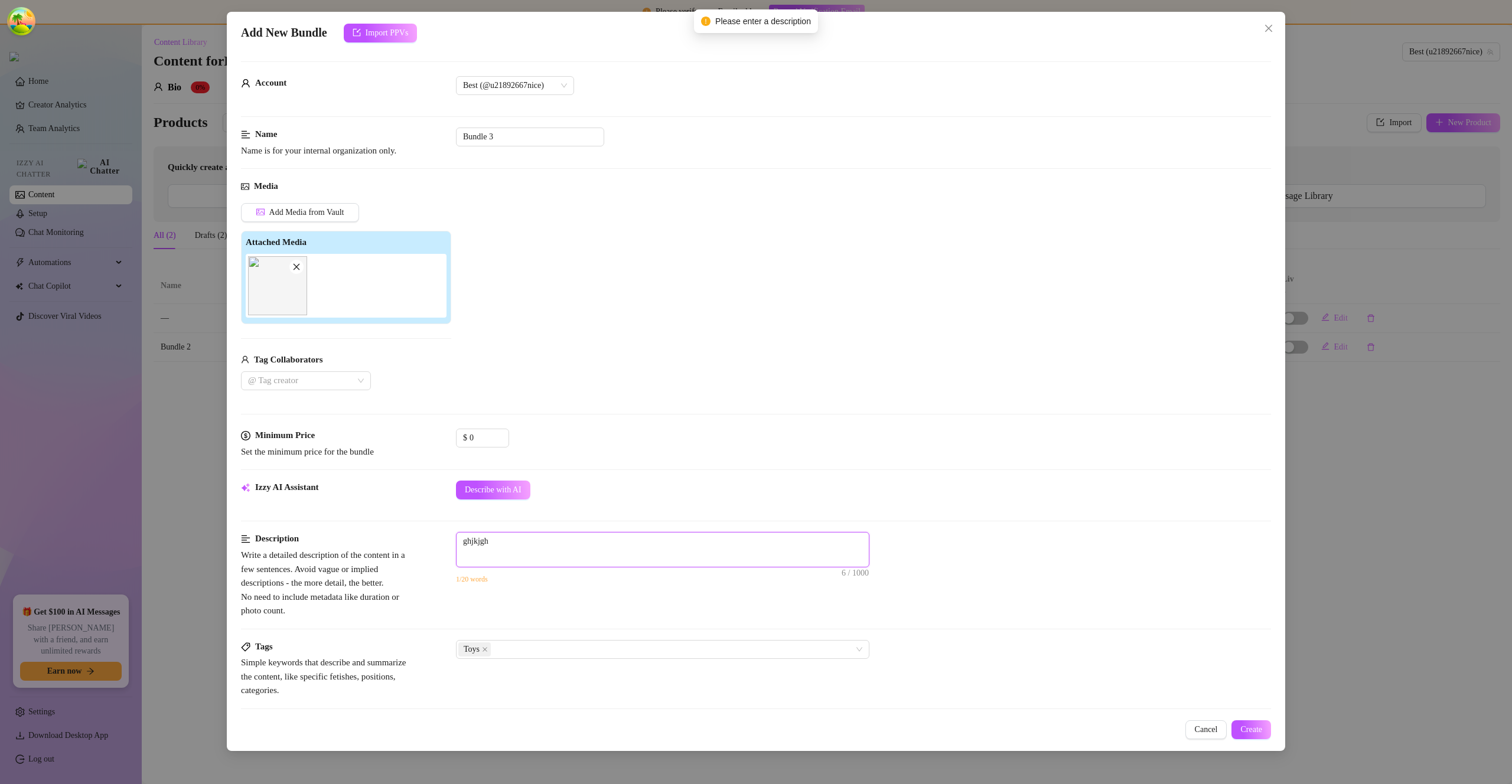
type textarea "ghjkjghh"
type textarea "ghjkjghhk"
type textarea "ghjkjghhkj"
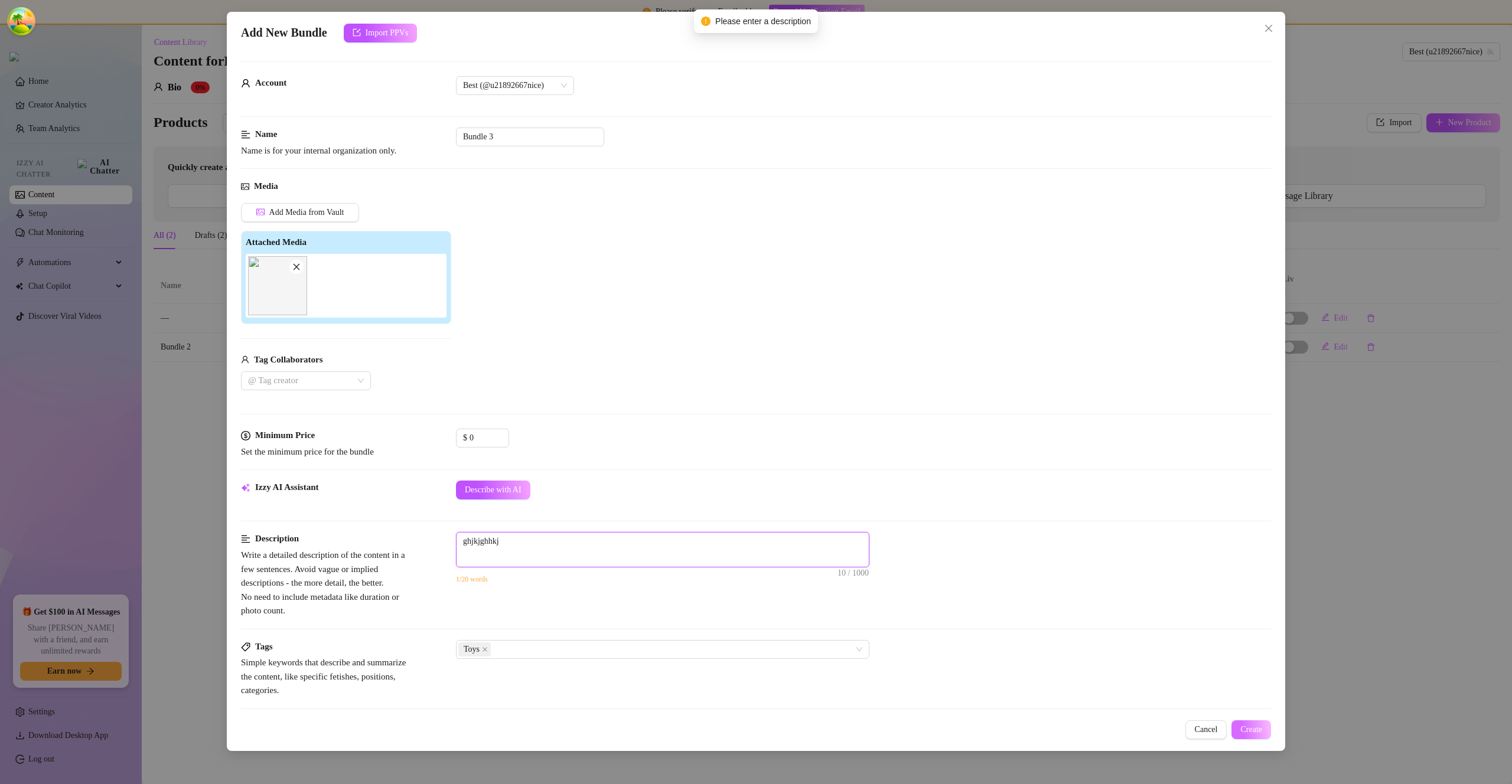
type textarea "ghjkjghhkj"
click at [1264, 732] on button "Create" at bounding box center [1251, 730] width 40 height 19
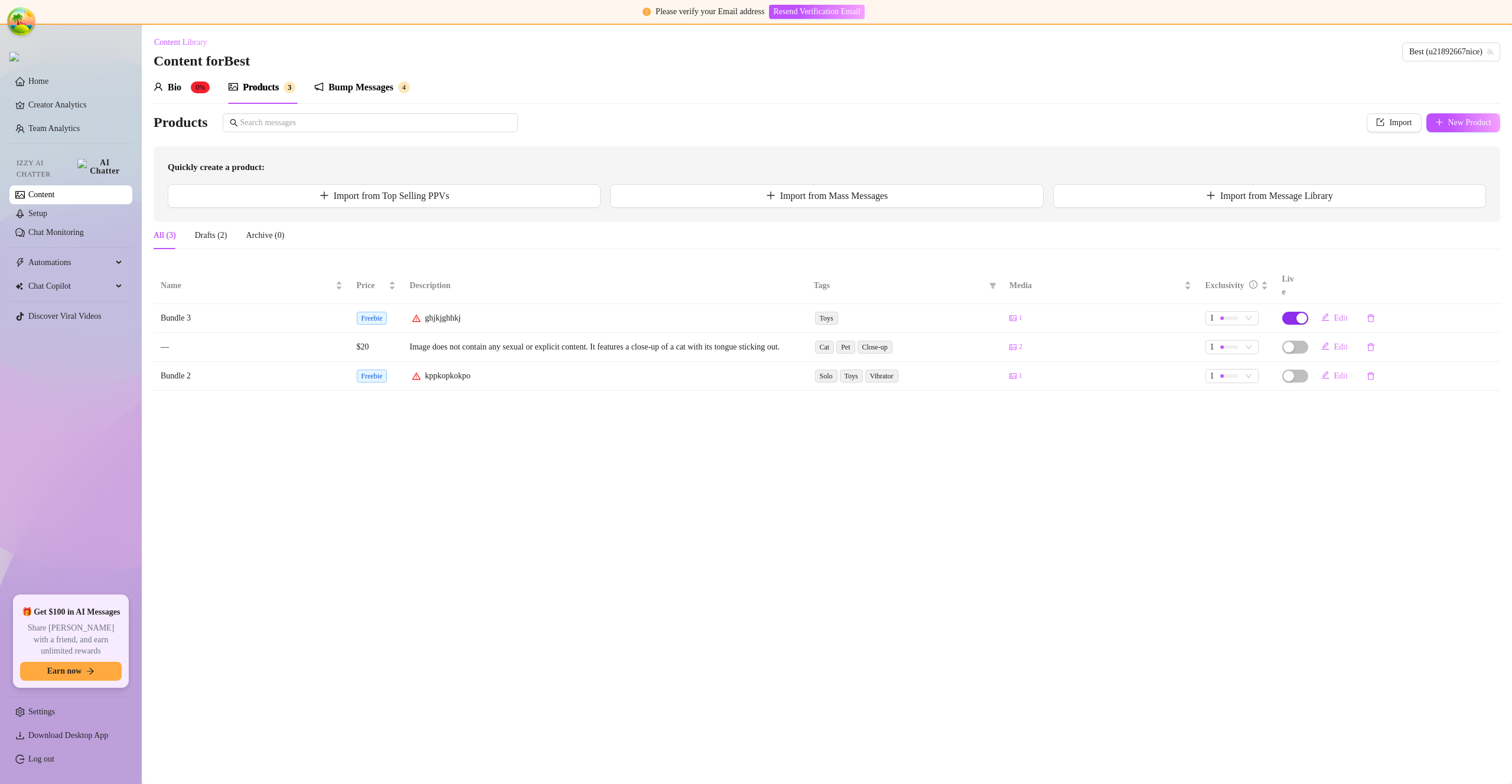
click at [1303, 313] on div "button" at bounding box center [1302, 318] width 11 height 11
click at [1377, 277] on span "OK" at bounding box center [1372, 277] width 12 height 9
click at [374, 83] on div "Bump Messages" at bounding box center [361, 88] width 65 height 14
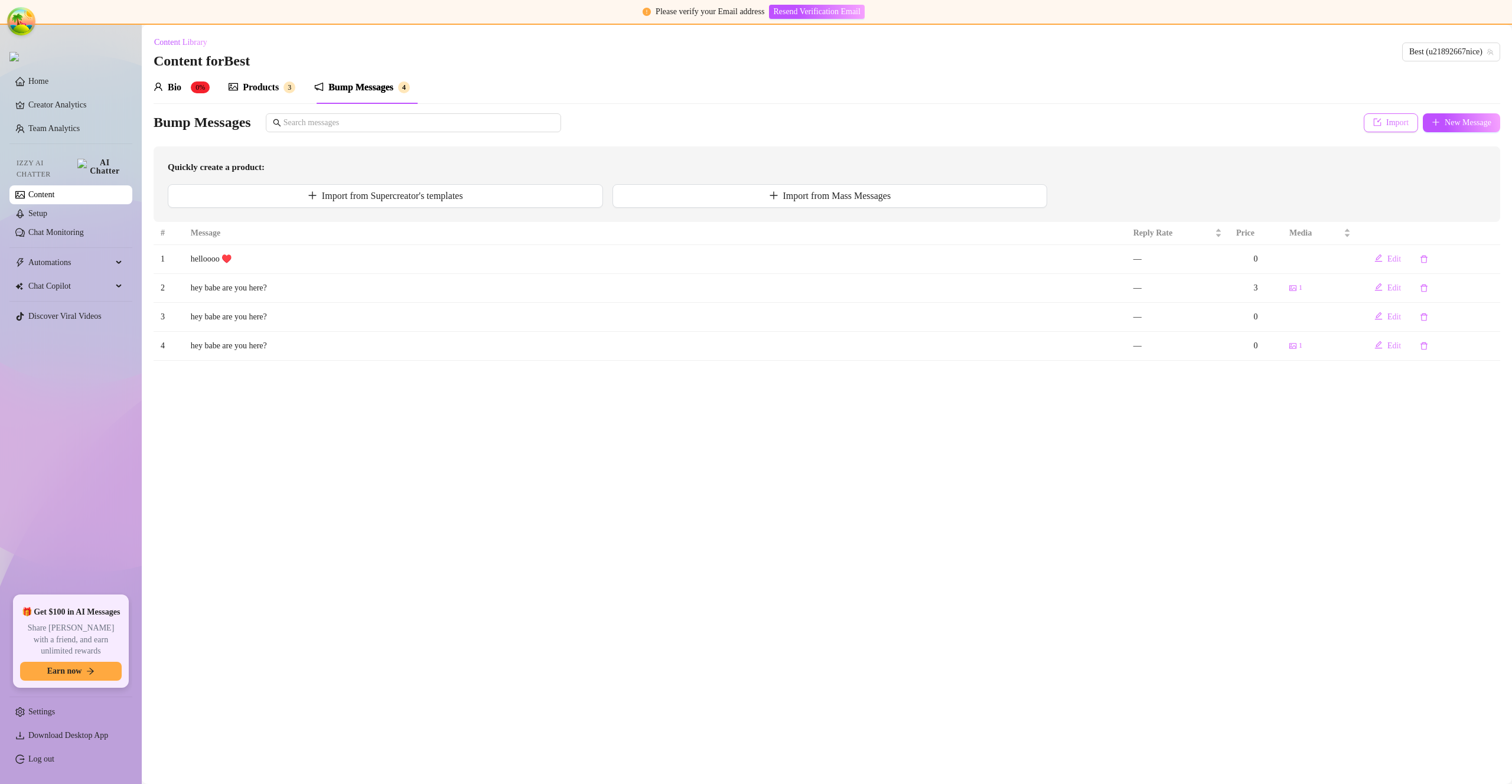
click at [1387, 120] on span "Import" at bounding box center [1398, 122] width 22 height 9
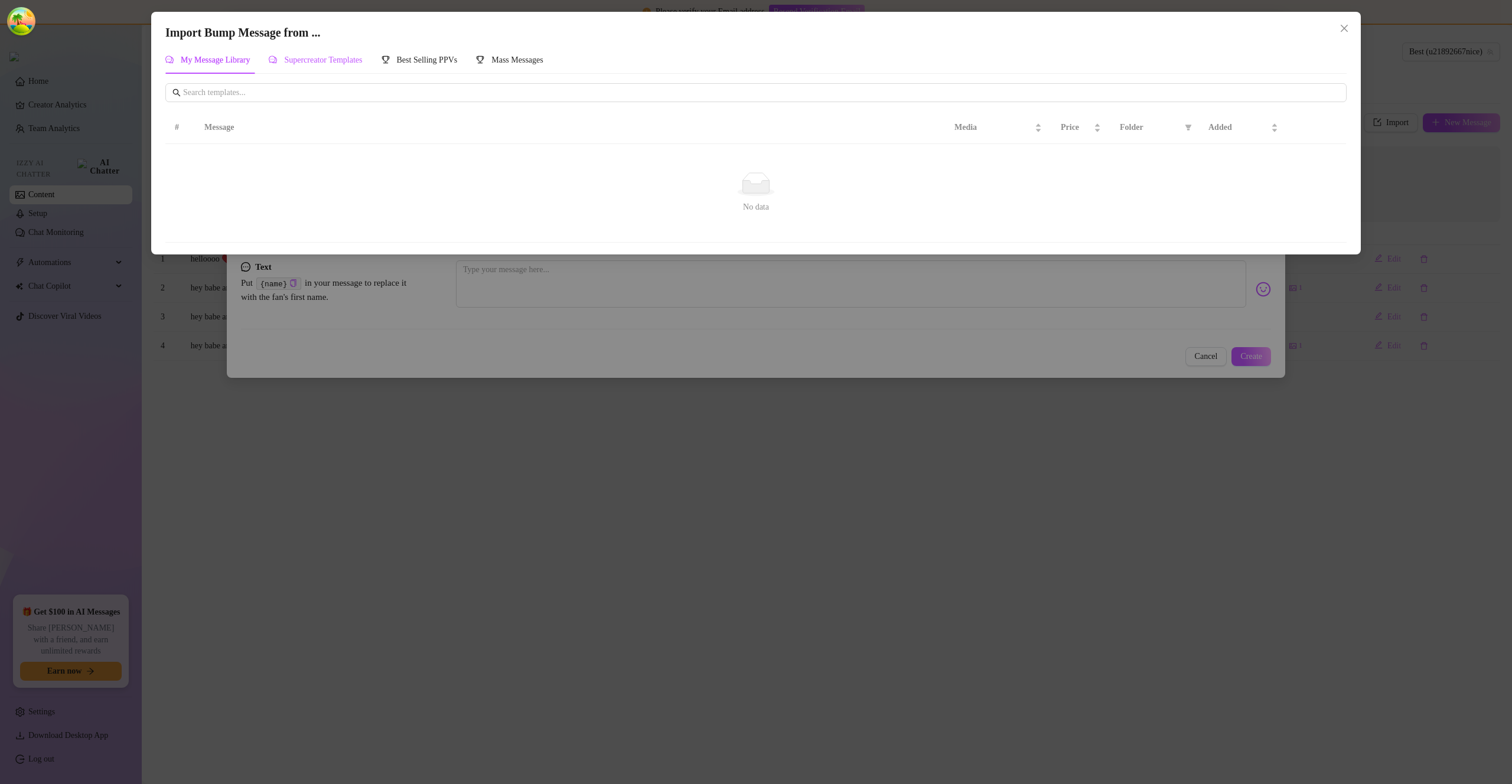
click at [345, 56] on span "Supercreator Templates" at bounding box center [323, 60] width 78 height 9
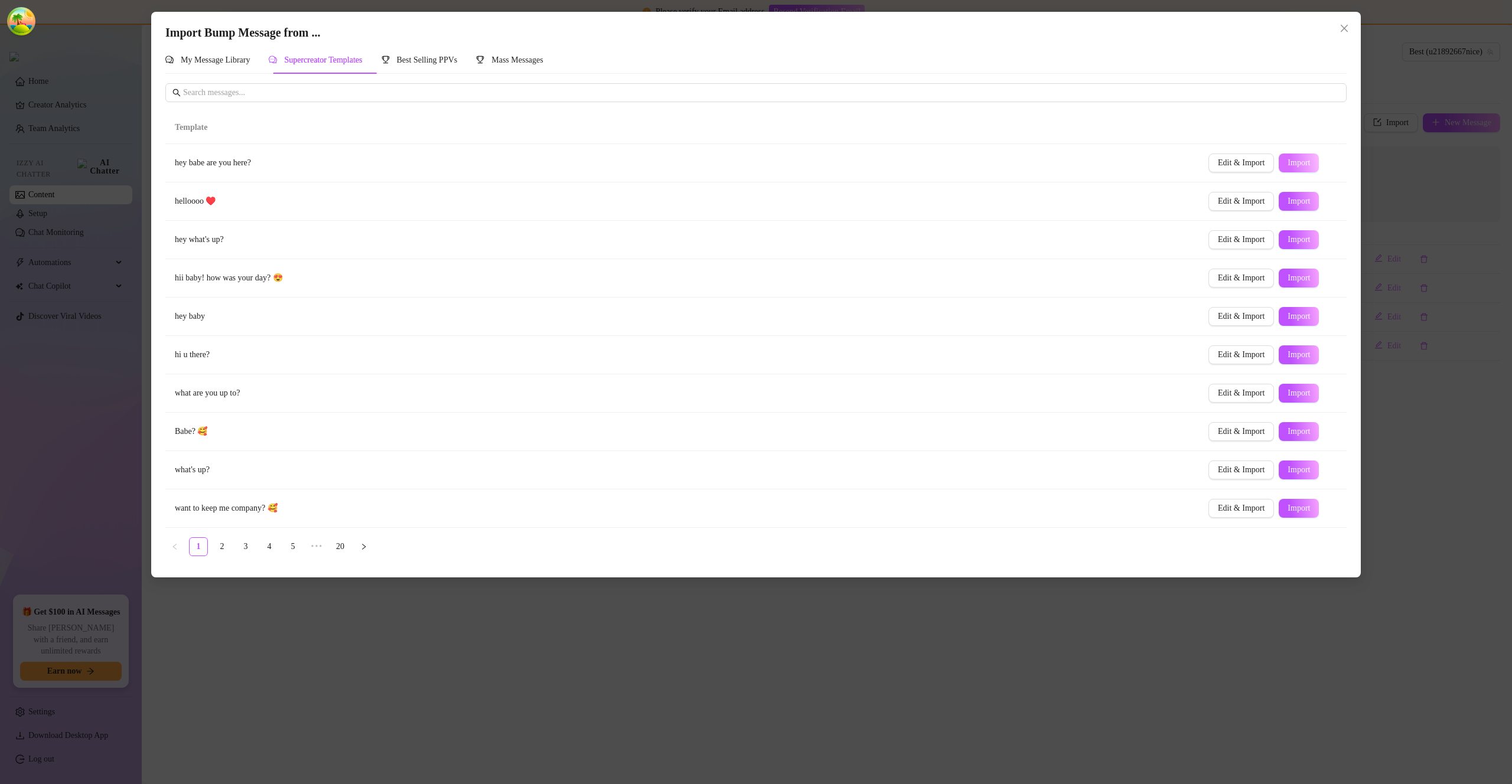
click at [1288, 159] on span "Import" at bounding box center [1298, 163] width 22 height 9
click at [1349, 31] on span "Close" at bounding box center [1345, 28] width 19 height 9
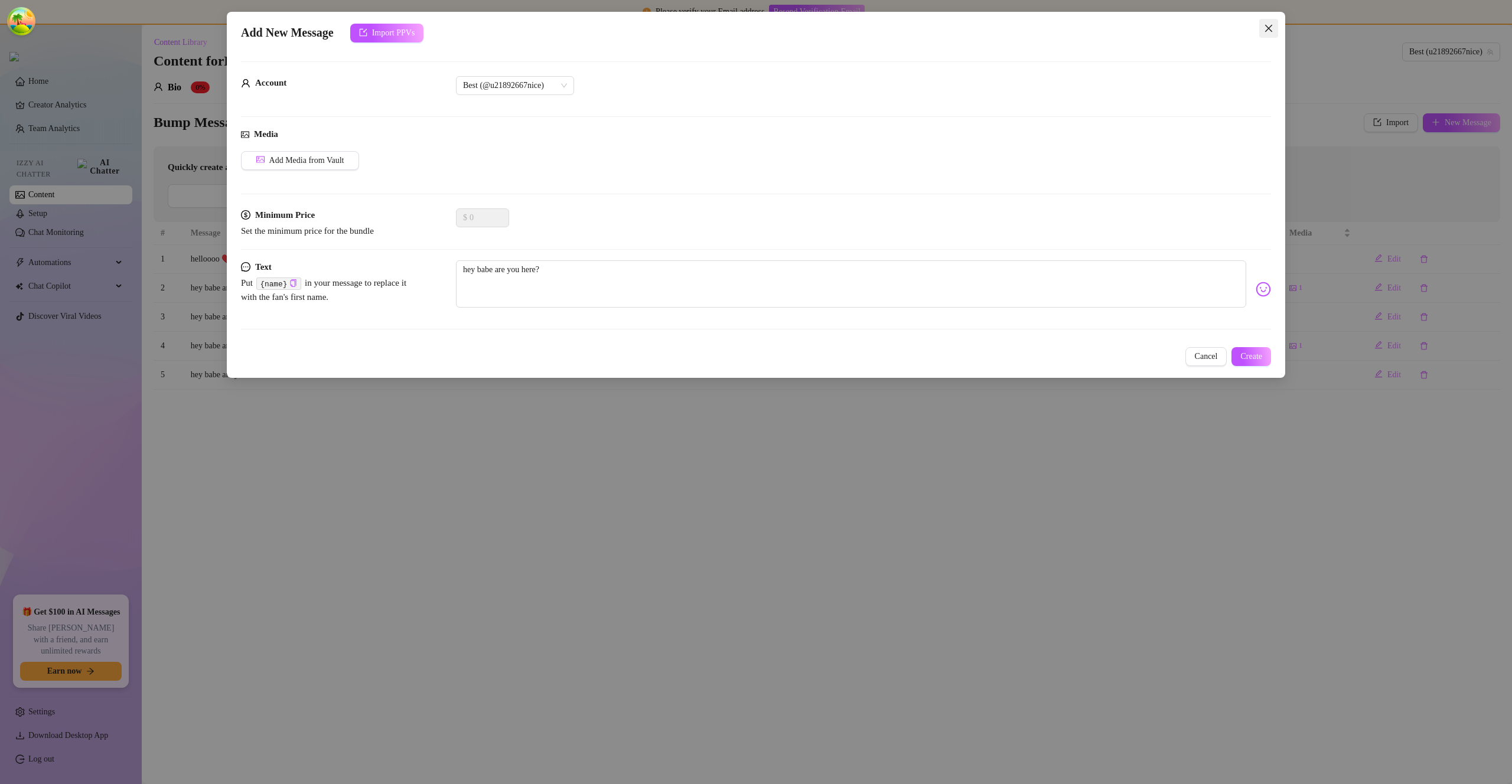
click at [1269, 27] on icon "close" at bounding box center [1269, 28] width 9 height 9
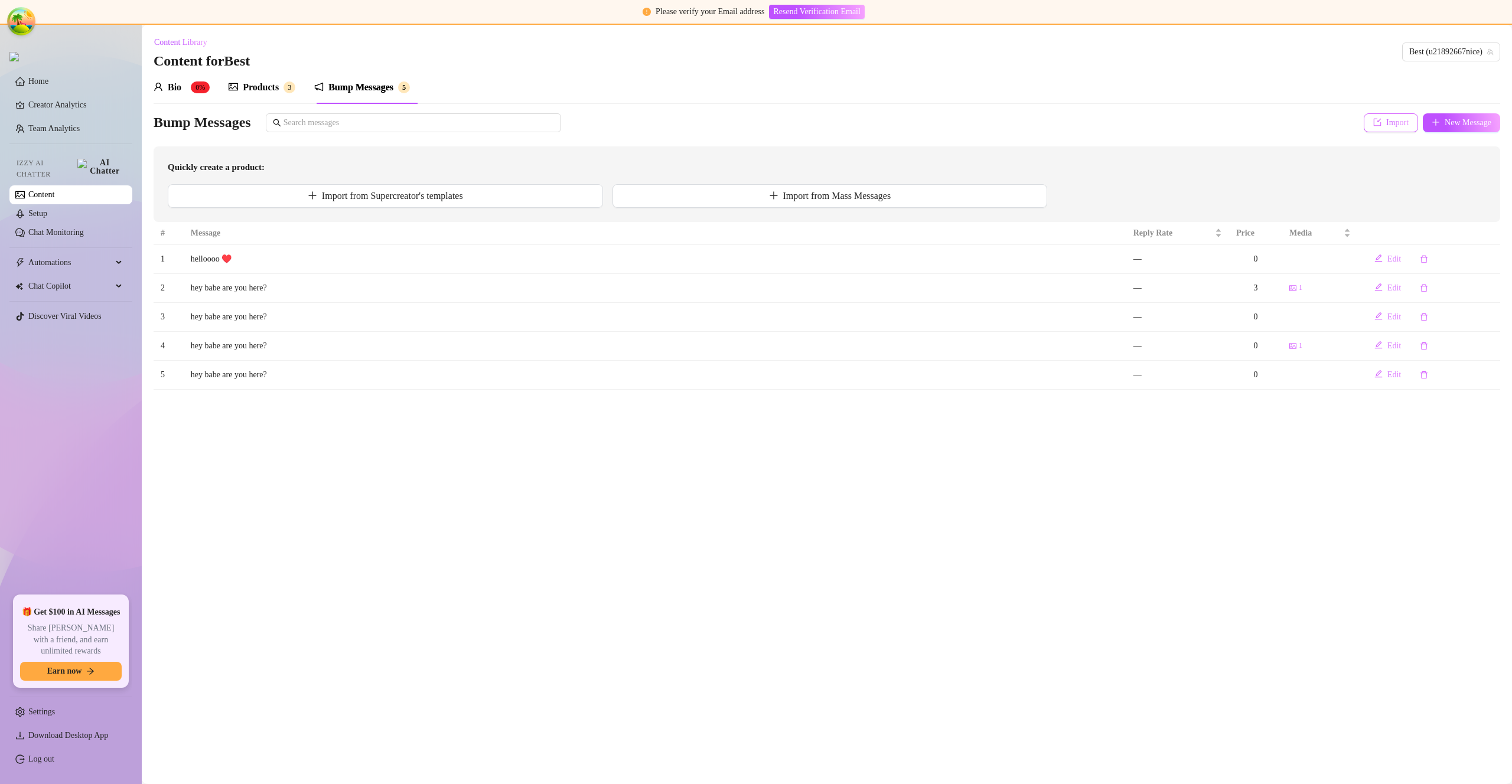
click at [1387, 124] on span "Import" at bounding box center [1398, 122] width 22 height 9
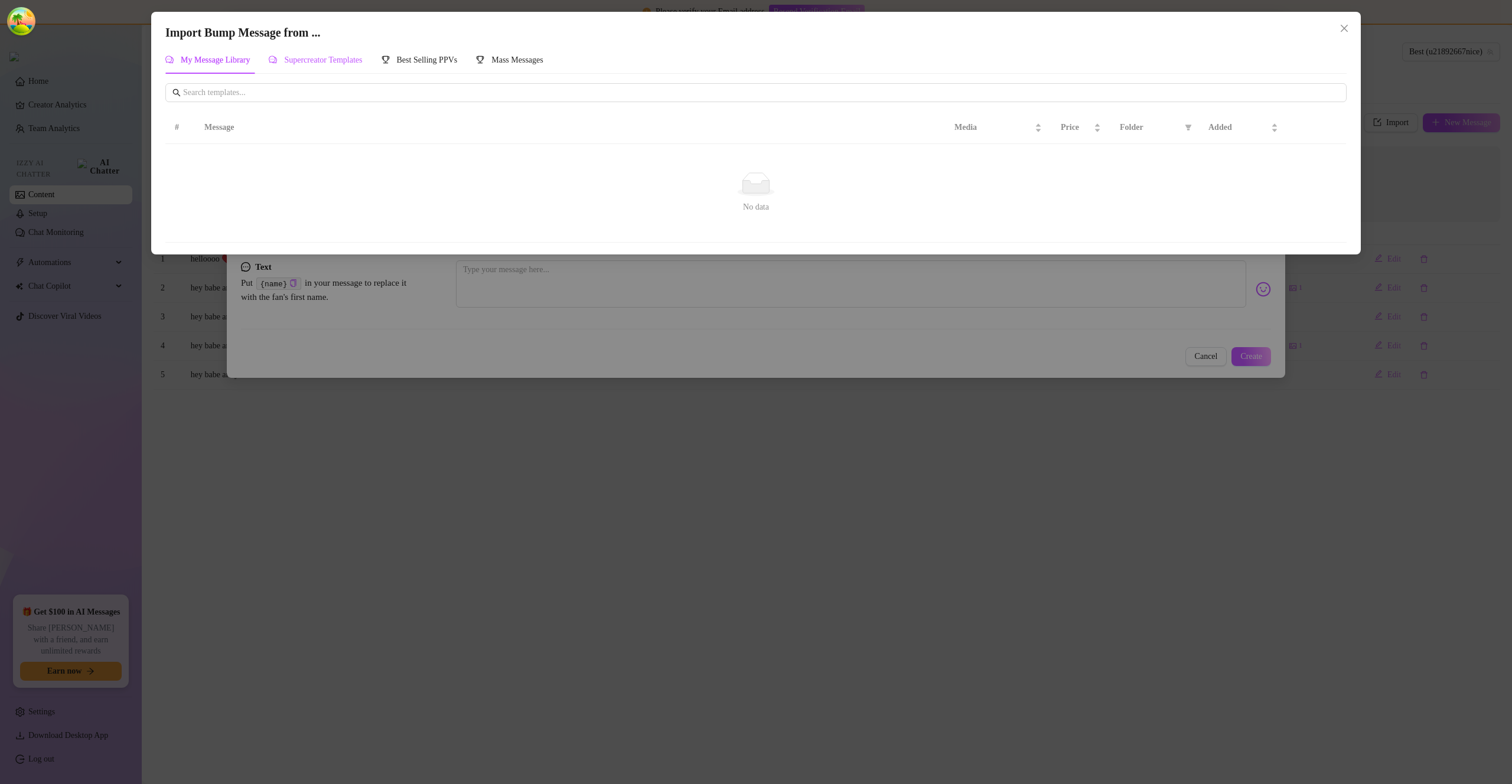
click at [307, 56] on span "Supercreator Templates" at bounding box center [323, 60] width 78 height 9
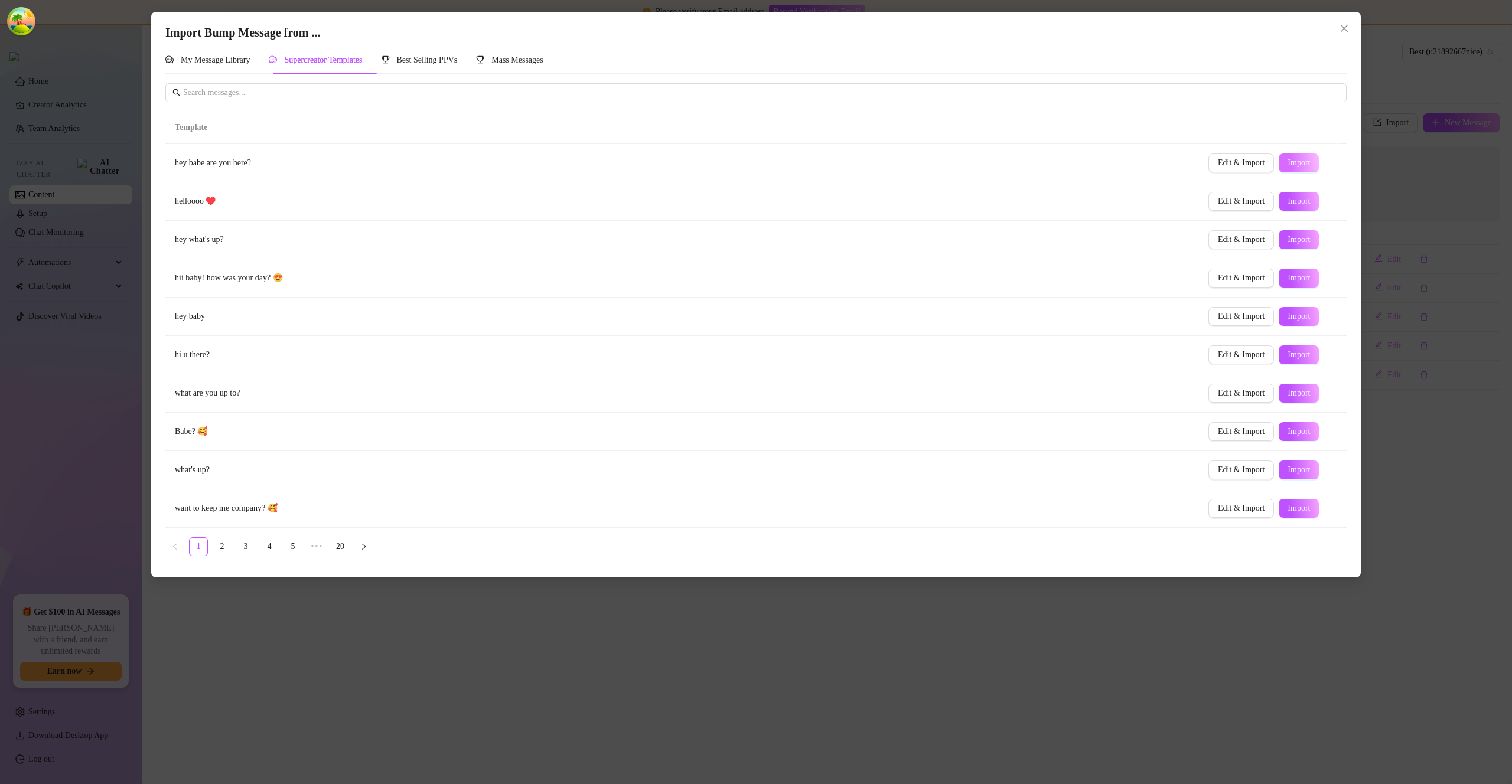
click at [1291, 157] on button "Import" at bounding box center [1298, 163] width 40 height 19
type textarea "hey babe are you here?"
click at [1343, 28] on icon "close" at bounding box center [1344, 28] width 9 height 9
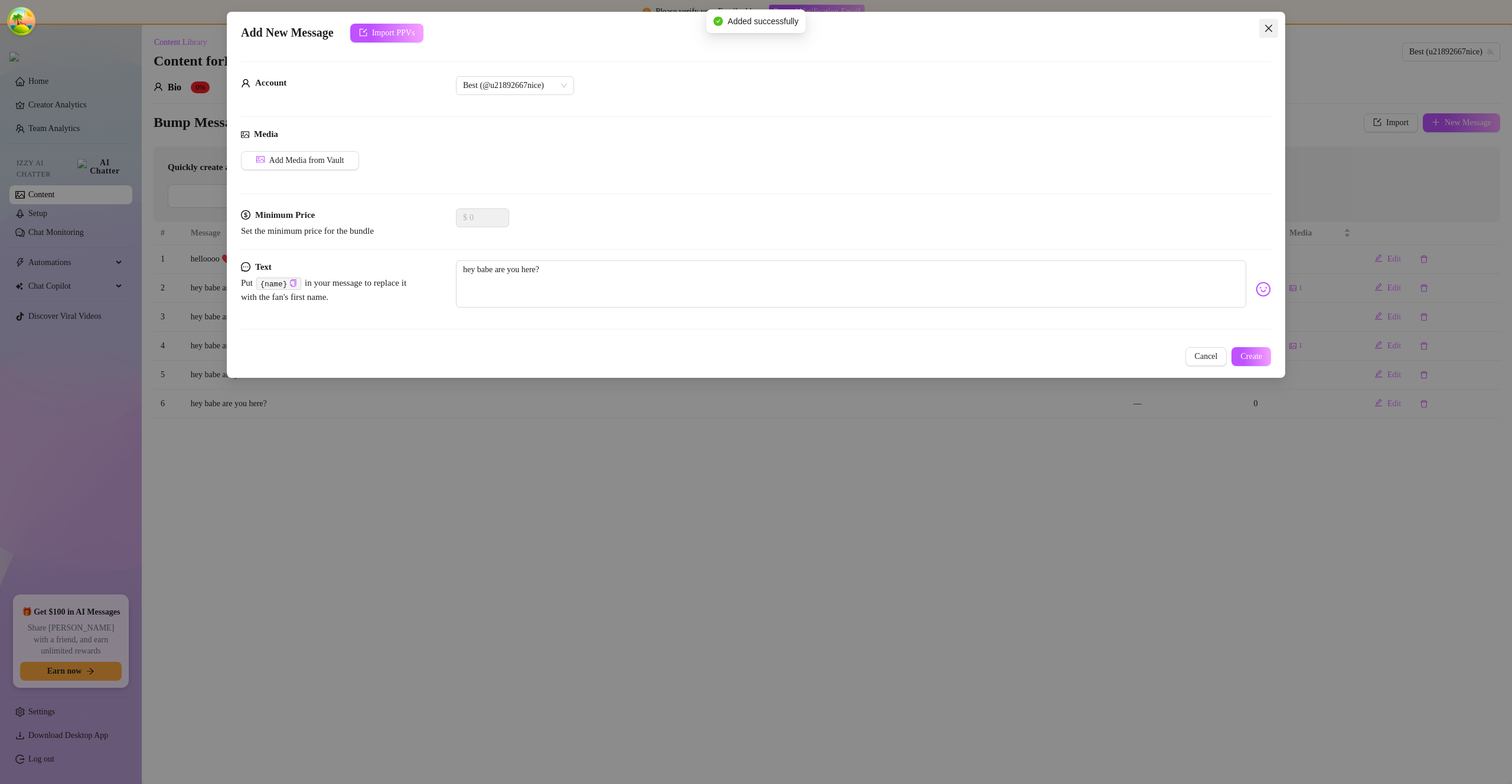
click at [1269, 24] on icon "close" at bounding box center [1269, 28] width 9 height 9
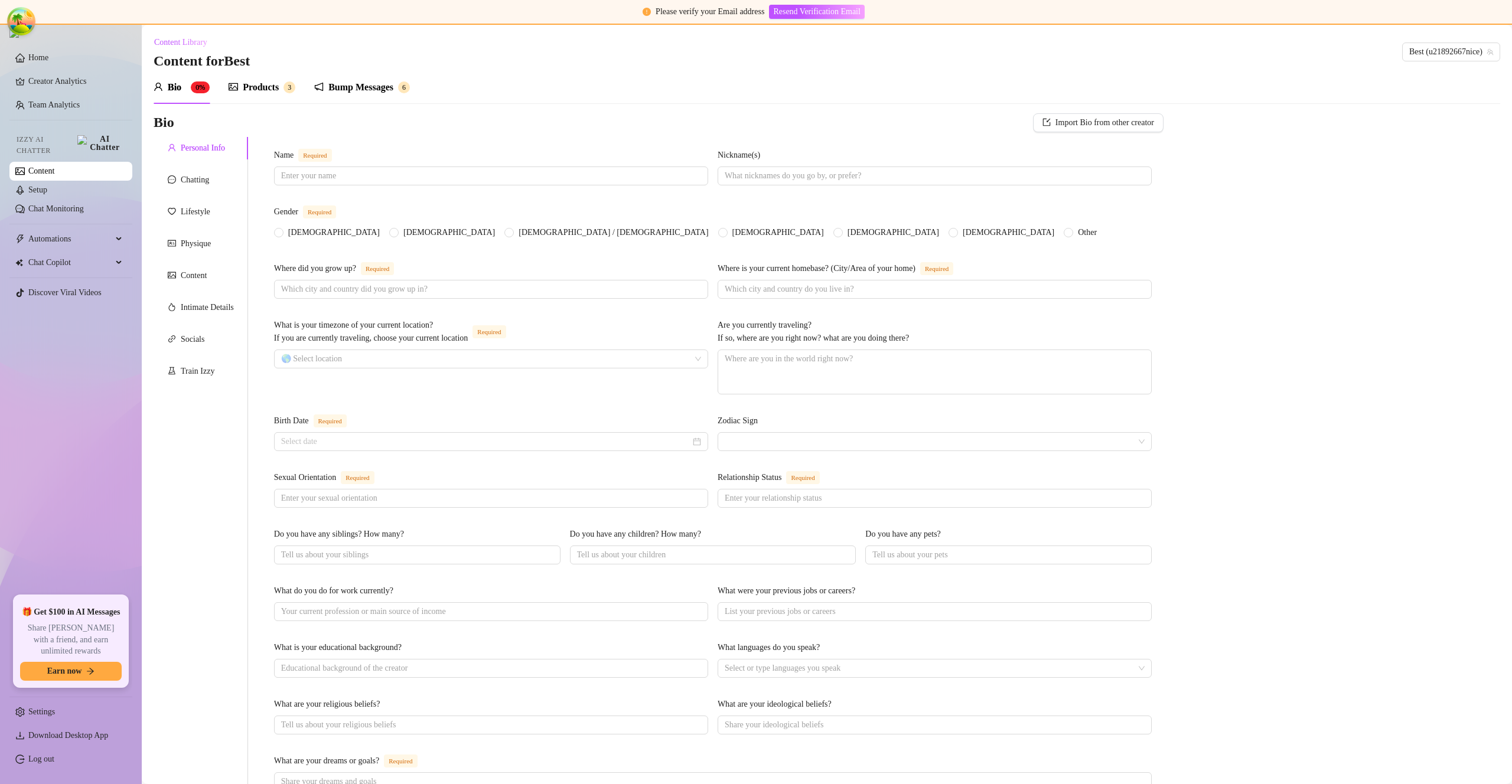
click at [54, 762] on link "Log out" at bounding box center [41, 759] width 26 height 9
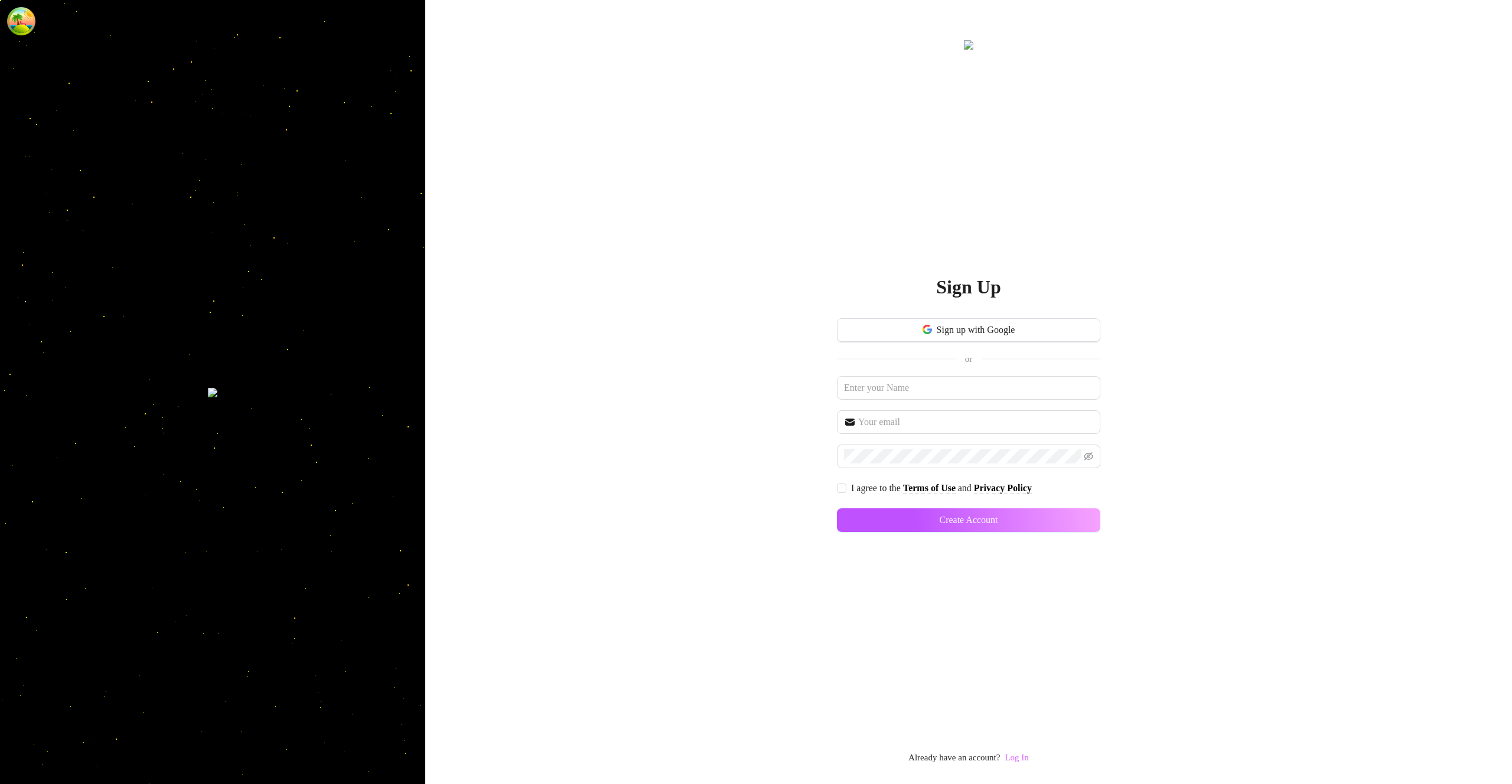
click at [1028, 762] on link "Log In" at bounding box center [1017, 757] width 24 height 9
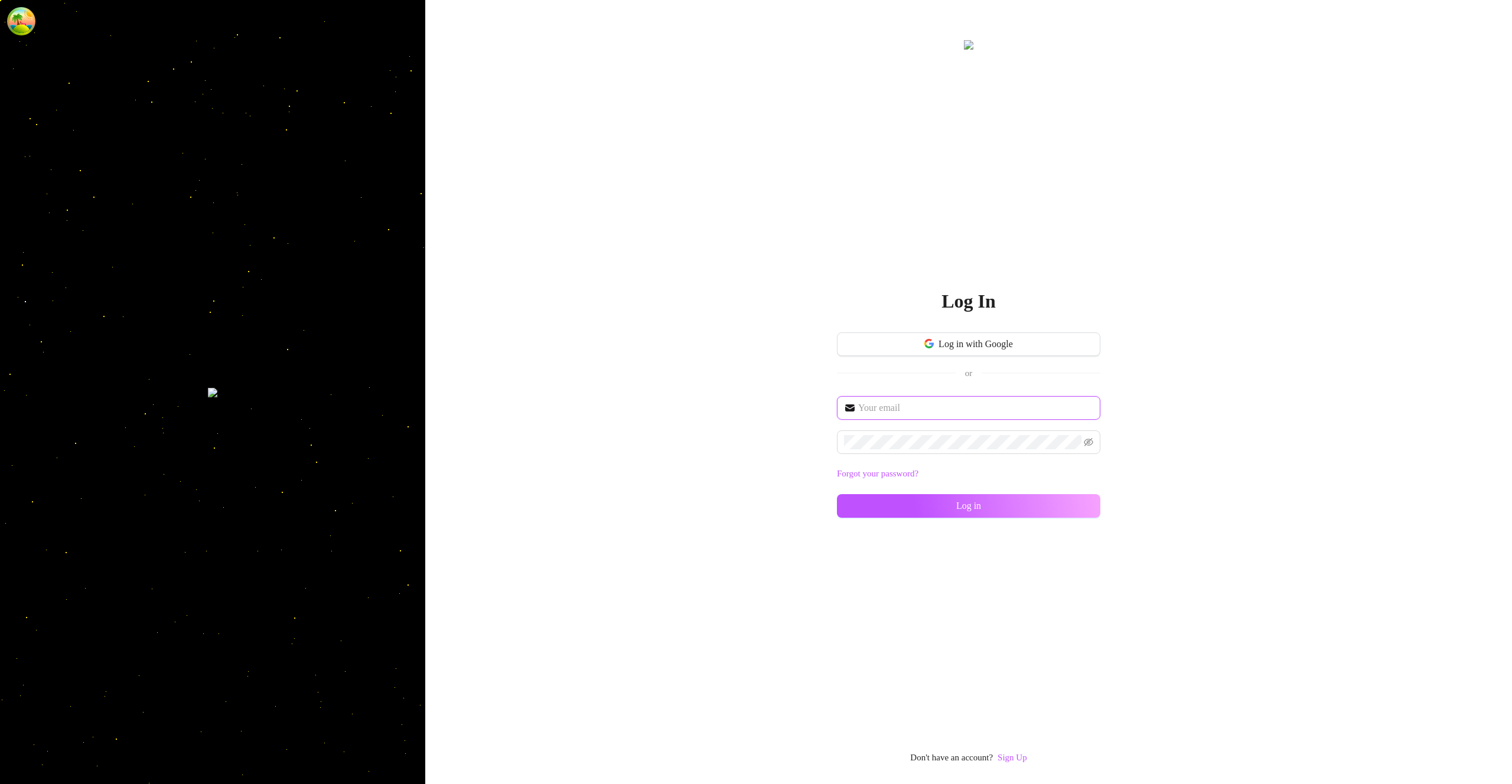
click at [900, 403] on input "text" at bounding box center [975, 408] width 235 height 14
type input "[EMAIL_ADDRESS][DOMAIN_NAME]"
click at [837, 494] on button "Log in" at bounding box center [969, 506] width 264 height 24
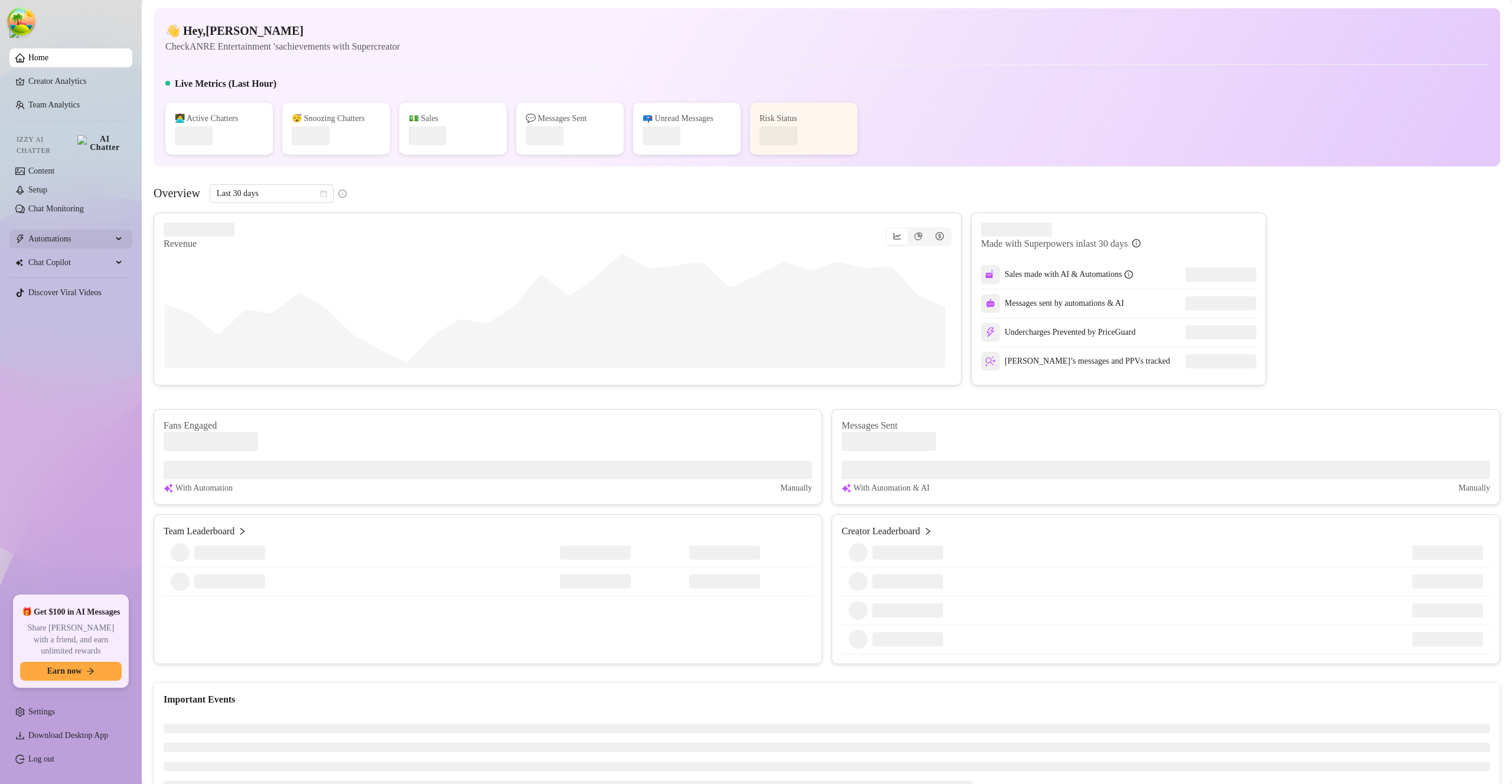
click at [69, 229] on span "Automations" at bounding box center [70, 239] width 84 height 19
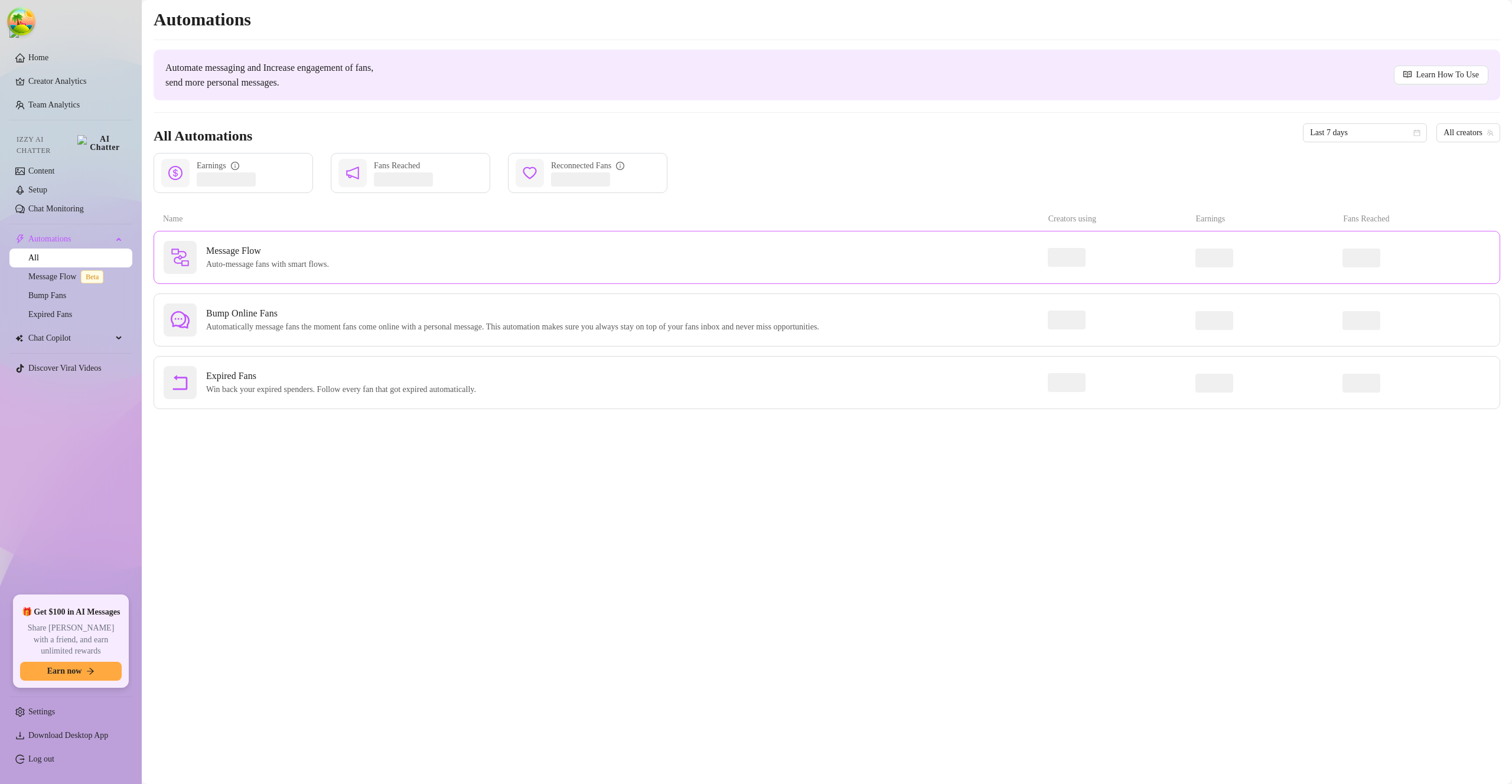
click at [250, 264] on span "Auto-message fans with smart flows." at bounding box center [270, 265] width 127 height 13
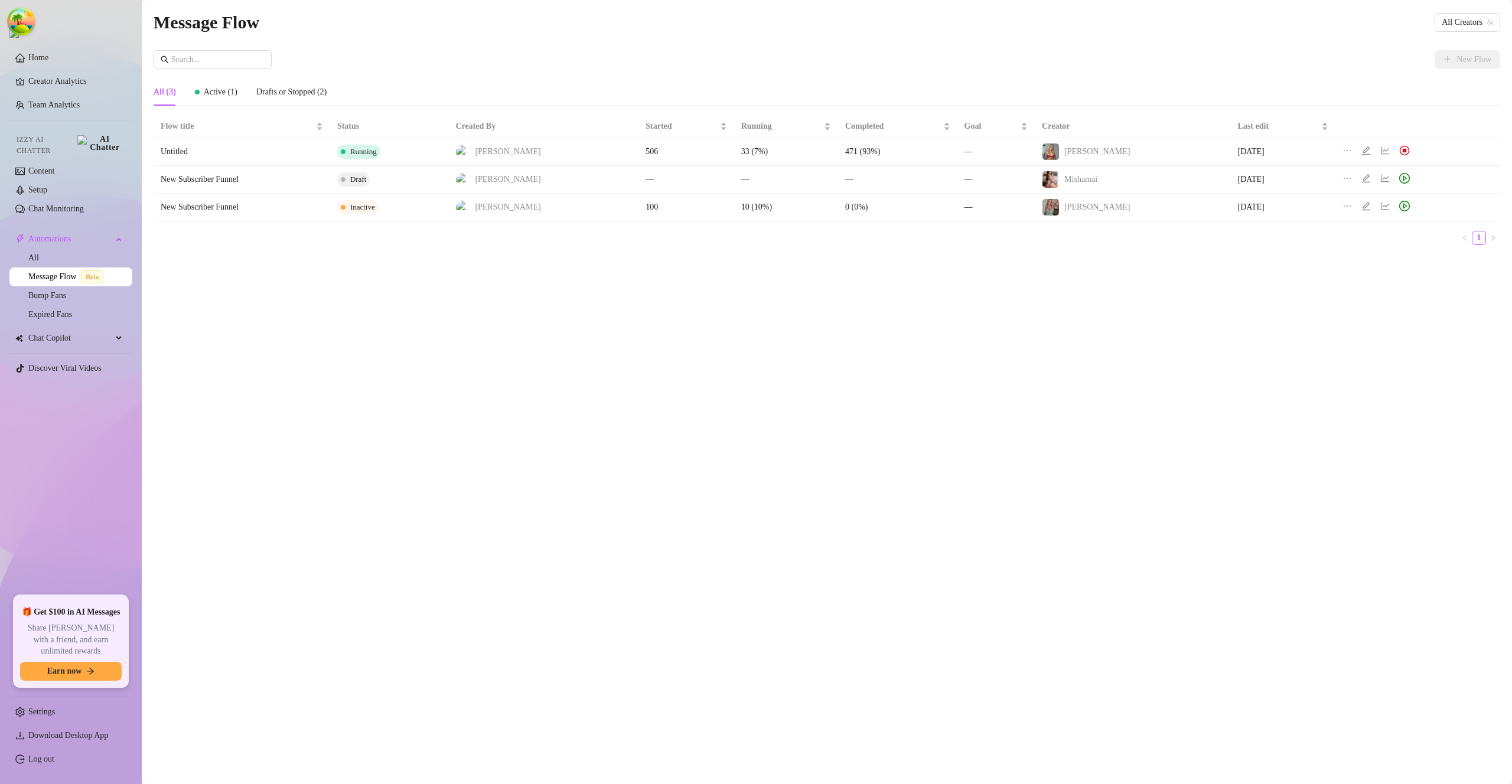
click at [1361, 180] on icon "edit" at bounding box center [1366, 178] width 9 height 9
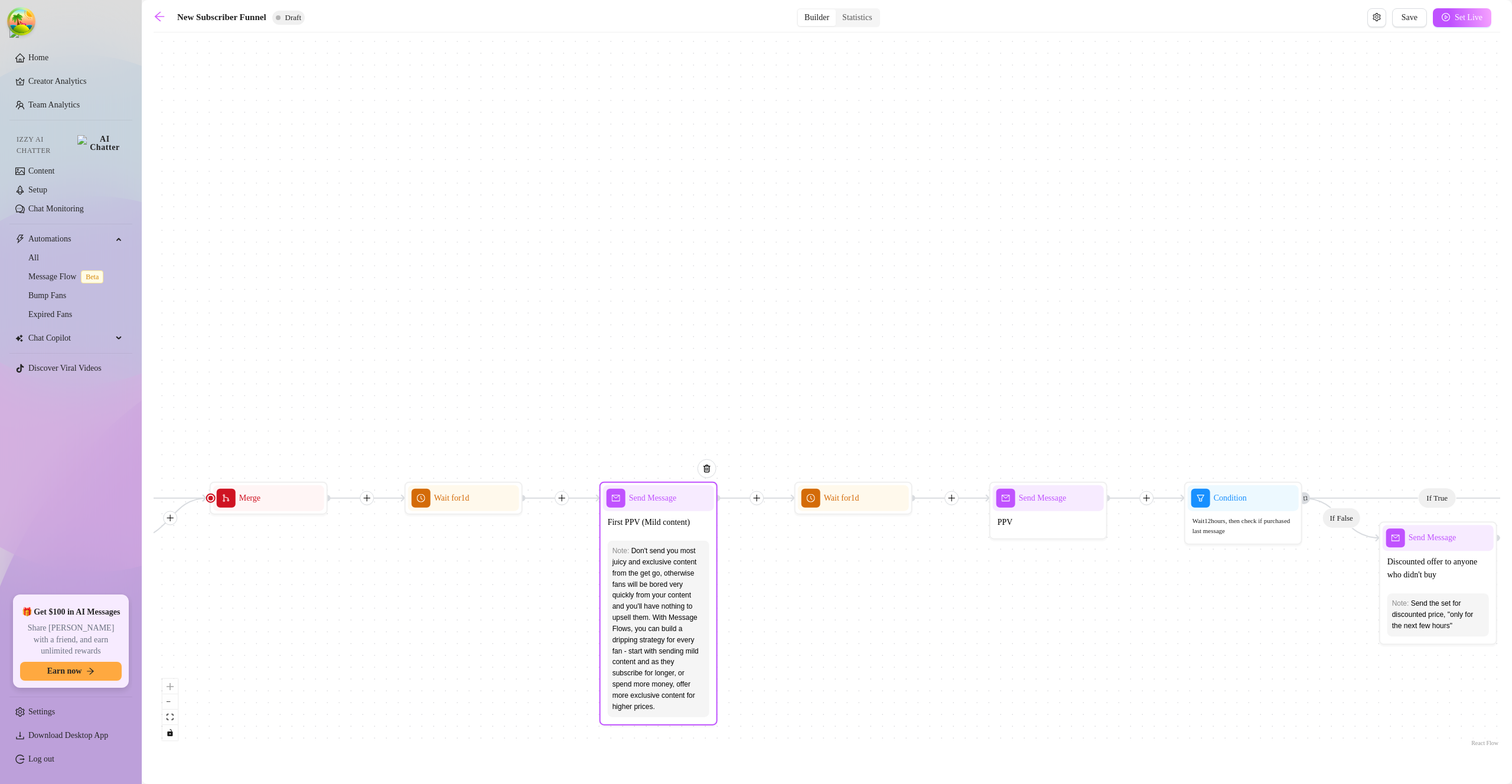
click at [657, 529] on div "First PPV (Mild content)" at bounding box center [658, 523] width 111 height 25
type textarea "First PPV (Mild content)"
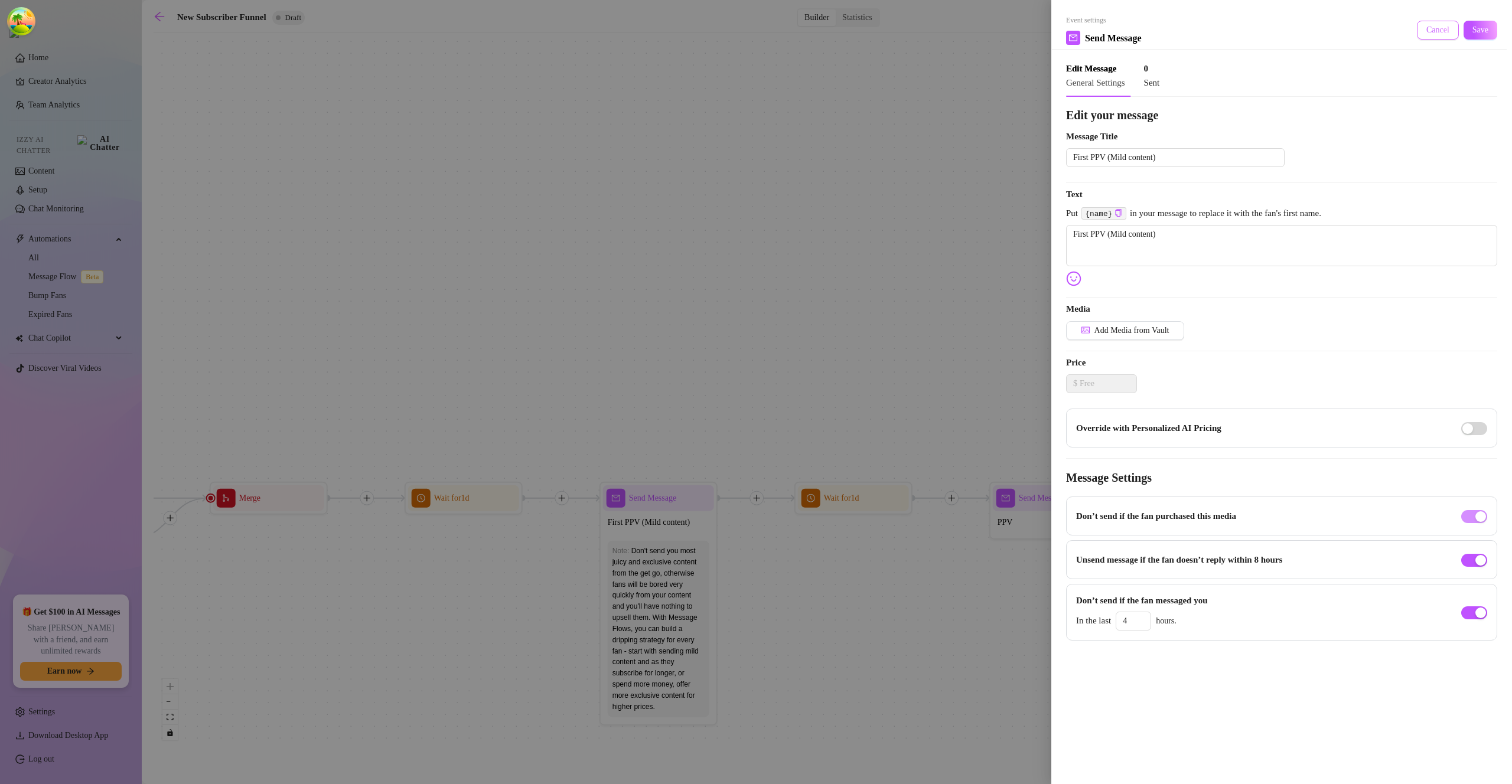
click at [1443, 37] on button "Cancel" at bounding box center [1438, 30] width 42 height 19
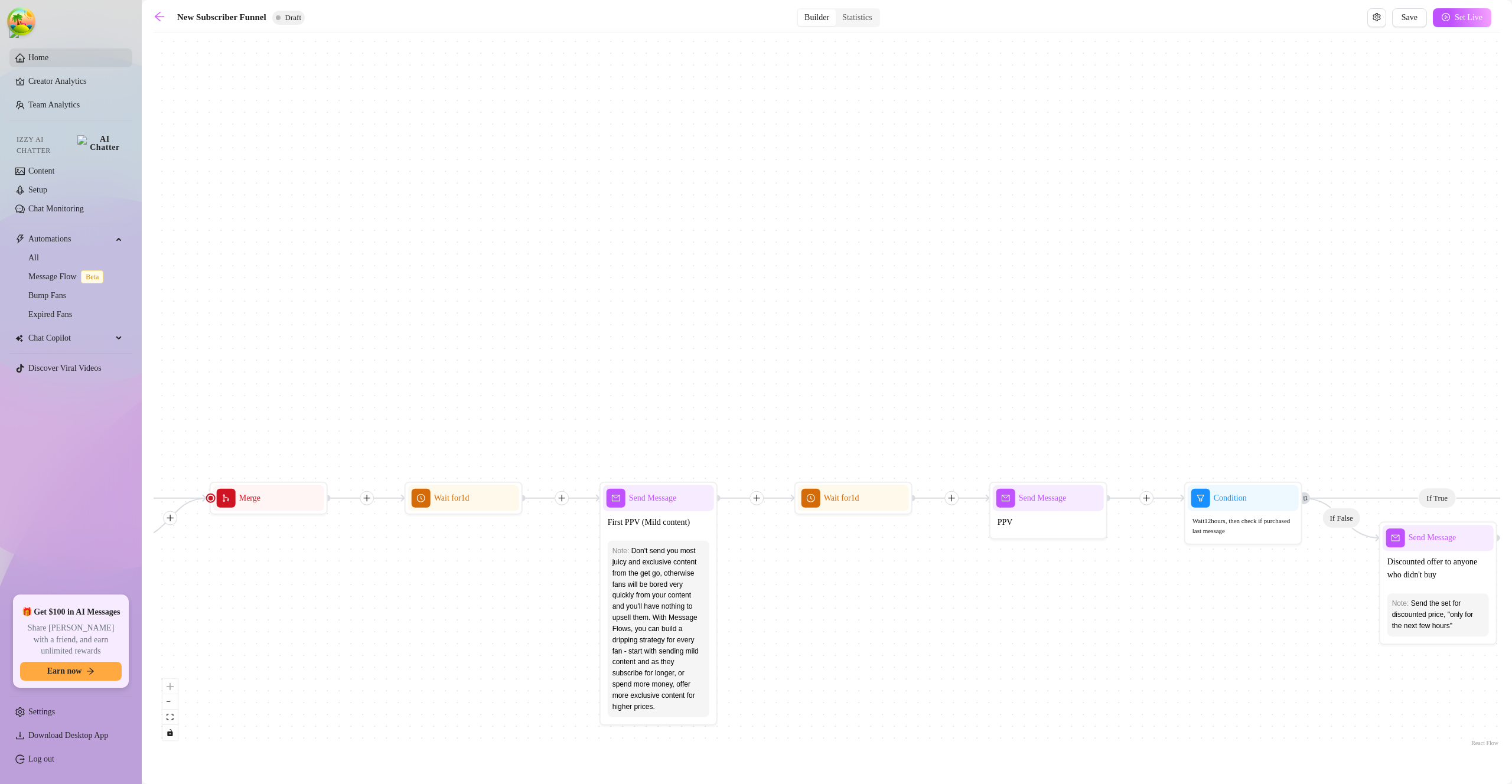
click at [28, 56] on link "Home" at bounding box center [38, 57] width 20 height 9
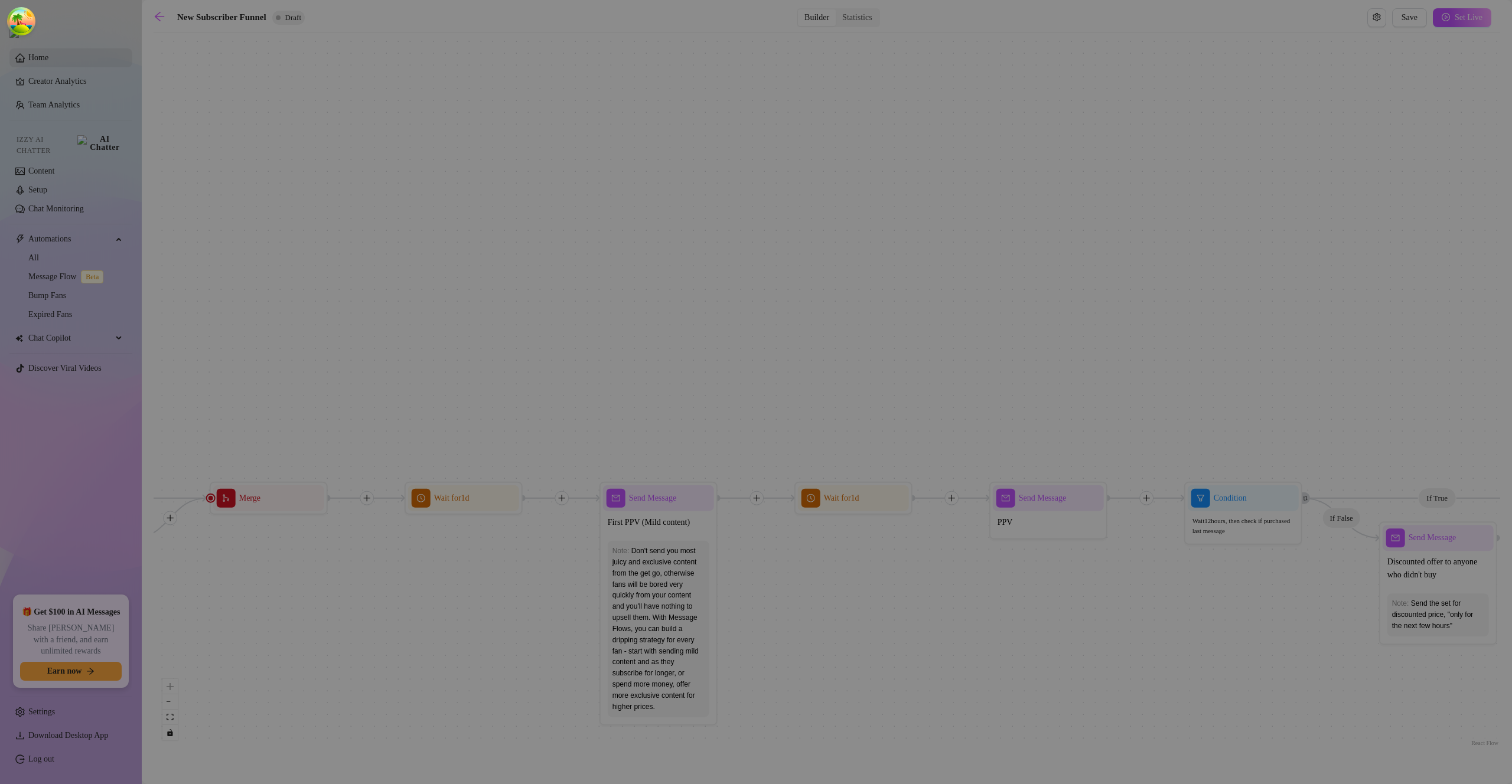
click at [33, 59] on div "Are you sure you want to leave this page without saving? Cancel OK" at bounding box center [756, 392] width 1512 height 784
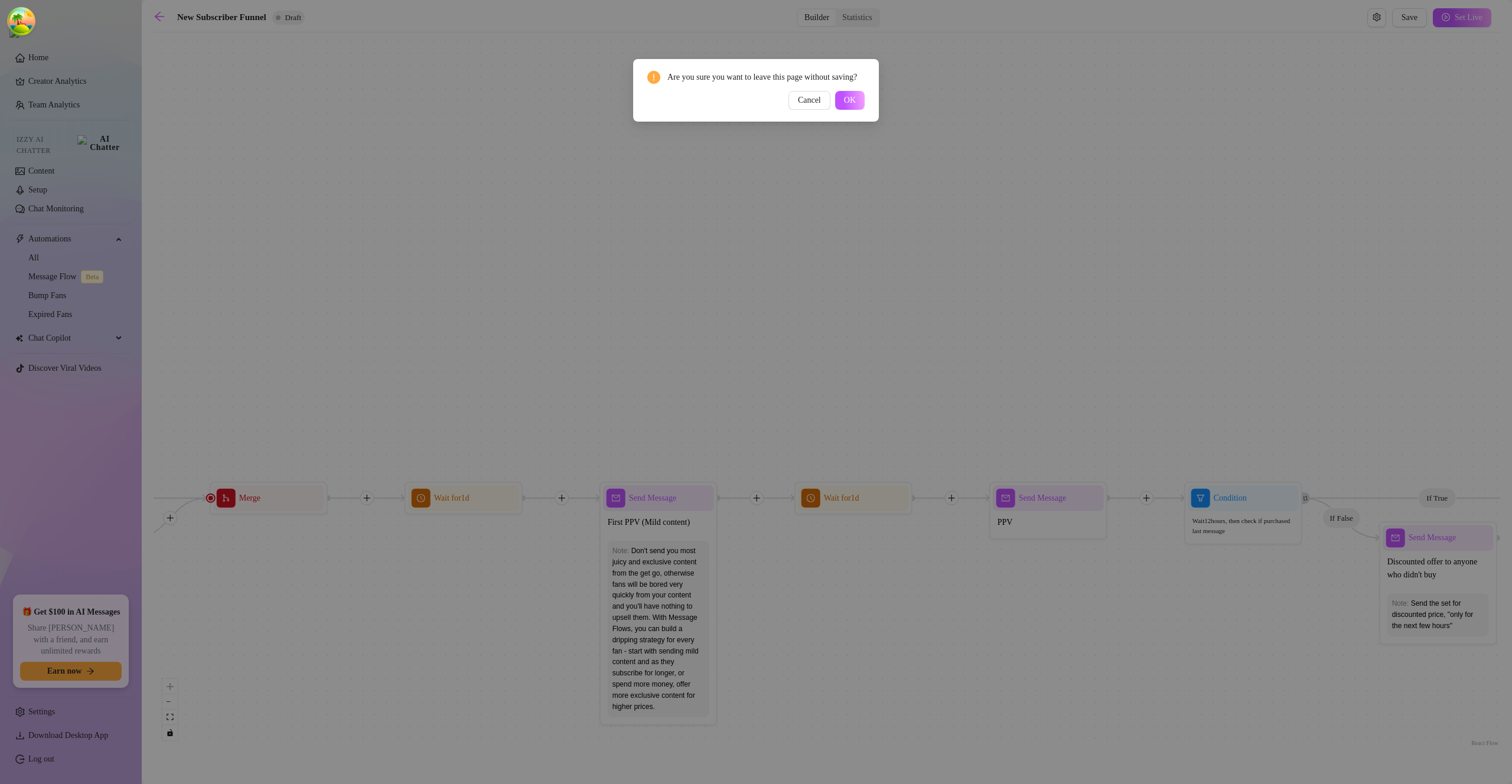
click at [854, 105] on span "OK" at bounding box center [850, 100] width 12 height 9
click at [854, 111] on div "Are you sure you want to leave this page without saving? Cancel OK" at bounding box center [756, 392] width 1512 height 784
click at [861, 119] on div "Are you sure you want to leave this page without saving? Cancel OK" at bounding box center [756, 392] width 1512 height 784
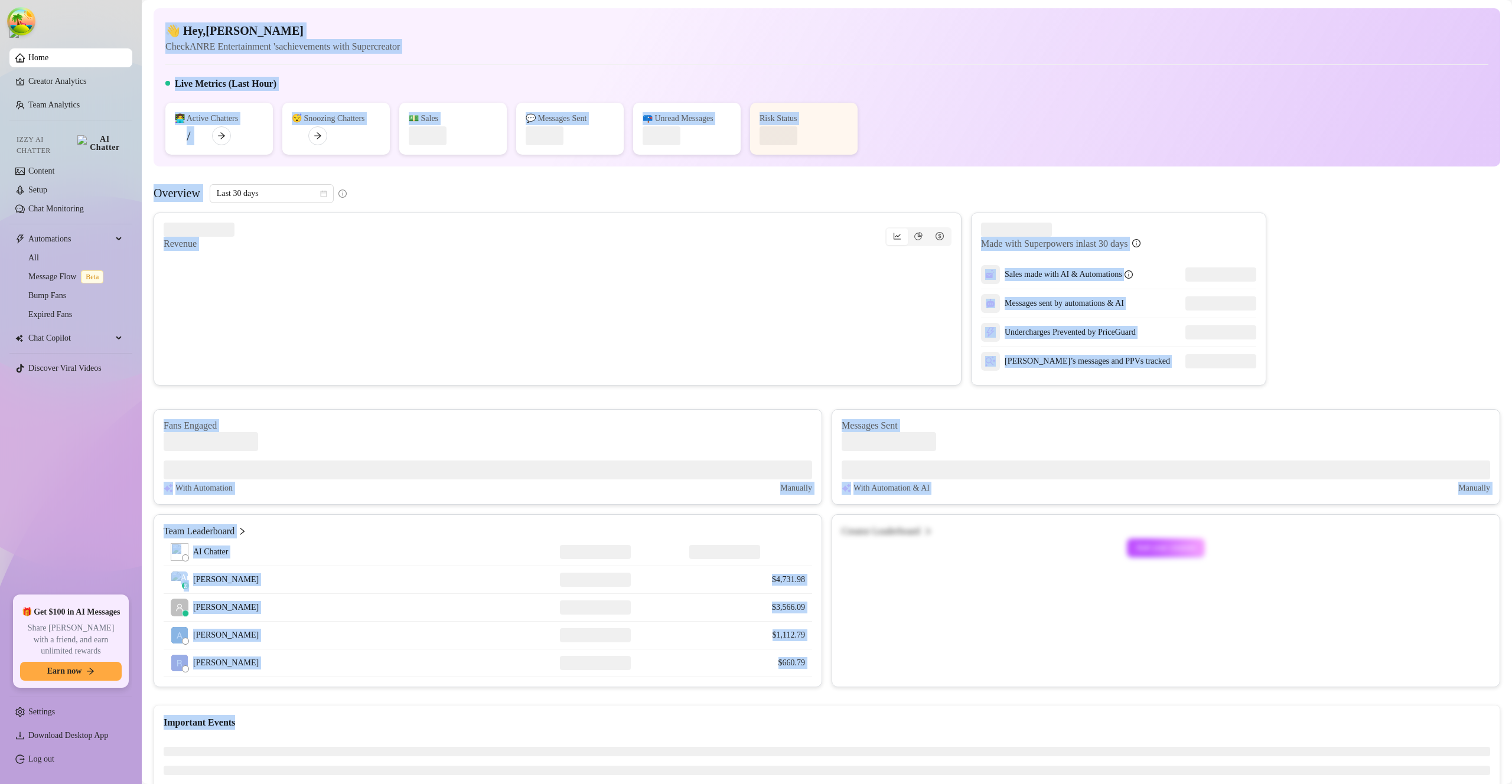
click at [858, 111] on div "Are you sure you want to leave this page without saving? Cancel OK" at bounding box center [756, 392] width 1512 height 784
click at [810, 113] on div "Are you sure you want to leave this page without saving? Cancel OK" at bounding box center [756, 392] width 1512 height 784
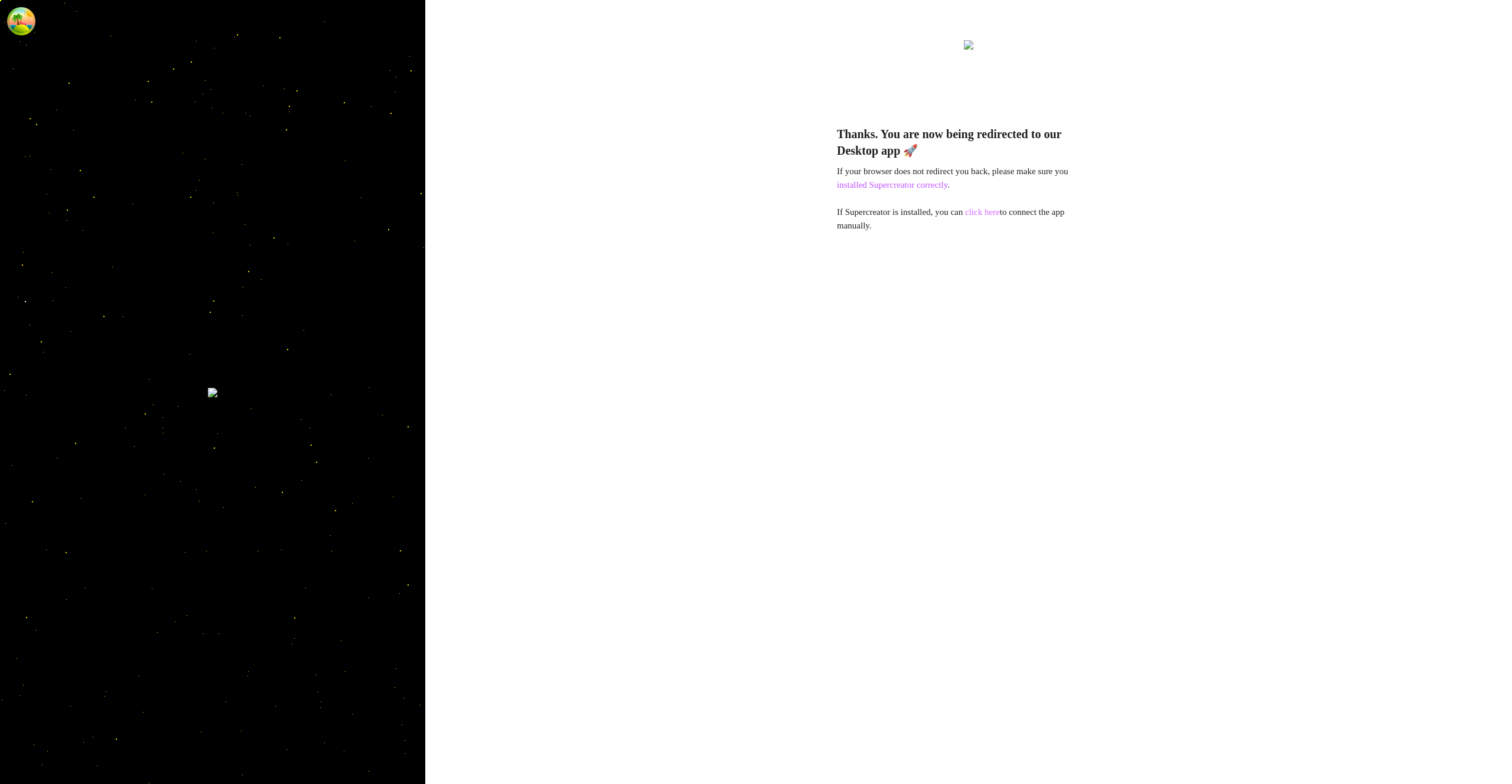
click at [991, 211] on link "click here" at bounding box center [983, 211] width 35 height 9
click at [996, 214] on link "click here" at bounding box center [983, 211] width 35 height 9
click at [990, 214] on link "click here" at bounding box center [983, 211] width 35 height 9
